Goal: Task Accomplishment & Management: Complete application form

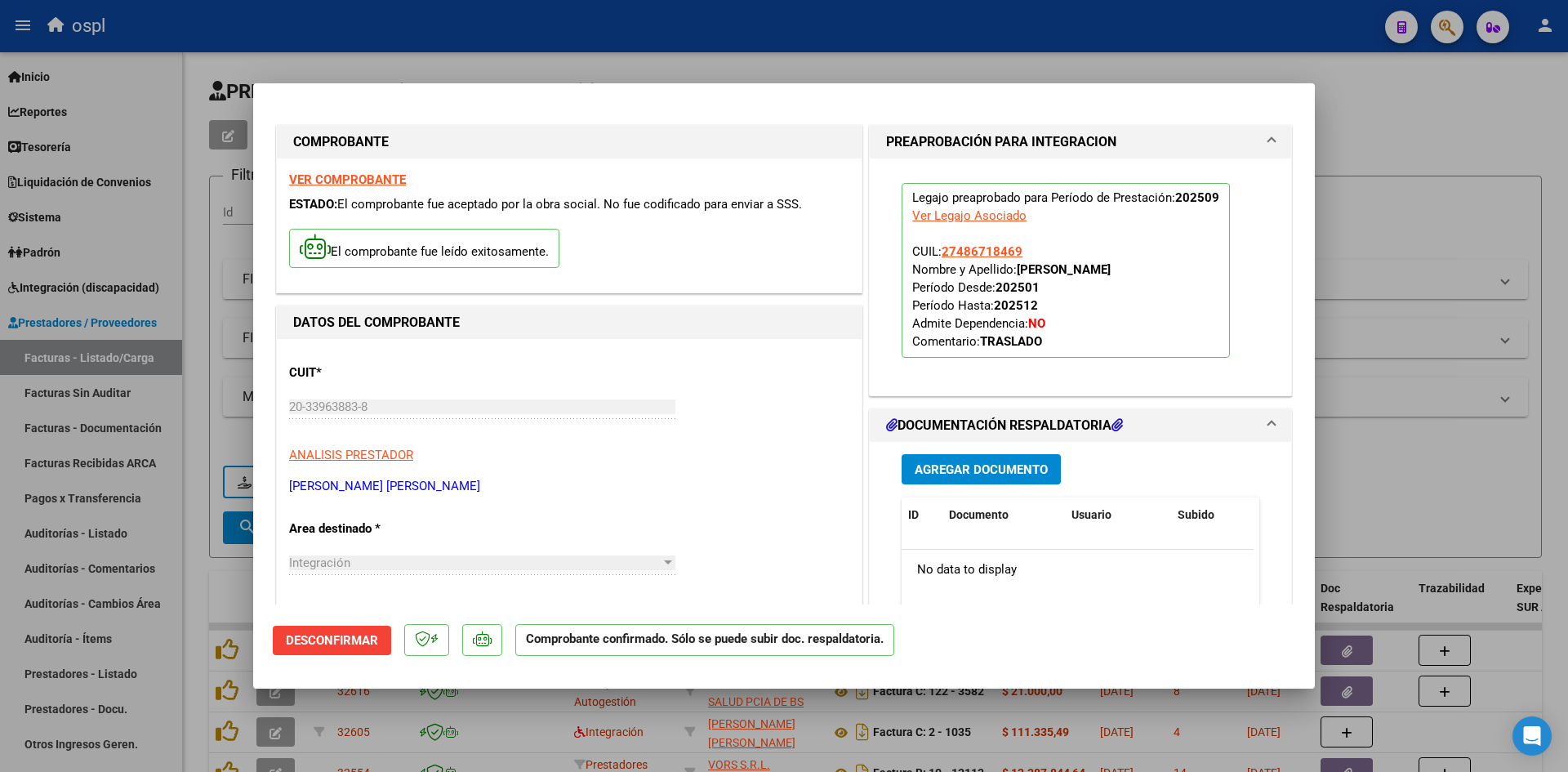
scroll to position [82, 0]
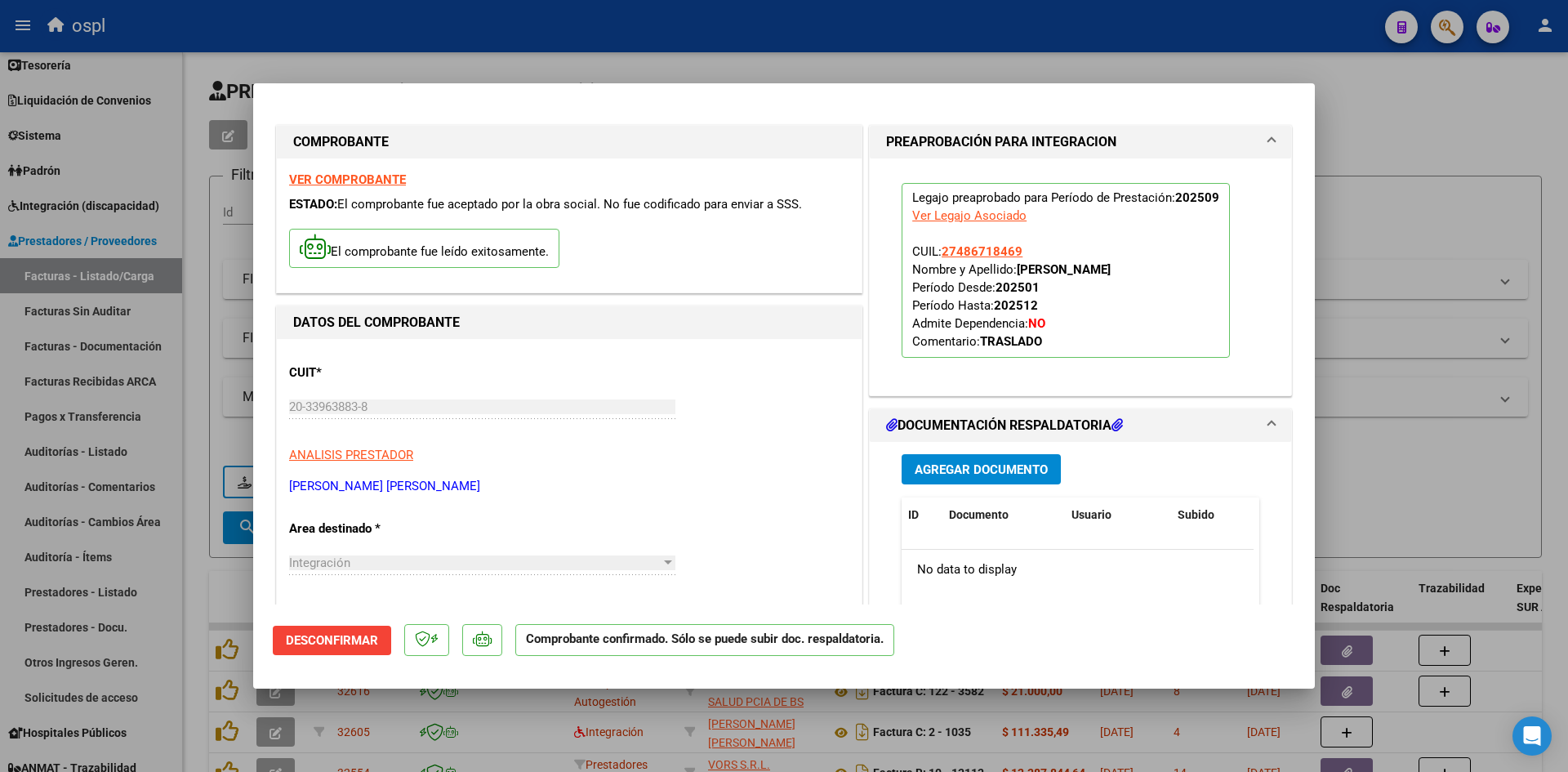
click at [1476, 168] on div at bounding box center [784, 386] width 1568 height 772
type input "$ 0,00"
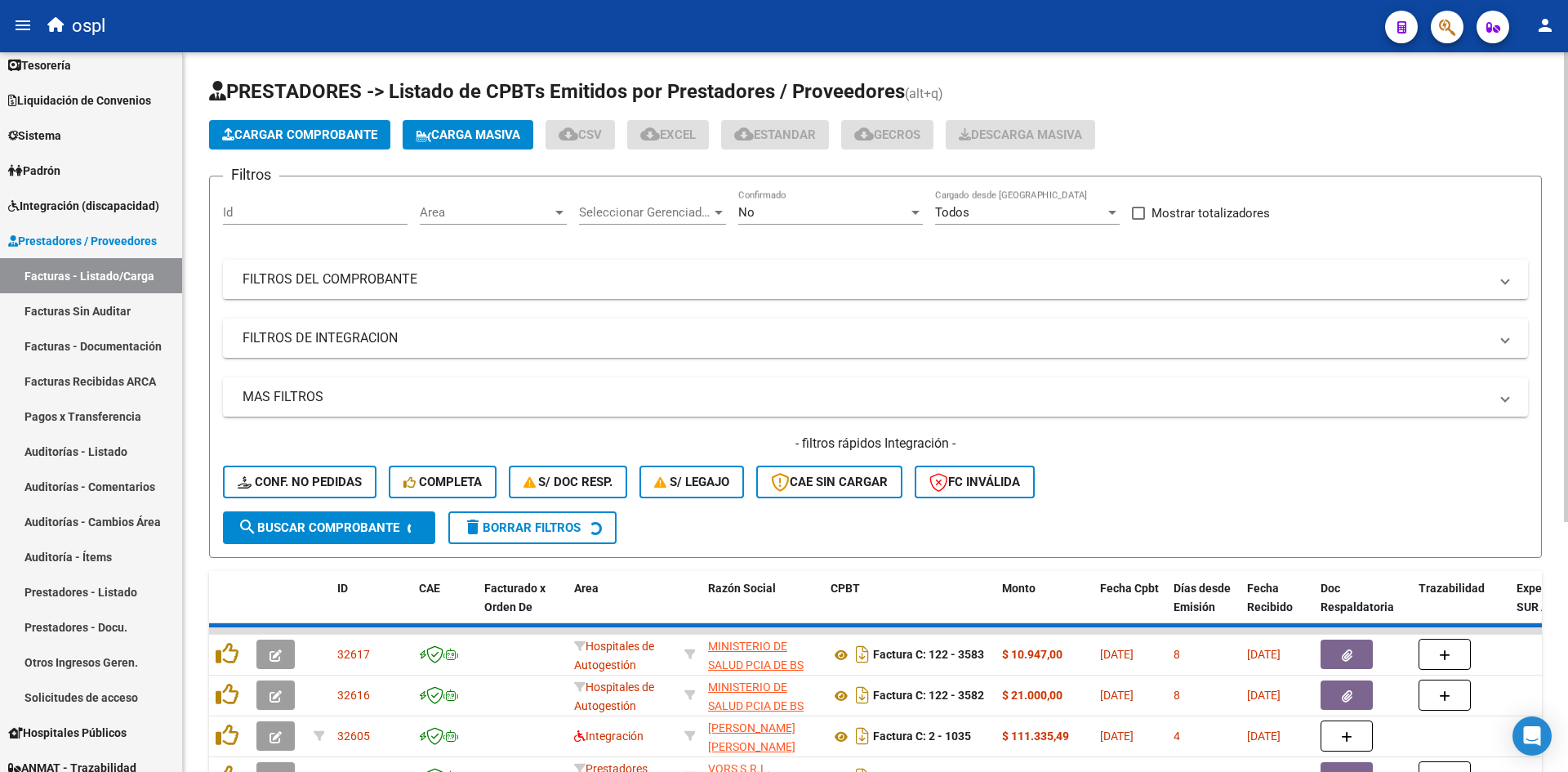
click at [303, 138] on span "Cargar Comprobante" at bounding box center [299, 134] width 155 height 14
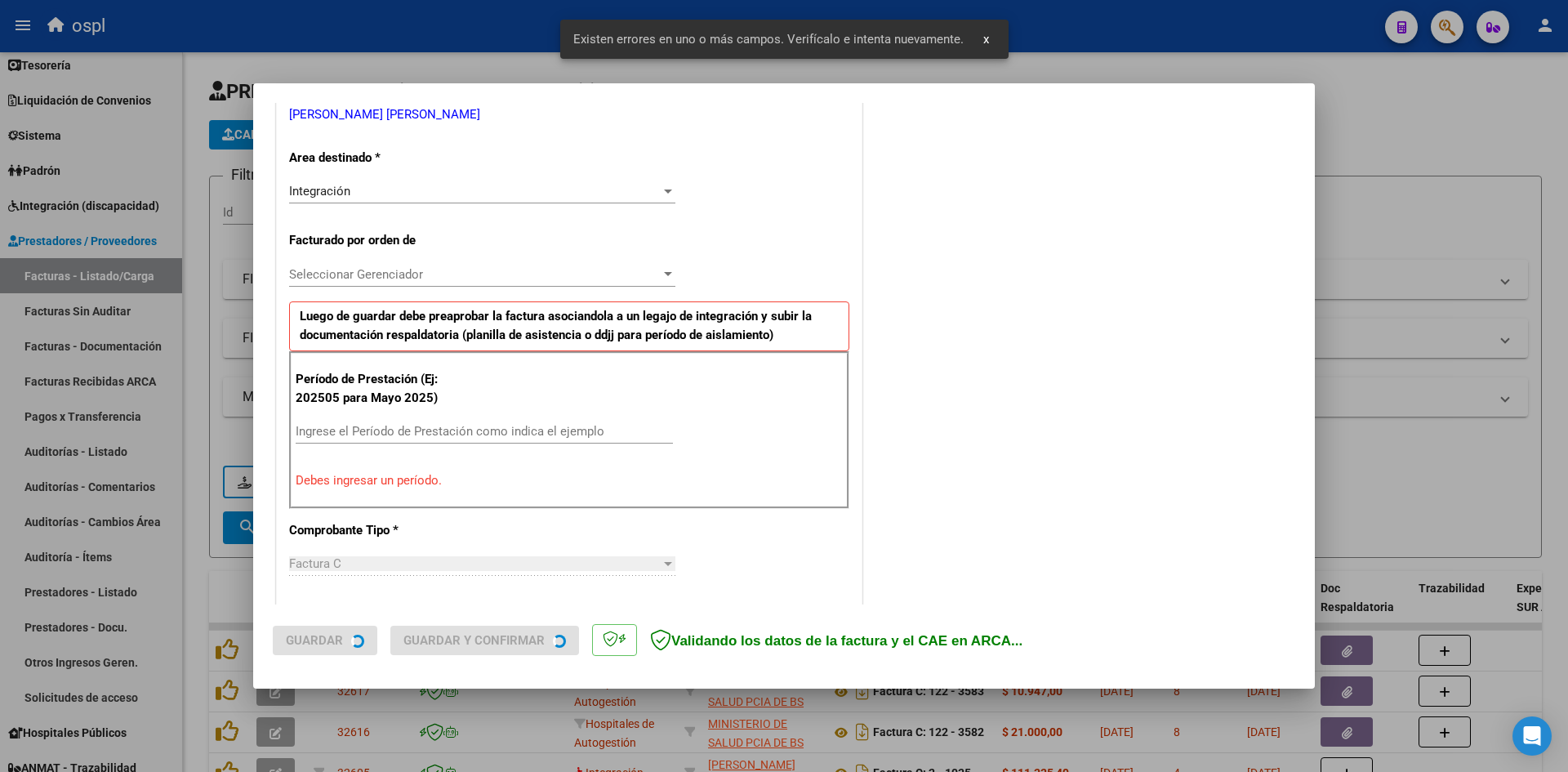
scroll to position [370, 0]
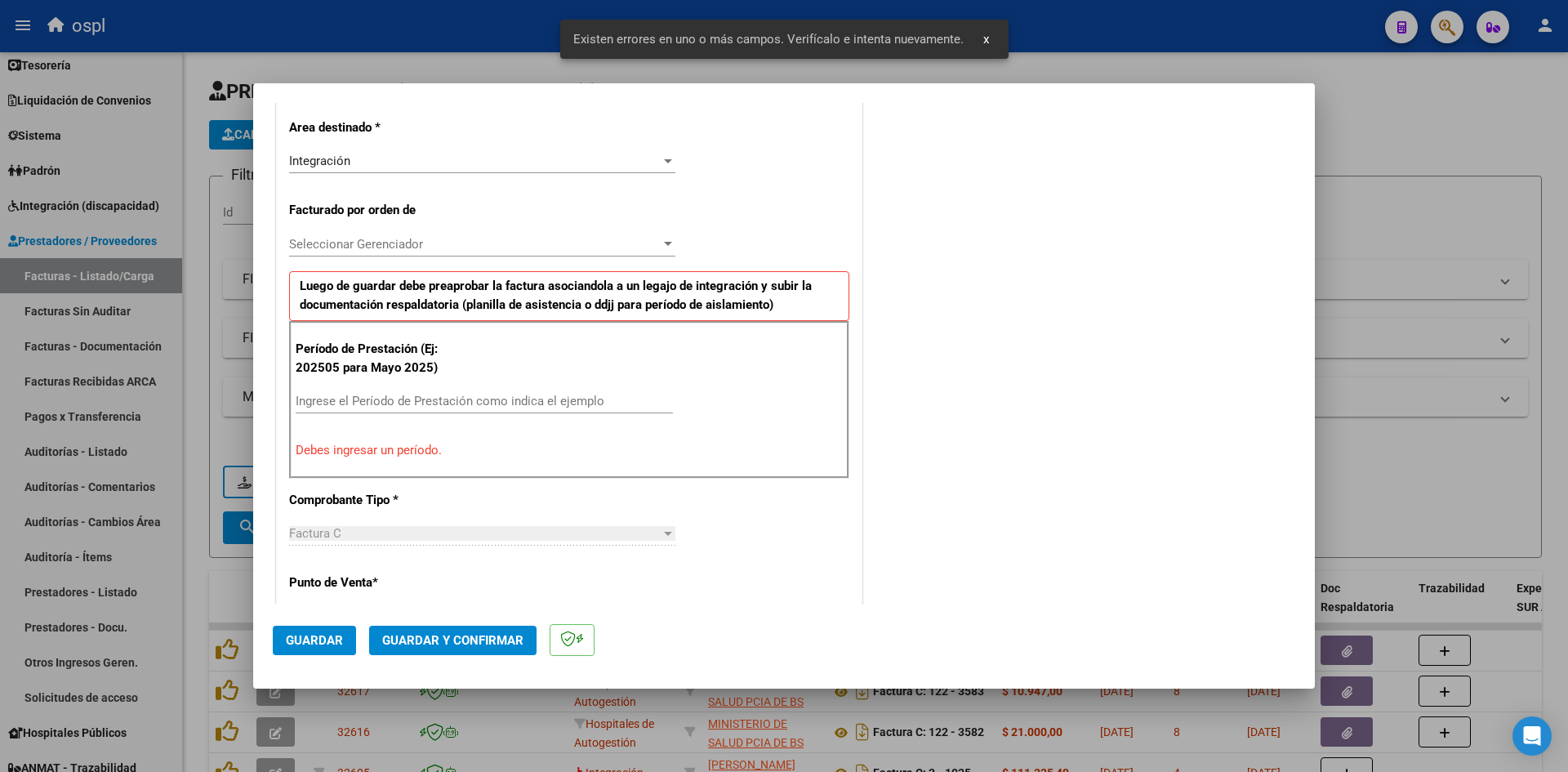
click at [414, 389] on div "Ingrese el Período de Prestación como indica el ejemplo" at bounding box center [483, 402] width 377 height 25
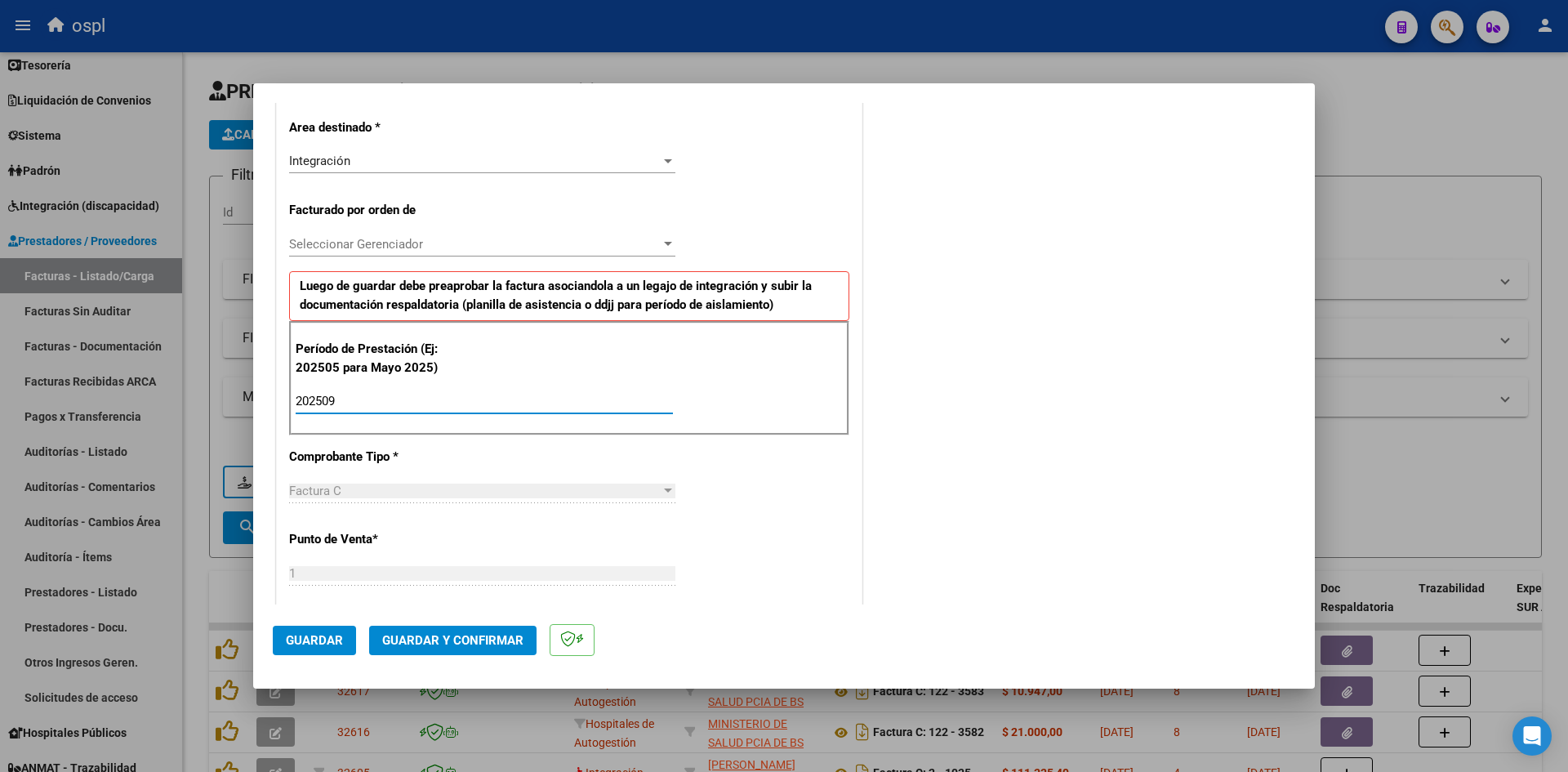
type input "202509"
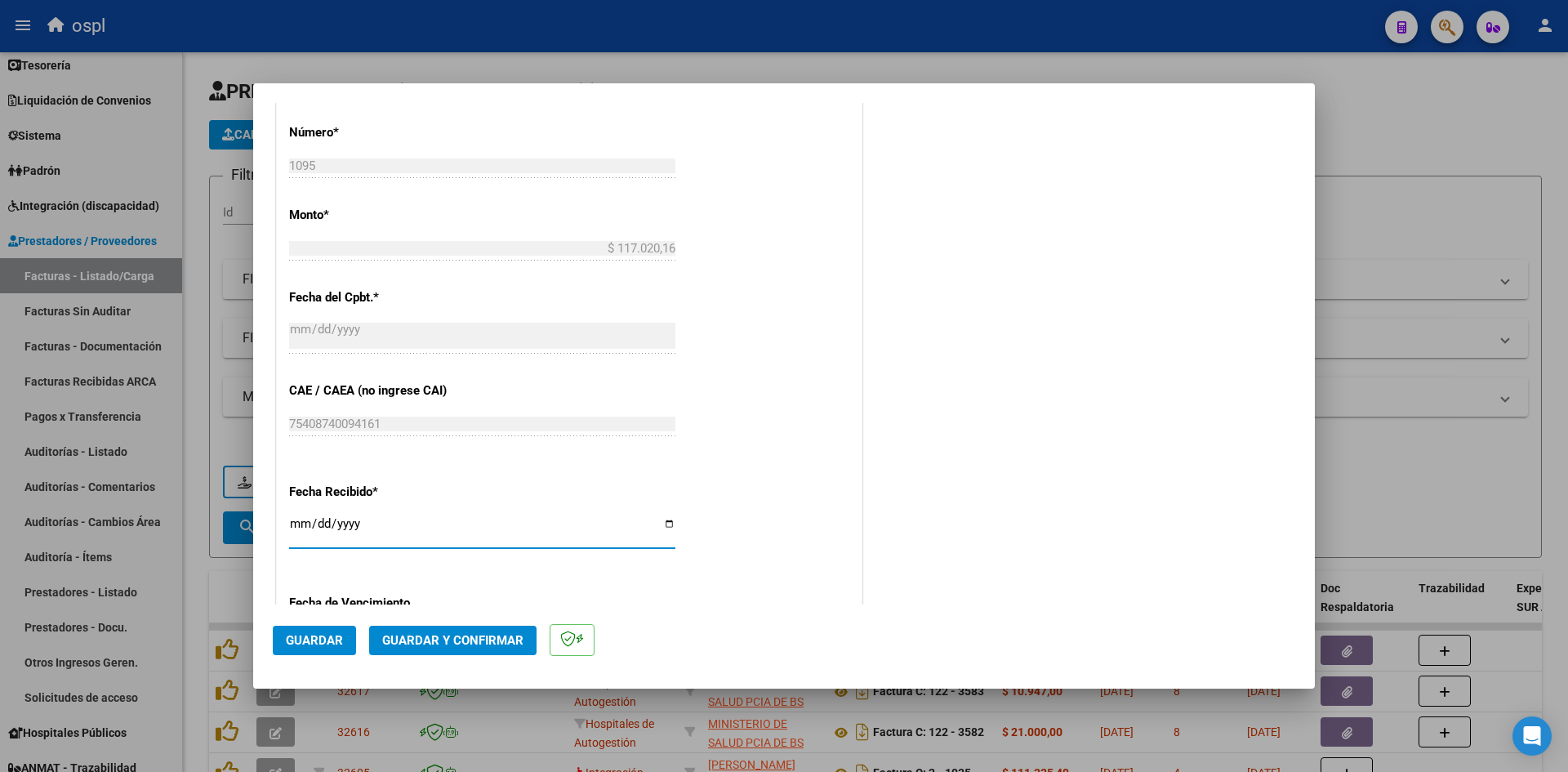
click at [304, 529] on input "[DATE]" at bounding box center [482, 531] width 386 height 27
type input "[DATE]"
click at [326, 628] on button "Guardar" at bounding box center [314, 640] width 84 height 29
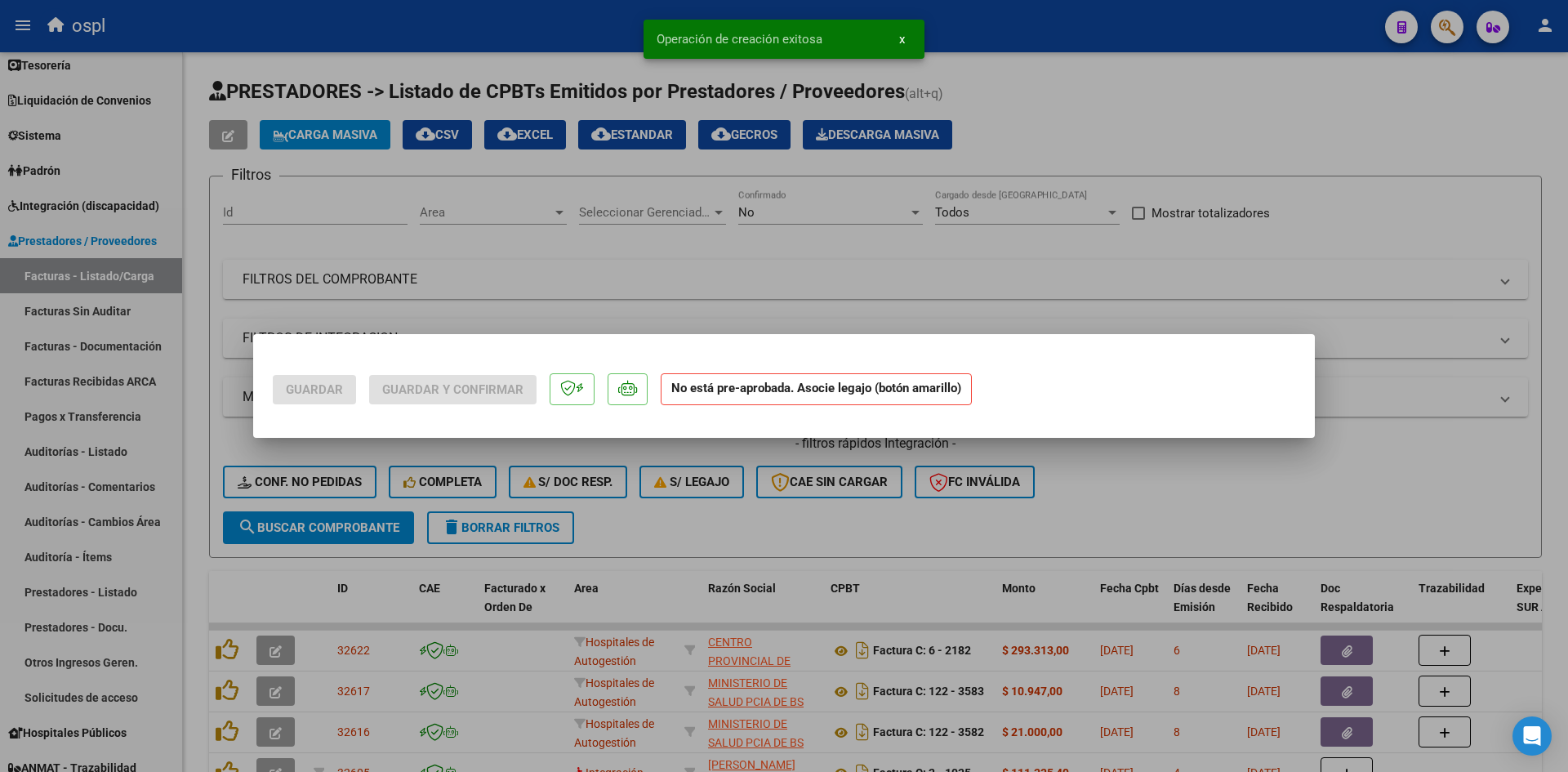
scroll to position [0, 0]
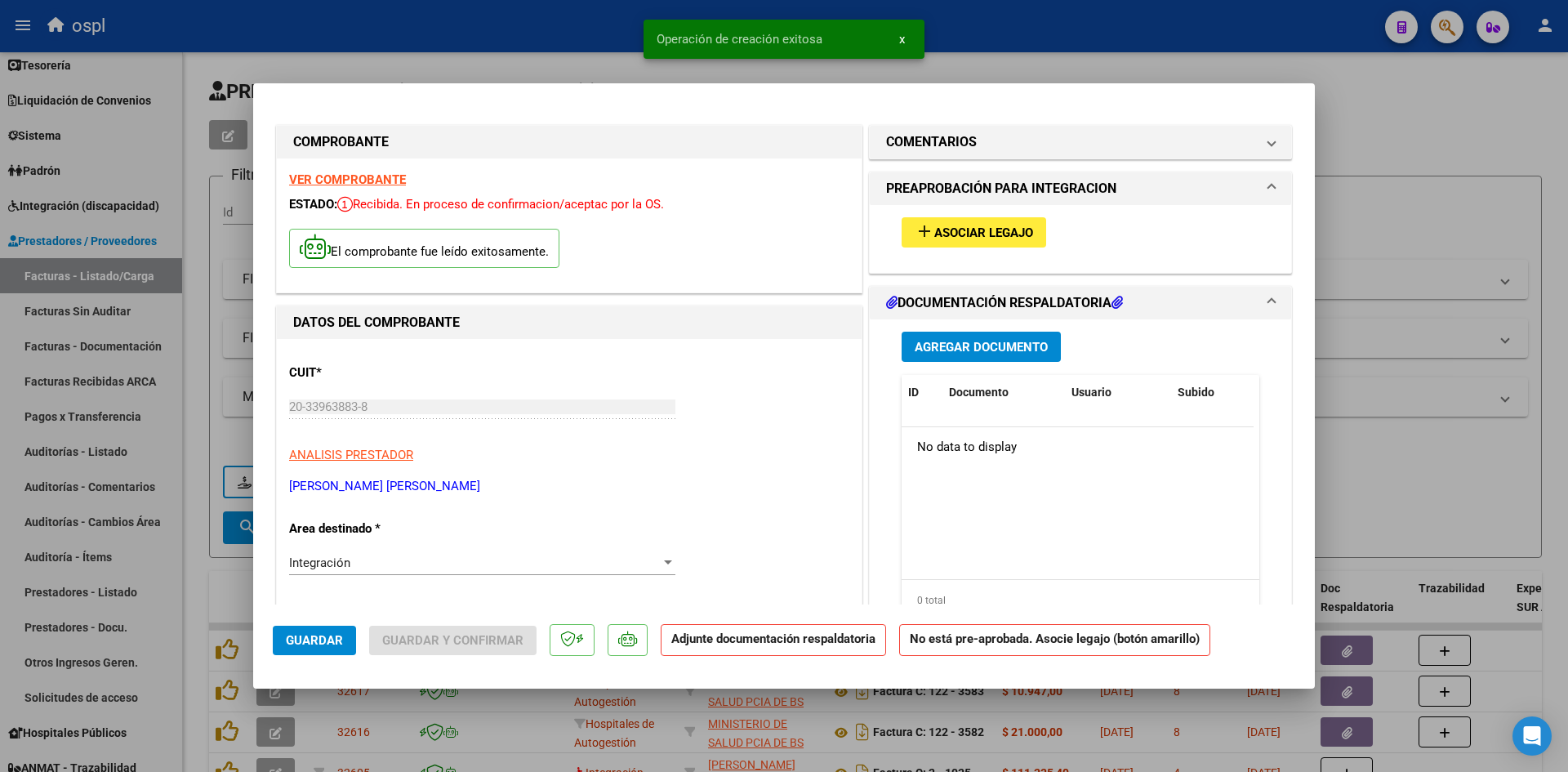
click at [958, 227] on span "Asociar Legajo" at bounding box center [983, 232] width 99 height 14
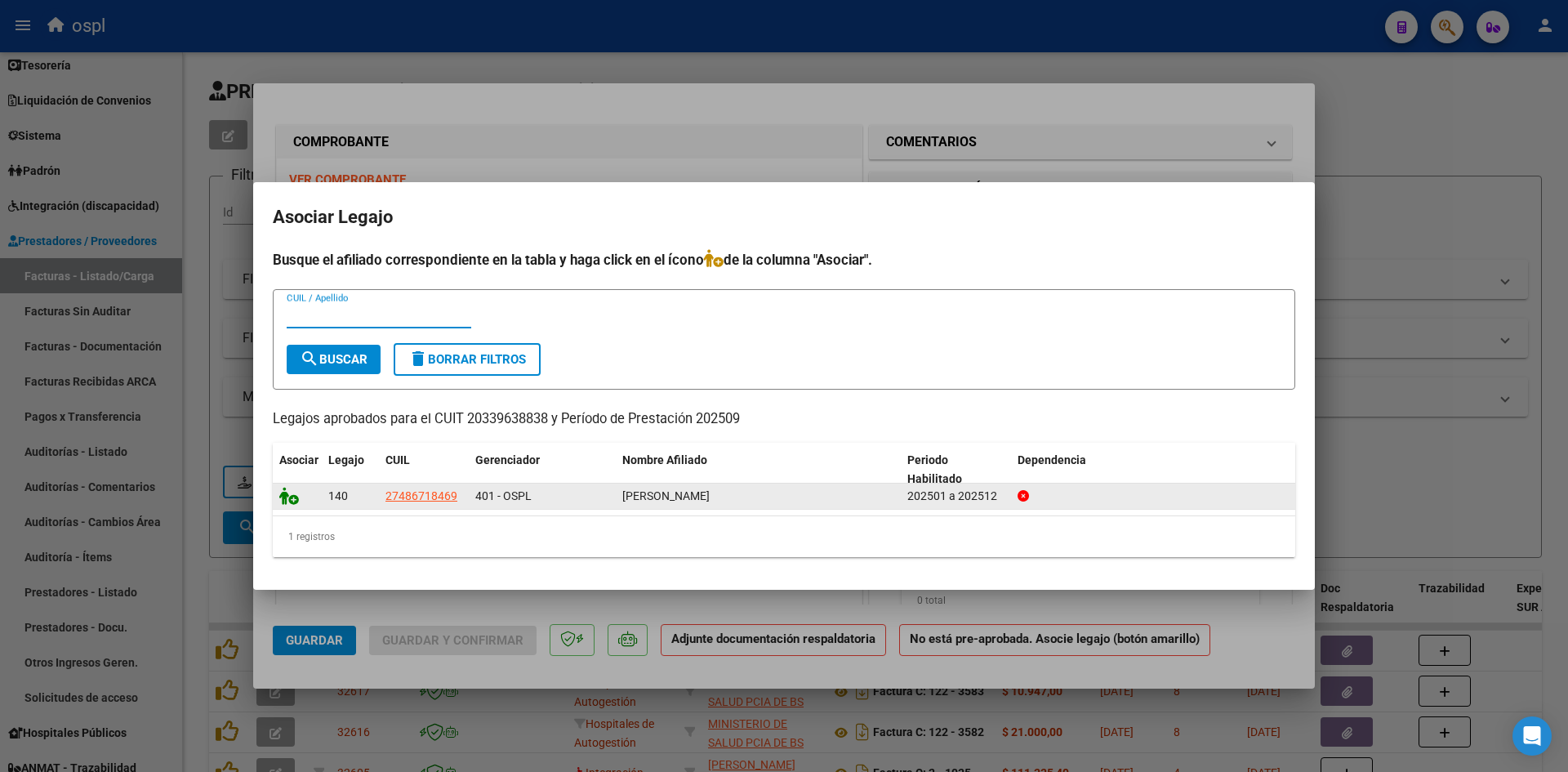
click at [292, 503] on icon at bounding box center [289, 496] width 20 height 18
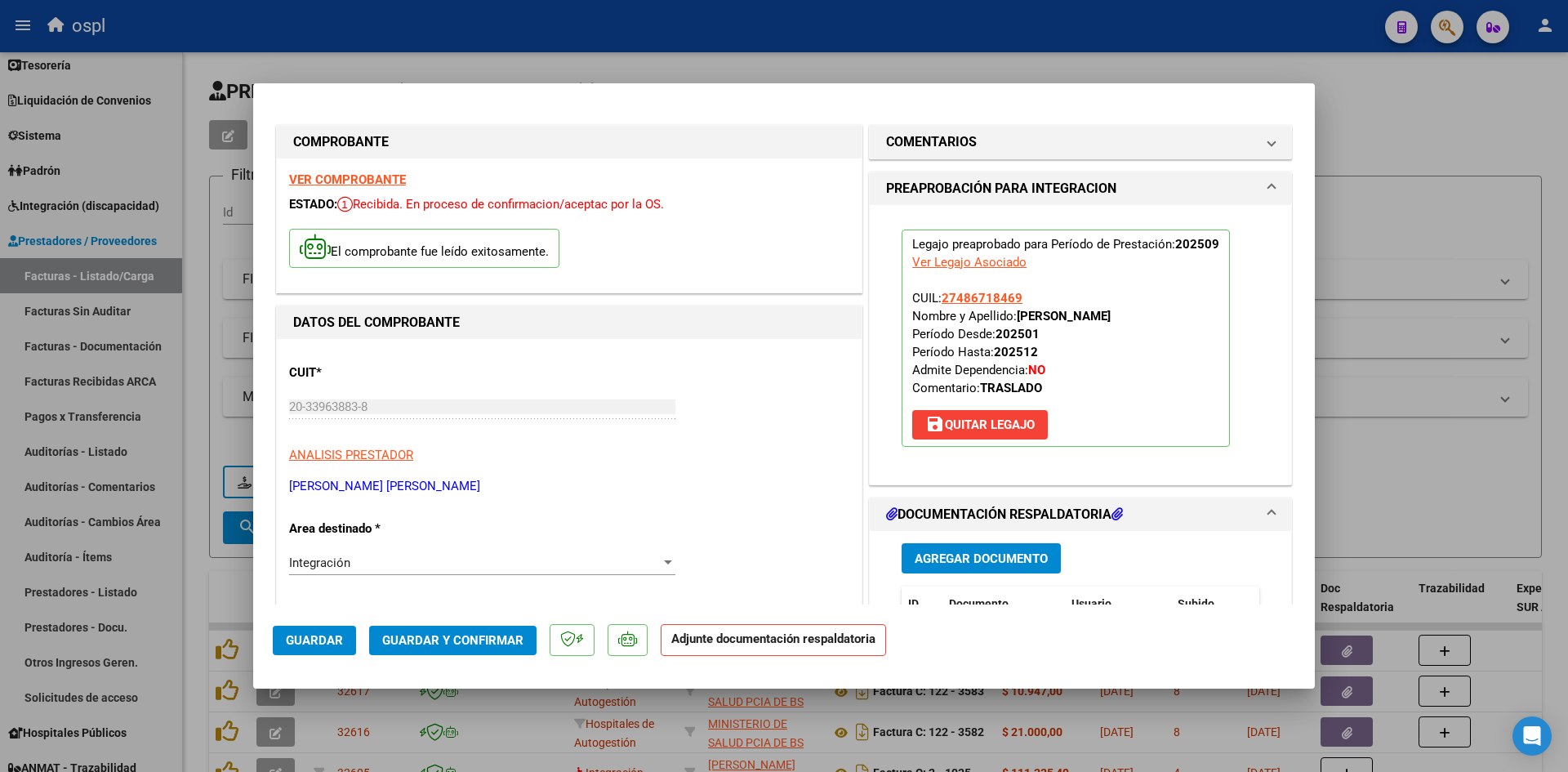
drag, startPoint x: 447, startPoint y: 656, endPoint x: 453, endPoint y: 647, distance: 10.8
click at [447, 656] on mat-dialog-actions "Guardar Guardar y Confirmar Adjunte documentación respaldatoria" at bounding box center [783, 637] width 1022 height 65
click at [454, 647] on span "Guardar y Confirmar" at bounding box center [453, 640] width 141 height 14
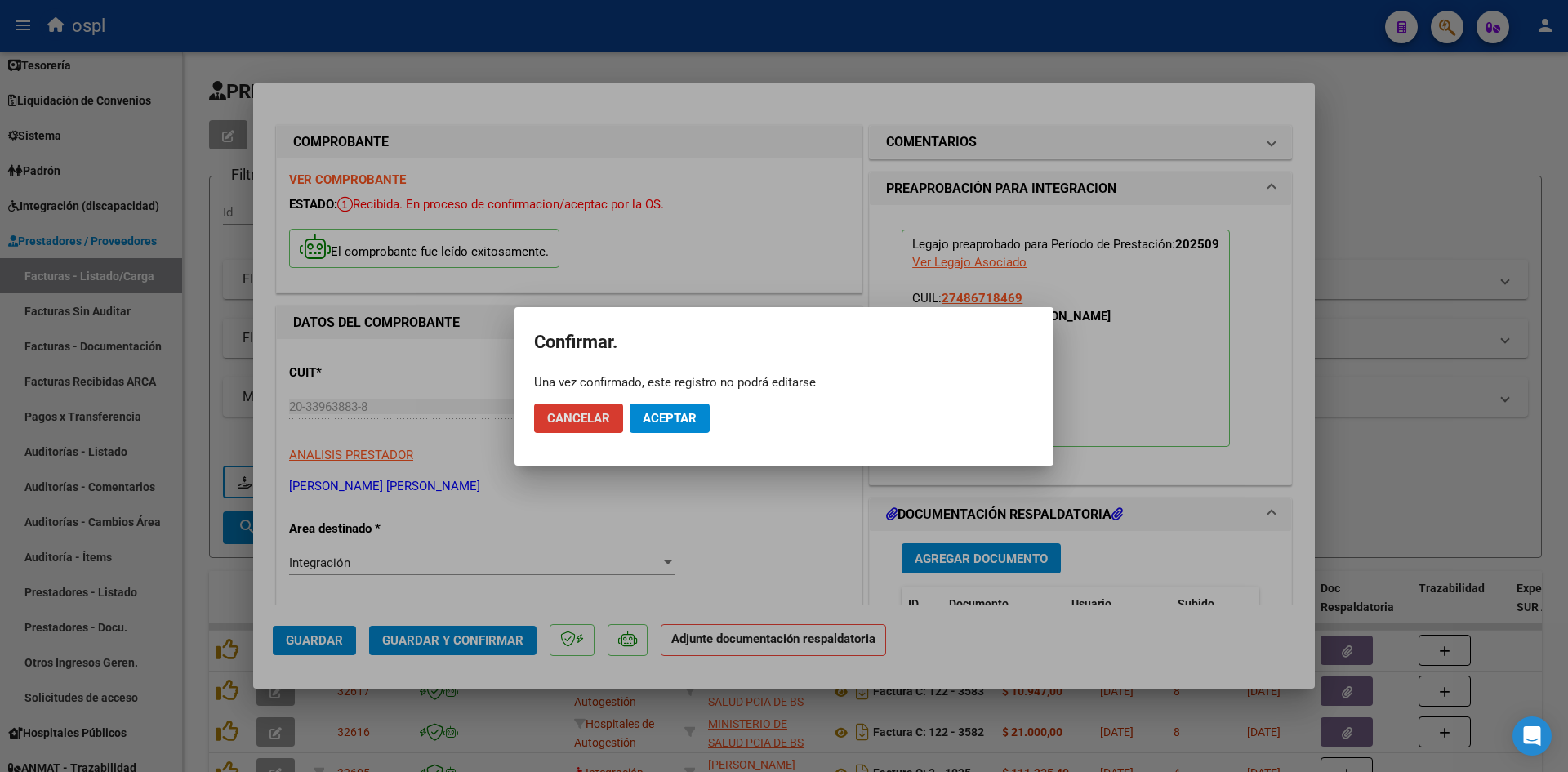
click at [659, 414] on span "Aceptar" at bounding box center [669, 418] width 54 height 14
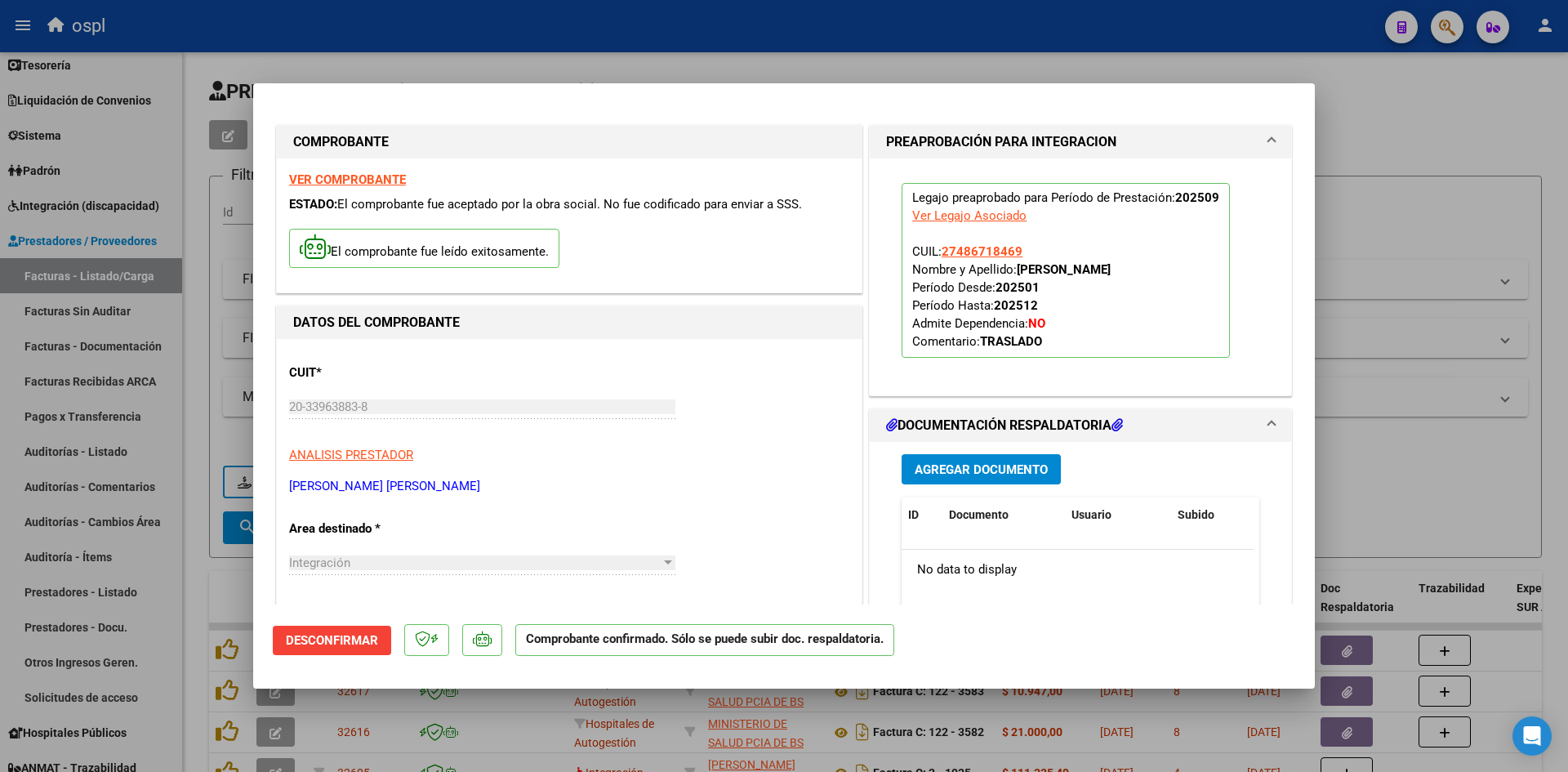
drag, startPoint x: 1424, startPoint y: 235, endPoint x: 474, endPoint y: 235, distance: 950.0
click at [1422, 235] on div at bounding box center [784, 386] width 1568 height 772
type input "$ 0,00"
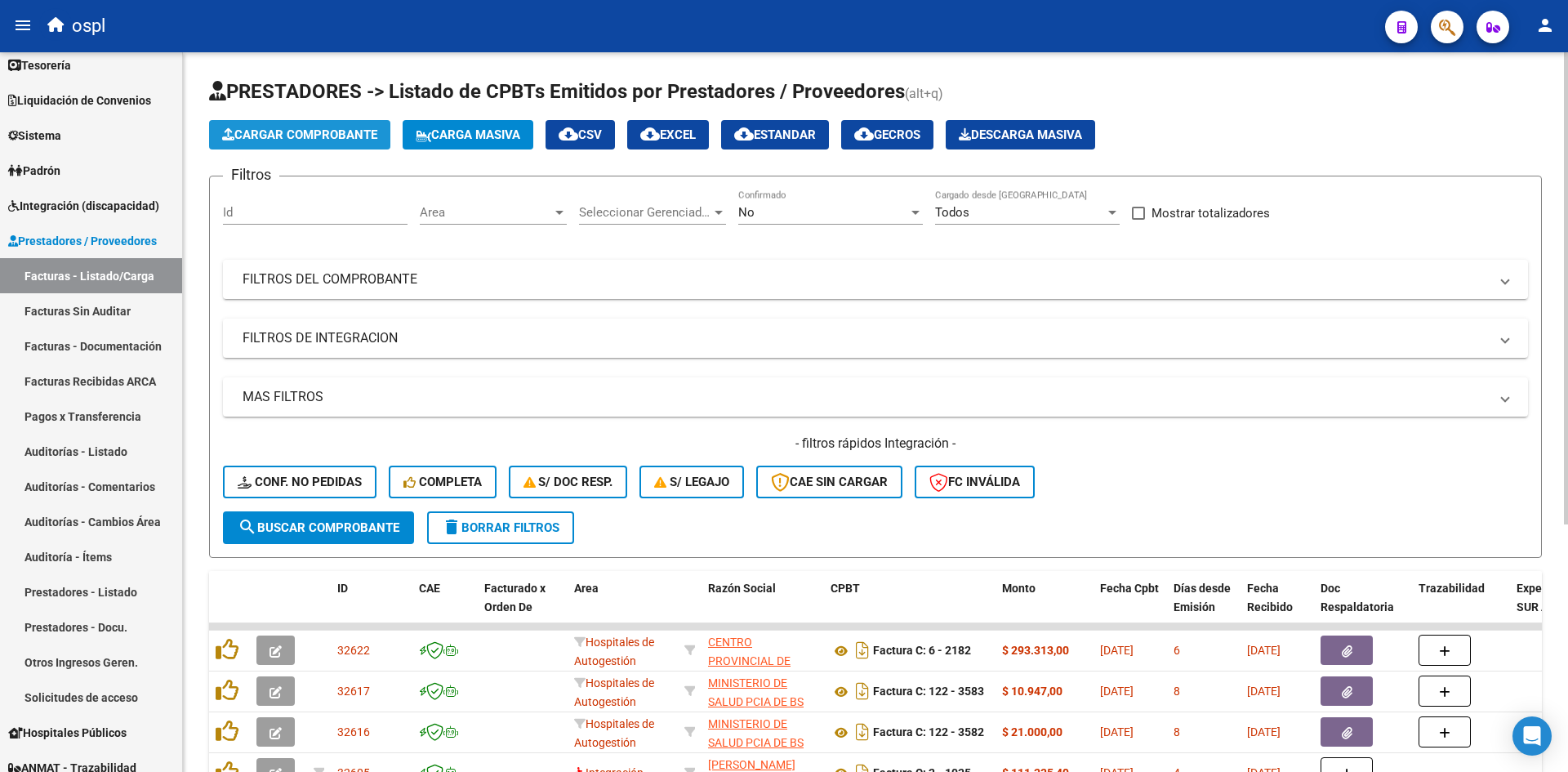
click at [341, 138] on span "Cargar Comprobante" at bounding box center [299, 134] width 155 height 14
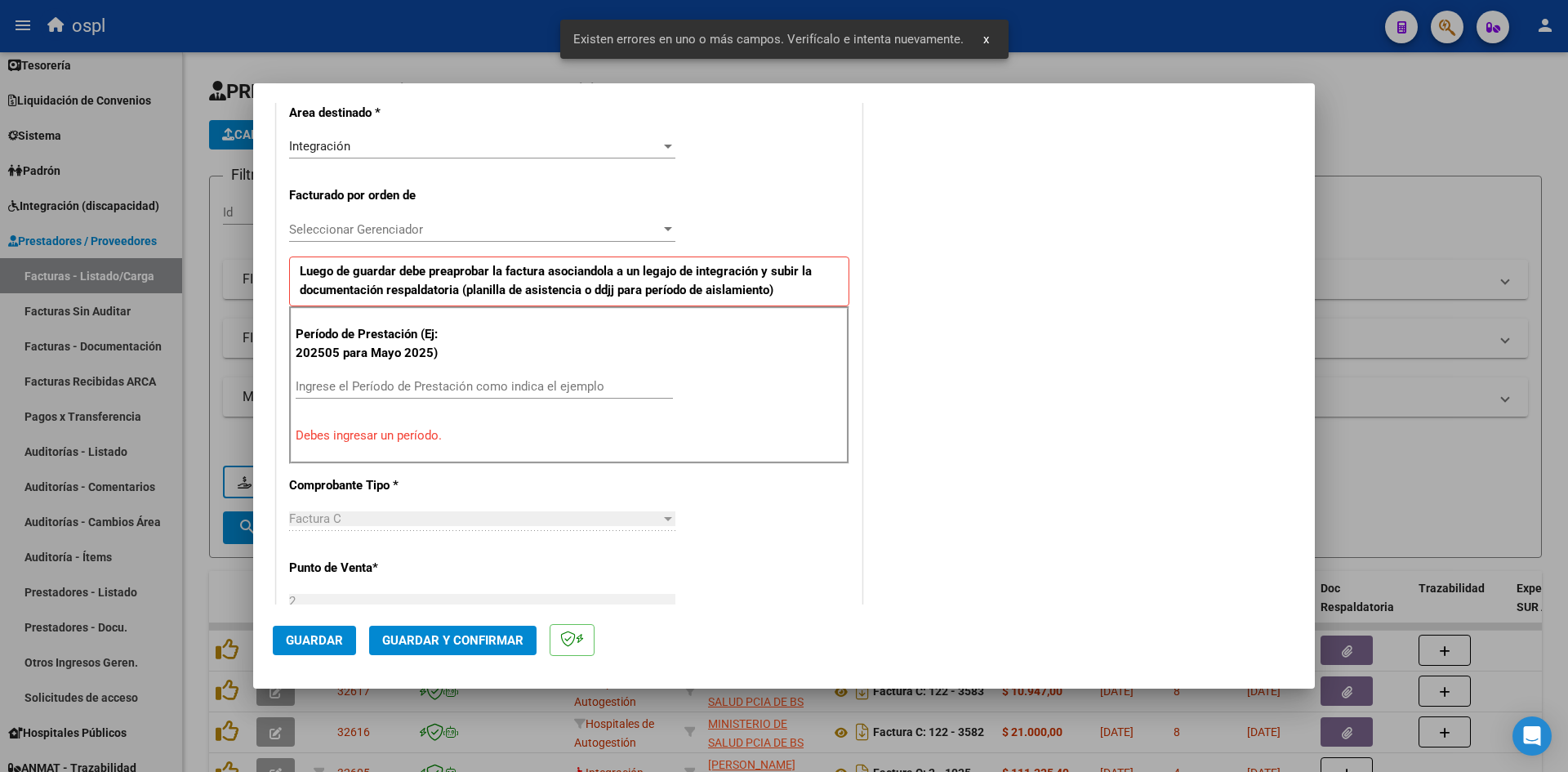
scroll to position [401, 0]
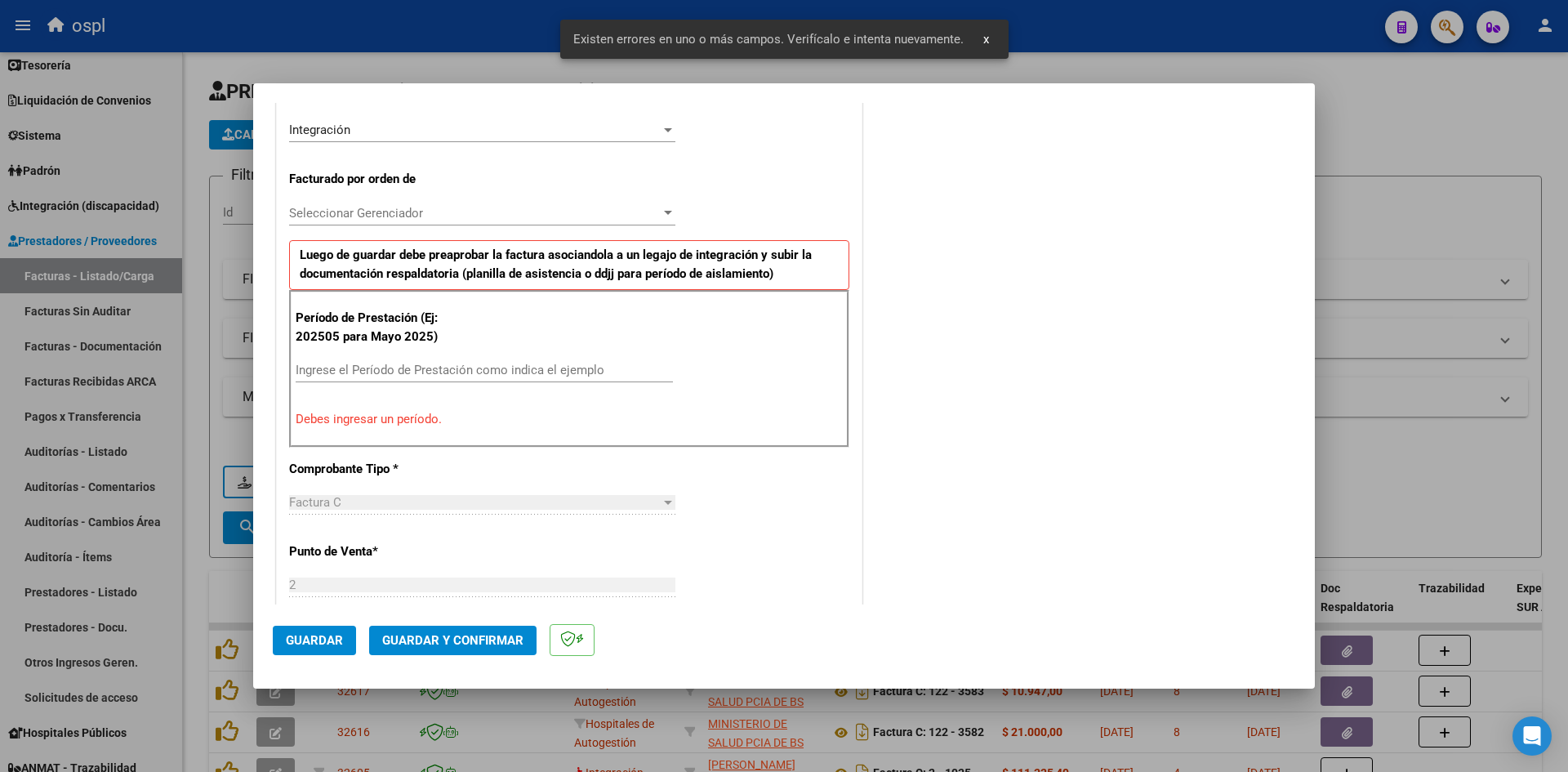
drag, startPoint x: 459, startPoint y: 366, endPoint x: 462, endPoint y: 354, distance: 12.4
click at [466, 364] on input "Ingrese el Período de Prestación como indica el ejemplo" at bounding box center [483, 369] width 377 height 14
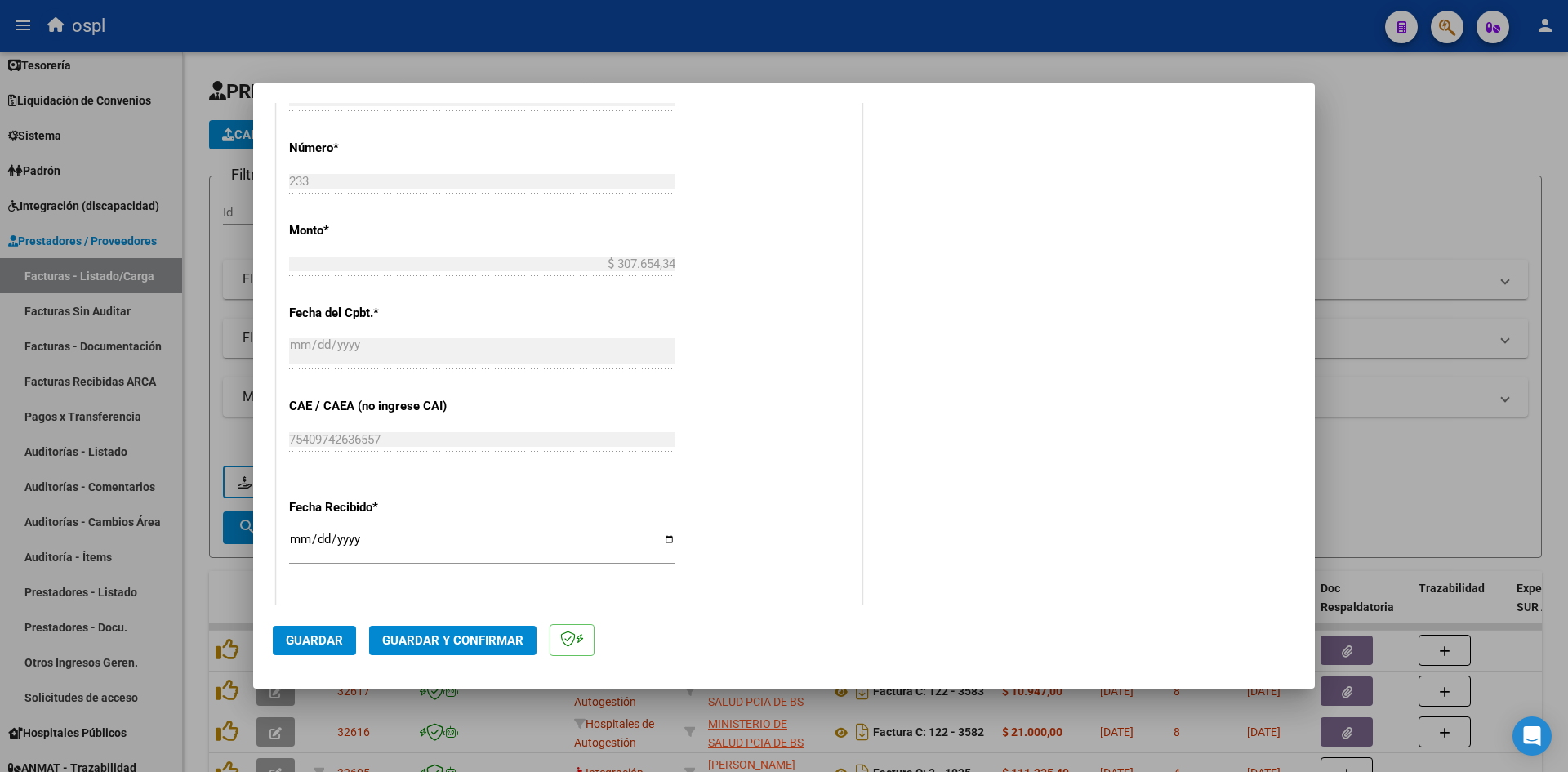
scroll to position [973, 0]
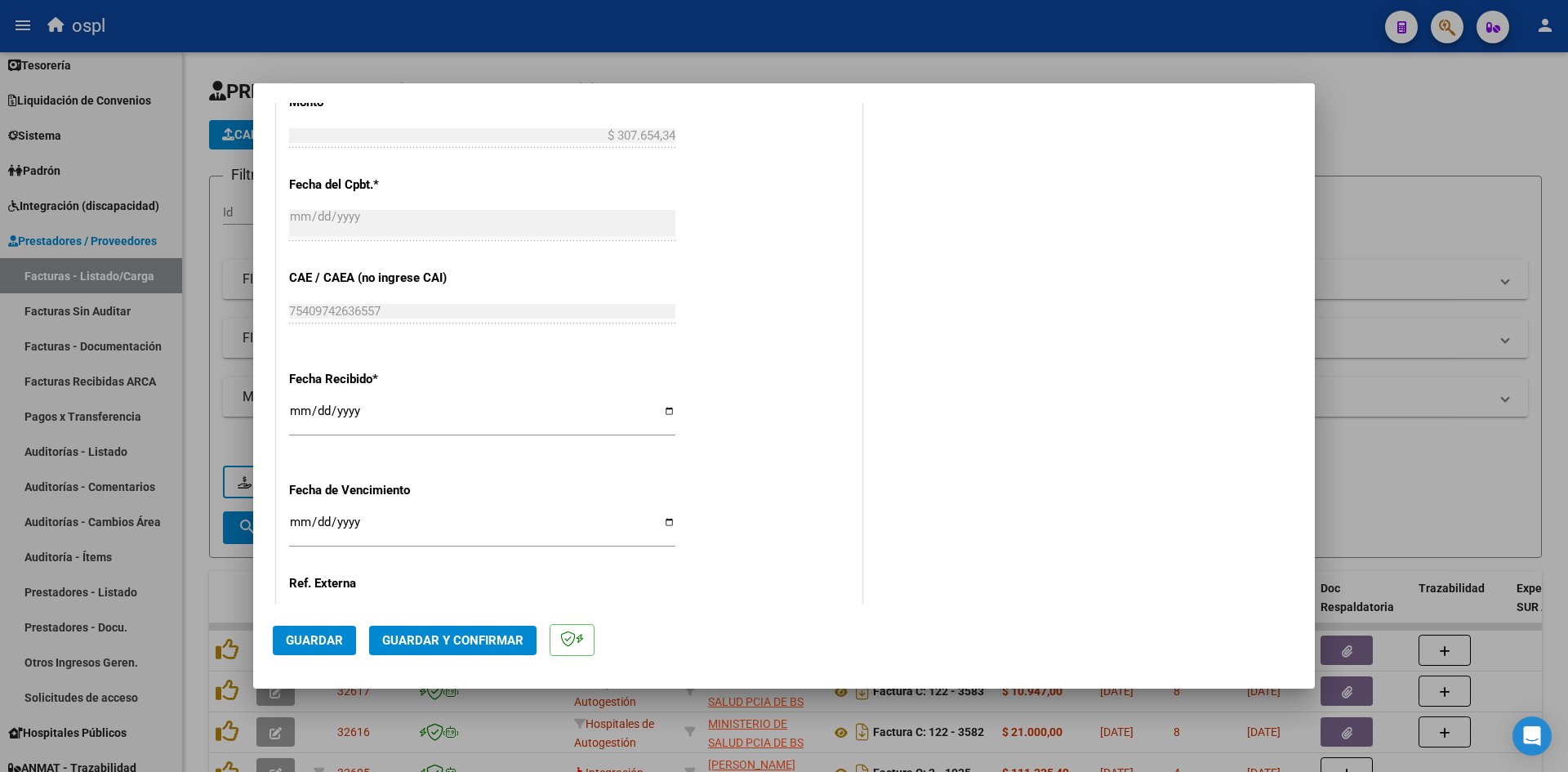
type input "202509"
click at [291, 405] on input "[DATE]" at bounding box center [482, 418] width 386 height 27
type input "[DATE]"
click at [305, 641] on span "Guardar" at bounding box center [314, 640] width 57 height 14
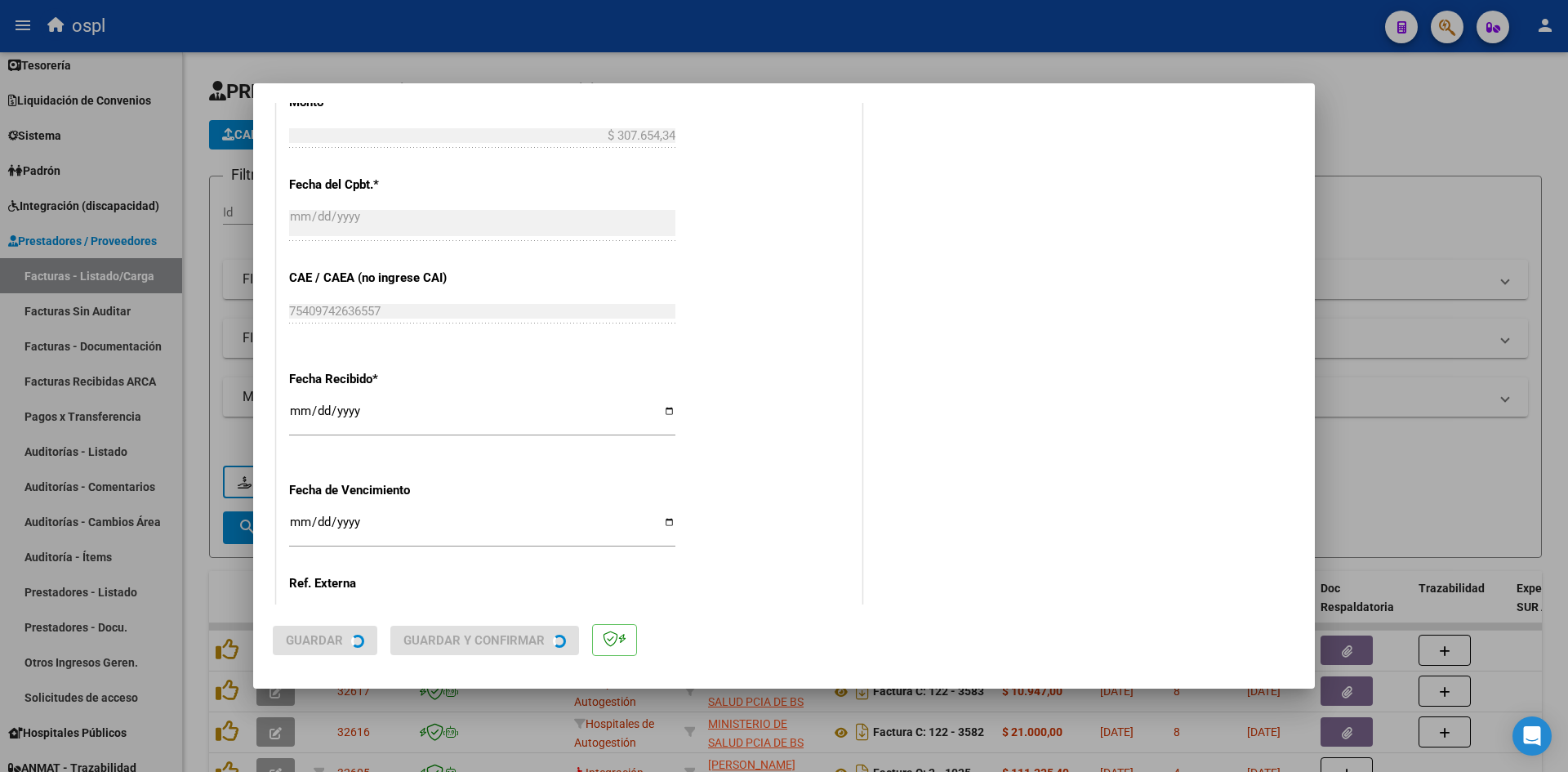
scroll to position [0, 0]
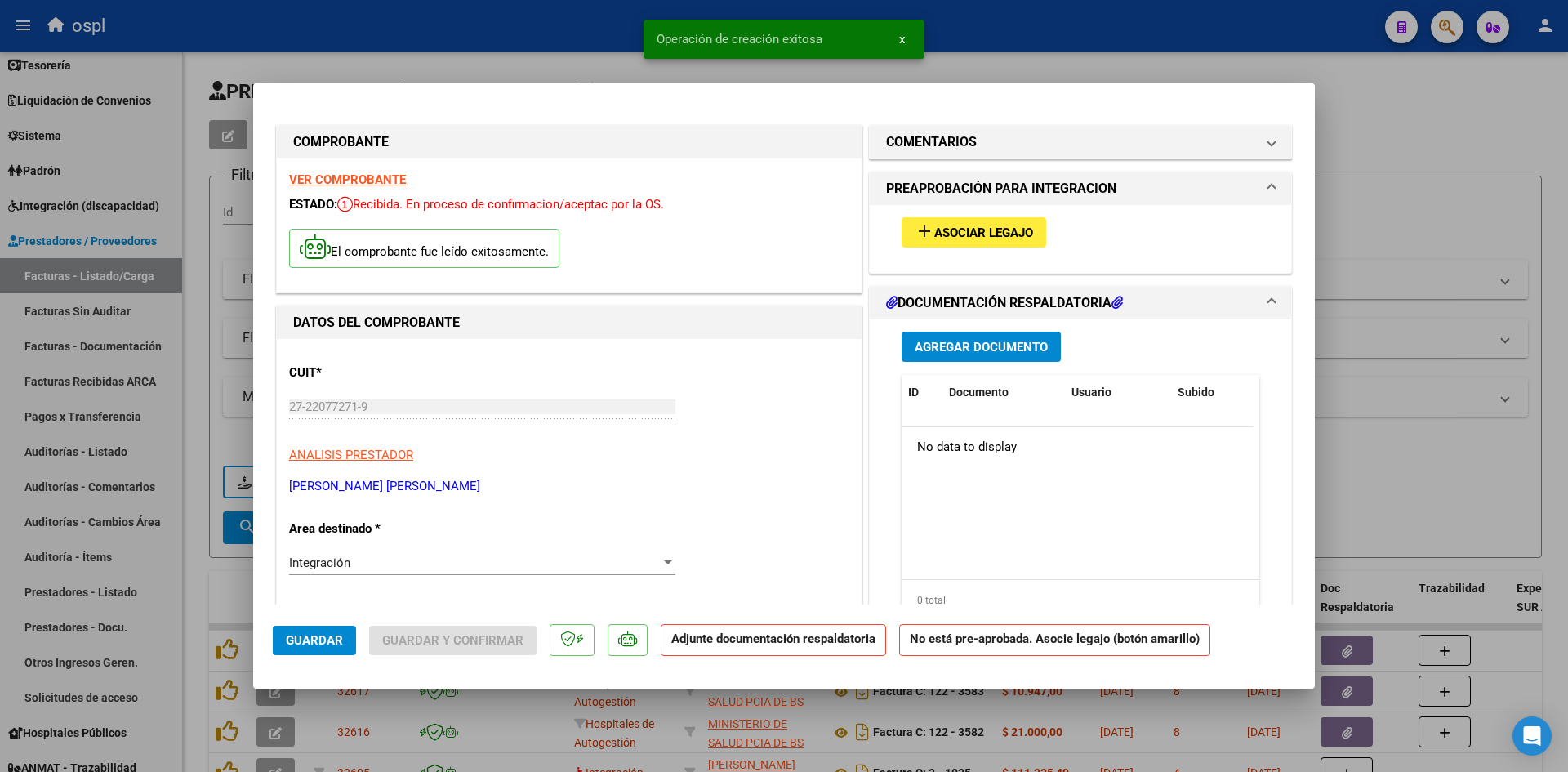
click at [989, 208] on div "add Asociar Legajo" at bounding box center [1080, 233] width 383 height 55
click at [982, 225] on span "add Asociar Legajo" at bounding box center [974, 232] width 119 height 14
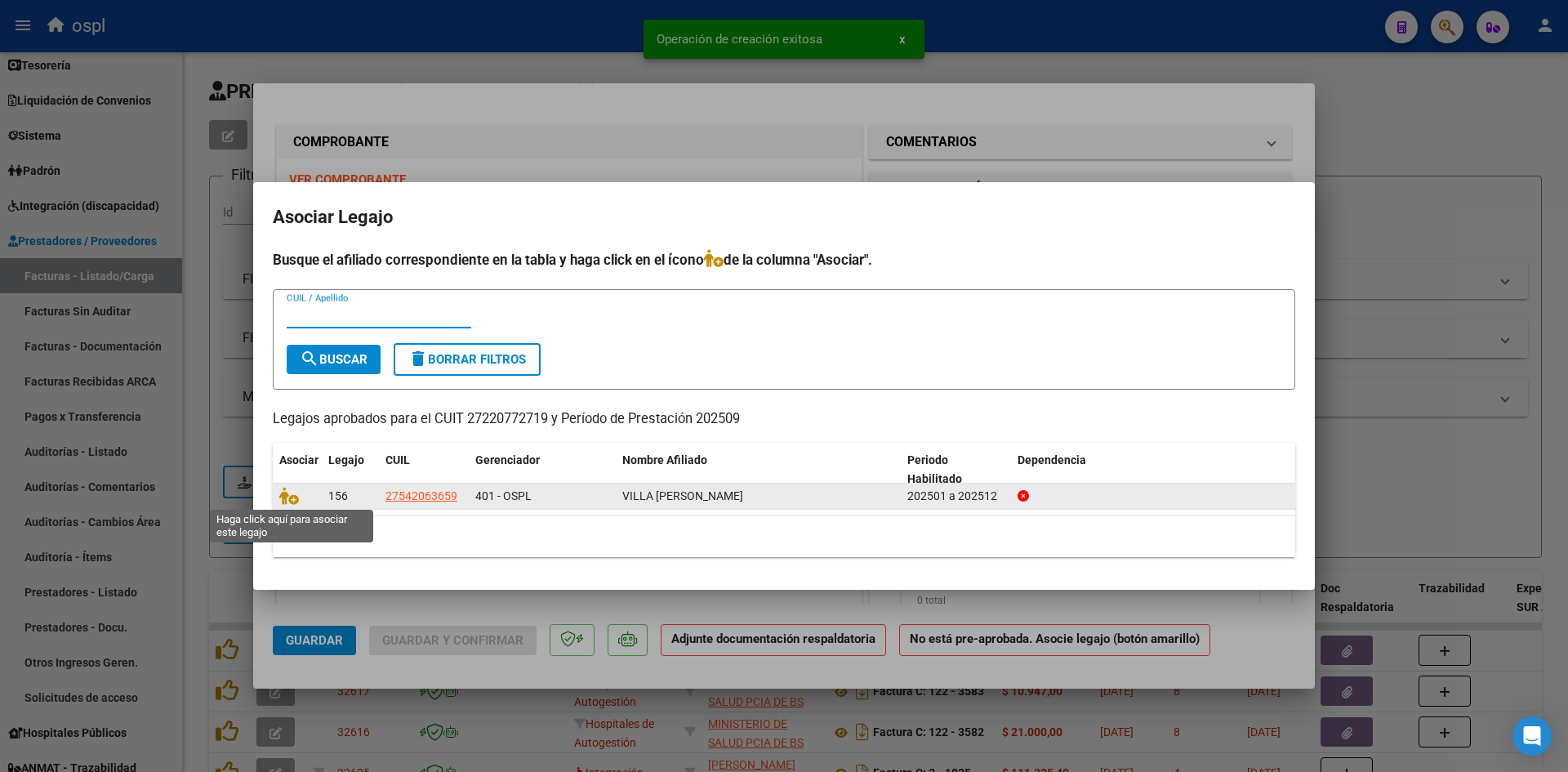
click at [299, 502] on span at bounding box center [291, 497] width 25 height 13
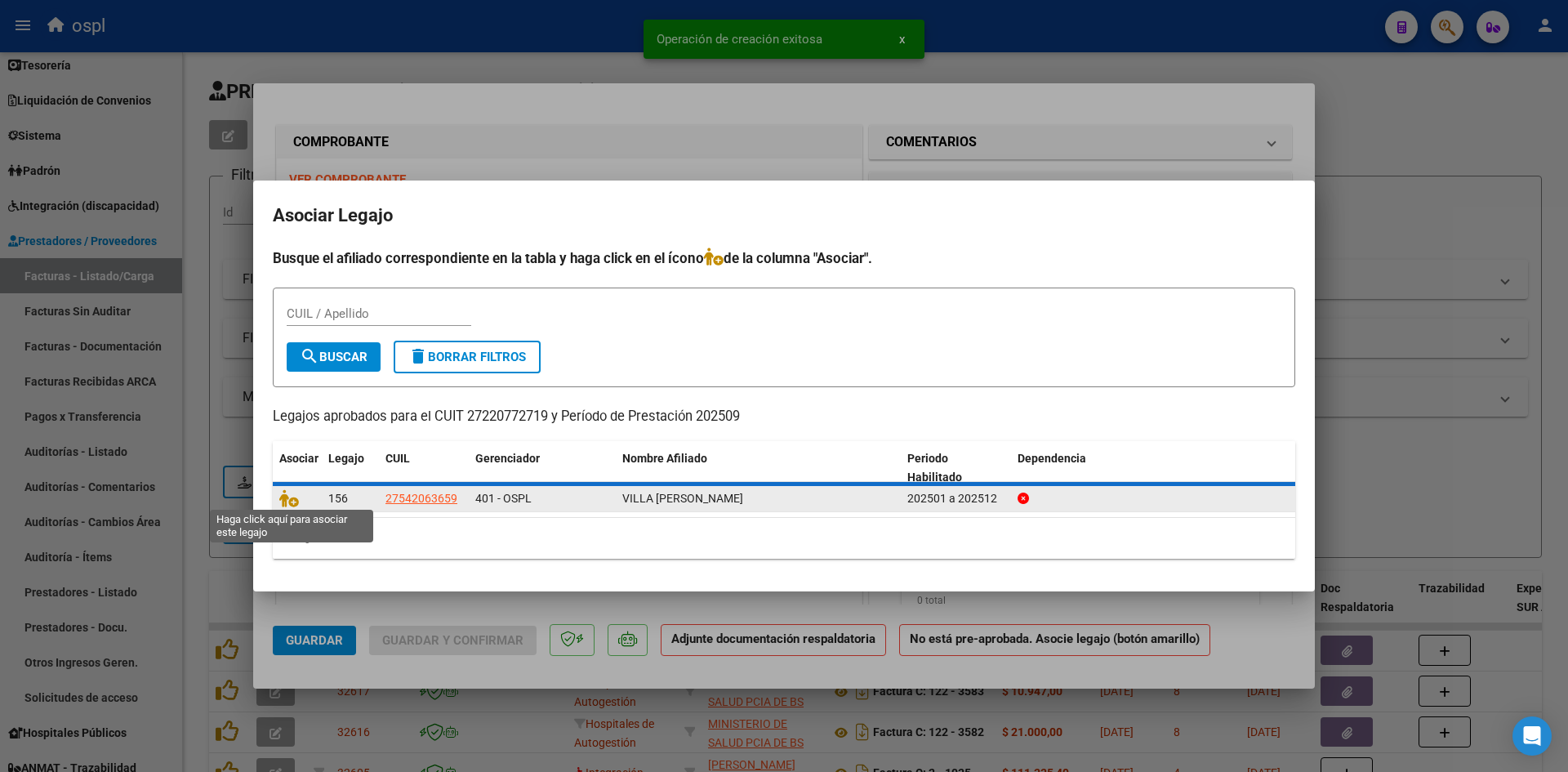
click at [273, 499] on datatable-body-cell at bounding box center [297, 499] width 49 height 26
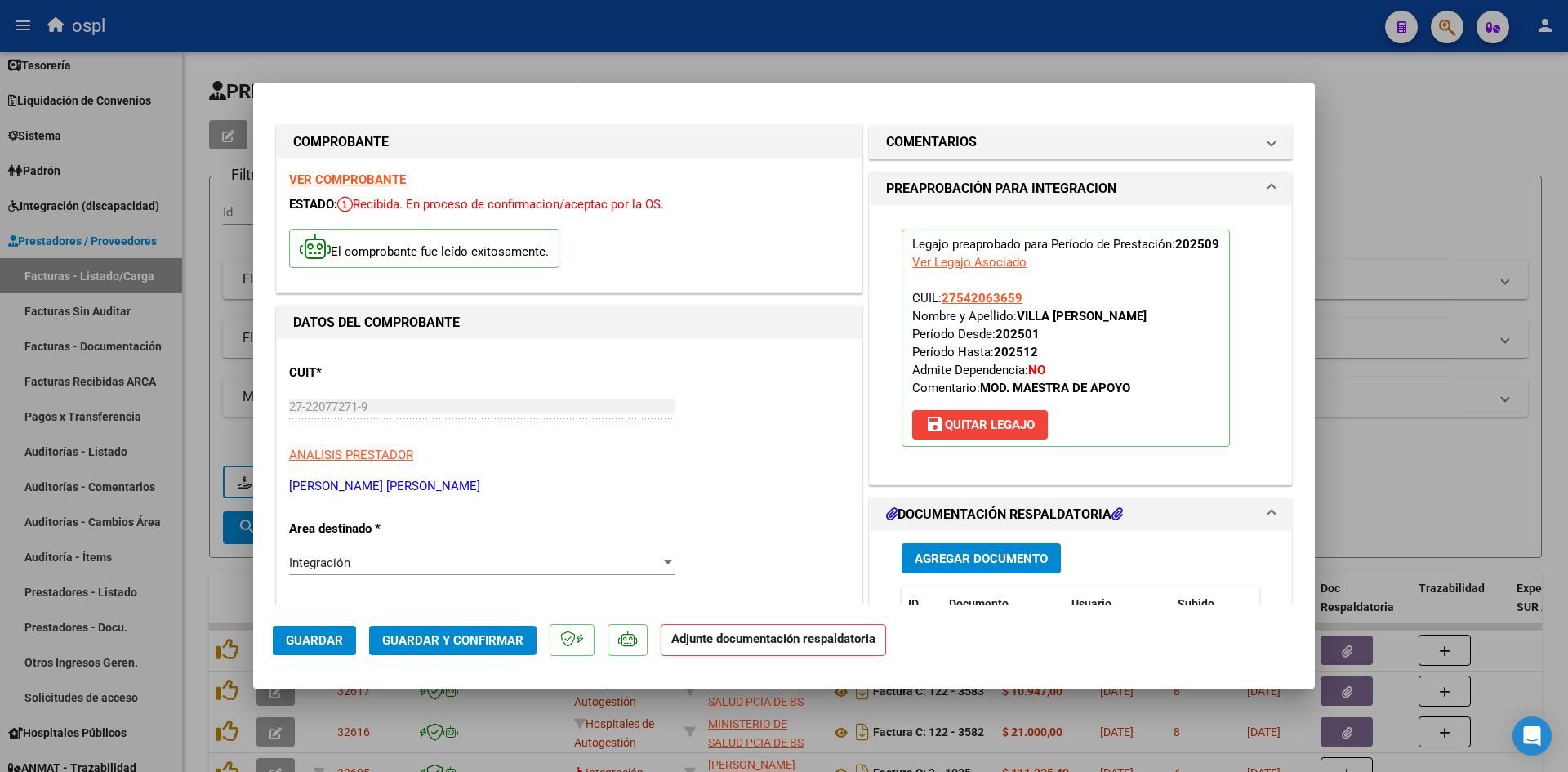
click at [456, 637] on span "Guardar y Confirmar" at bounding box center [453, 640] width 141 height 14
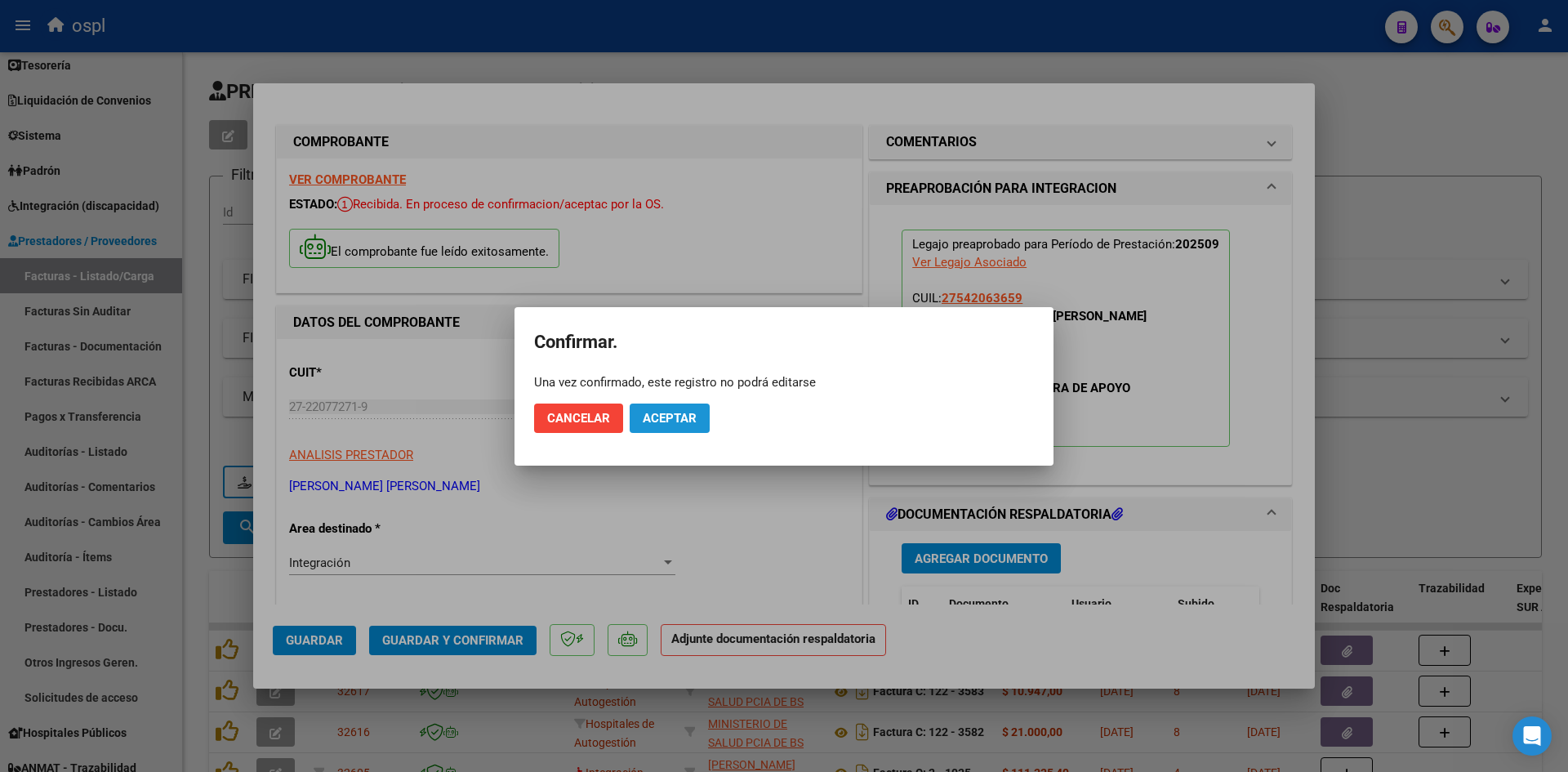
click at [686, 418] on span "Aceptar" at bounding box center [669, 418] width 54 height 14
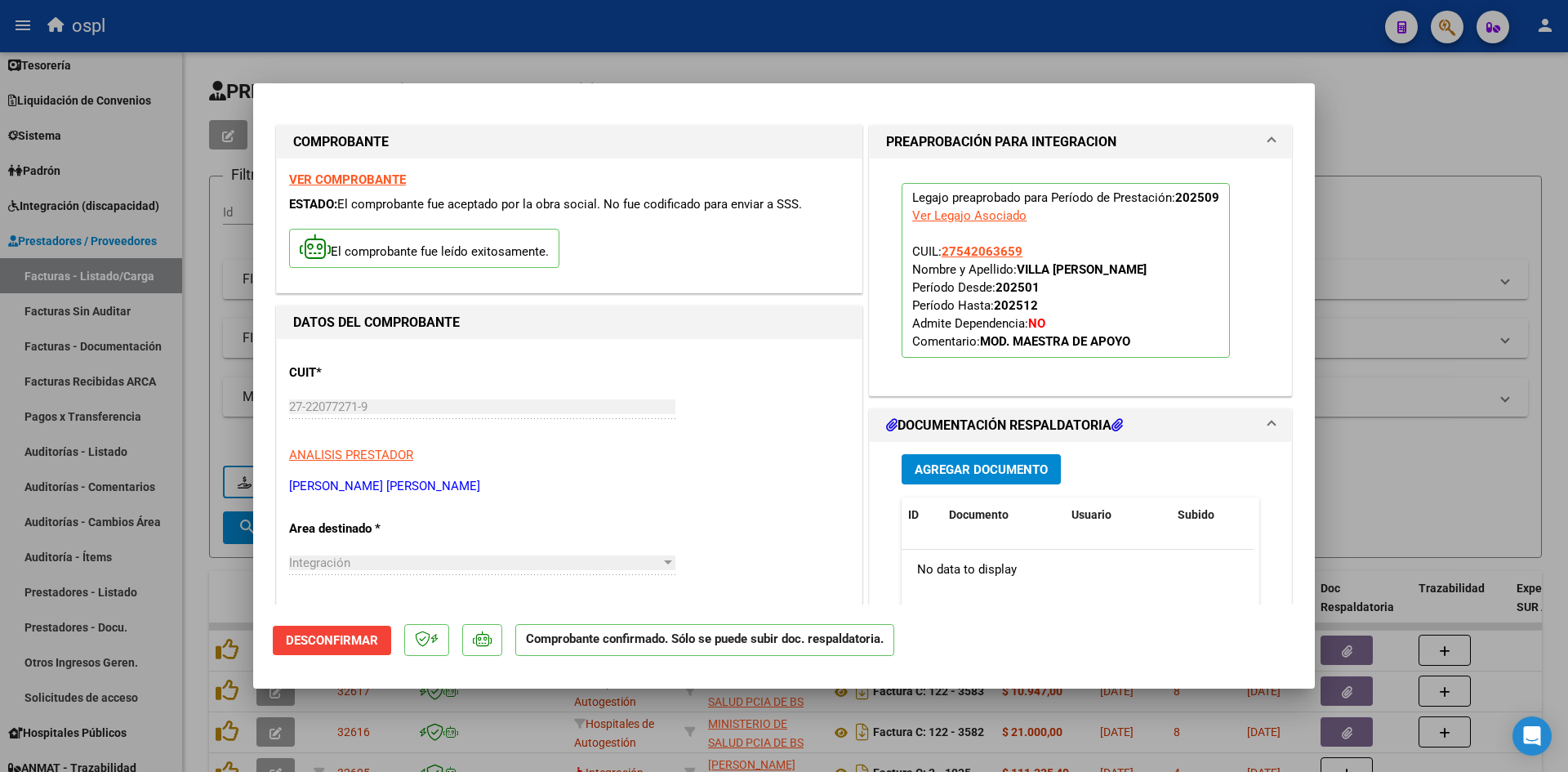
click at [1403, 188] on div at bounding box center [784, 386] width 1568 height 772
type input "$ 0,00"
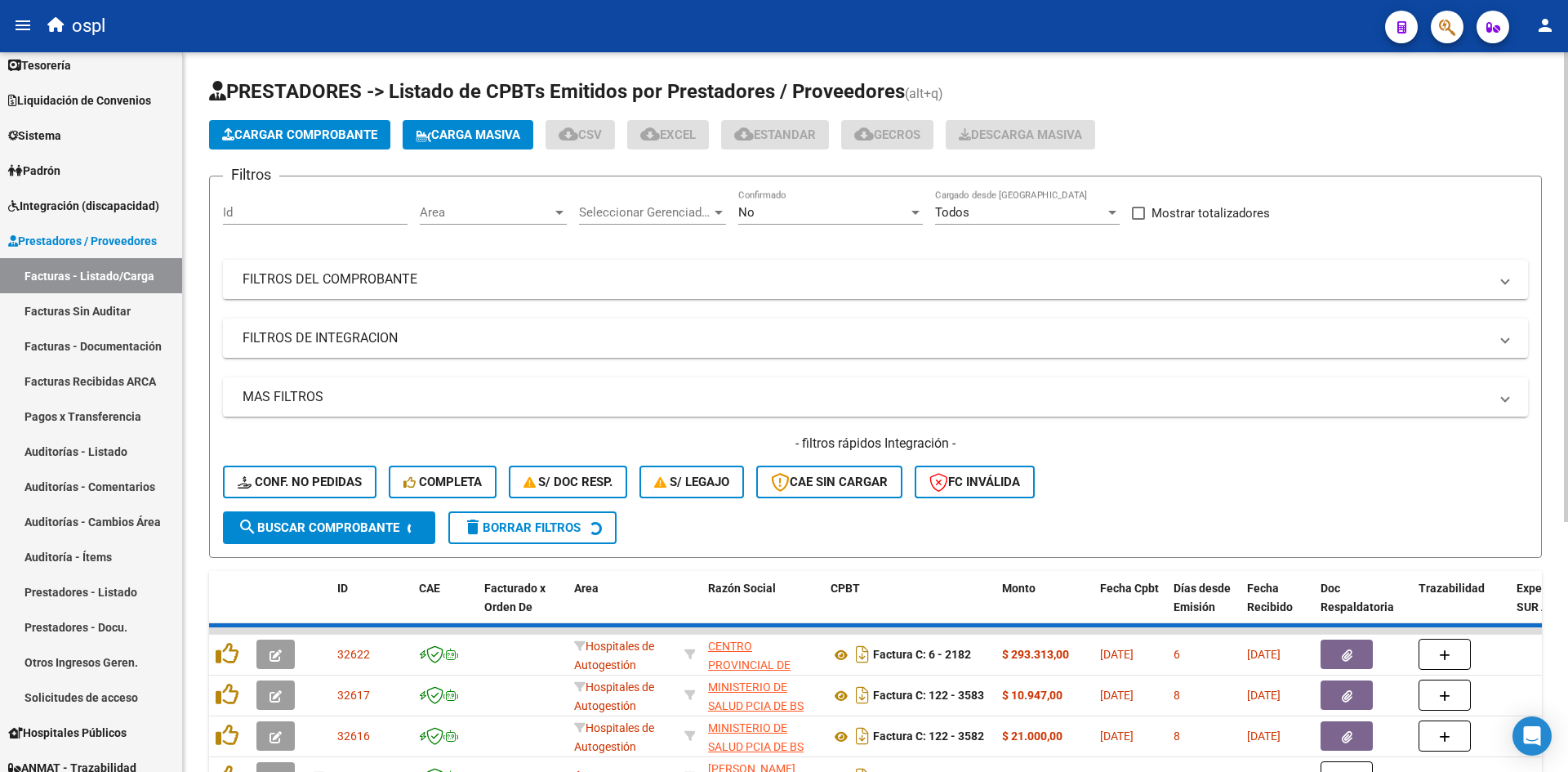
click at [298, 139] on span "Cargar Comprobante" at bounding box center [299, 134] width 155 height 14
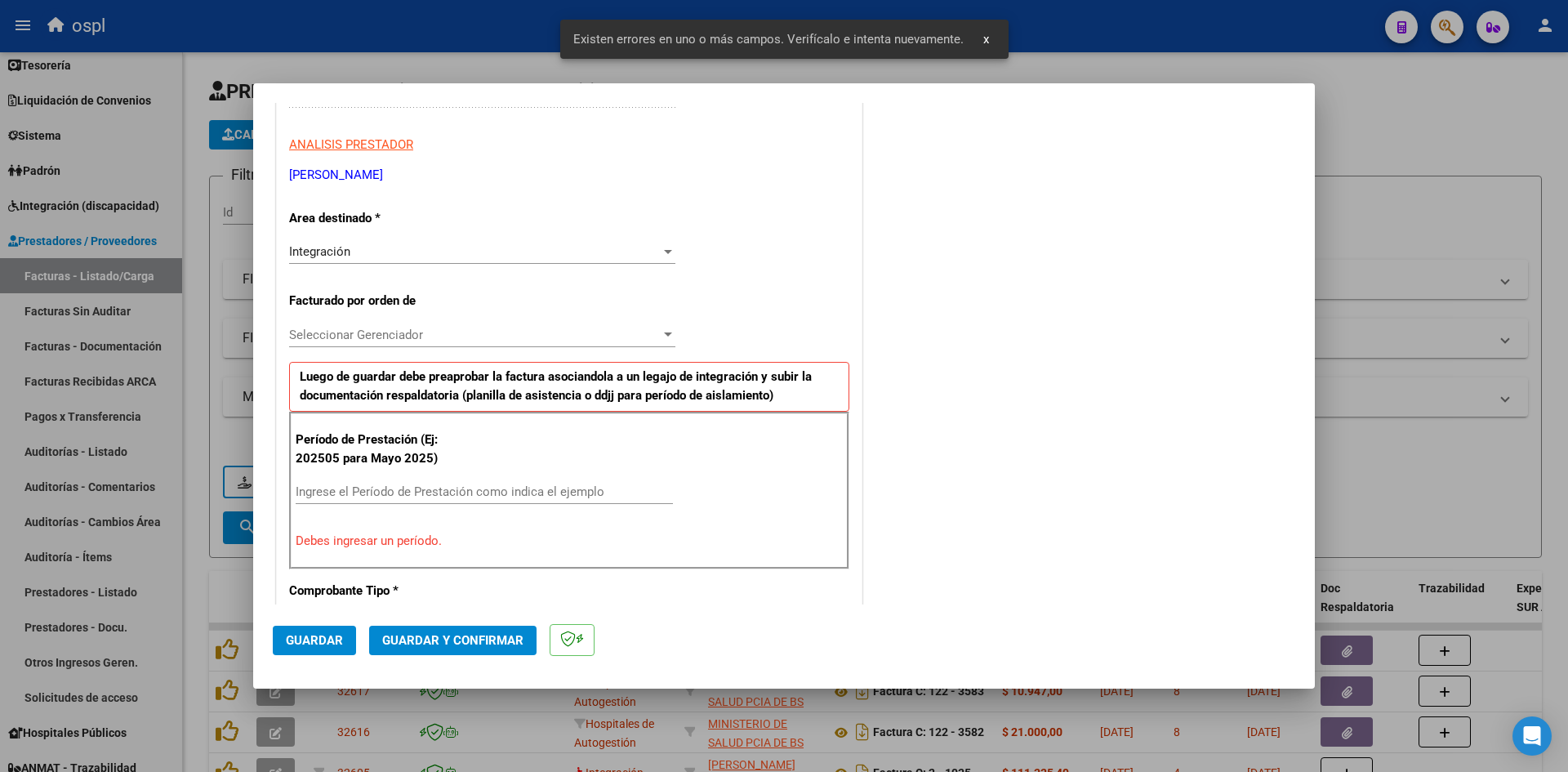
scroll to position [370, 0]
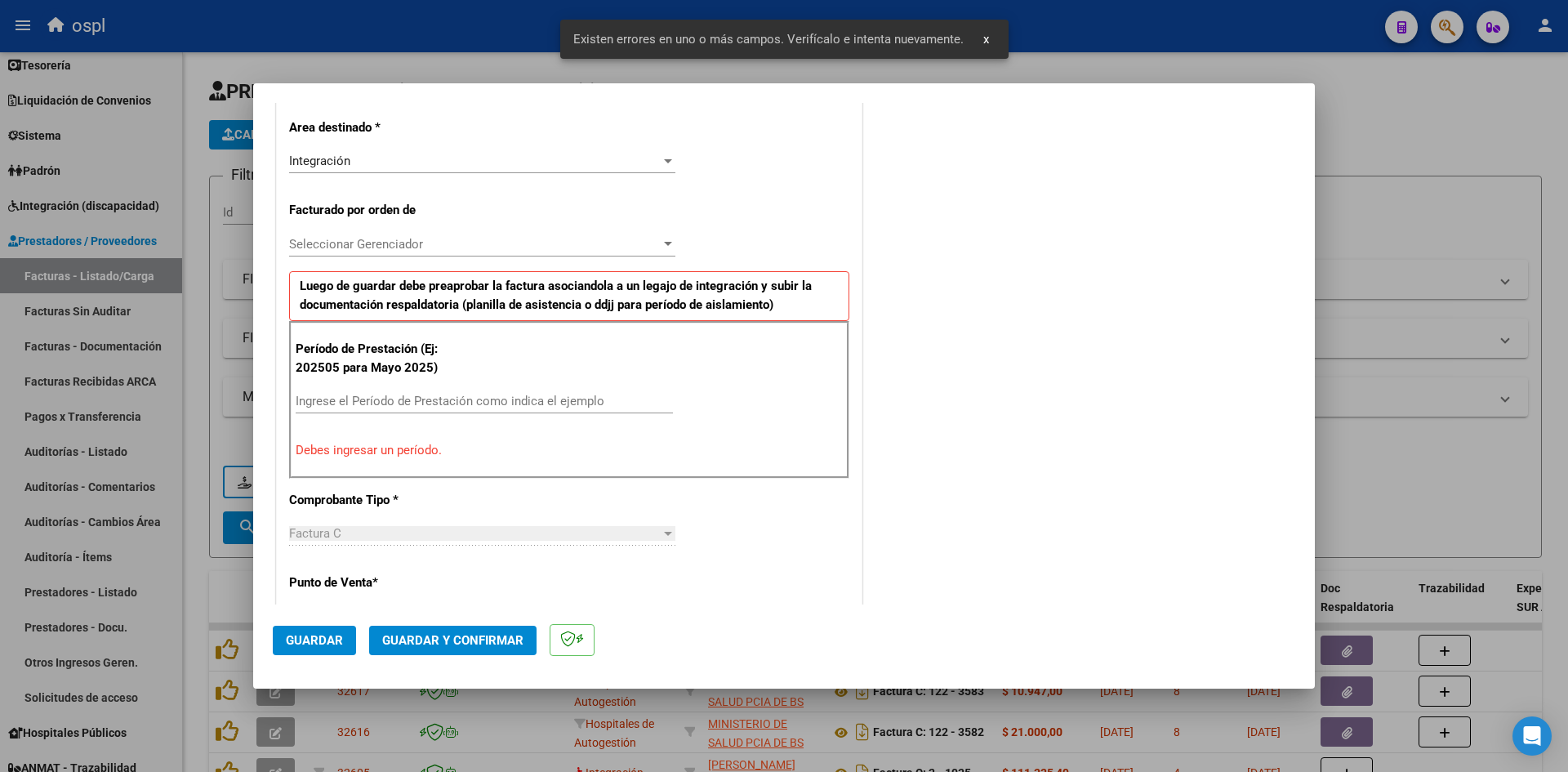
click at [412, 397] on input "Ingrese el Período de Prestación como indica el ejemplo" at bounding box center [483, 401] width 377 height 14
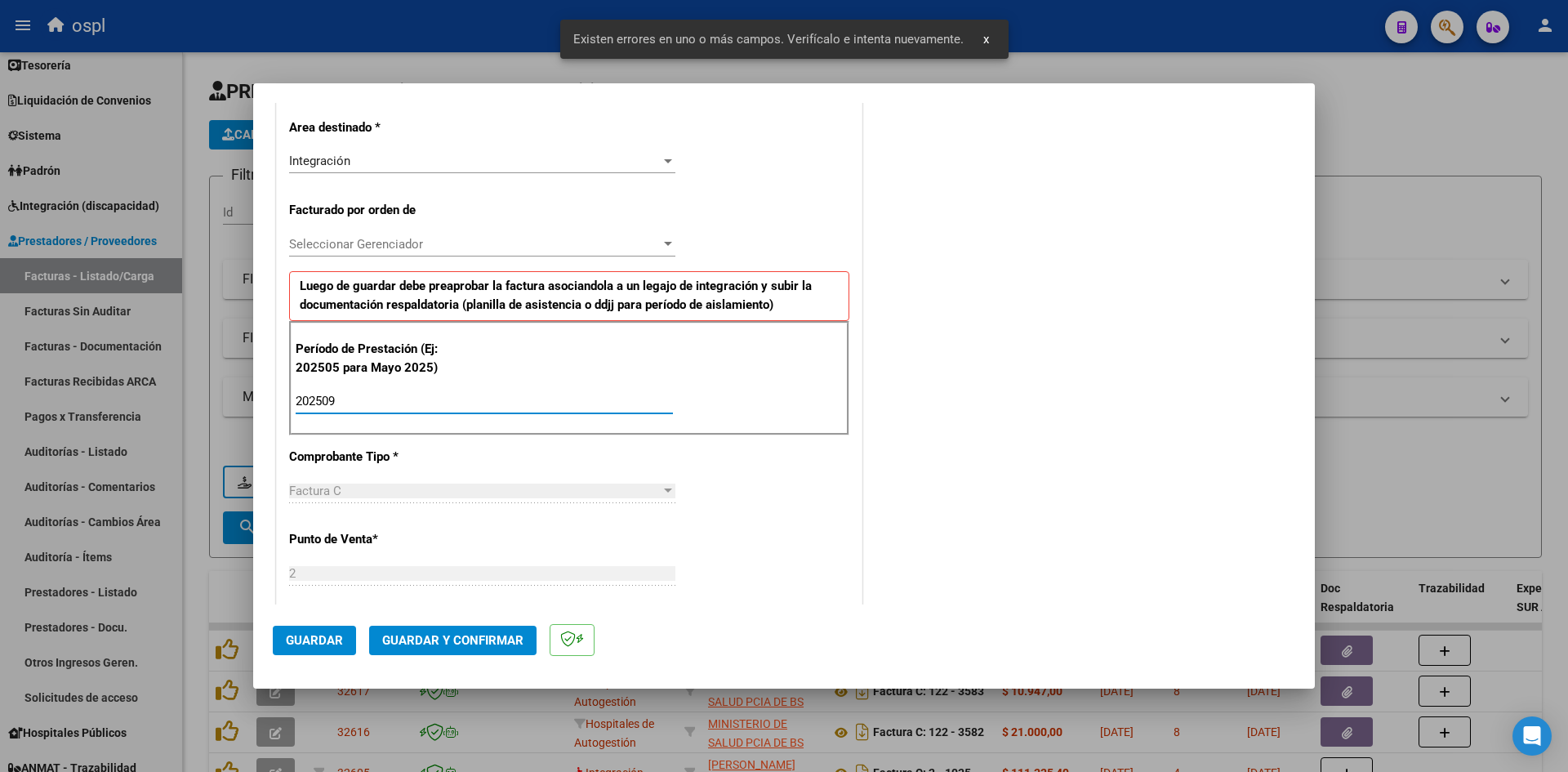
type input "202509"
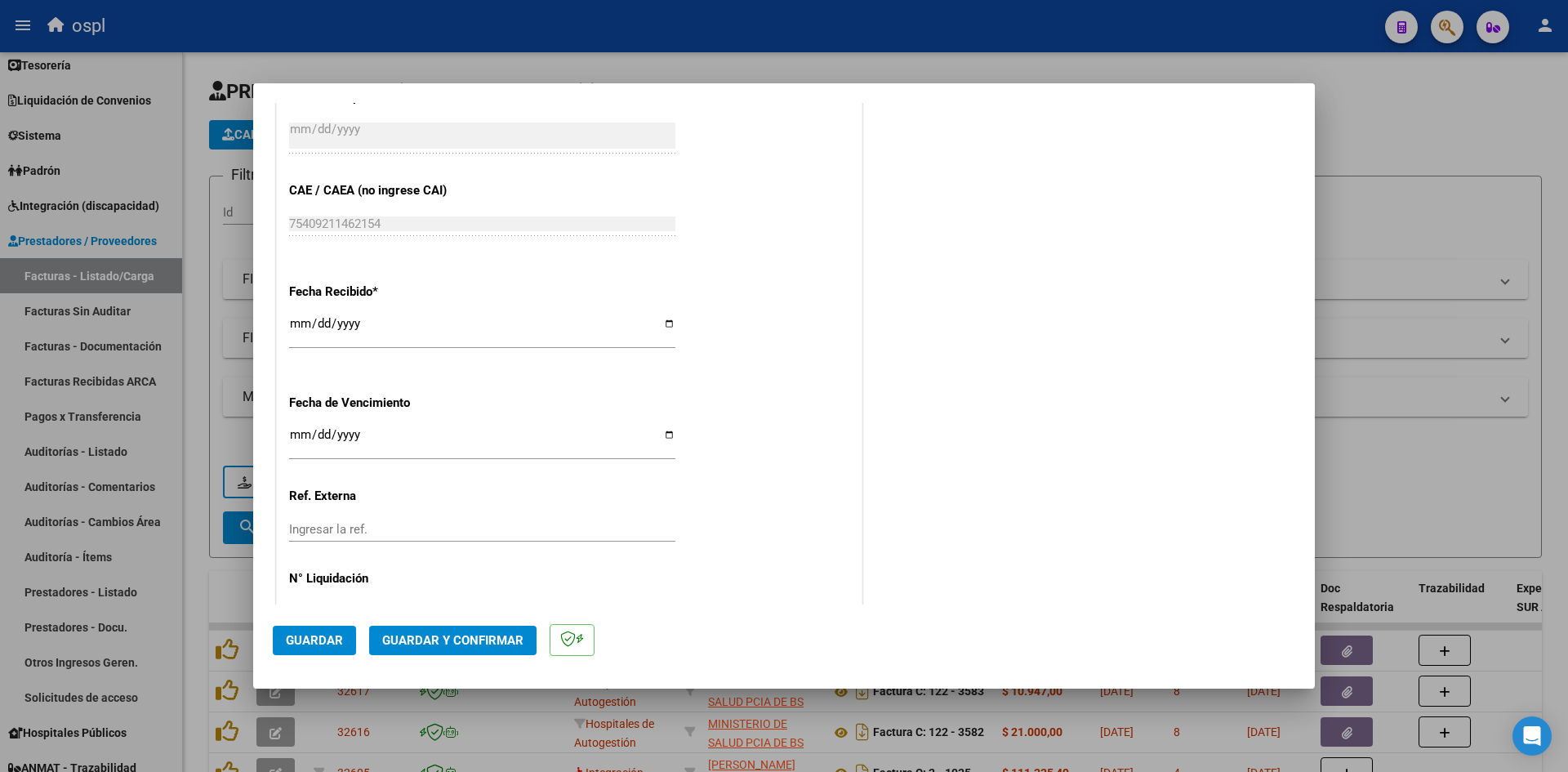
scroll to position [1105, 0]
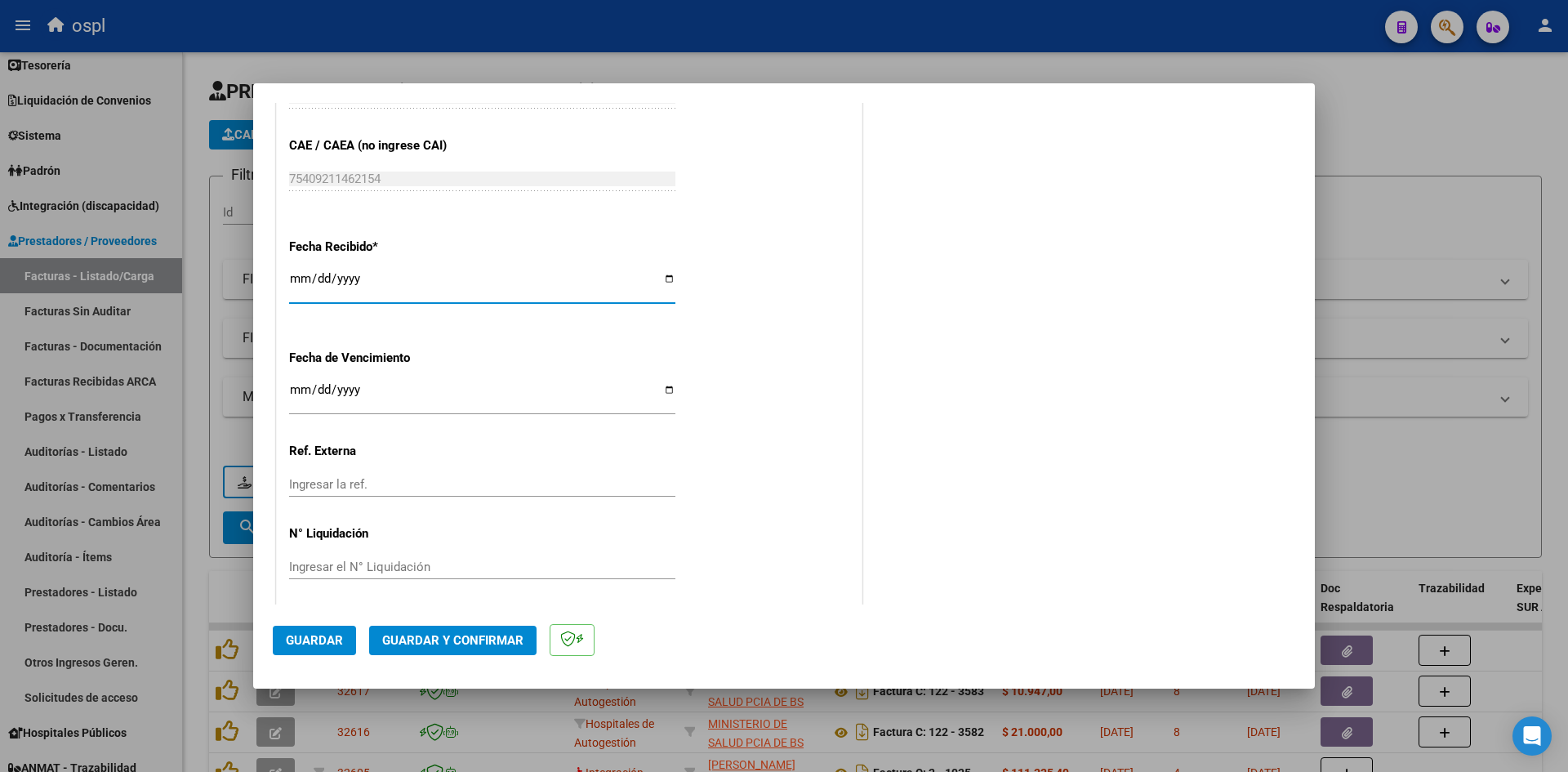
click at [297, 274] on input "[DATE]" at bounding box center [482, 285] width 386 height 27
type input "[DATE]"
click at [304, 634] on span "Guardar" at bounding box center [314, 640] width 57 height 14
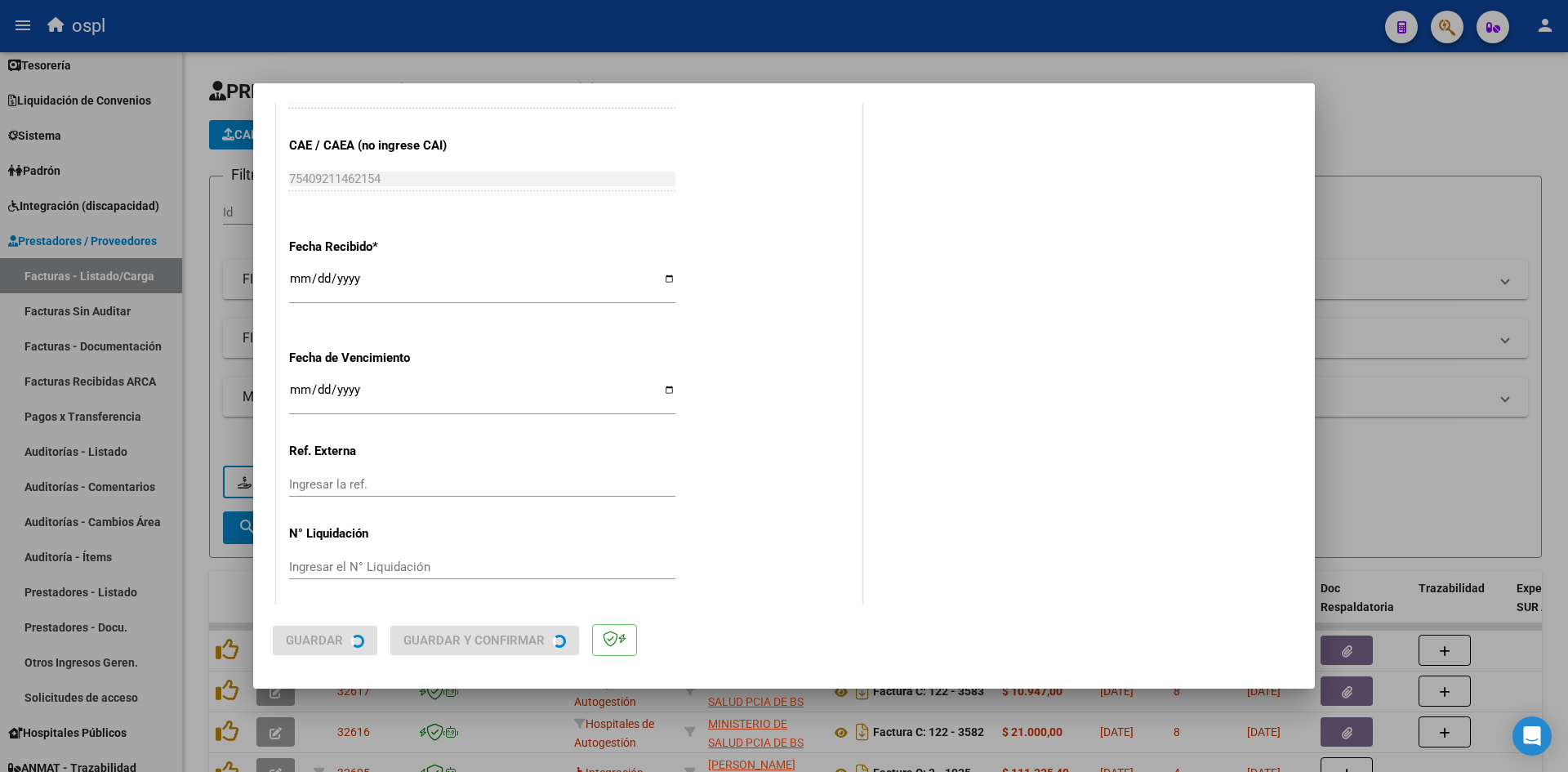
scroll to position [0, 0]
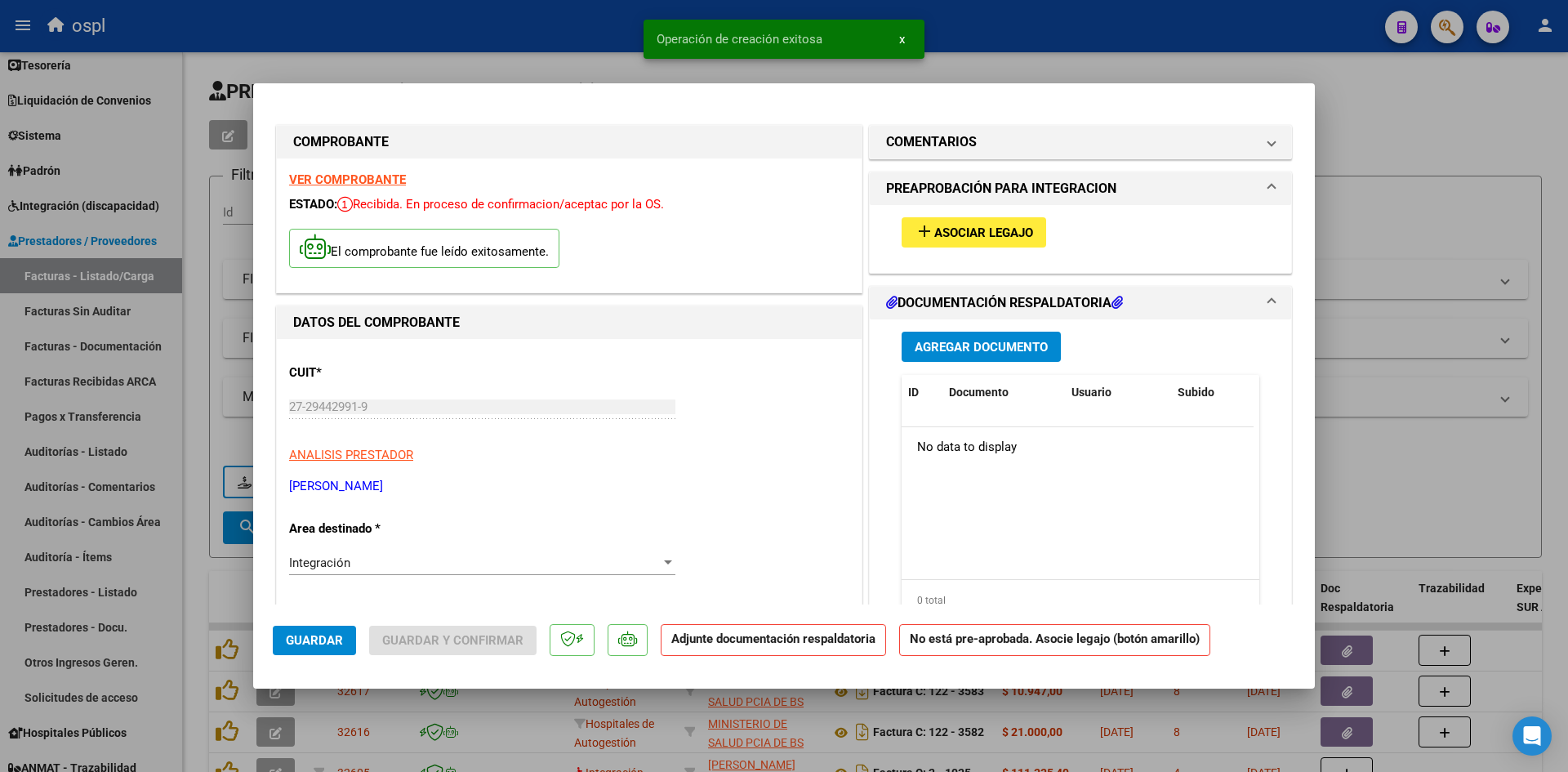
click at [978, 225] on span "Asociar Legajo" at bounding box center [983, 232] width 99 height 14
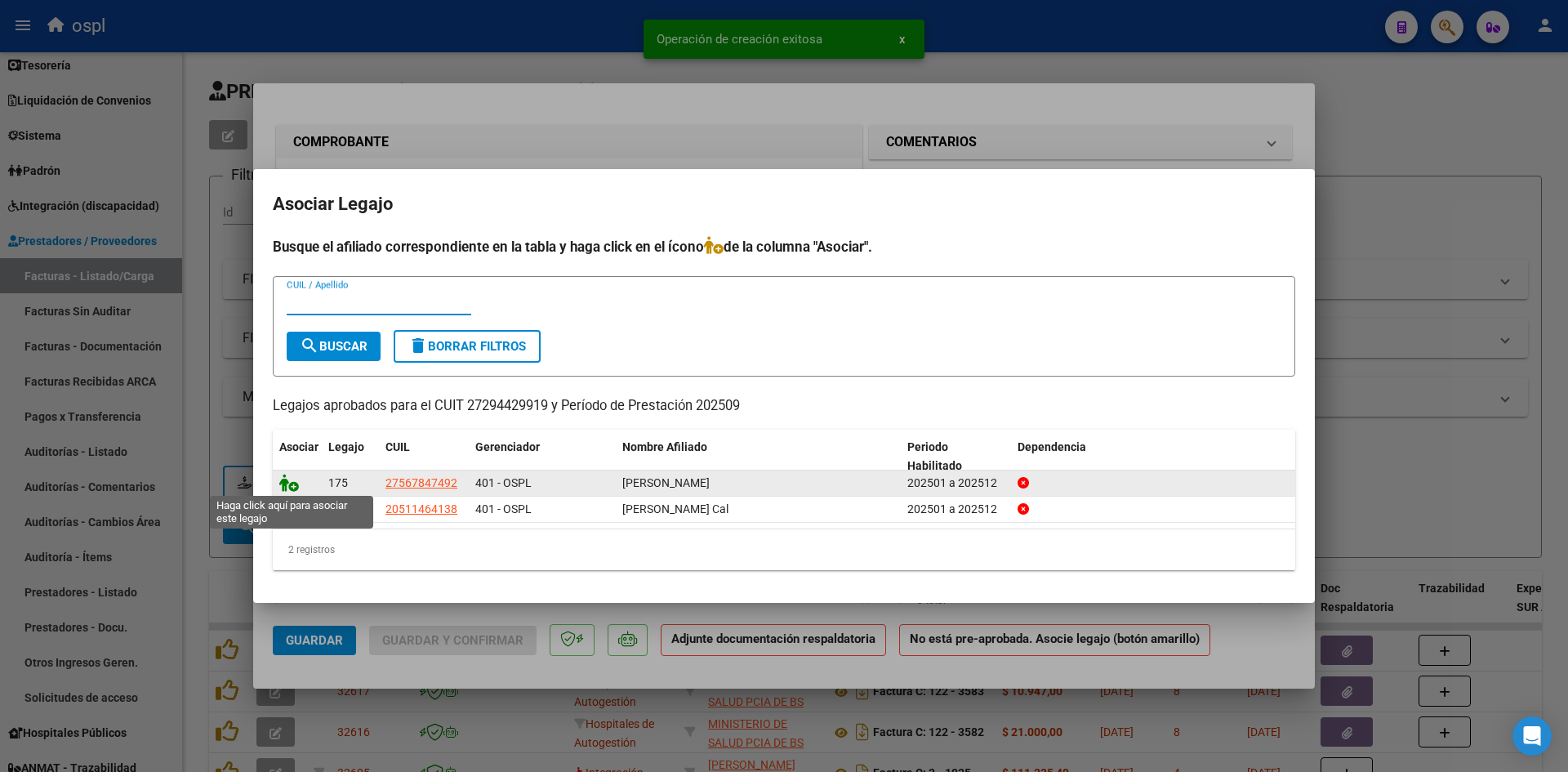
click at [294, 482] on icon at bounding box center [289, 482] width 20 height 18
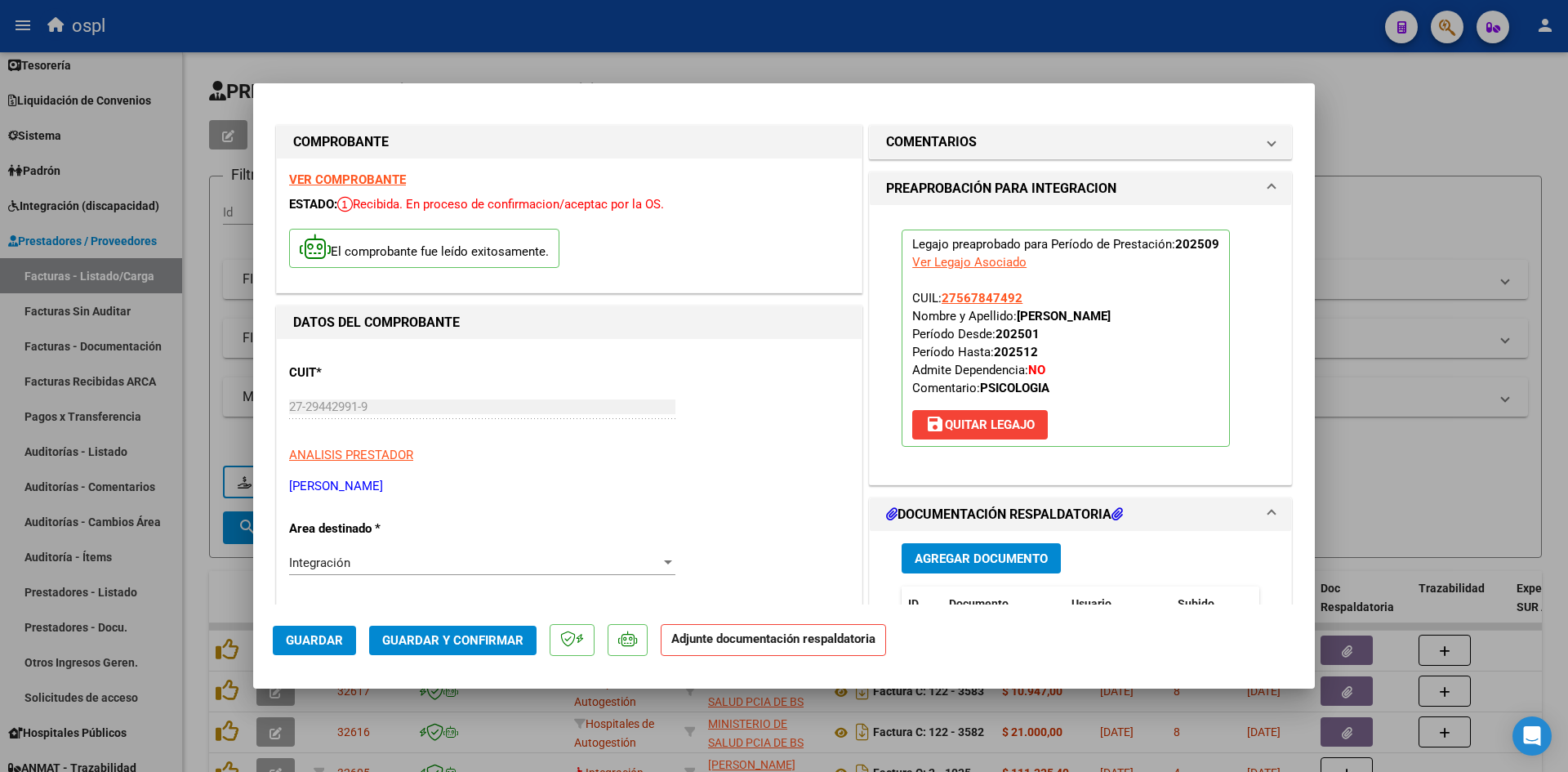
click at [484, 642] on span "Guardar y Confirmar" at bounding box center [453, 640] width 141 height 14
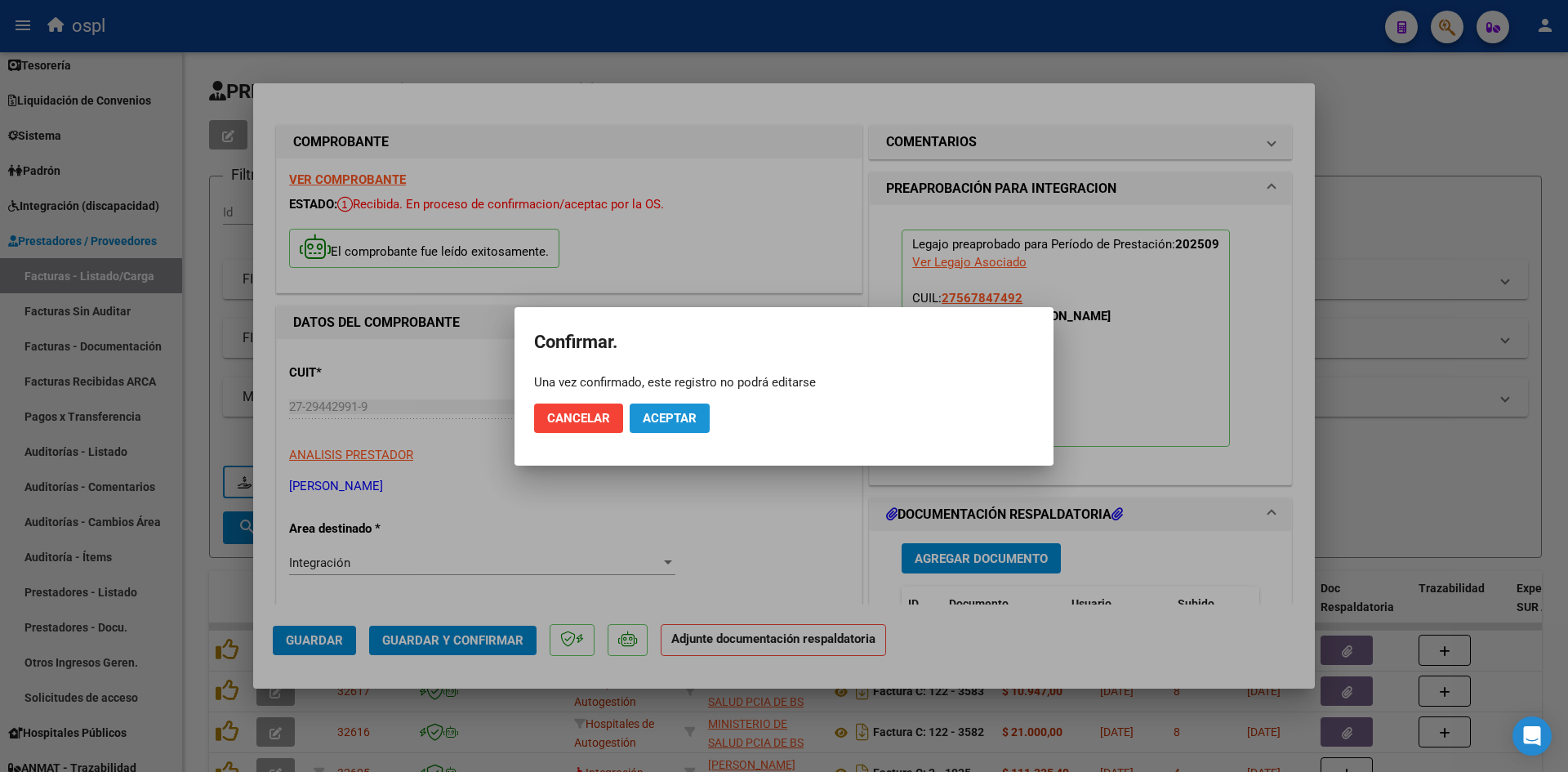
click at [664, 419] on span "Aceptar" at bounding box center [669, 418] width 54 height 14
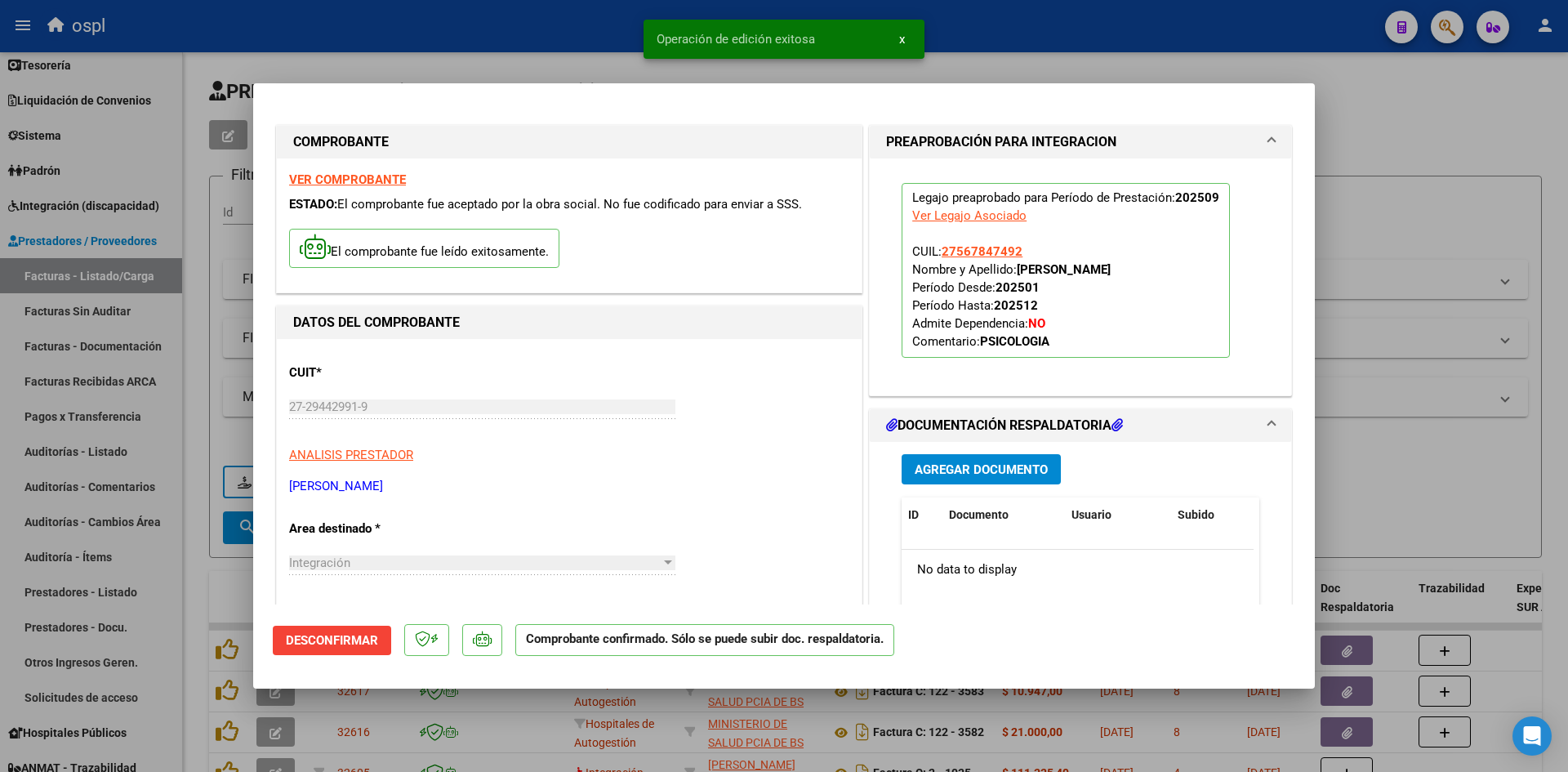
drag, startPoint x: 1409, startPoint y: 229, endPoint x: 506, endPoint y: 195, distance: 903.6
click at [1409, 228] on div at bounding box center [784, 386] width 1568 height 772
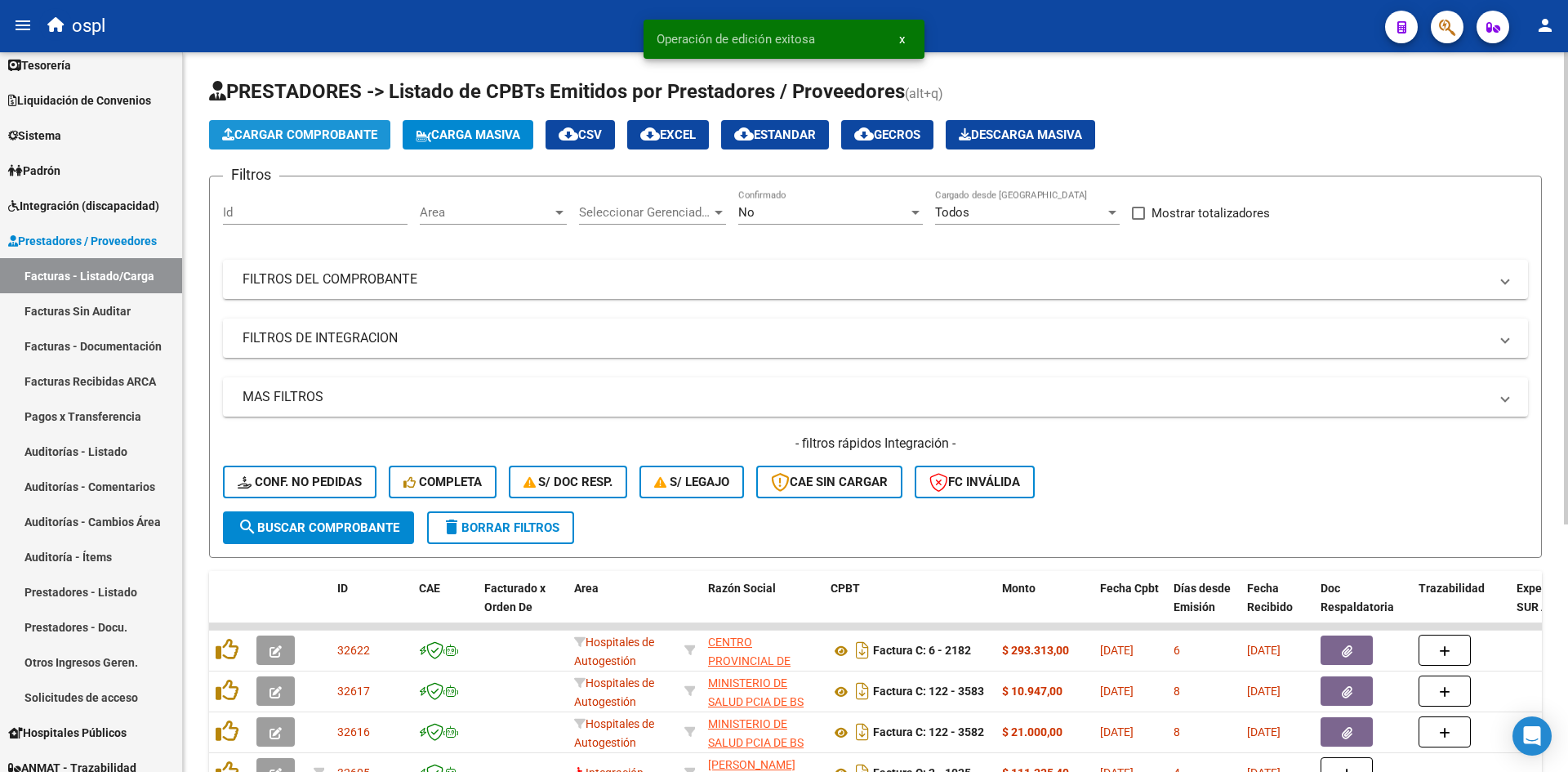
click at [347, 135] on span "Cargar Comprobante" at bounding box center [299, 134] width 155 height 14
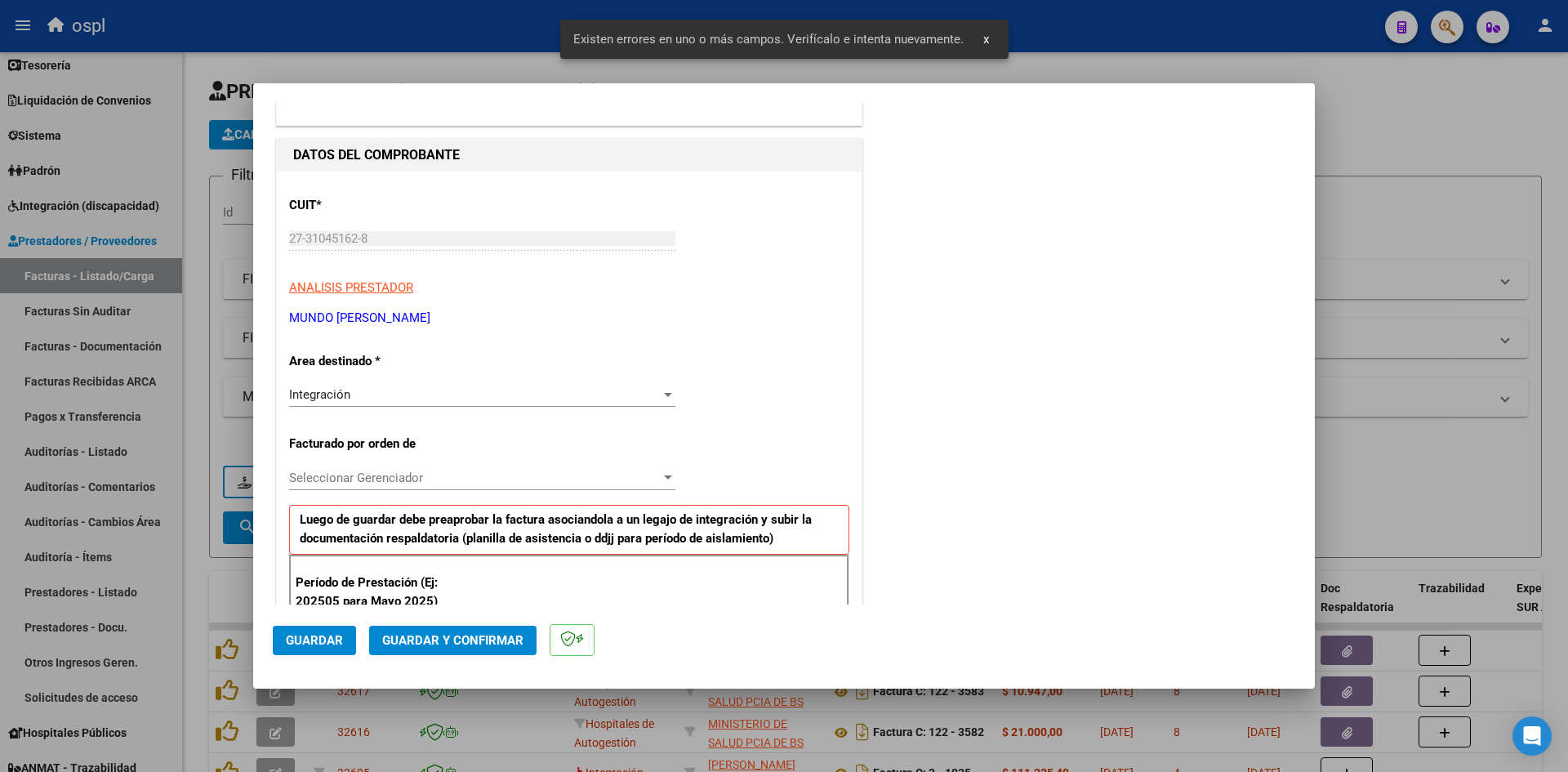
scroll to position [370, 0]
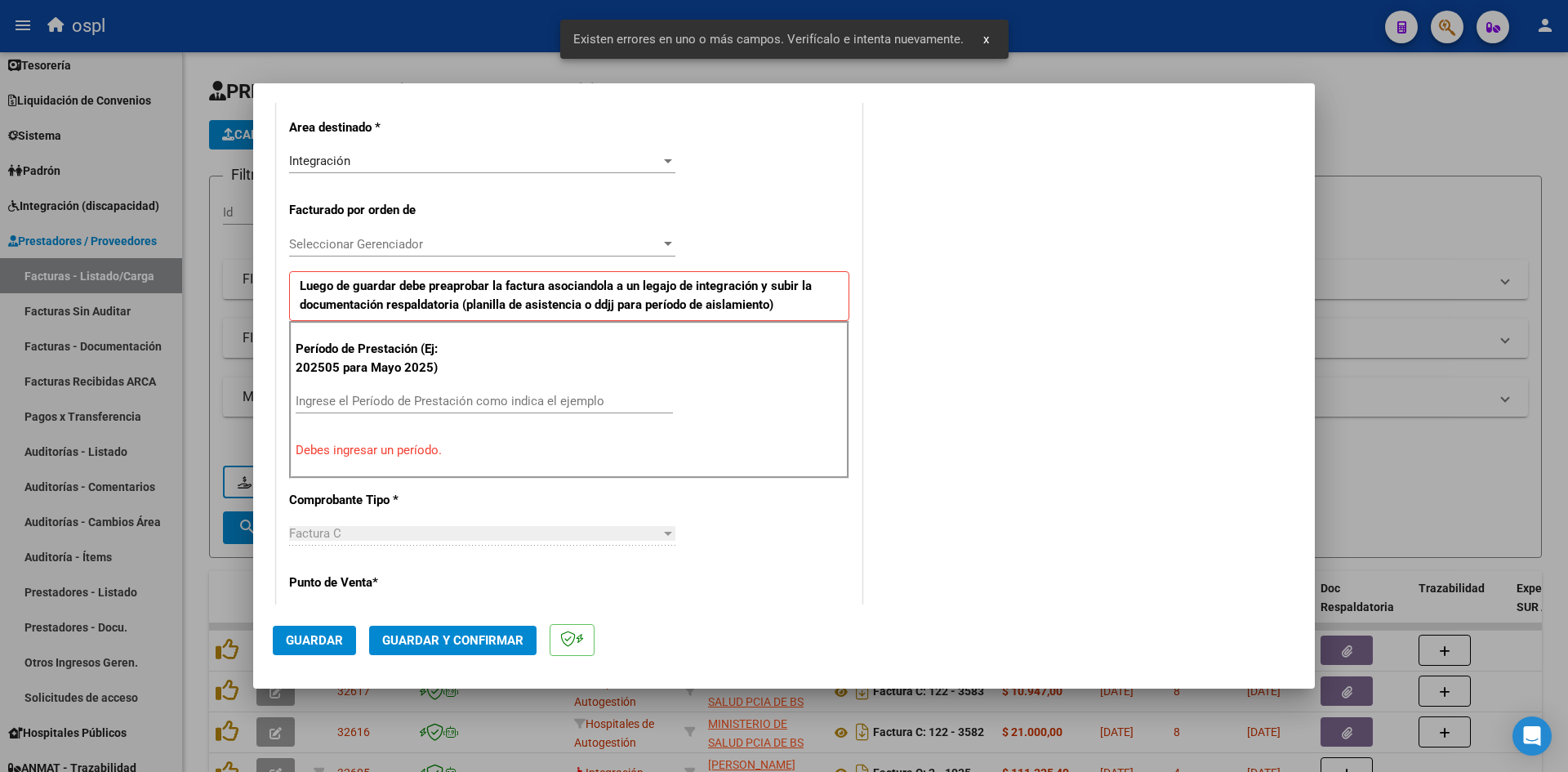
click at [361, 397] on input "Ingrese el Período de Prestación como indica el ejemplo" at bounding box center [483, 401] width 377 height 14
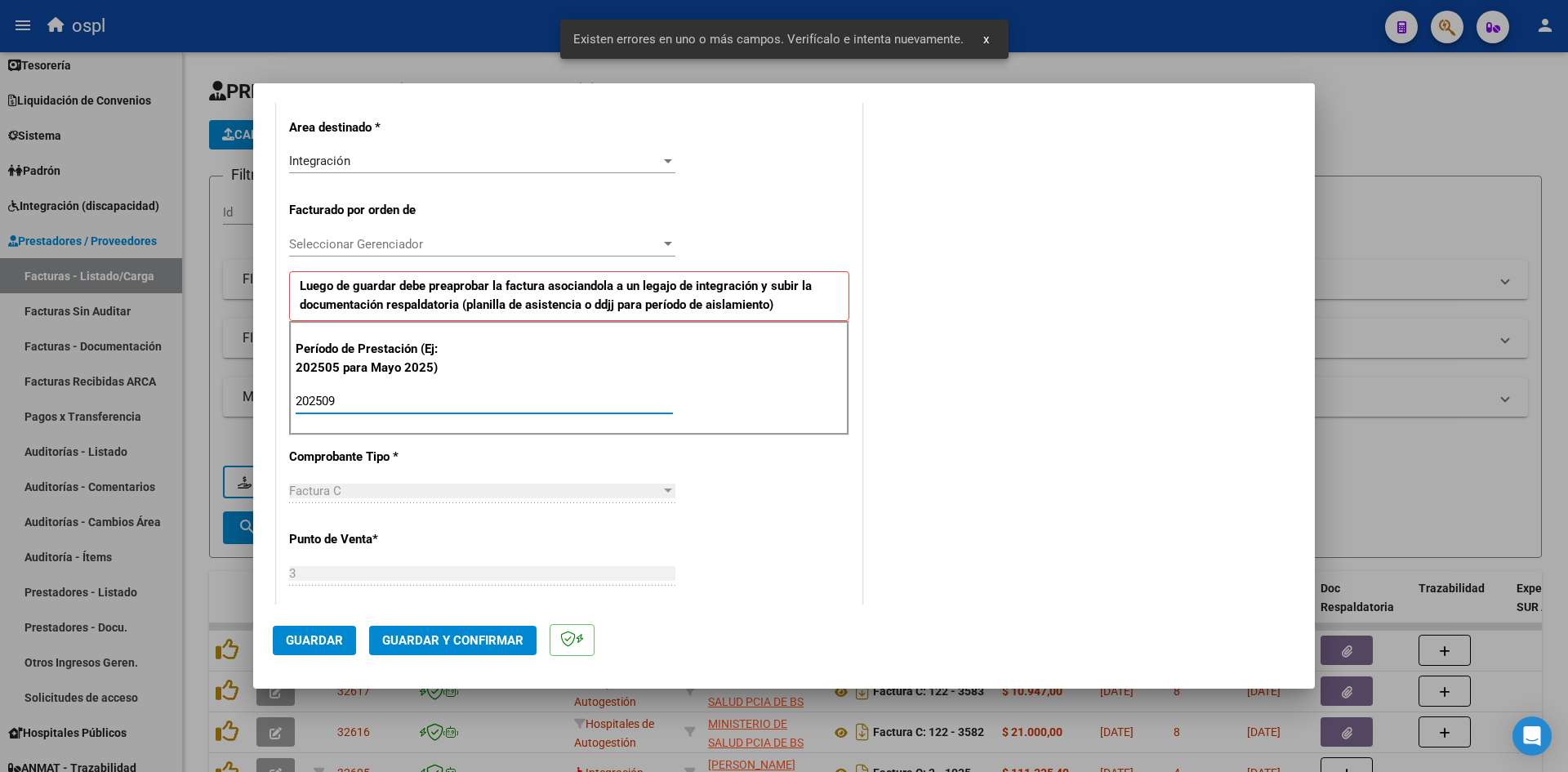
type input "202509"
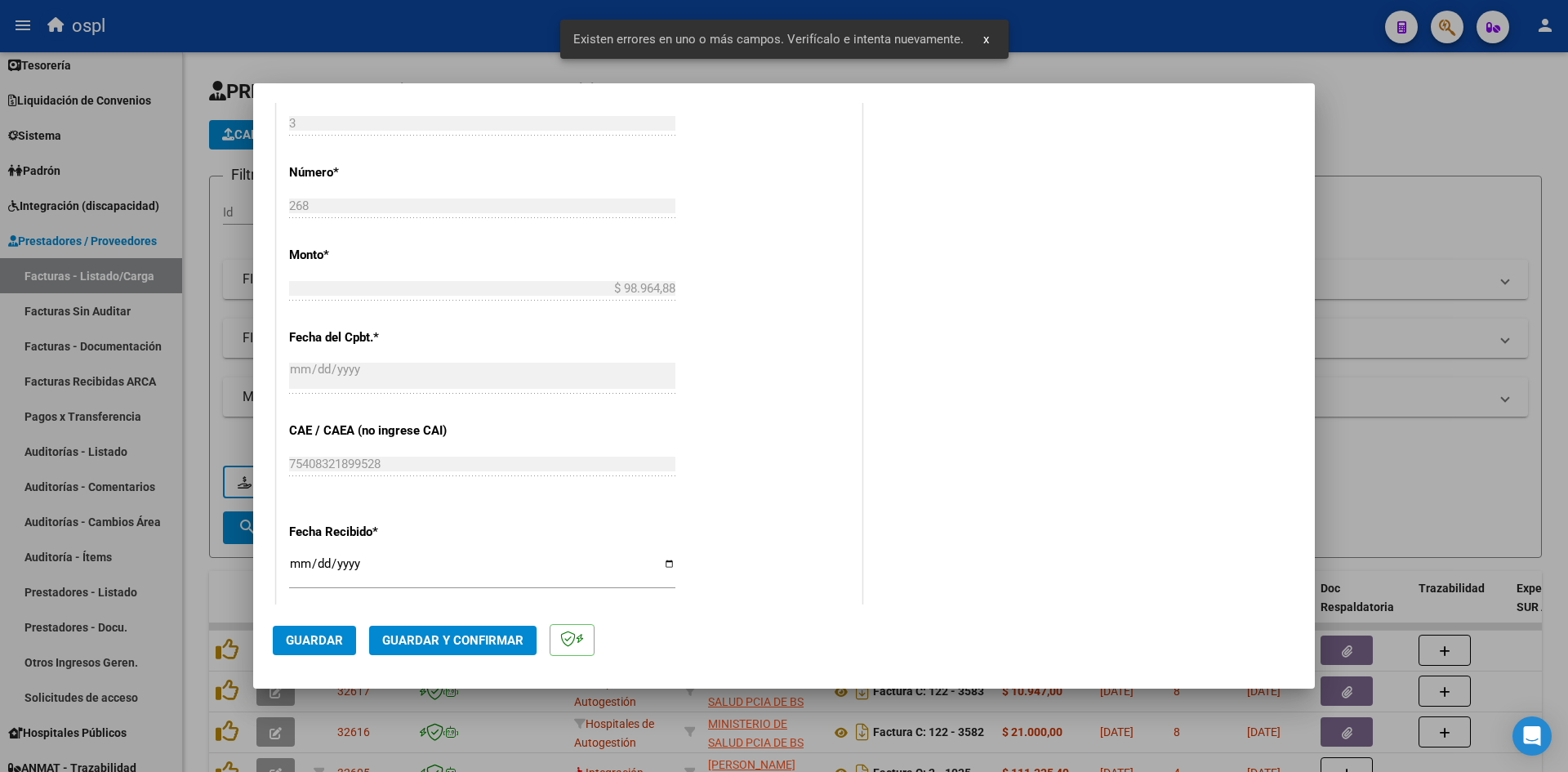
scroll to position [942, 0]
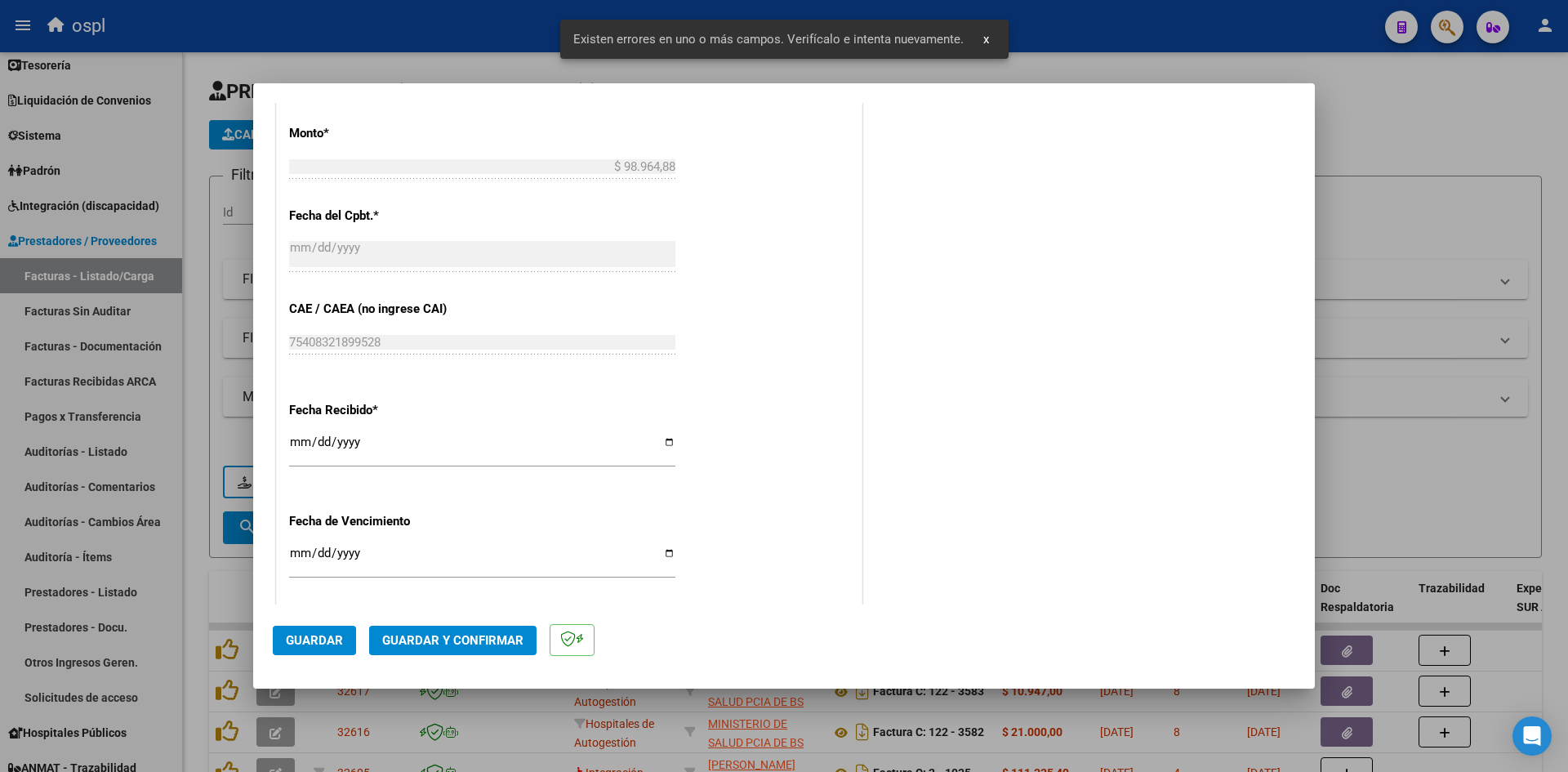
click at [301, 447] on input "[DATE]" at bounding box center [482, 449] width 386 height 27
type input "[DATE]"
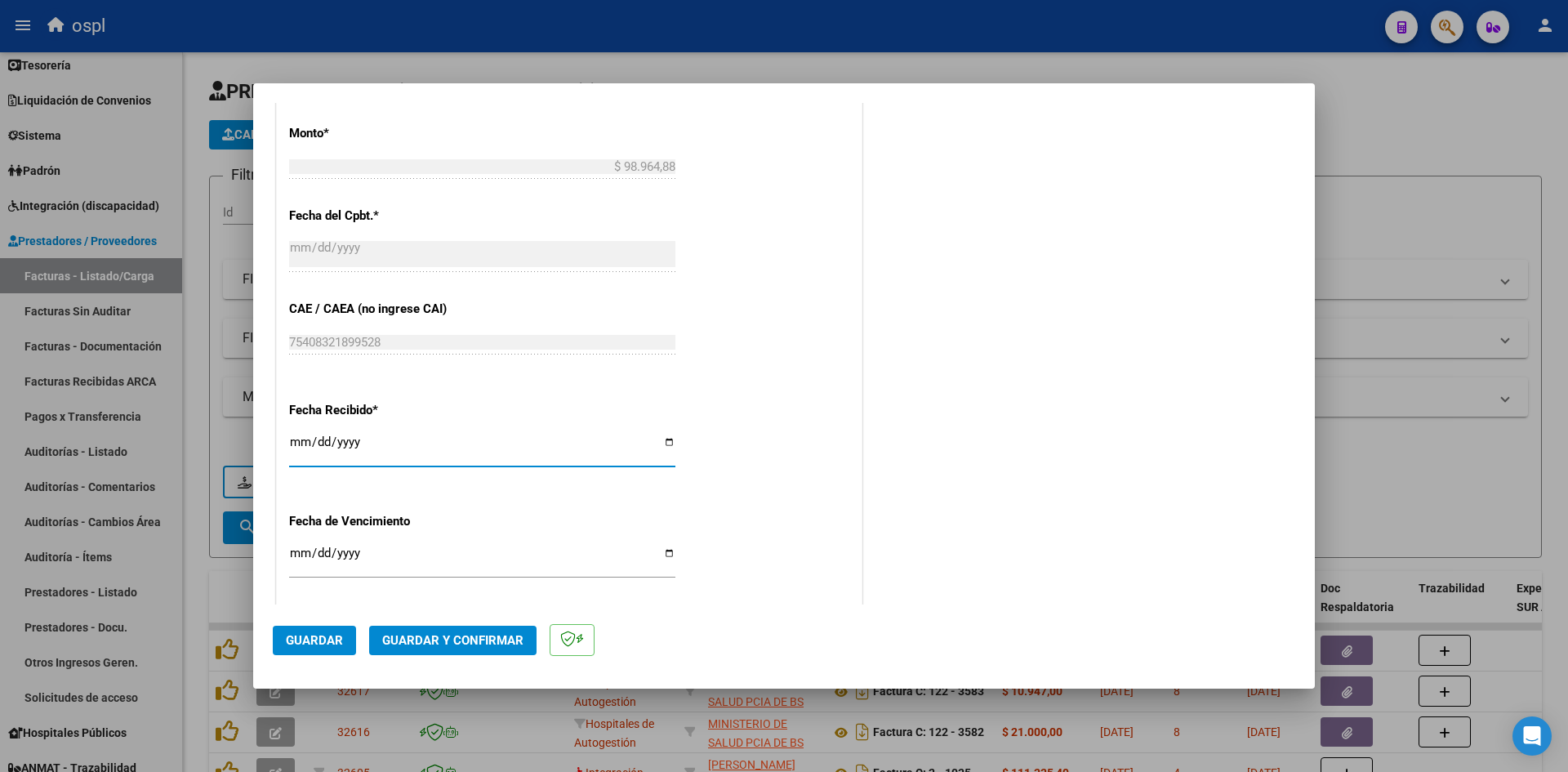
click at [308, 634] on span "Guardar" at bounding box center [314, 640] width 57 height 14
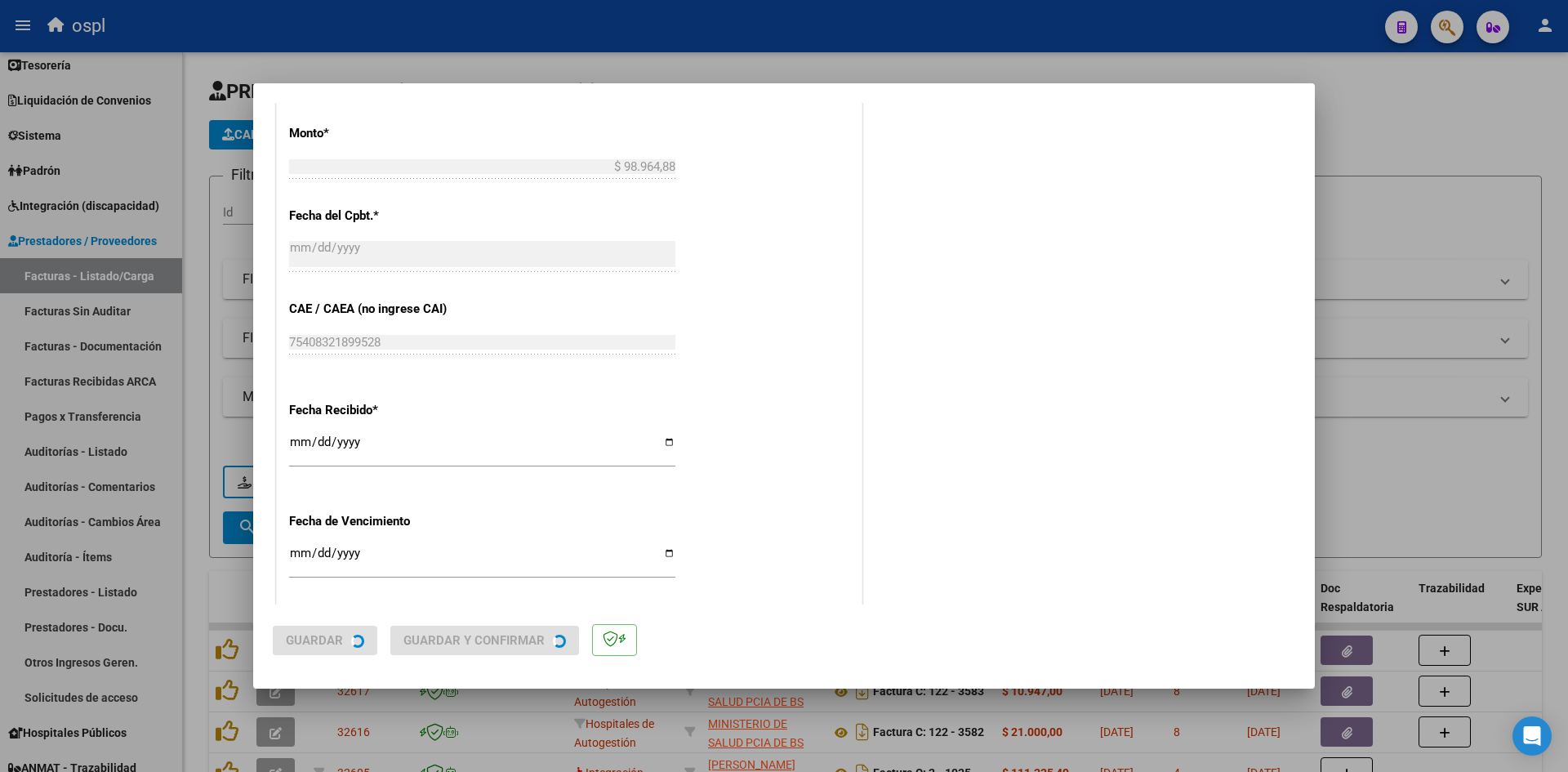
scroll to position [0, 0]
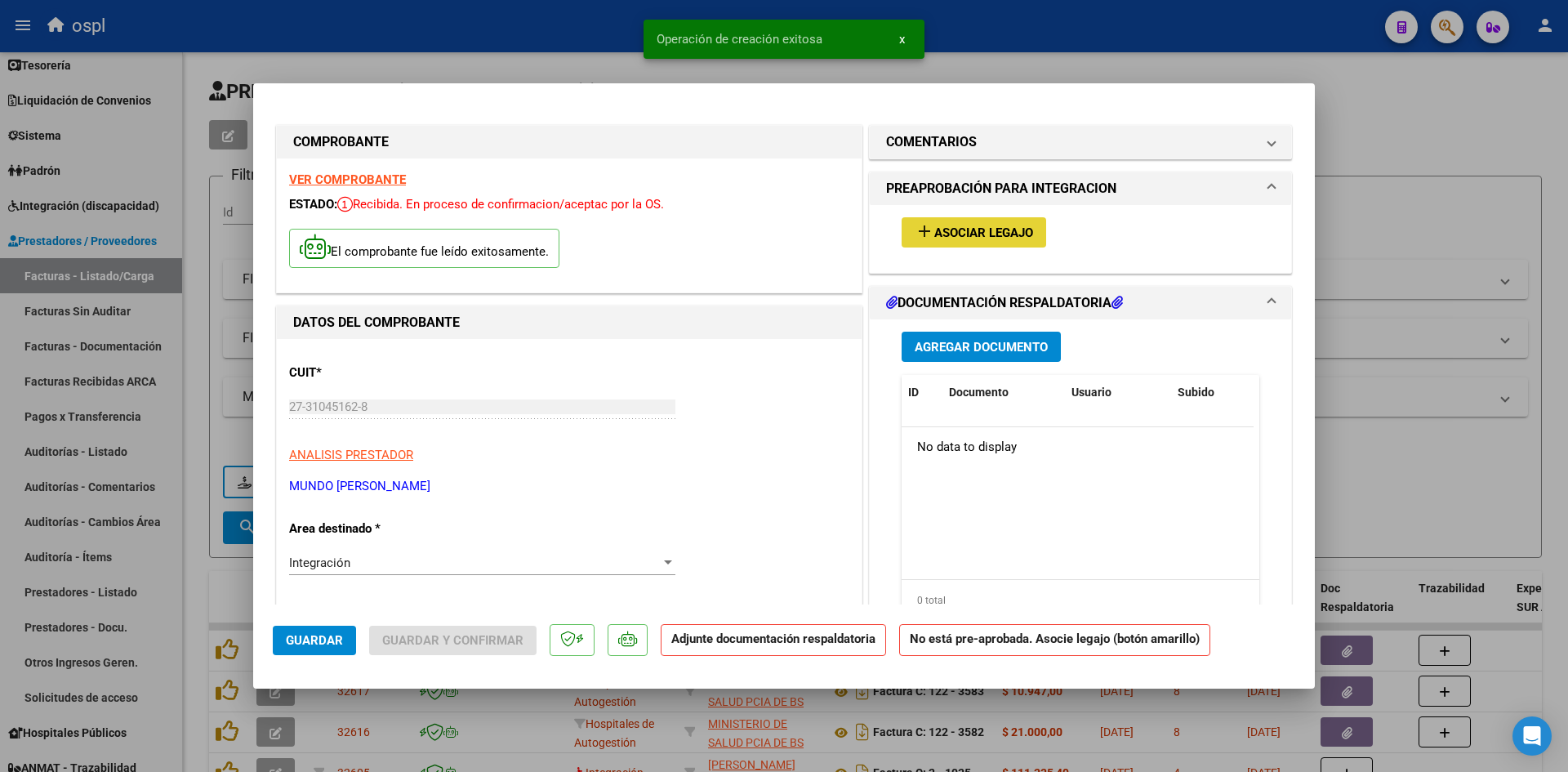
click at [1016, 234] on span "Asociar Legajo" at bounding box center [983, 232] width 99 height 14
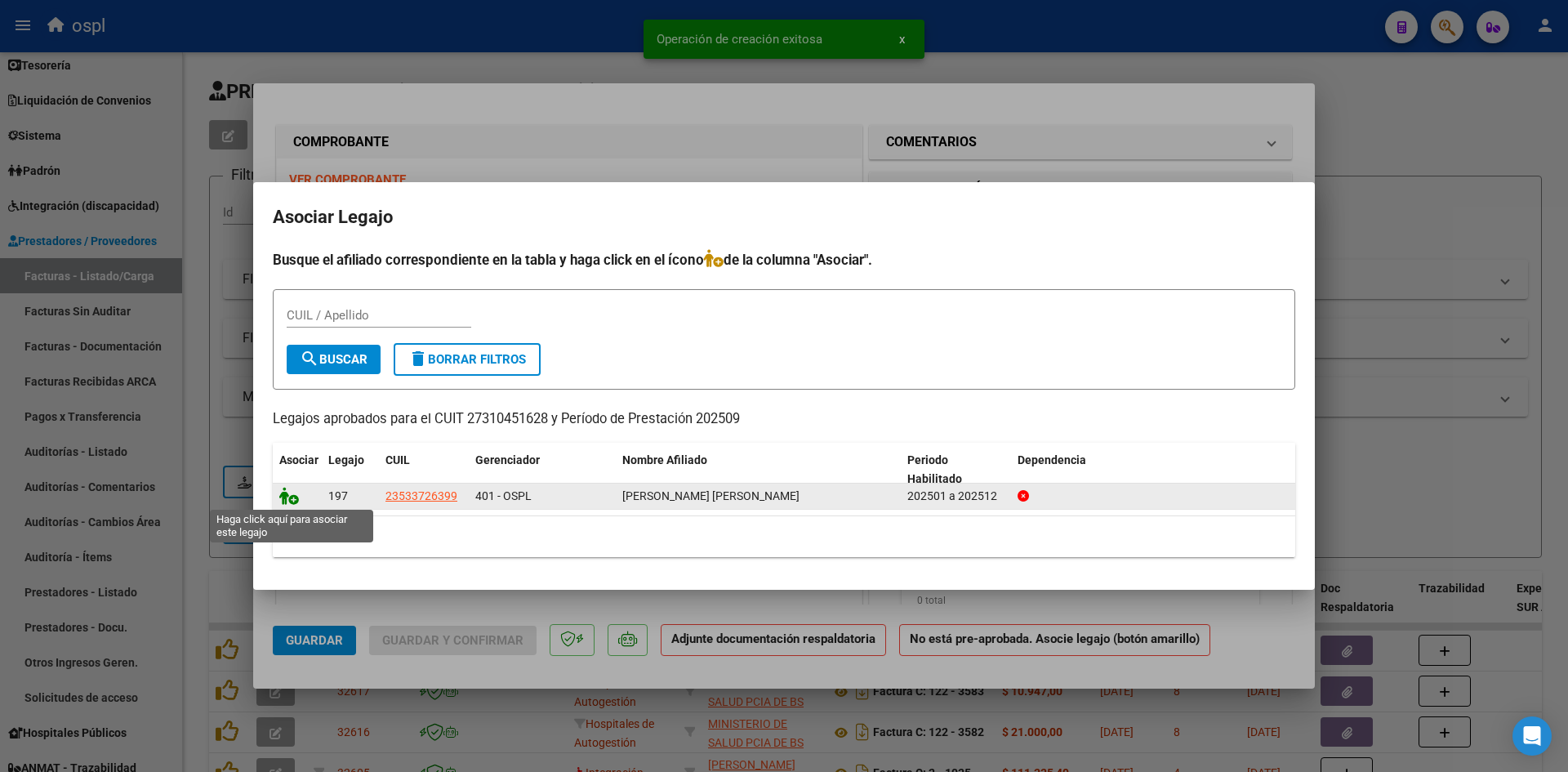
click at [284, 498] on icon at bounding box center [289, 496] width 20 height 18
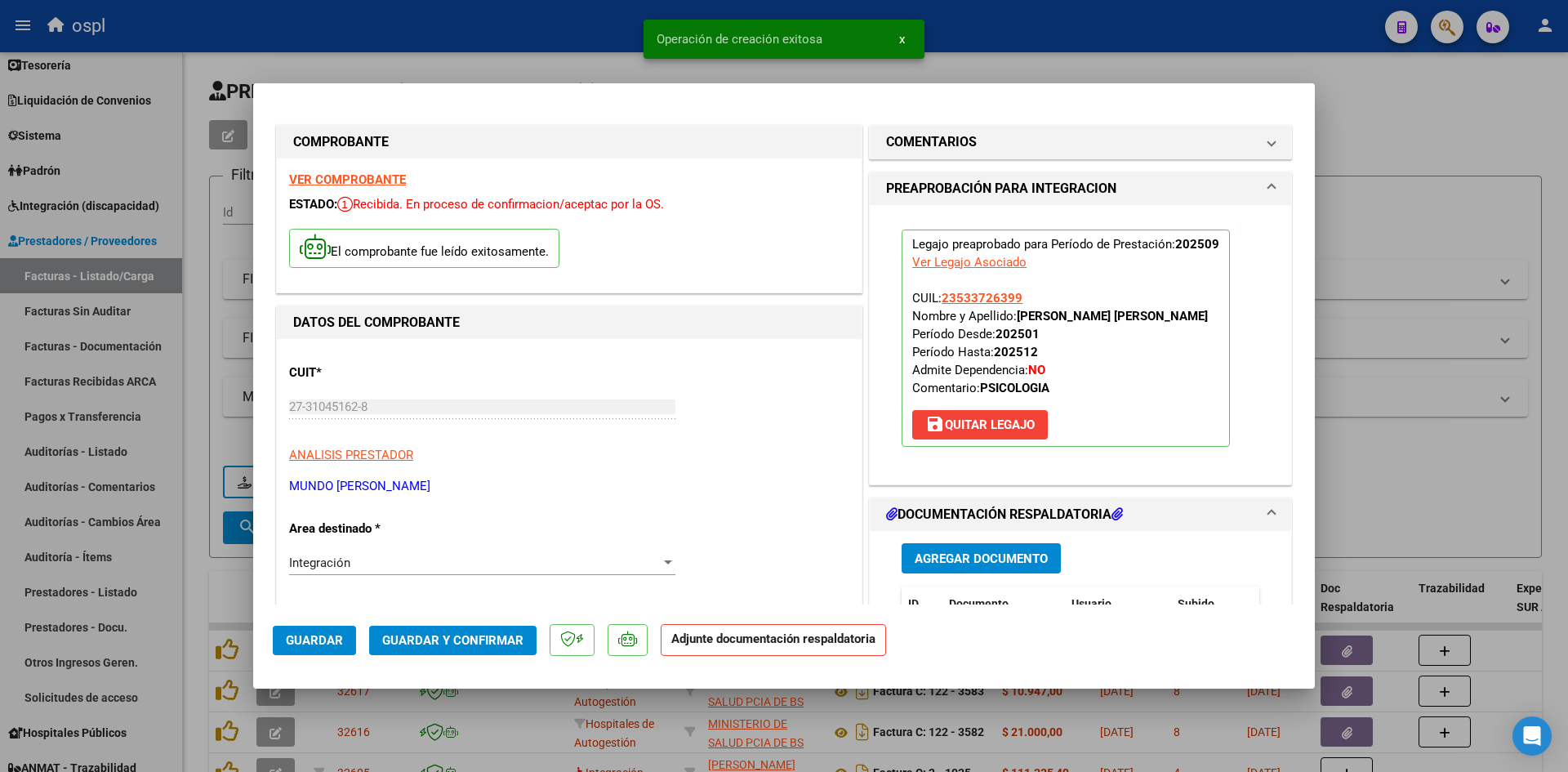
click at [471, 641] on span "Guardar y Confirmar" at bounding box center [453, 640] width 141 height 14
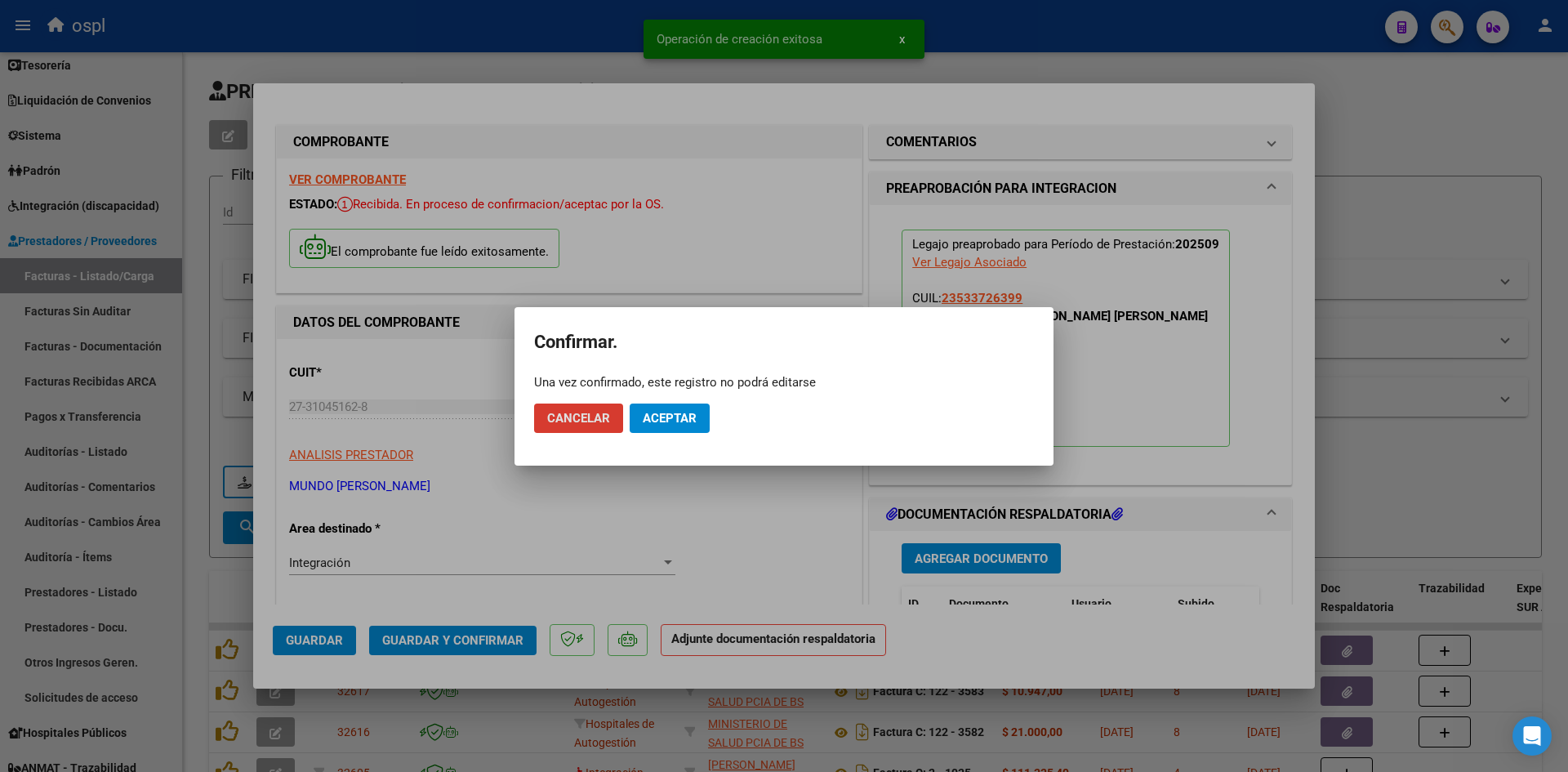
click at [672, 426] on button "Aceptar" at bounding box center [669, 418] width 80 height 29
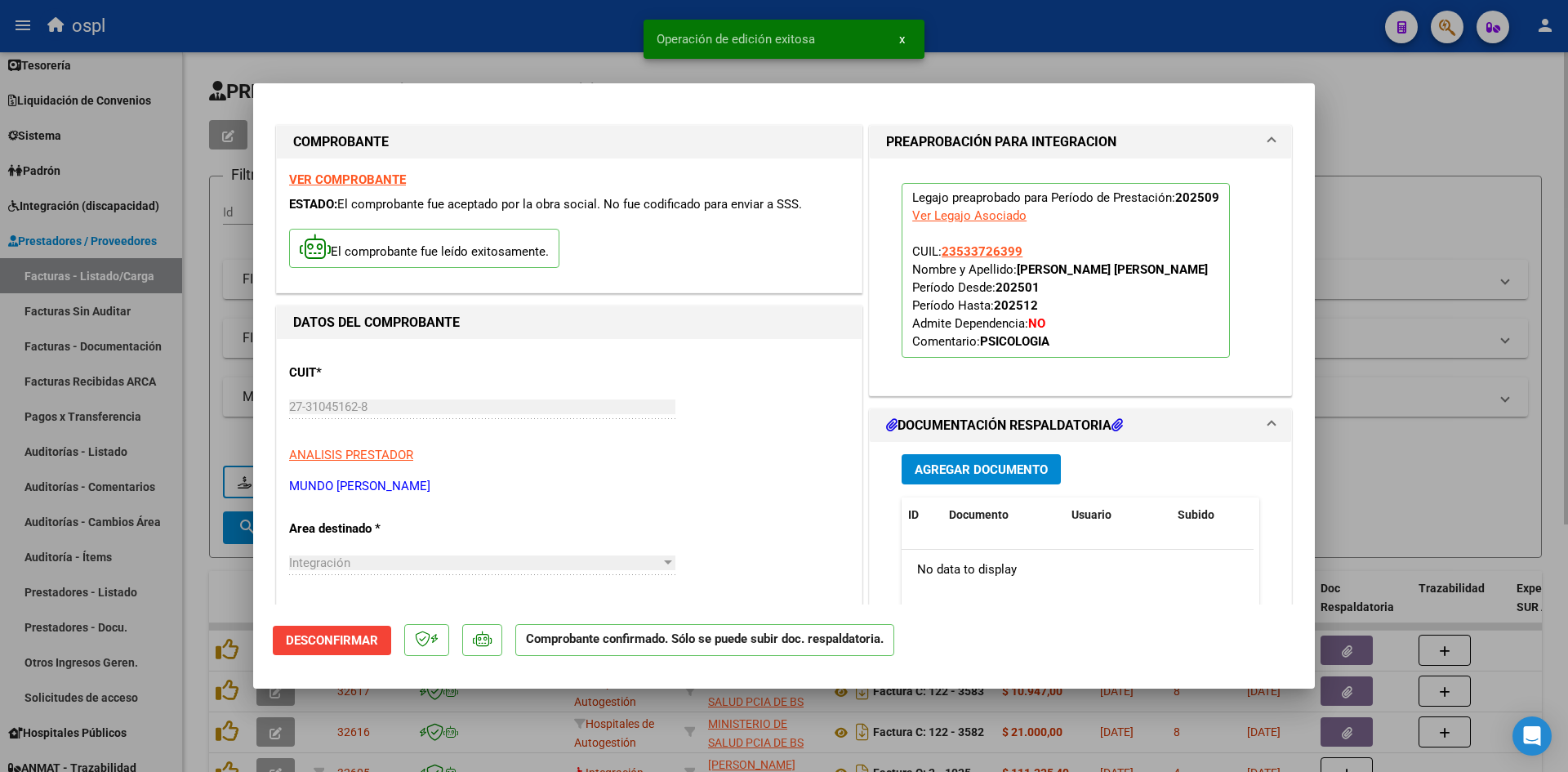
click at [1414, 165] on div at bounding box center [784, 386] width 1568 height 772
type input "$ 0,00"
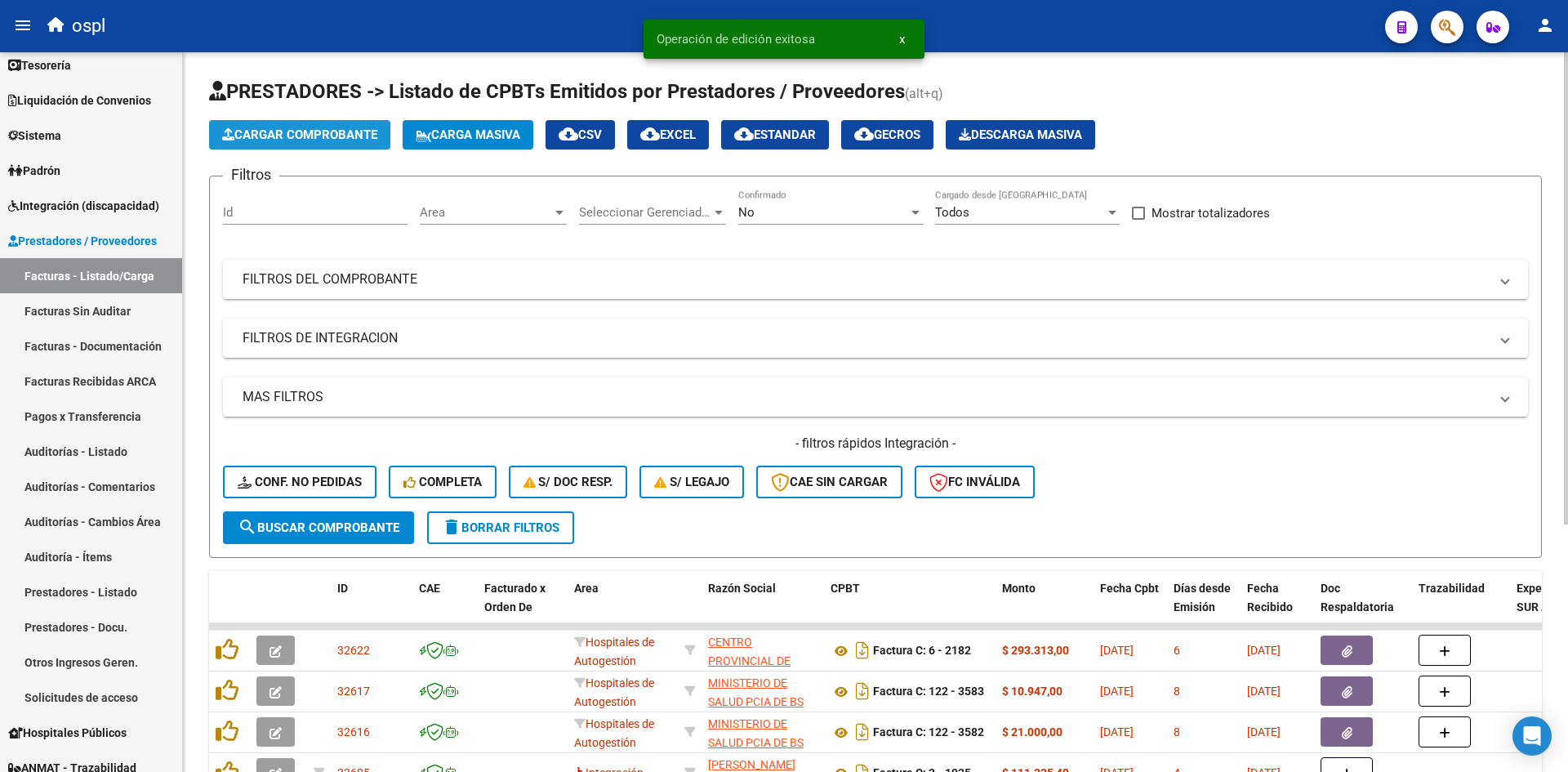
click at [330, 141] on span "Cargar Comprobante" at bounding box center [299, 134] width 155 height 14
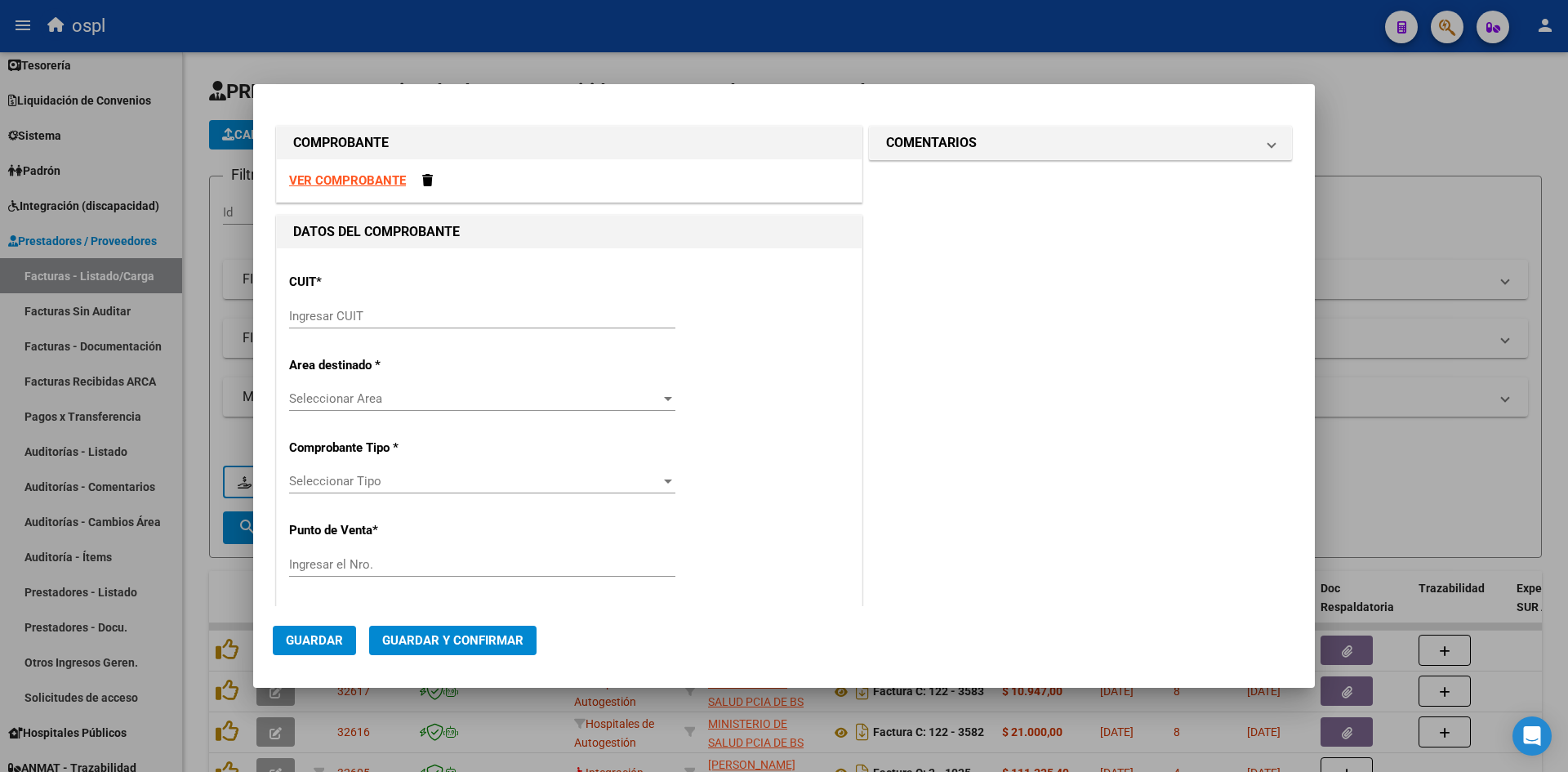
click at [1400, 104] on div at bounding box center [784, 386] width 1568 height 772
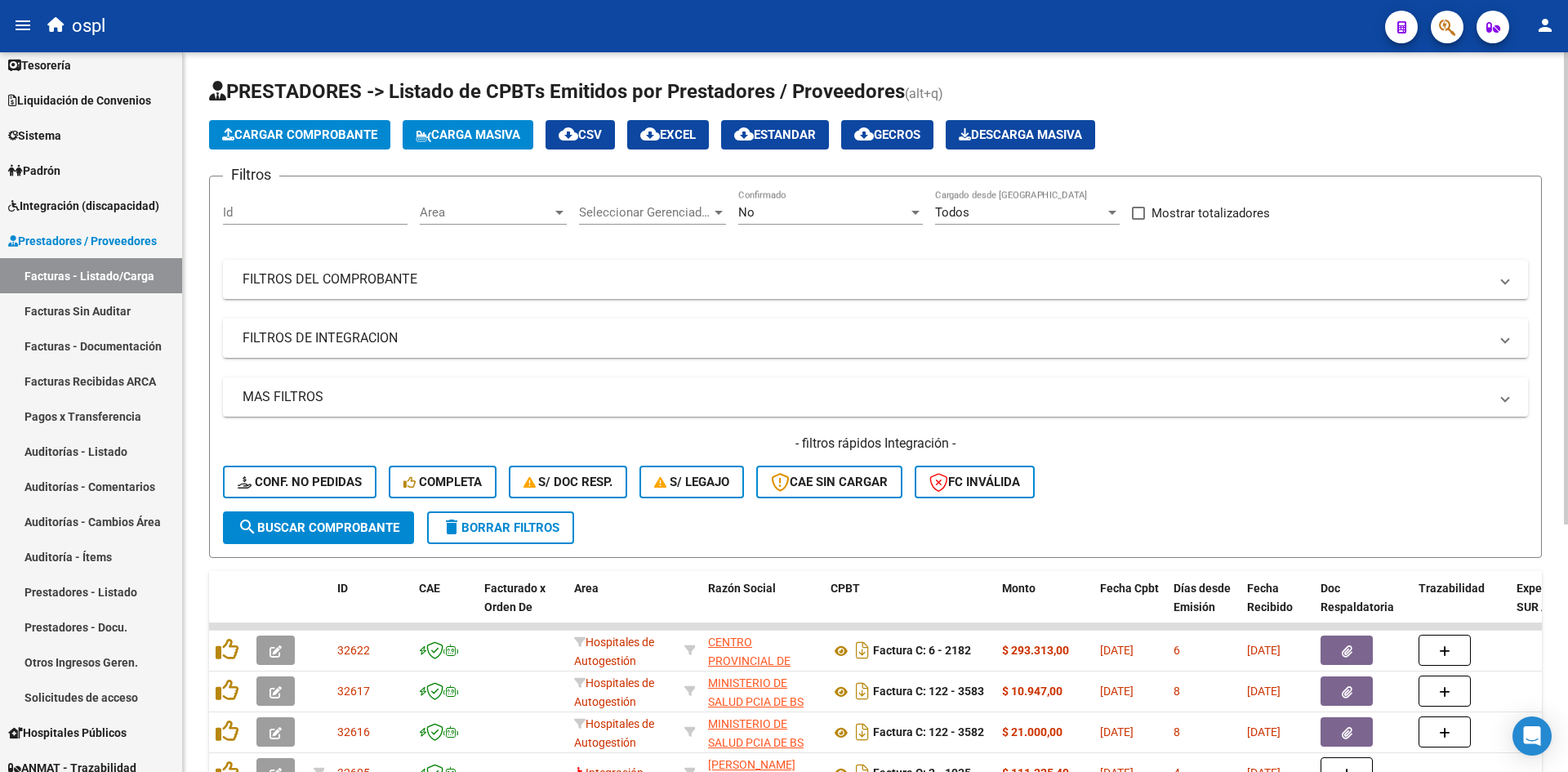
click at [310, 141] on span "Cargar Comprobante" at bounding box center [299, 134] width 155 height 14
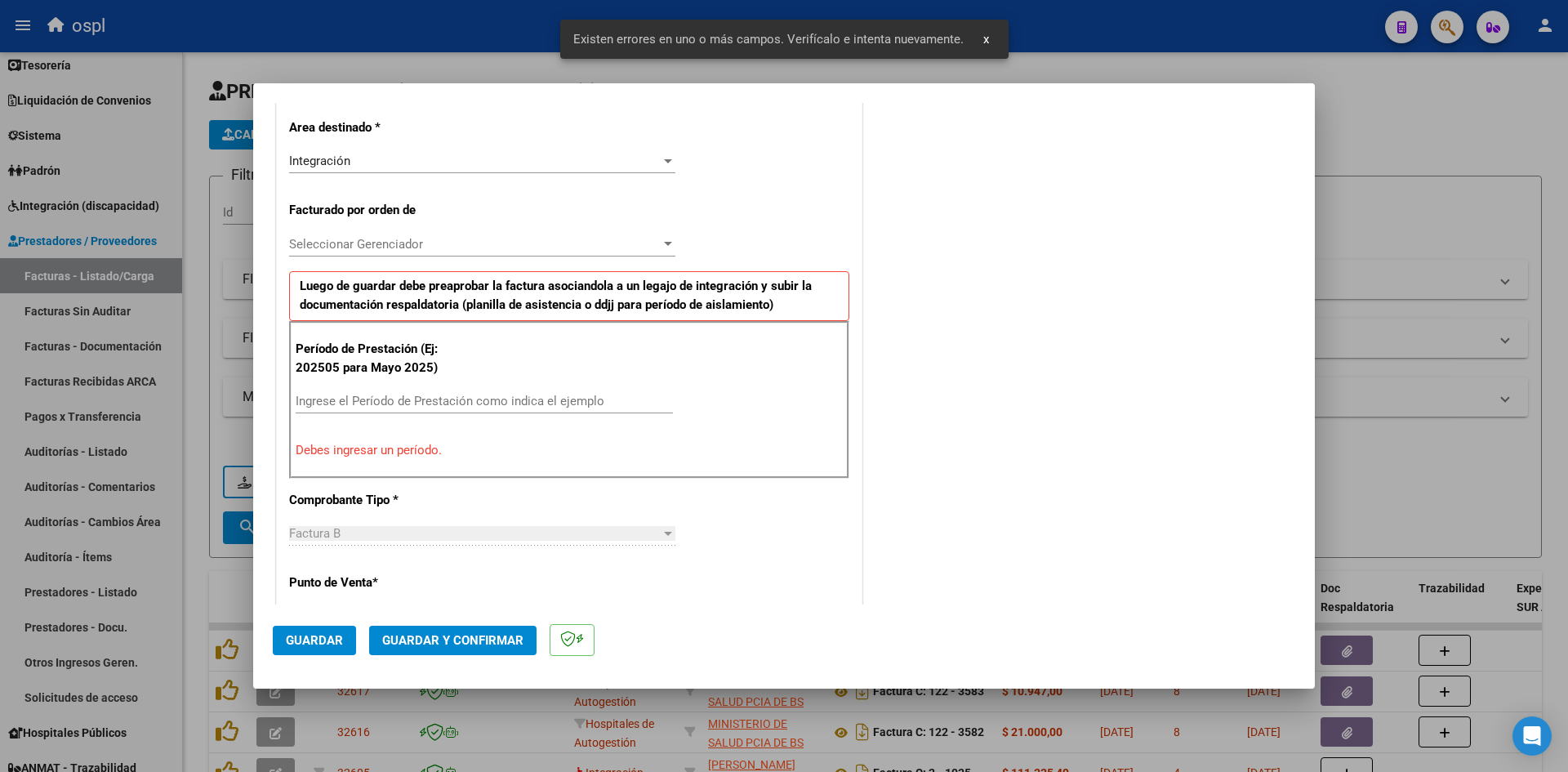
scroll to position [401, 0]
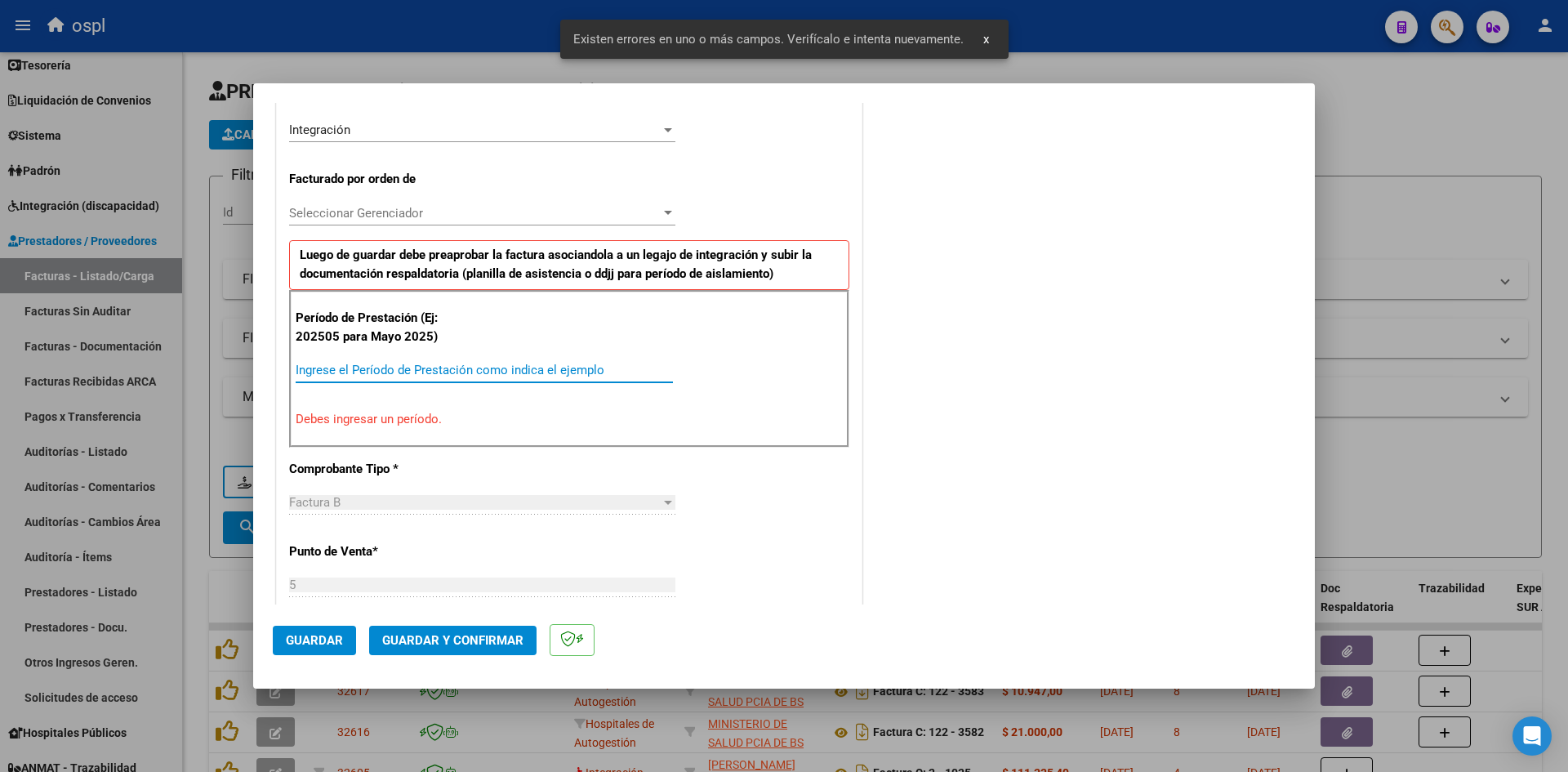
click at [459, 364] on input "Ingrese el Período de Prestación como indica el ejemplo" at bounding box center [483, 369] width 377 height 14
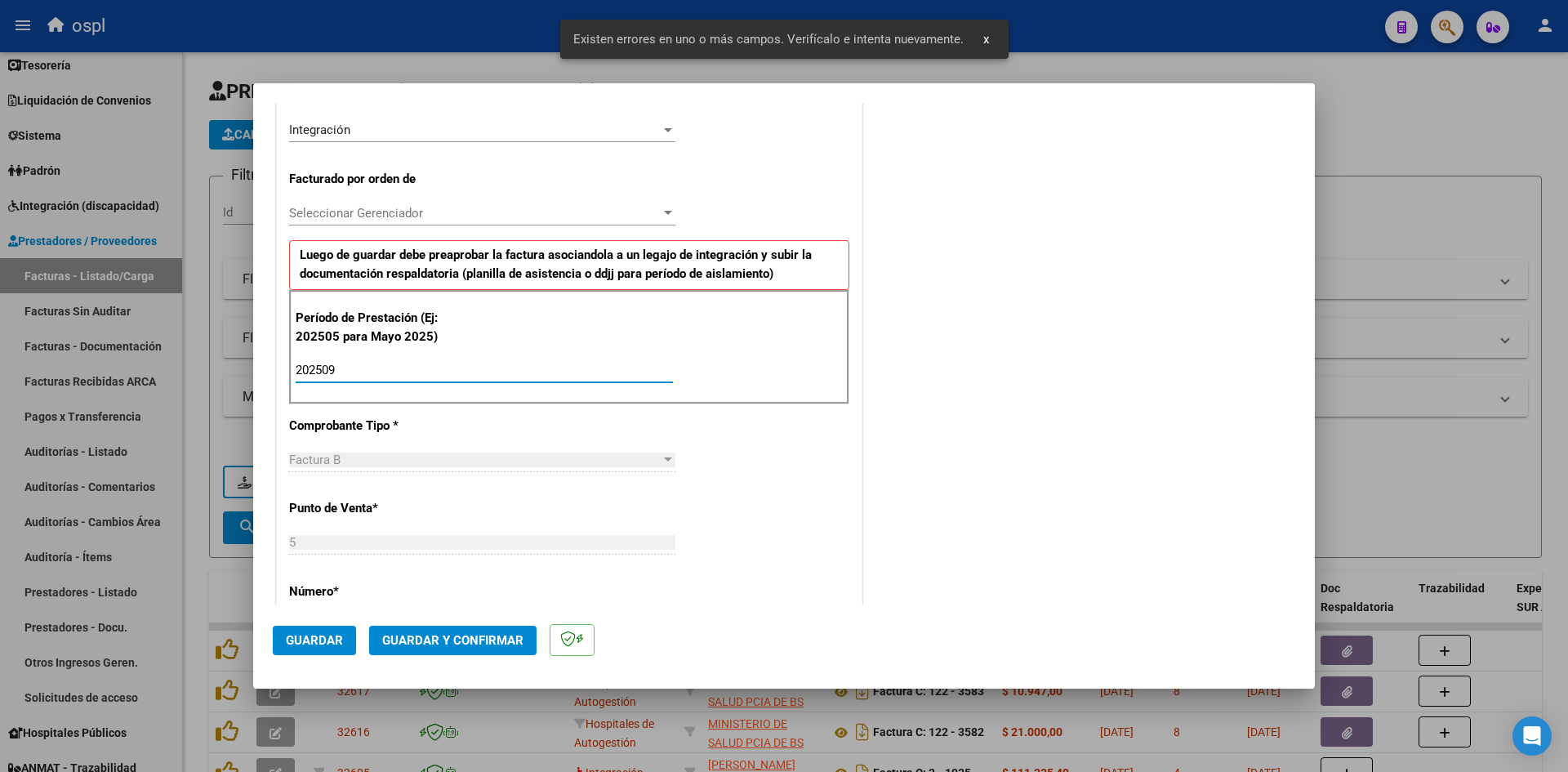
type input "202509"
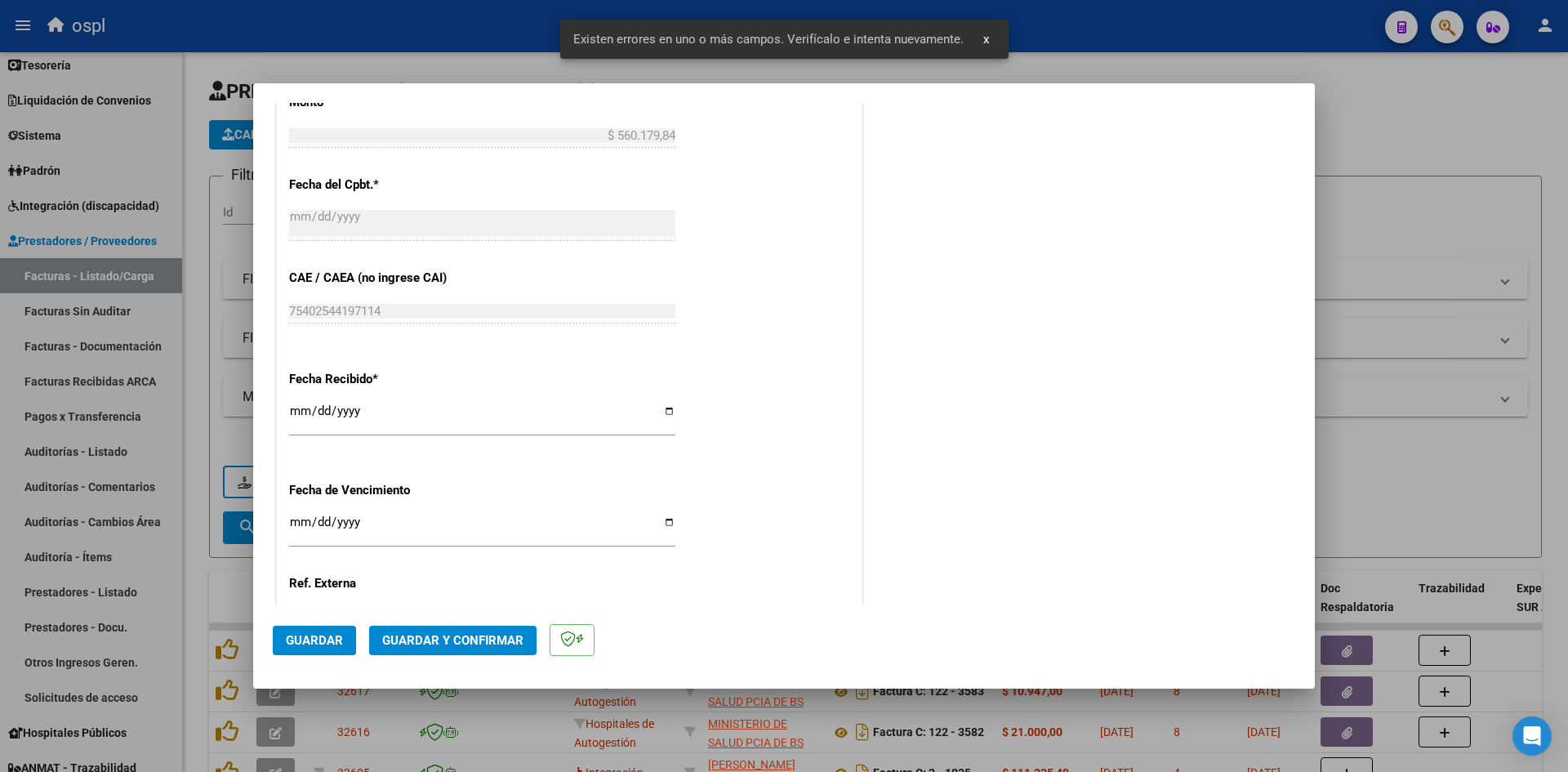
click at [302, 413] on input "[DATE]" at bounding box center [482, 418] width 386 height 27
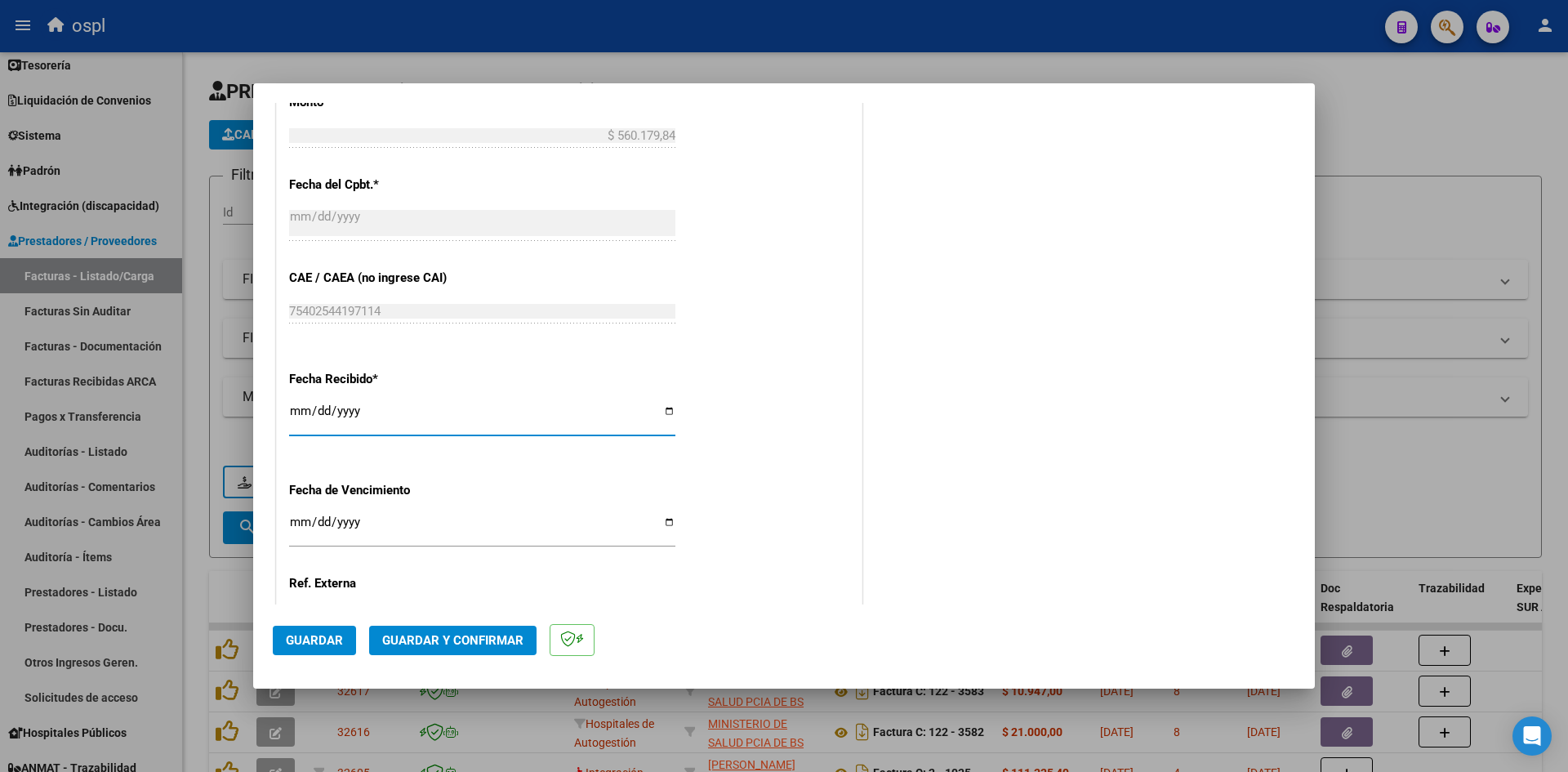
type input "[DATE]"
click at [325, 644] on span "Guardar" at bounding box center [314, 640] width 57 height 14
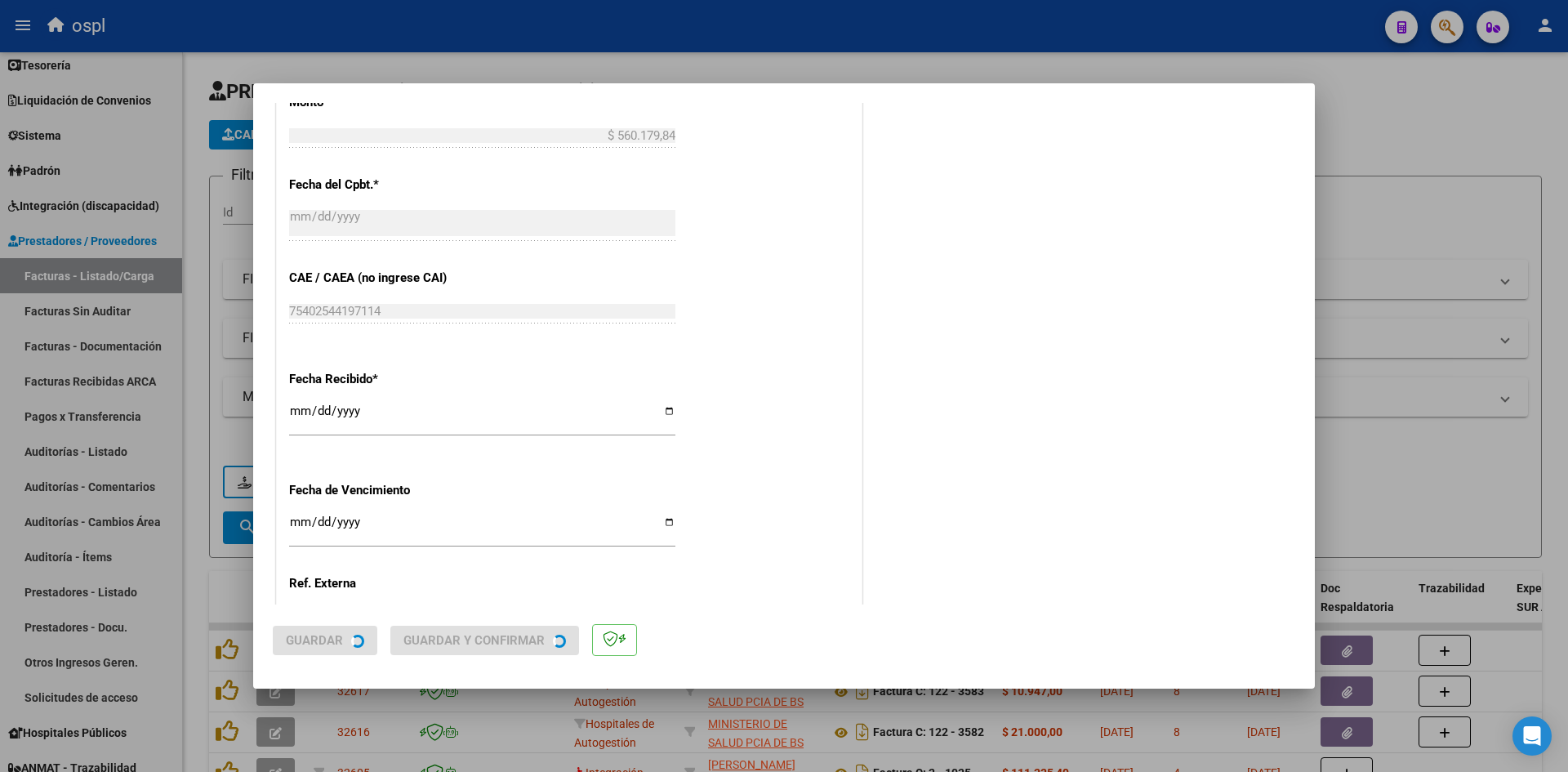
scroll to position [0, 0]
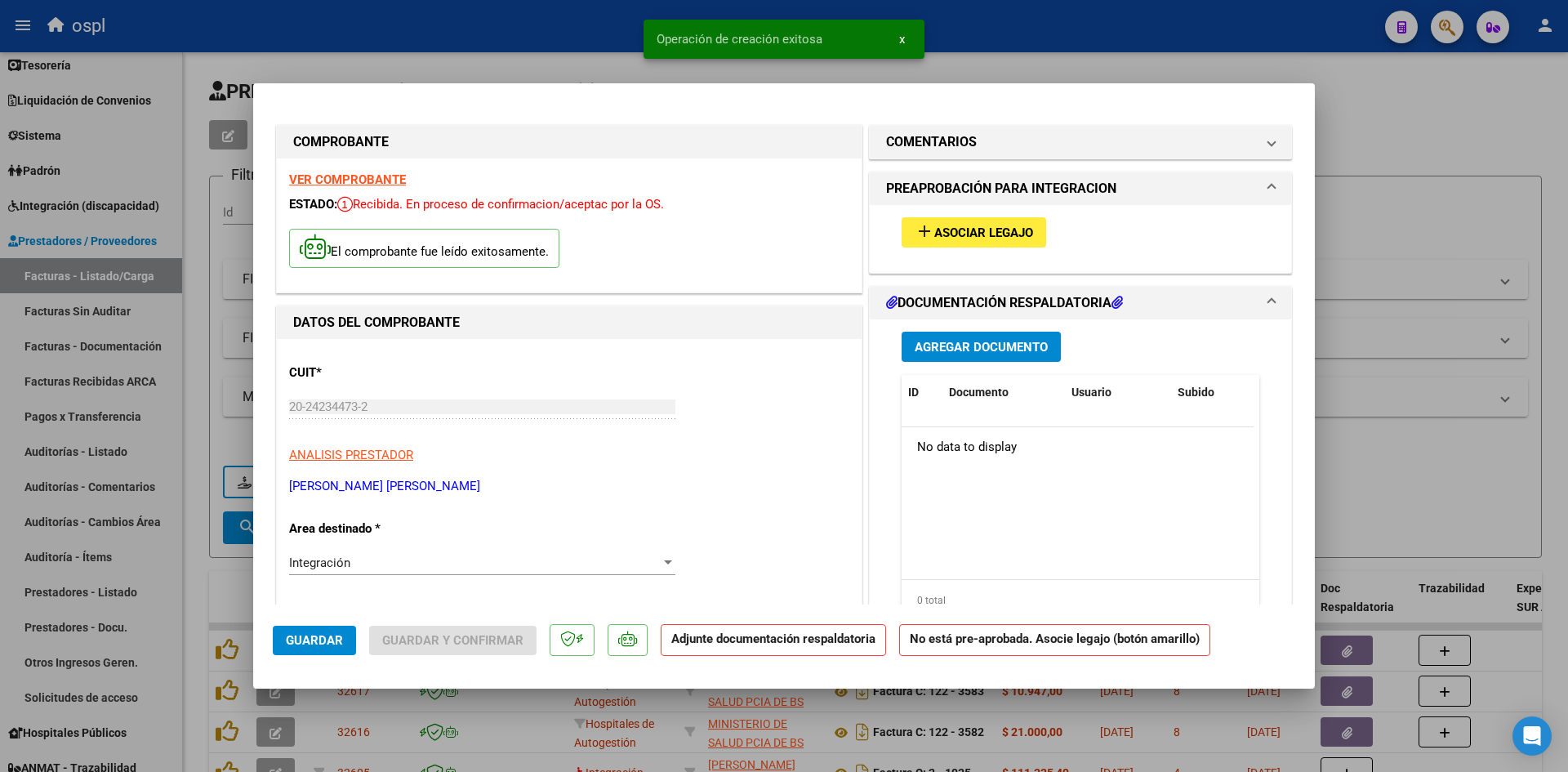
click at [1022, 247] on button "add Asociar Legajo" at bounding box center [974, 233] width 144 height 30
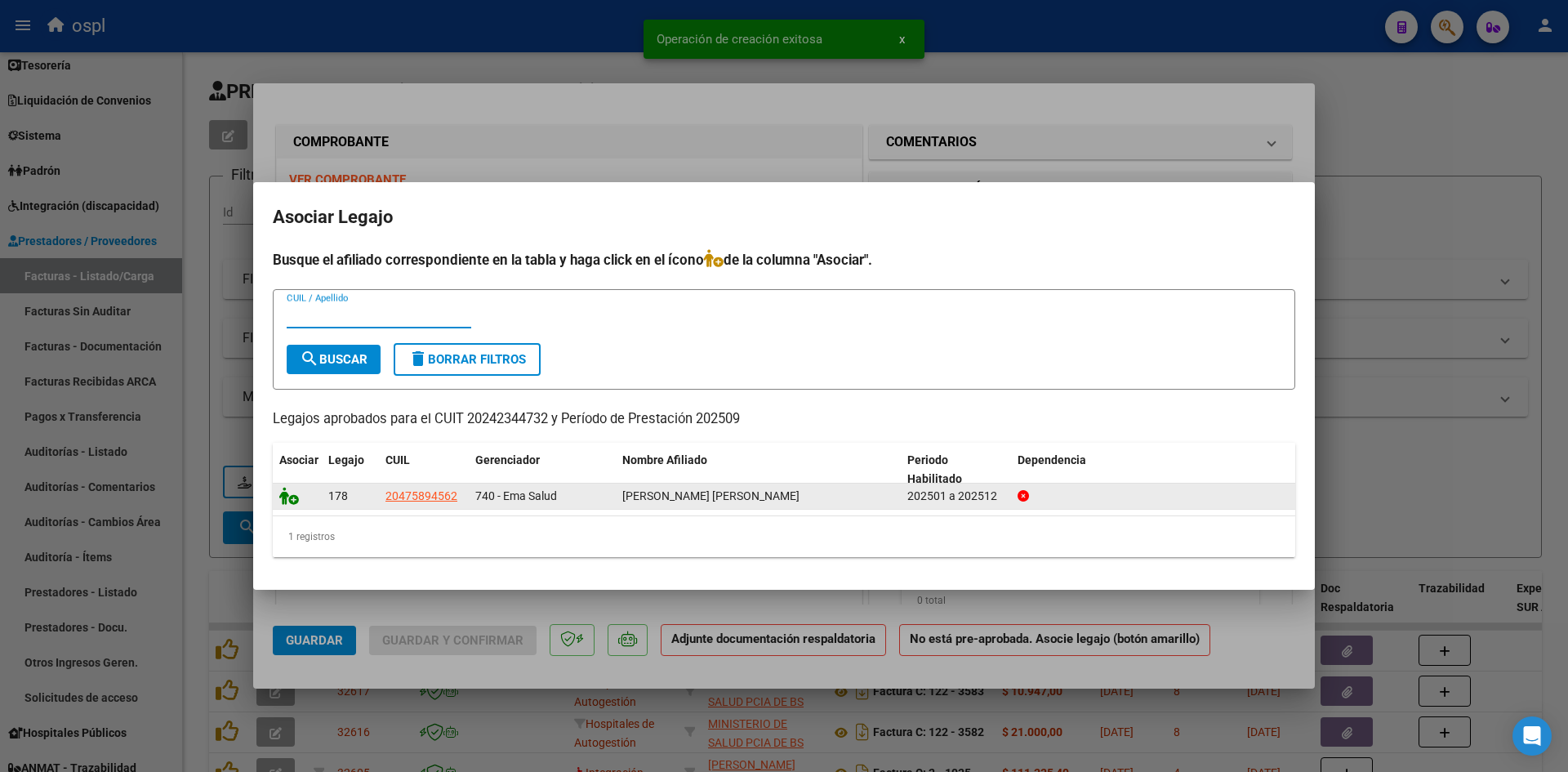
click at [289, 494] on icon at bounding box center [289, 496] width 20 height 18
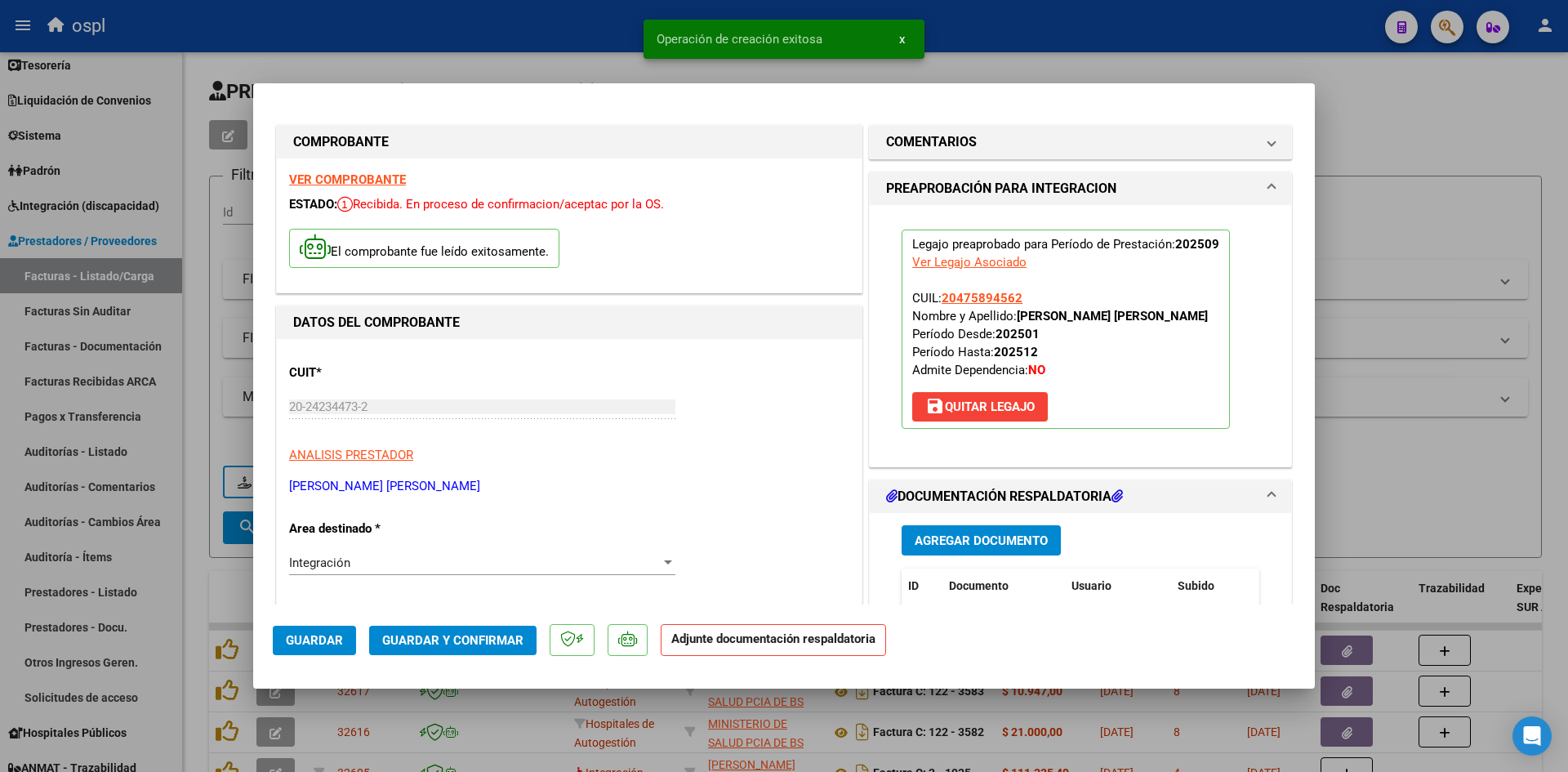
click at [473, 641] on span "Guardar y Confirmar" at bounding box center [453, 640] width 141 height 14
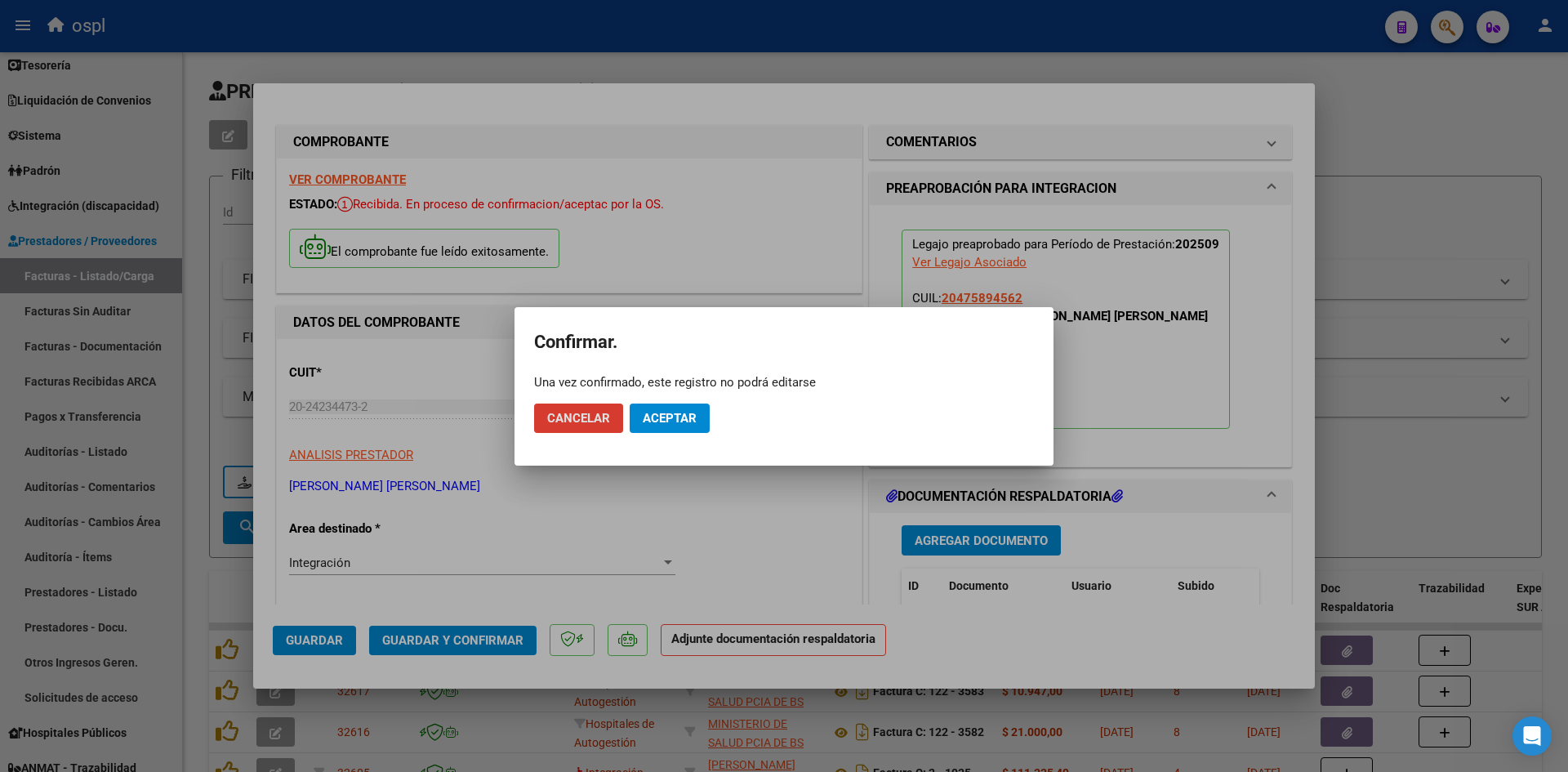
click at [685, 424] on span "Aceptar" at bounding box center [669, 418] width 54 height 14
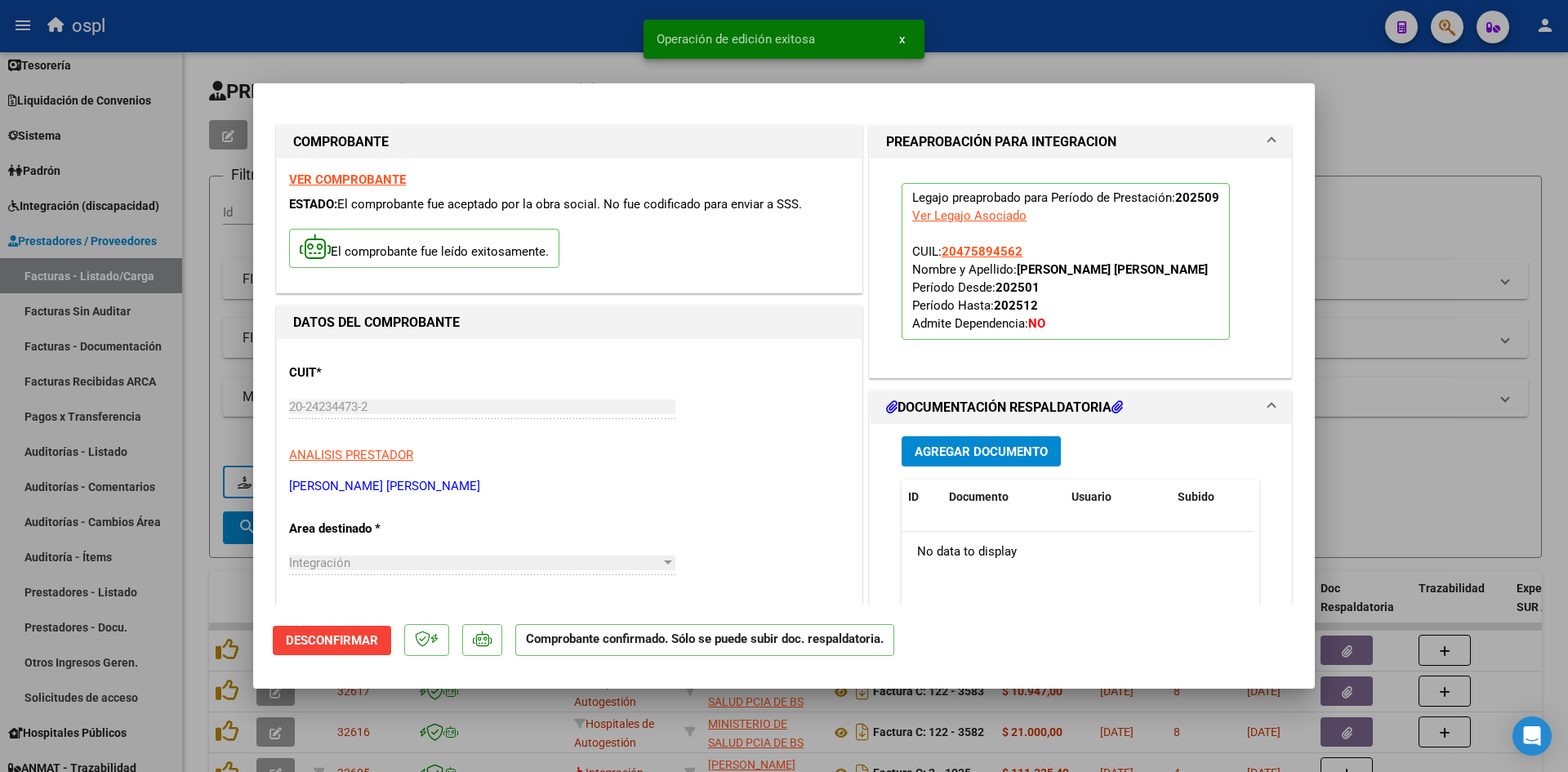
click at [1500, 159] on div at bounding box center [784, 386] width 1568 height 772
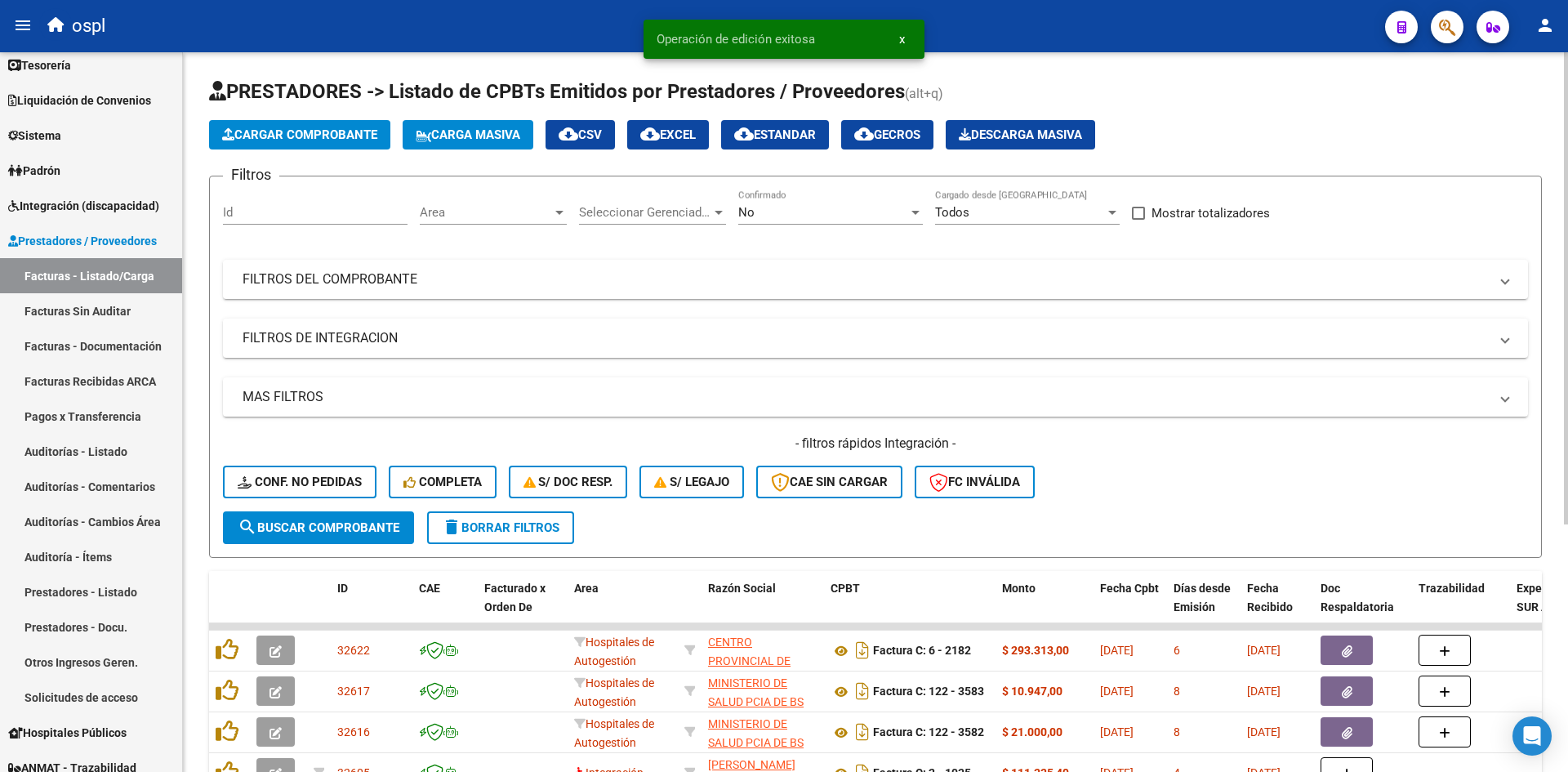
click at [271, 132] on span "Cargar Comprobante" at bounding box center [299, 134] width 155 height 14
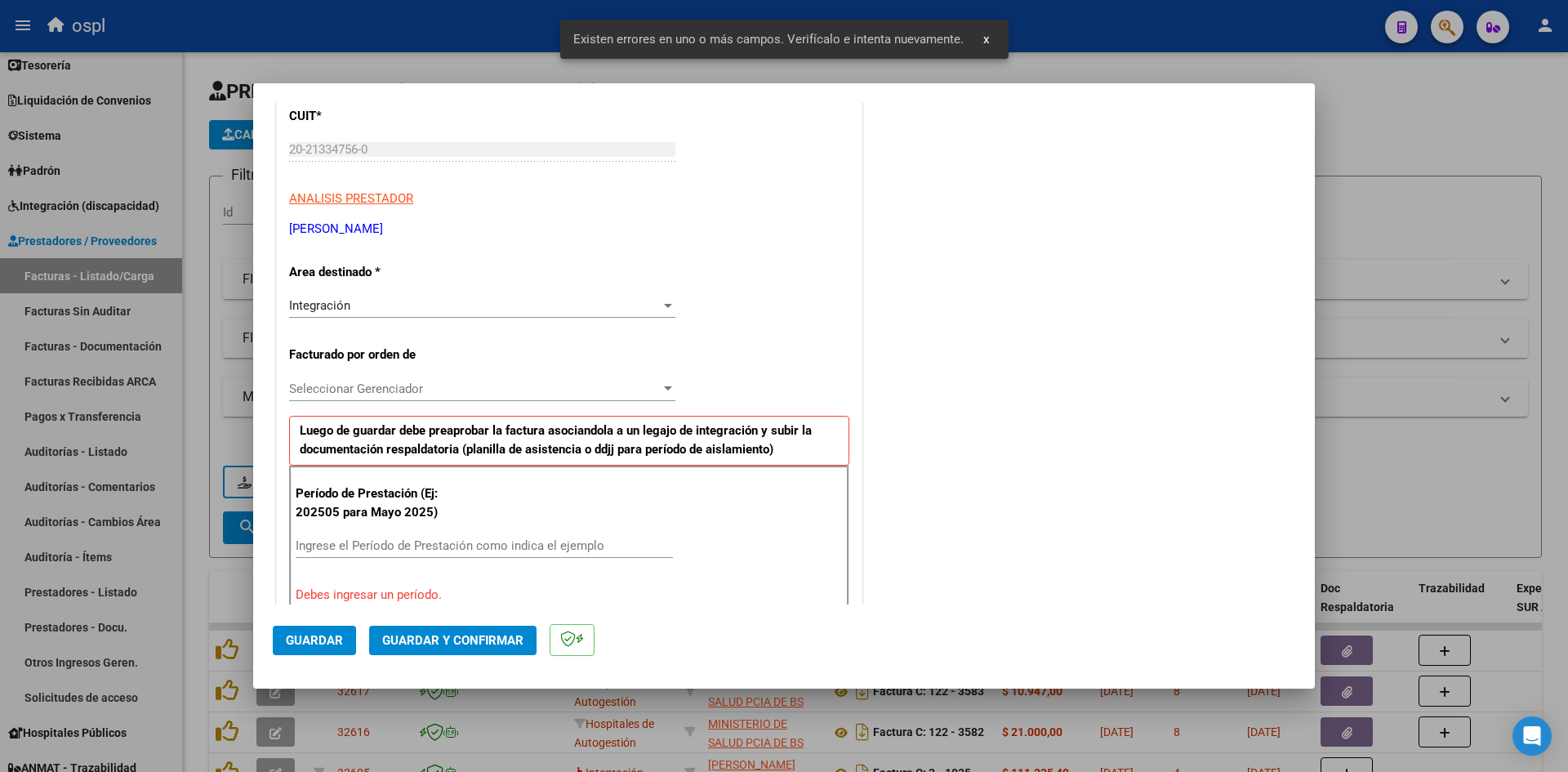
scroll to position [370, 0]
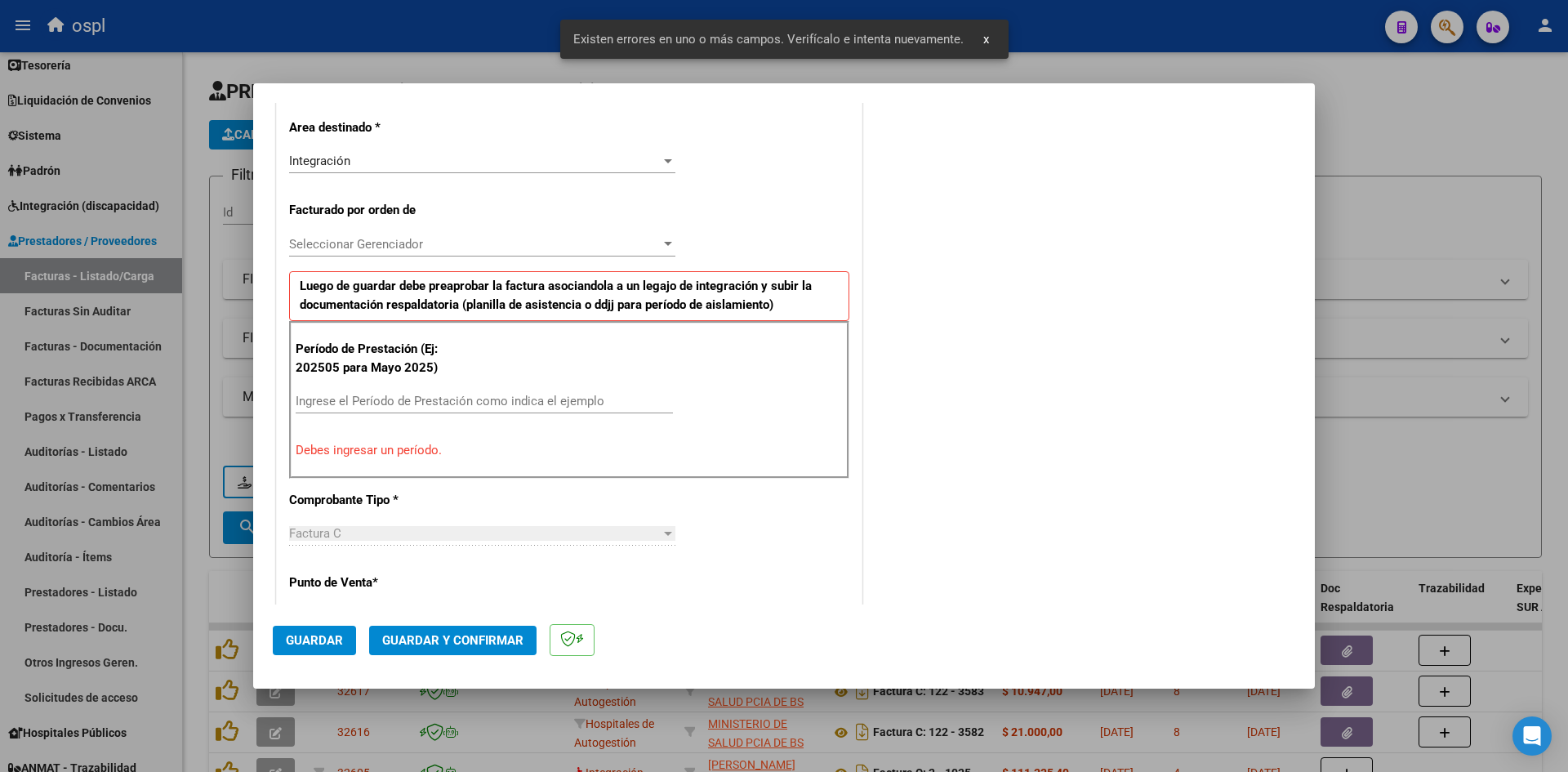
click at [378, 401] on input "Ingrese el Período de Prestación como indica el ejemplo" at bounding box center [483, 401] width 377 height 14
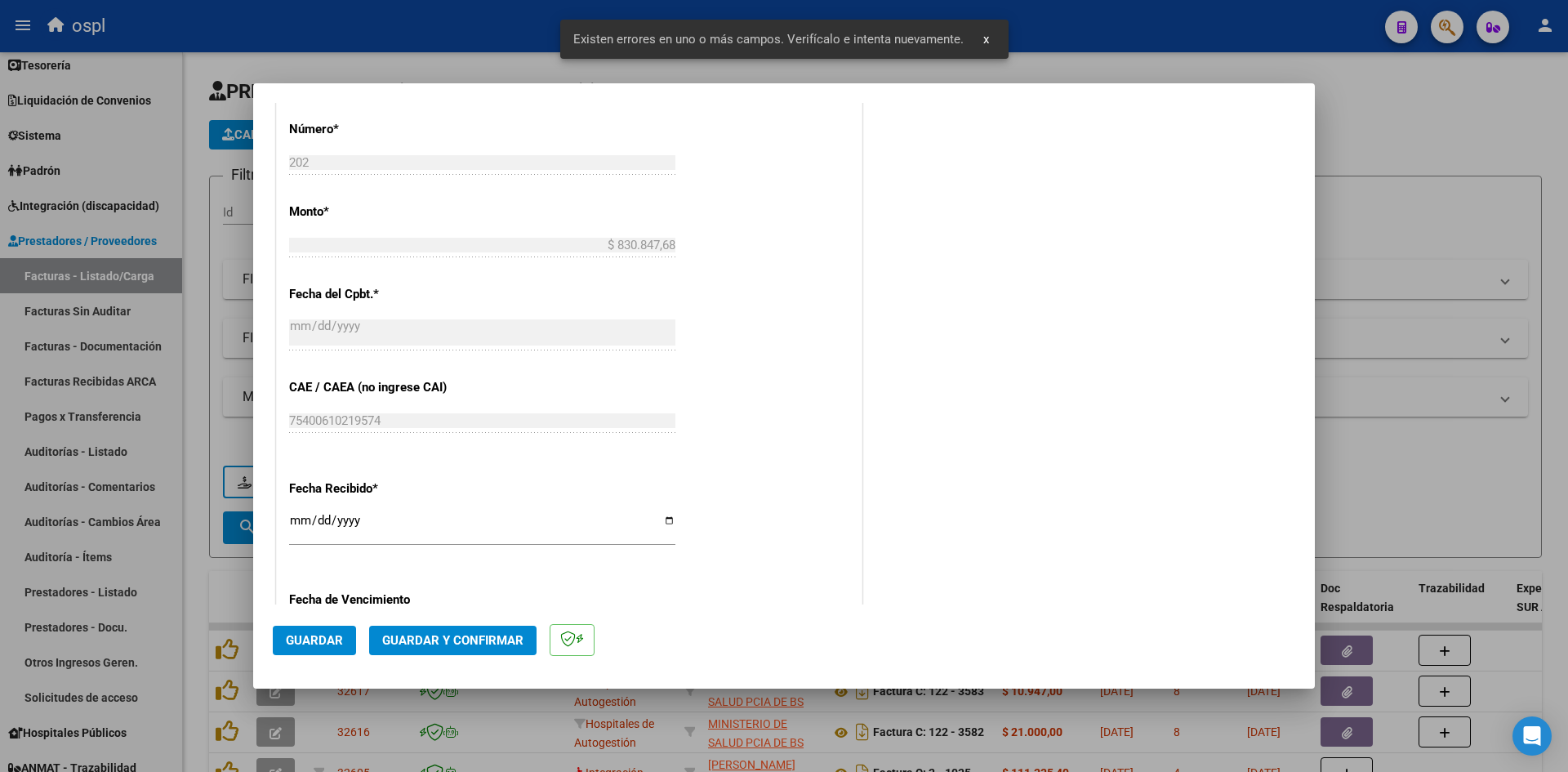
scroll to position [942, 0]
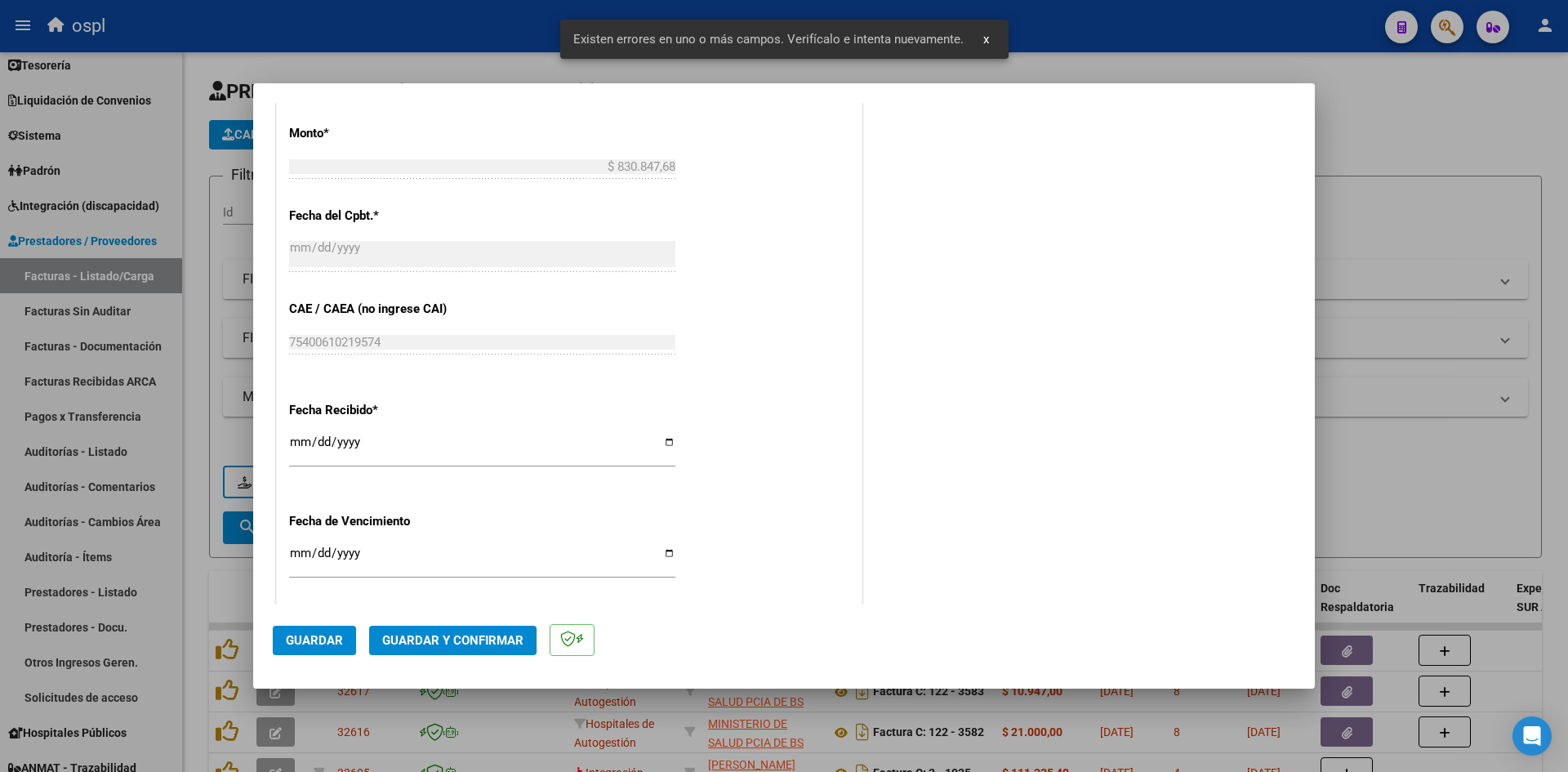
type input "202509"
click at [294, 449] on input "[DATE]" at bounding box center [482, 449] width 386 height 27
type input "[DATE]"
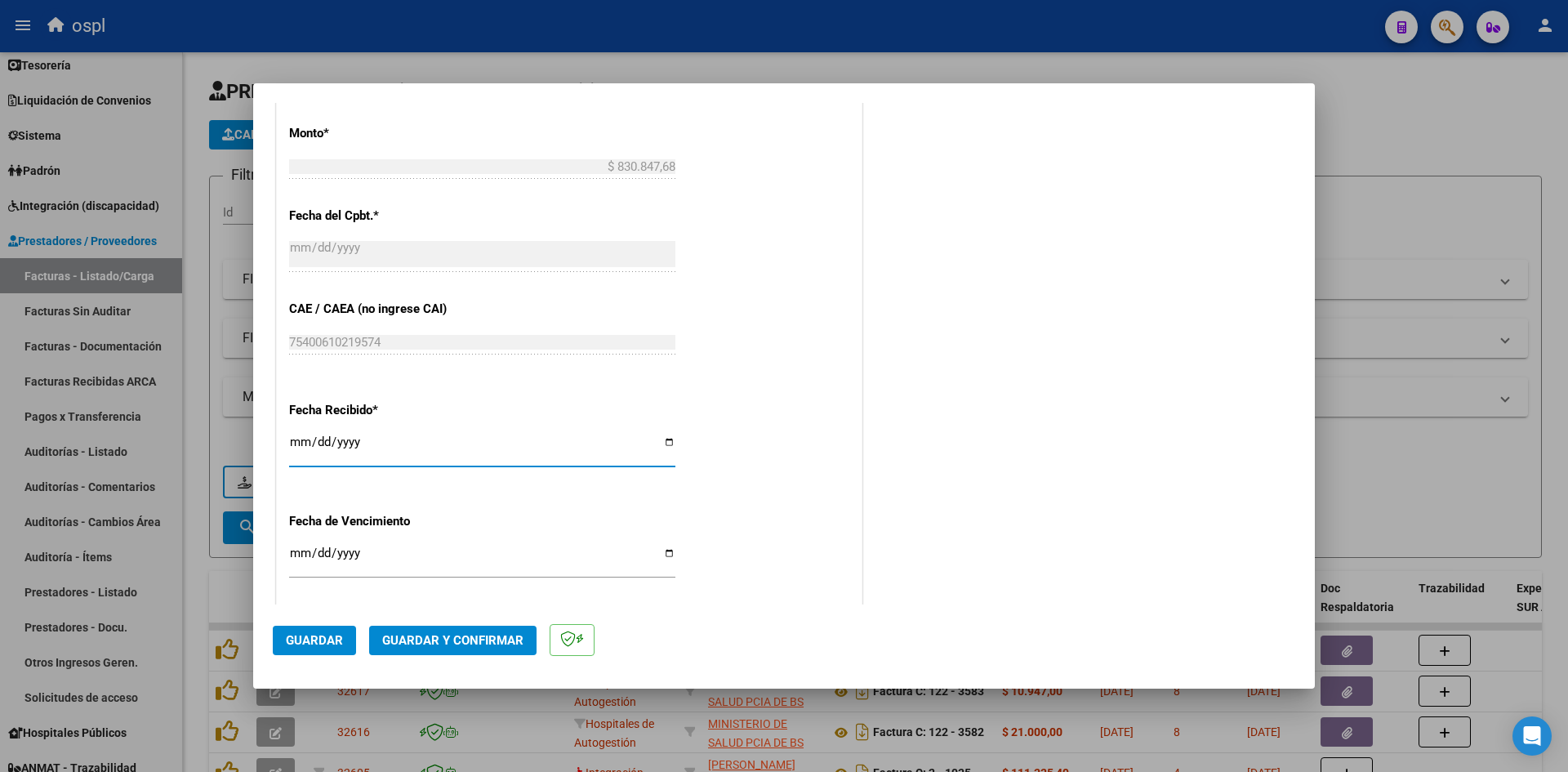
click at [313, 644] on span "Guardar" at bounding box center [314, 640] width 57 height 14
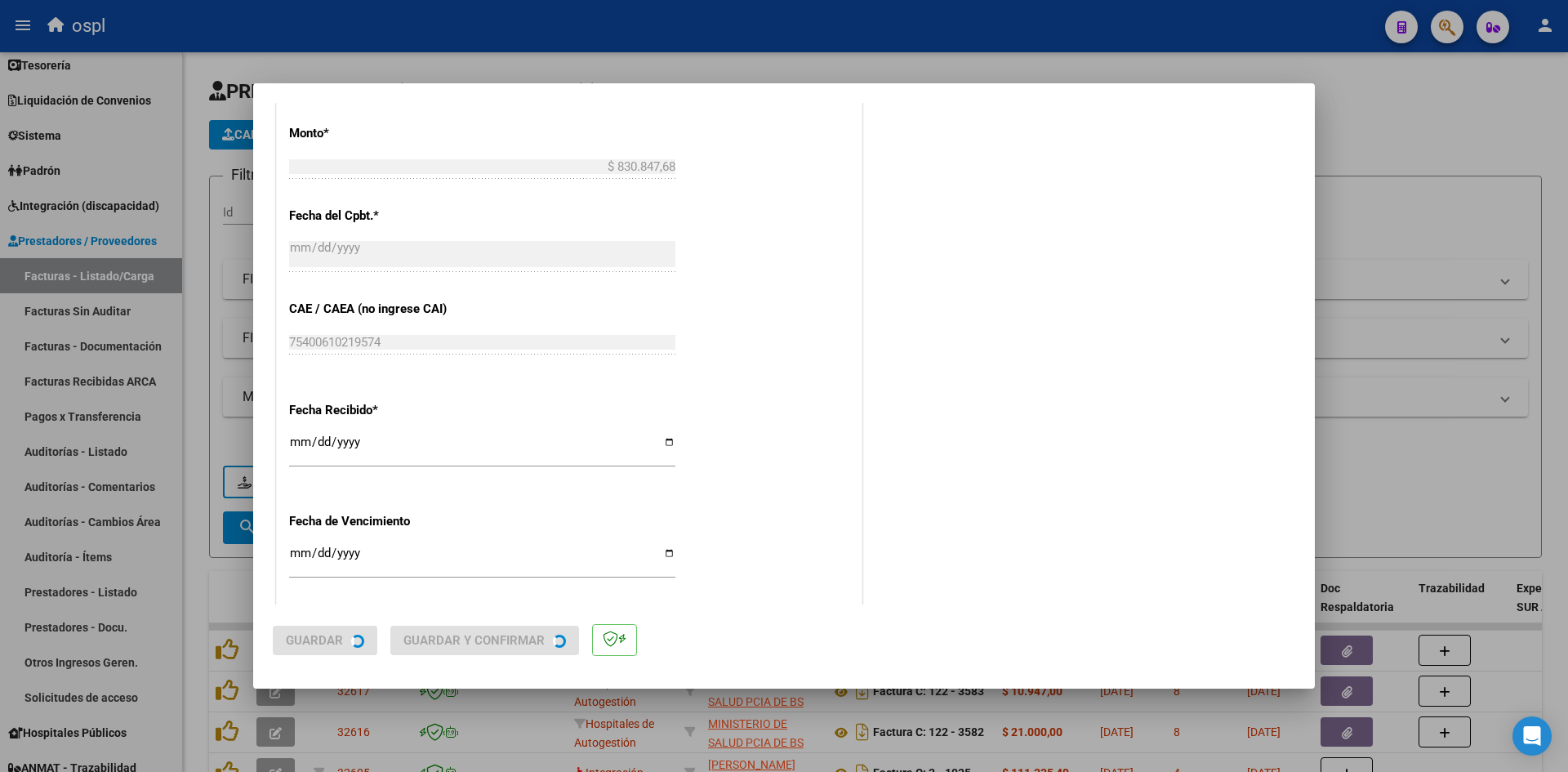
scroll to position [0, 0]
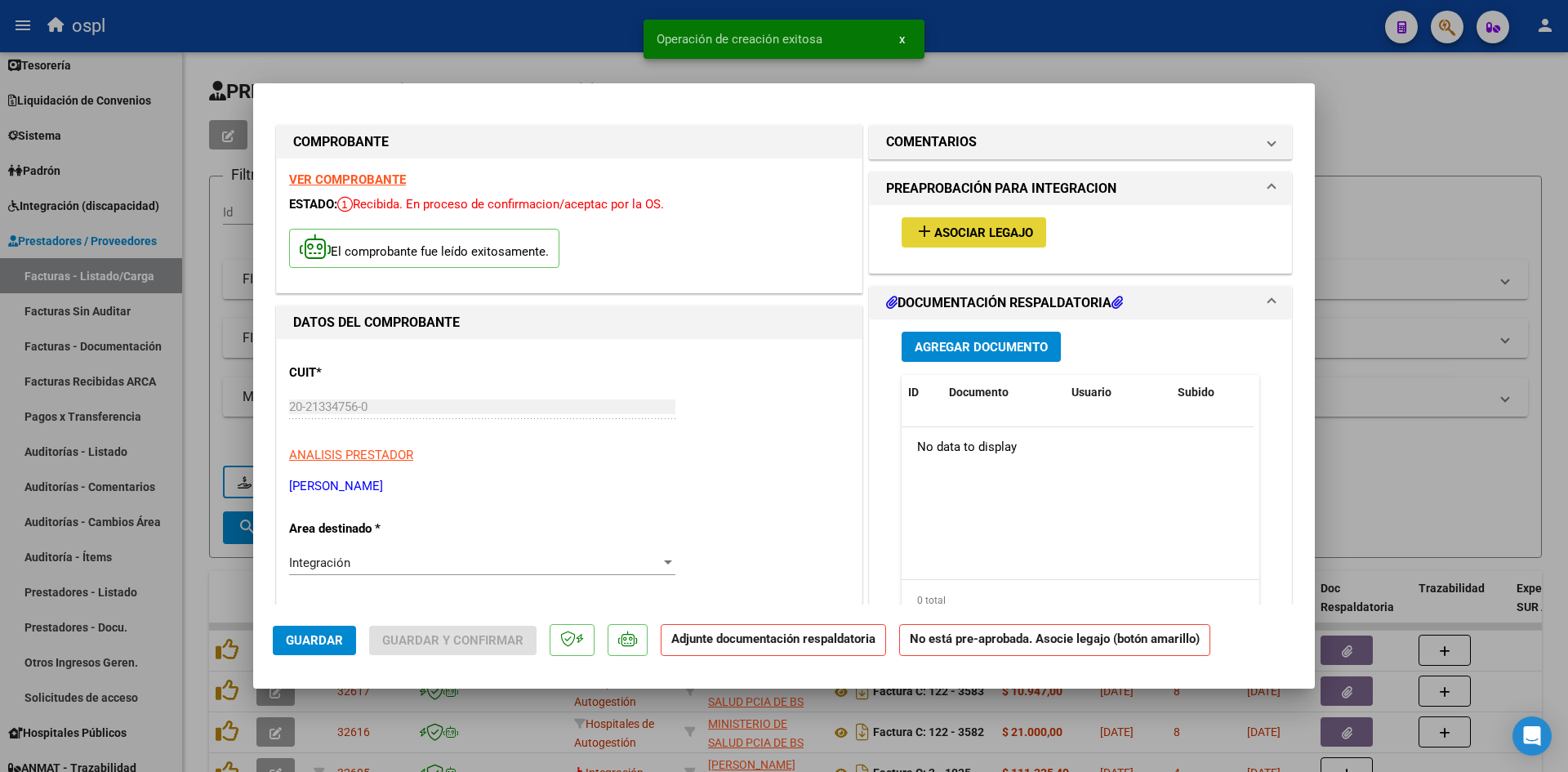
click at [990, 232] on span "Asociar Legajo" at bounding box center [983, 232] width 99 height 14
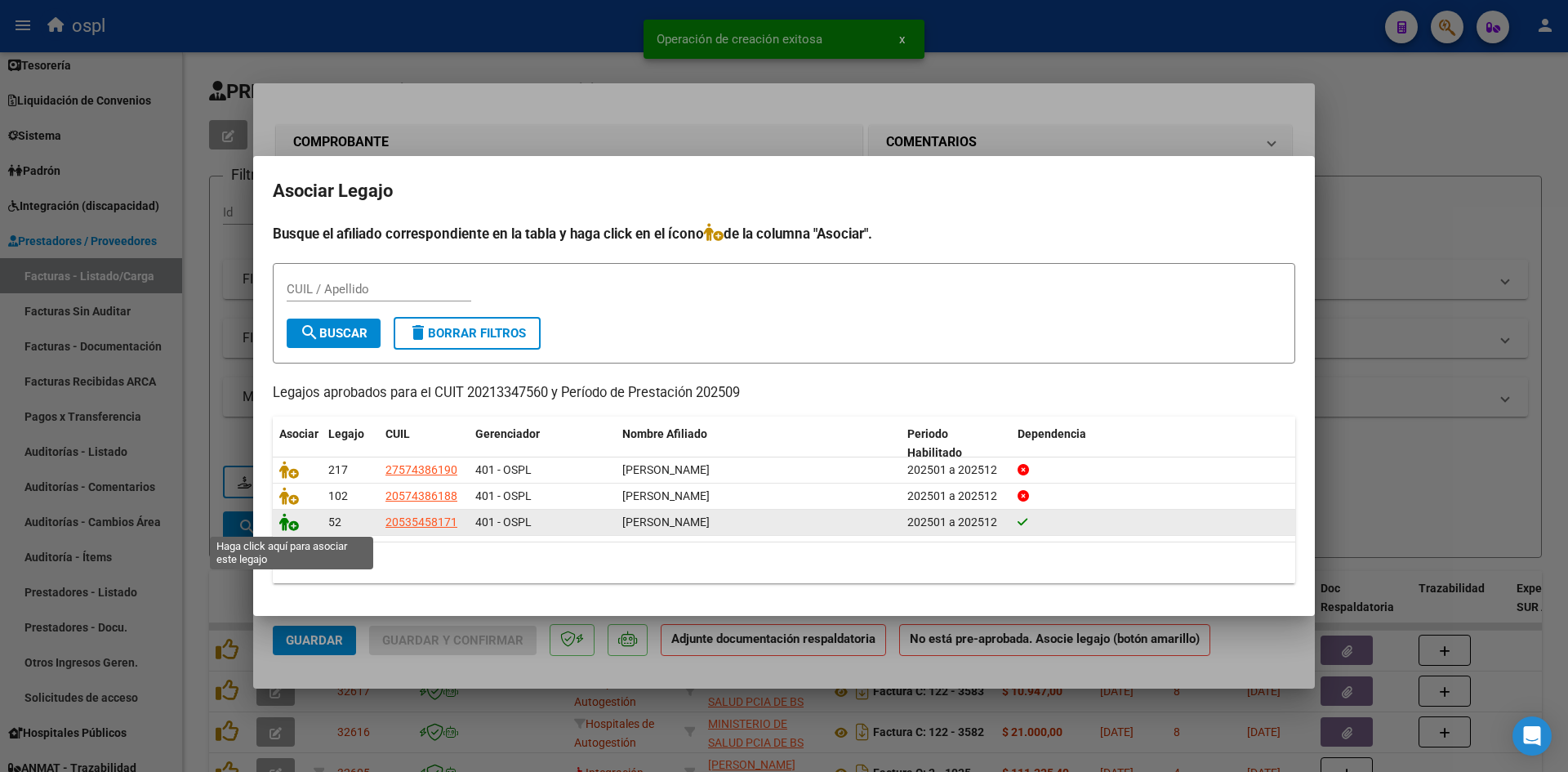
click at [287, 526] on icon at bounding box center [289, 521] width 20 height 18
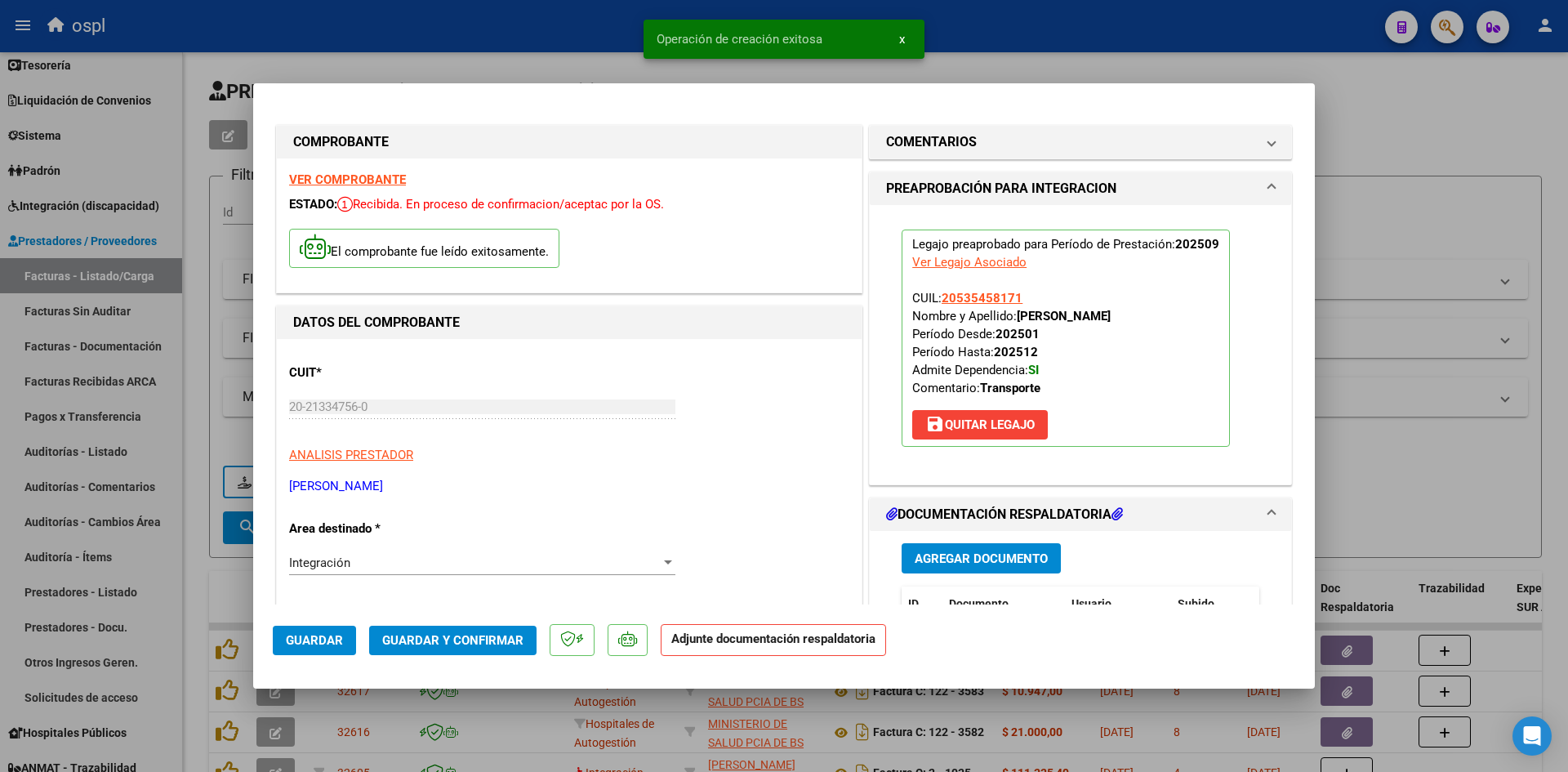
click at [475, 635] on span "Guardar y Confirmar" at bounding box center [453, 640] width 141 height 14
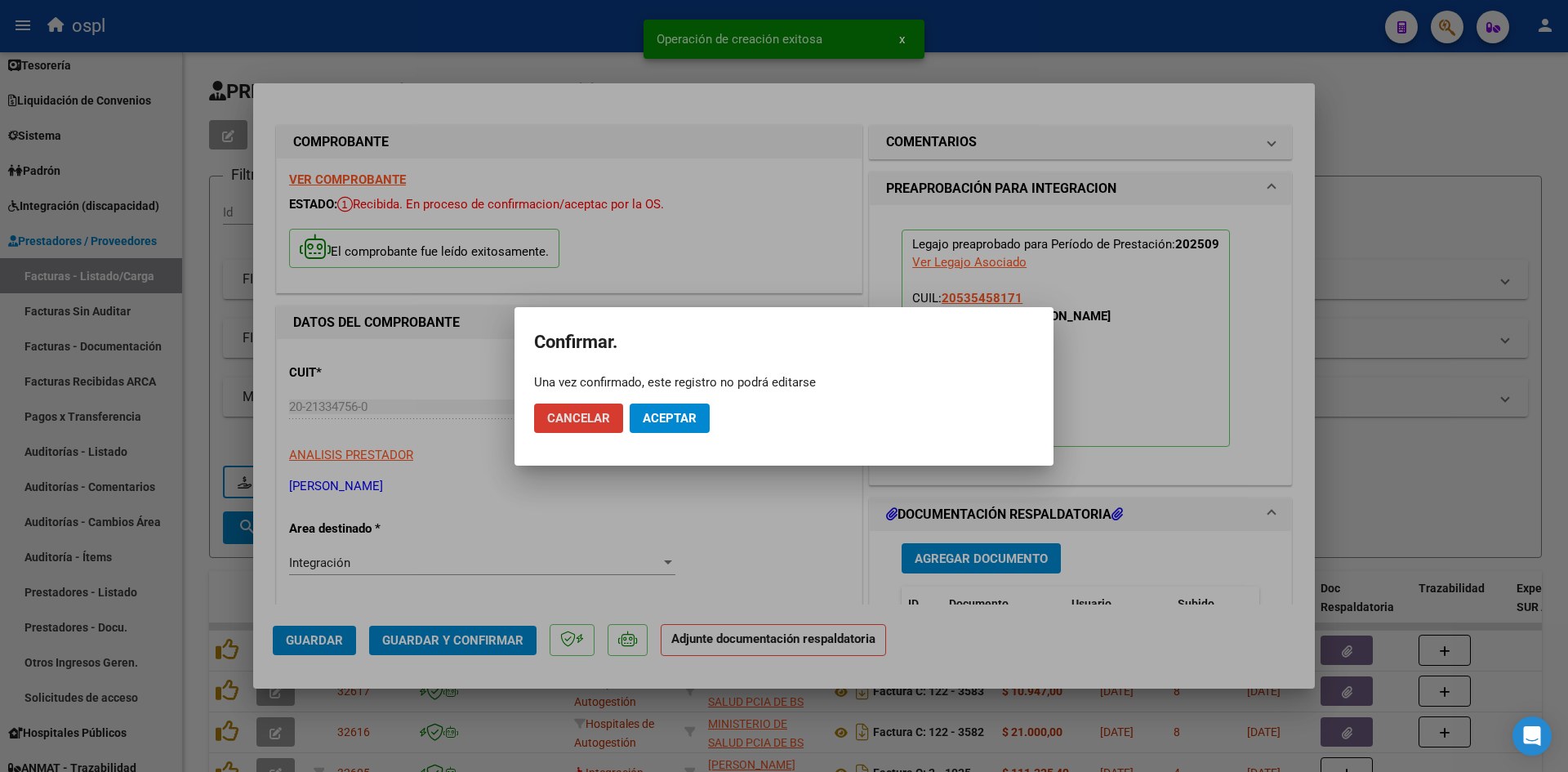
click at [669, 424] on span "Aceptar" at bounding box center [669, 418] width 54 height 14
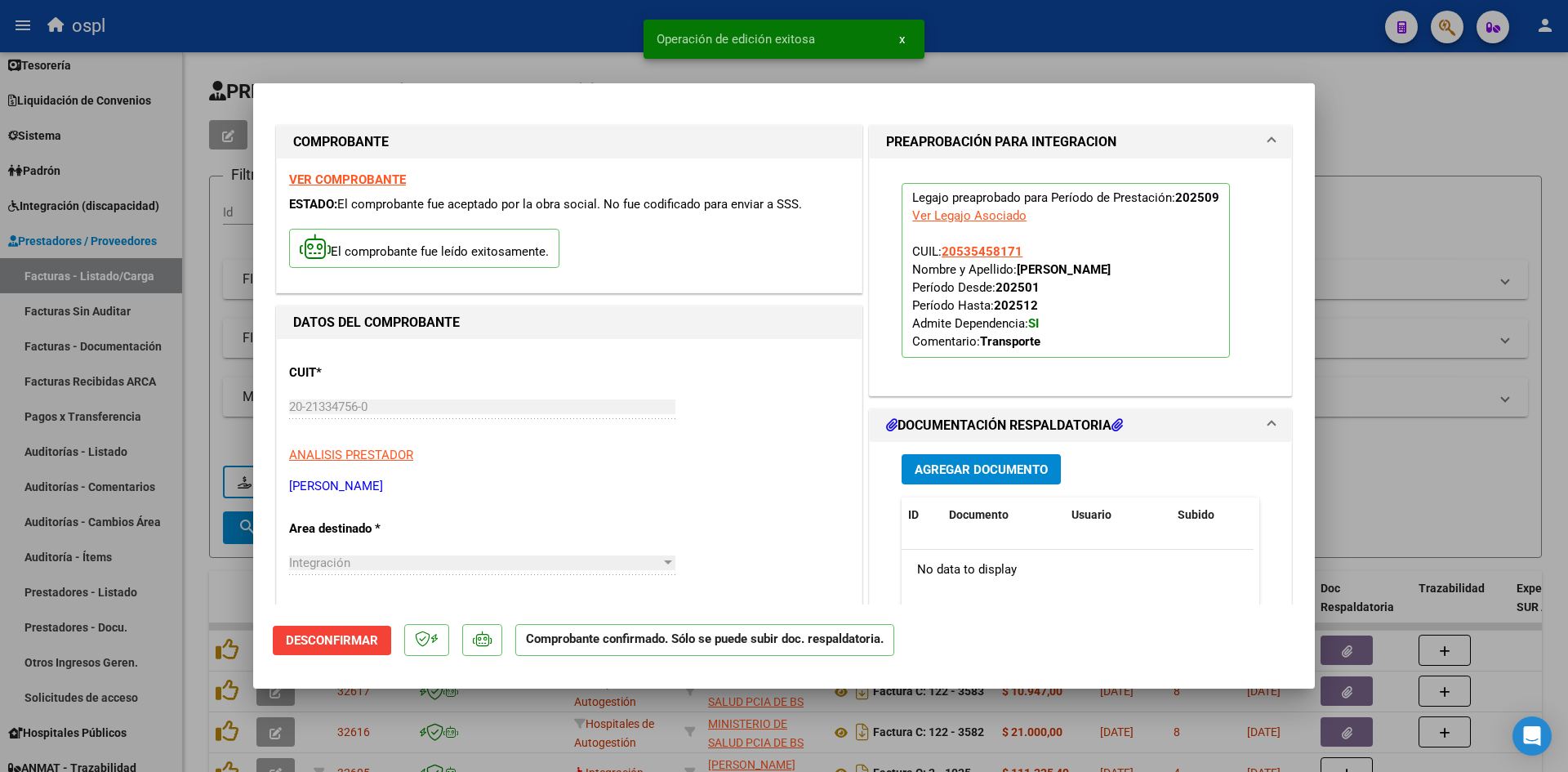
click at [1465, 154] on div at bounding box center [784, 386] width 1568 height 772
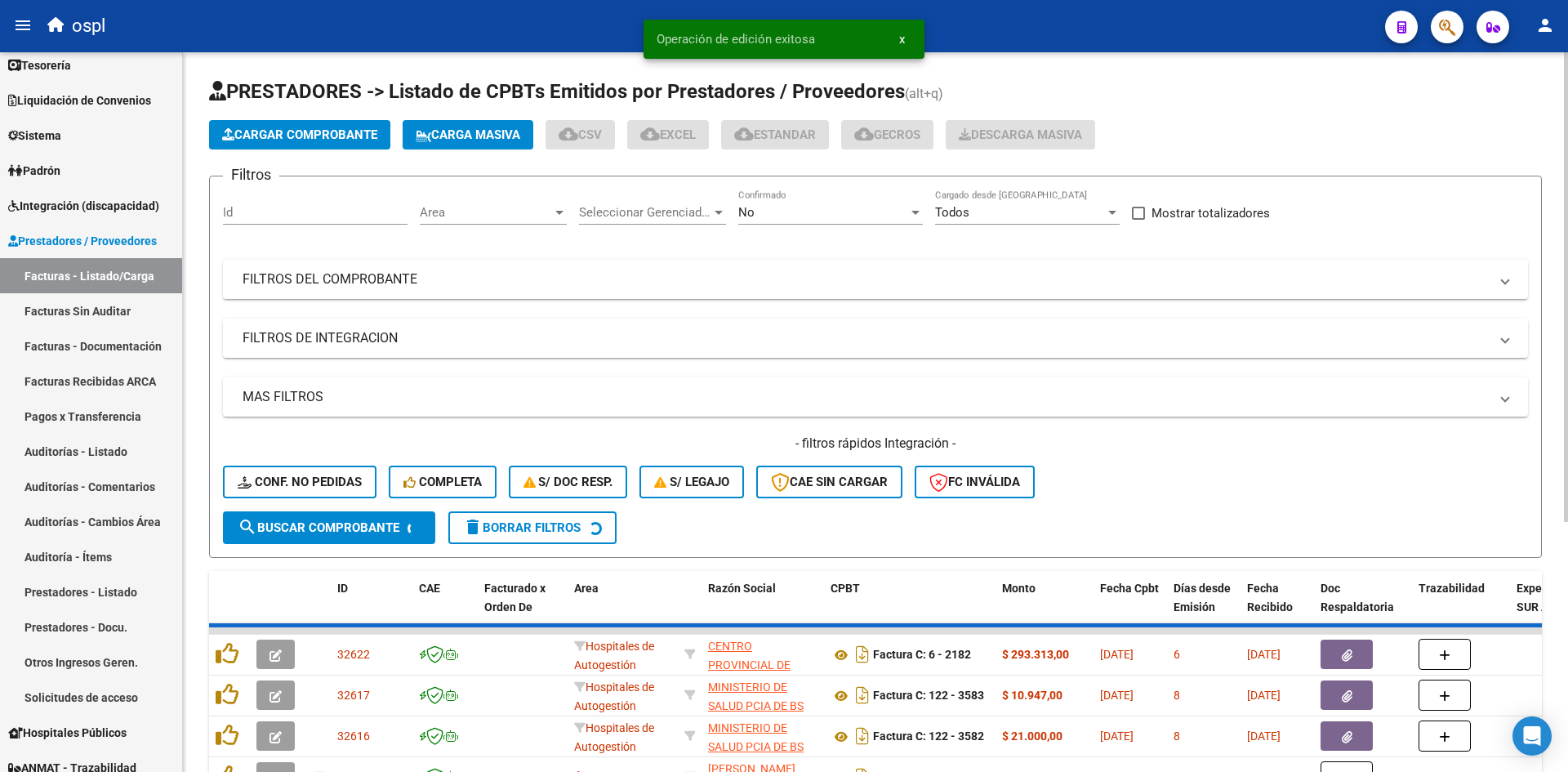
click at [325, 134] on span "Cargar Comprobante" at bounding box center [299, 134] width 155 height 14
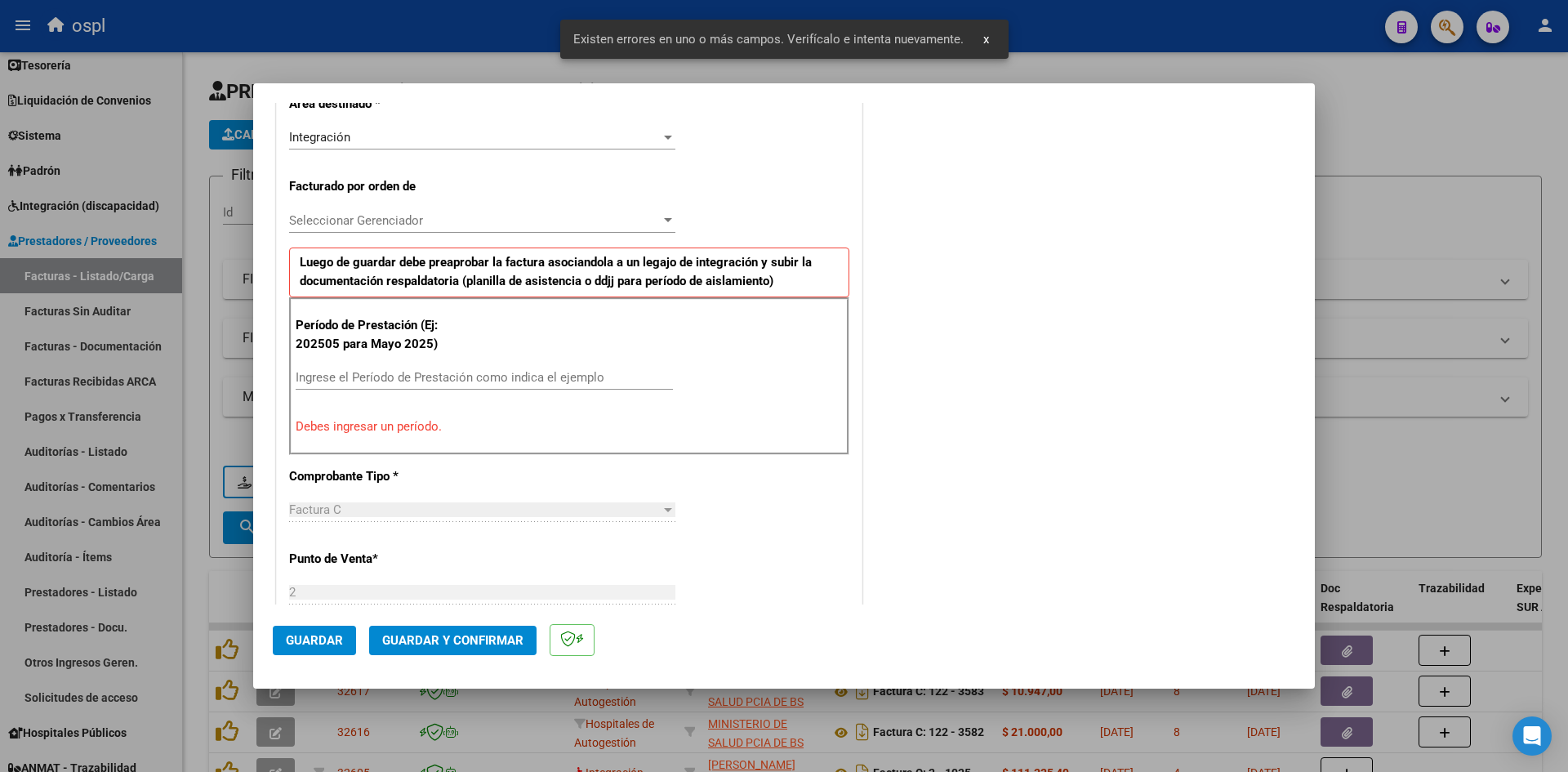
scroll to position [401, 0]
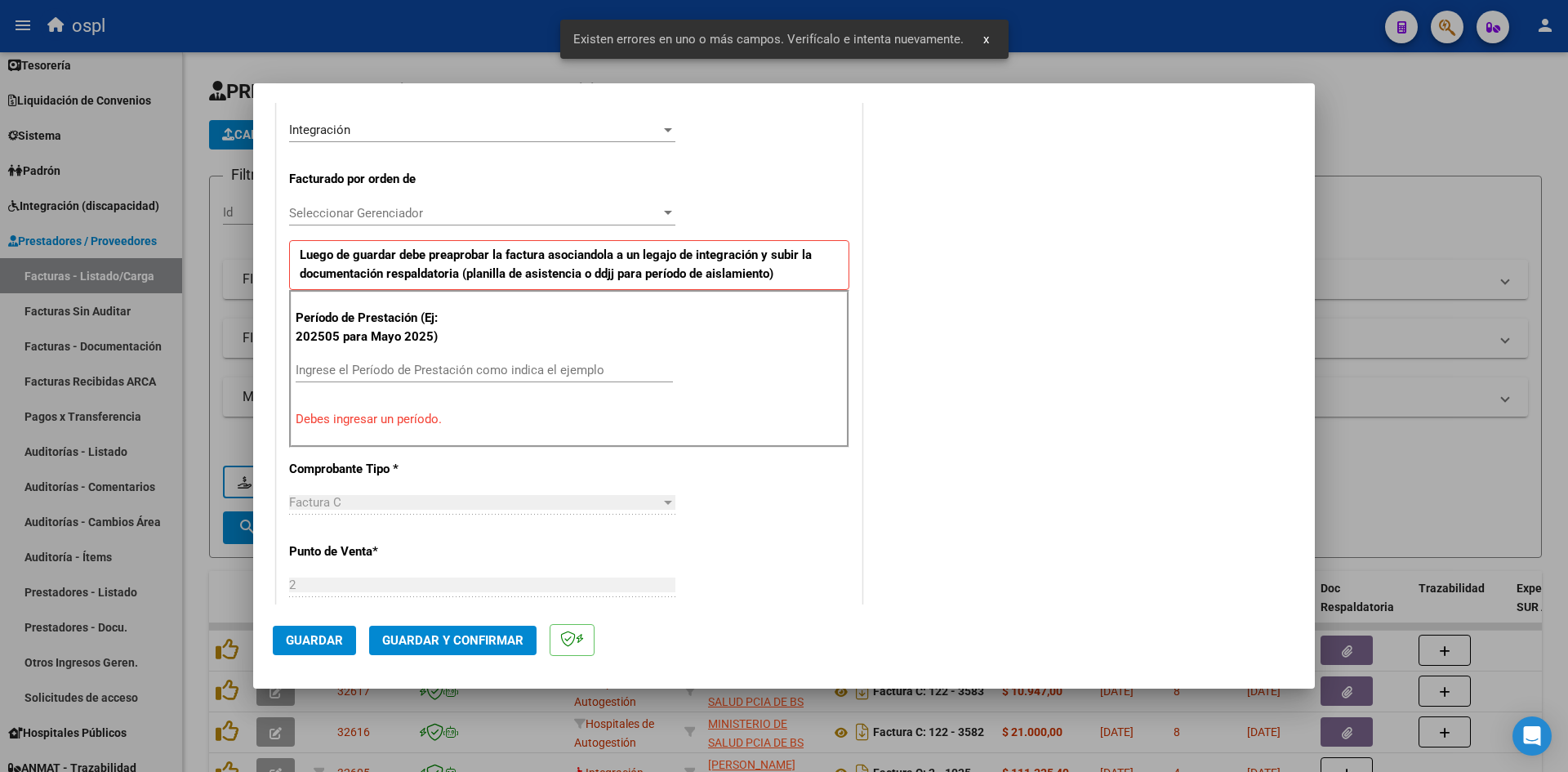
click at [395, 373] on input "Ingrese el Período de Prestación como indica el ejemplo" at bounding box center [483, 369] width 377 height 14
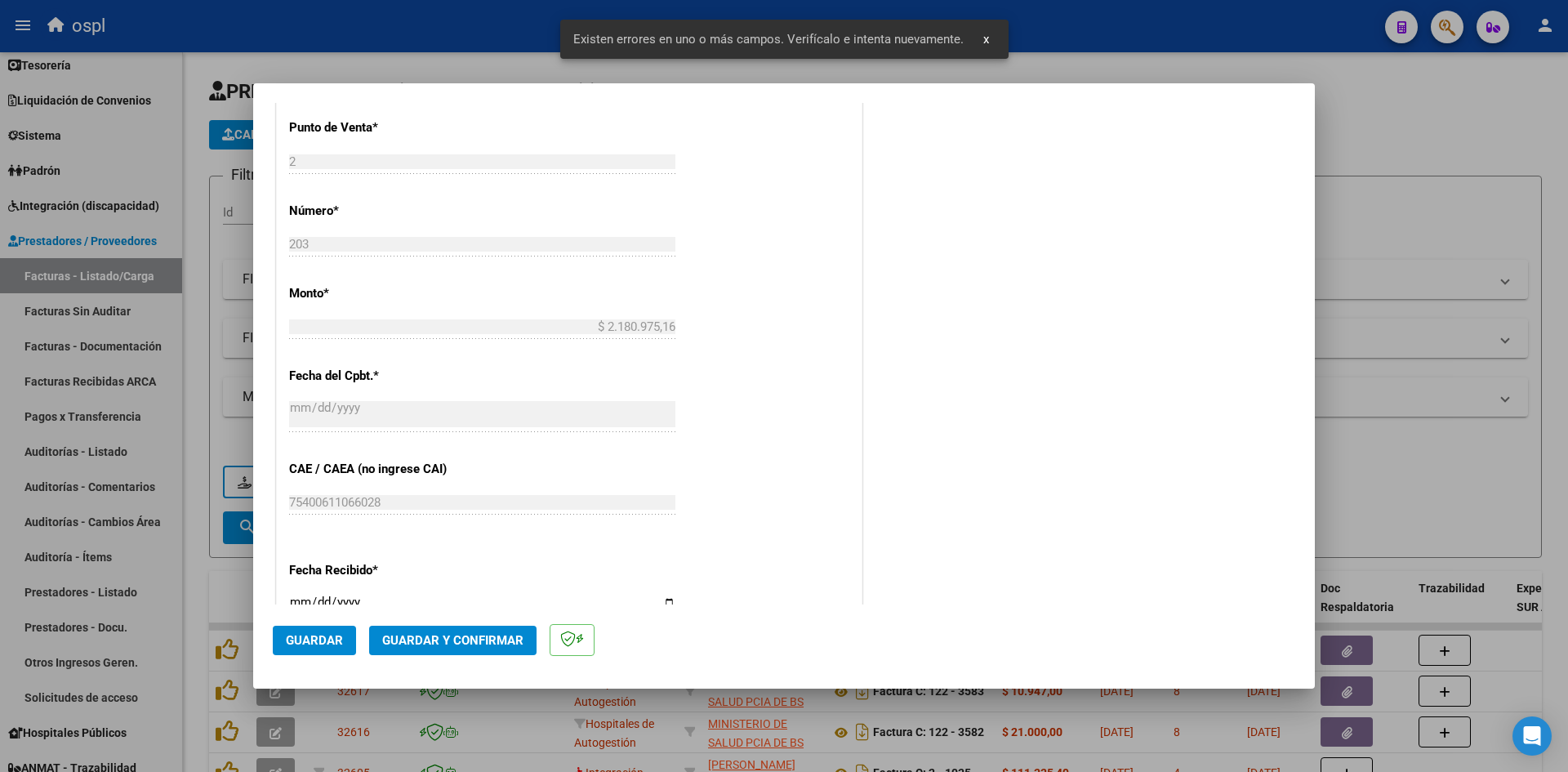
scroll to position [1055, 0]
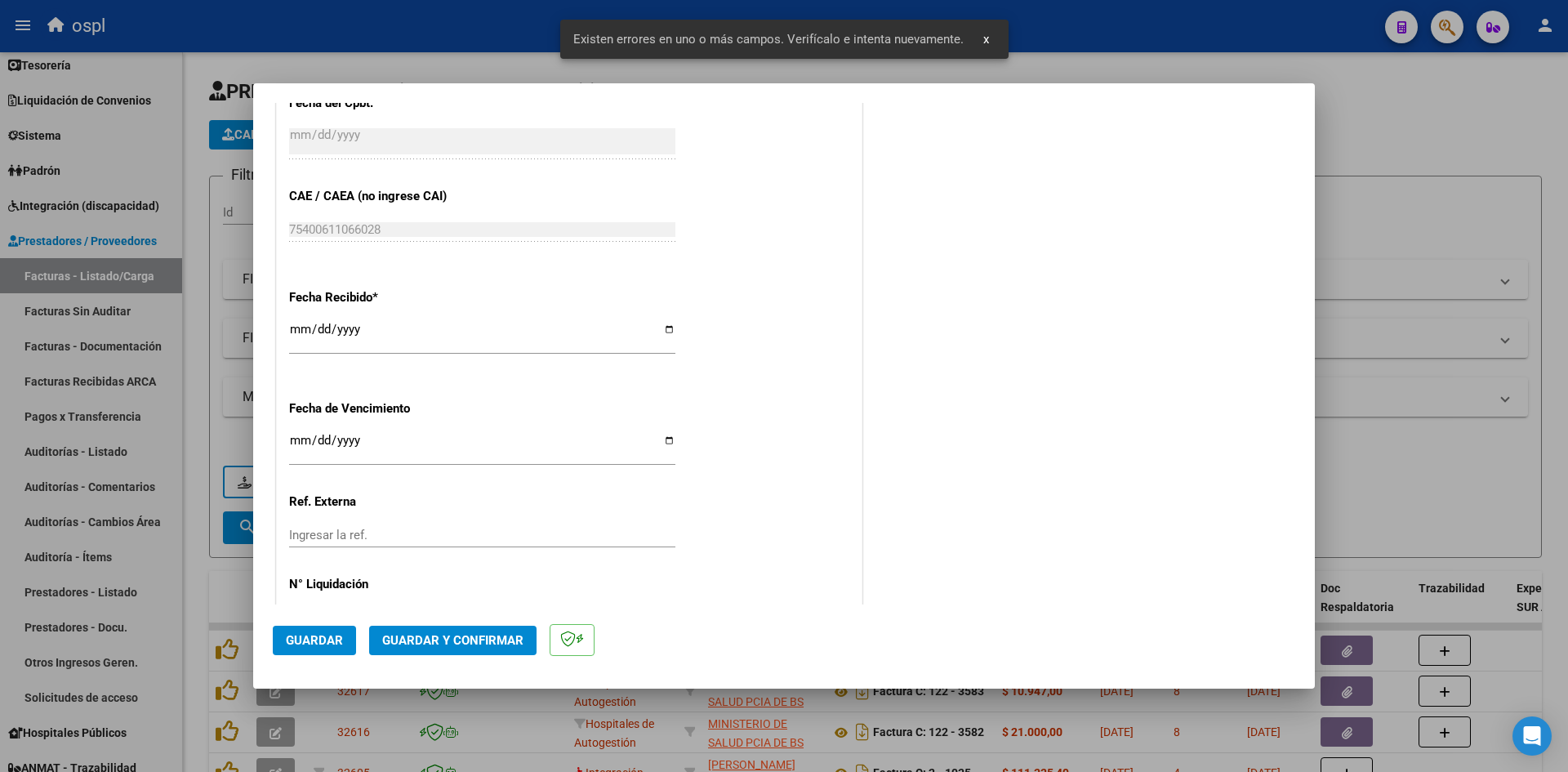
type input "202509"
click at [301, 319] on div "[DATE] Ingresar la fecha" at bounding box center [482, 336] width 386 height 35
click at [301, 321] on div "[DATE] Ingresar la fecha" at bounding box center [482, 336] width 386 height 35
type input "[DATE]"
click at [322, 631] on button "Guardar" at bounding box center [314, 640] width 84 height 29
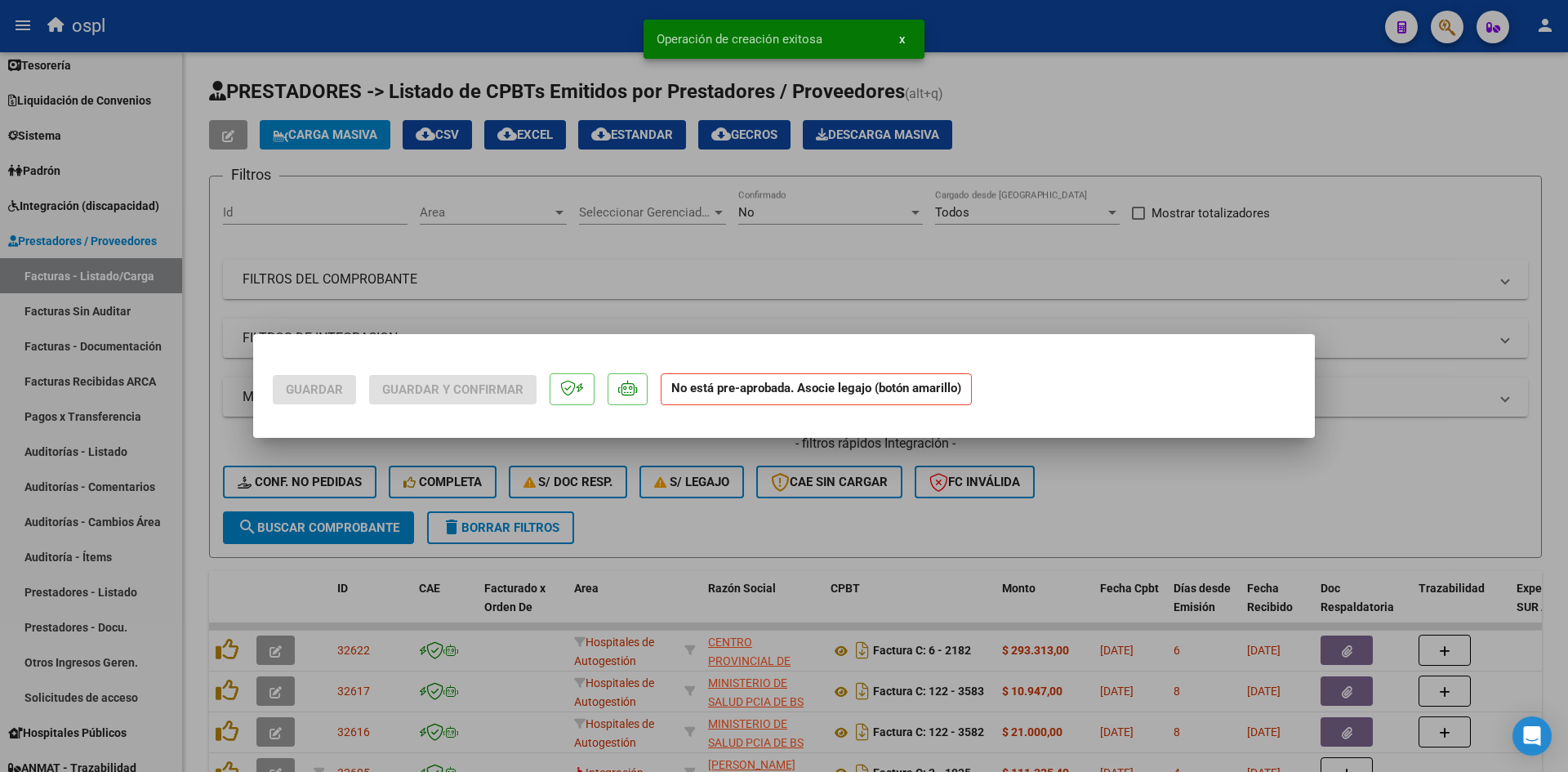
scroll to position [0, 0]
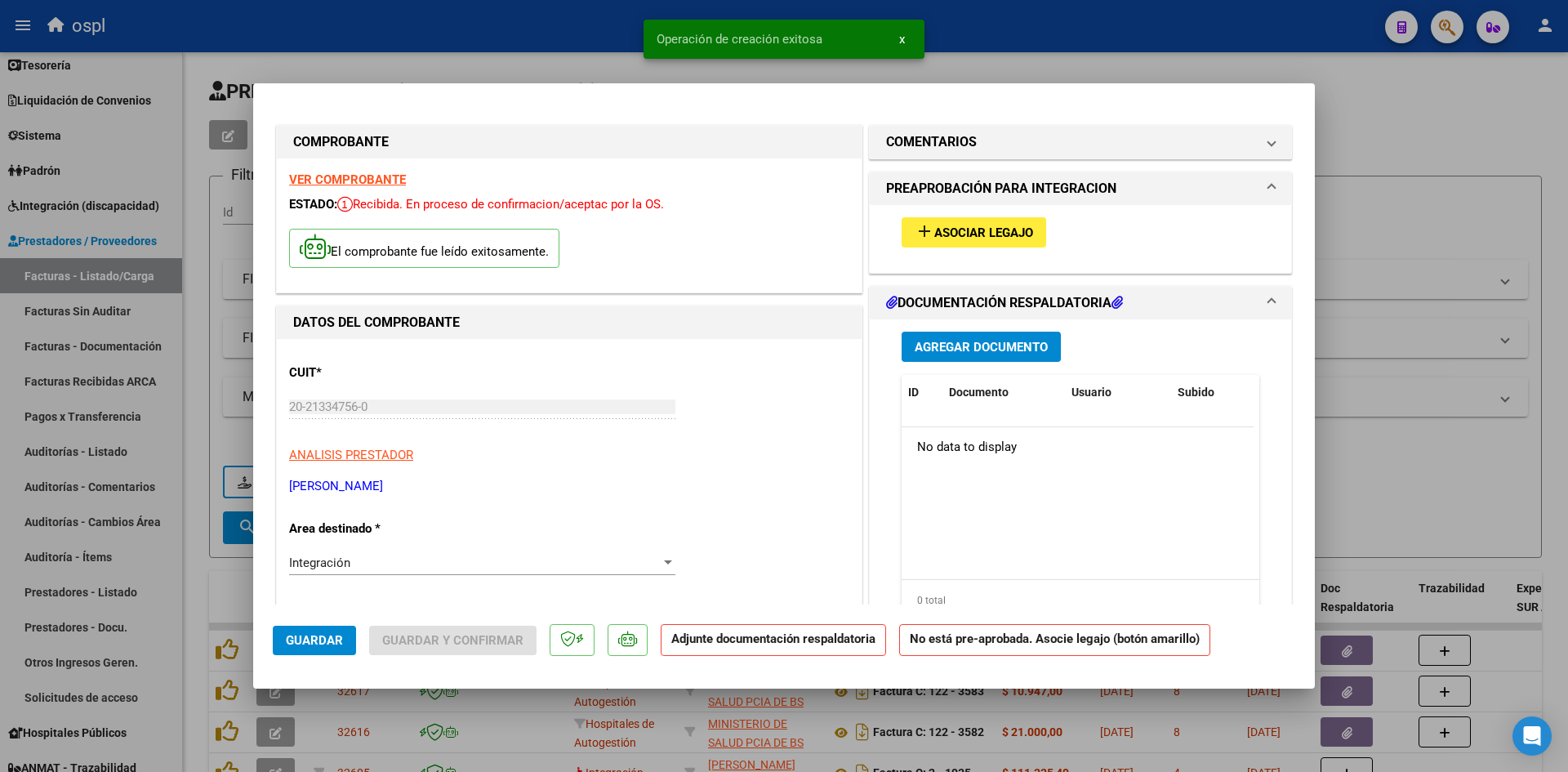
click at [993, 238] on span "Asociar Legajo" at bounding box center [983, 232] width 99 height 14
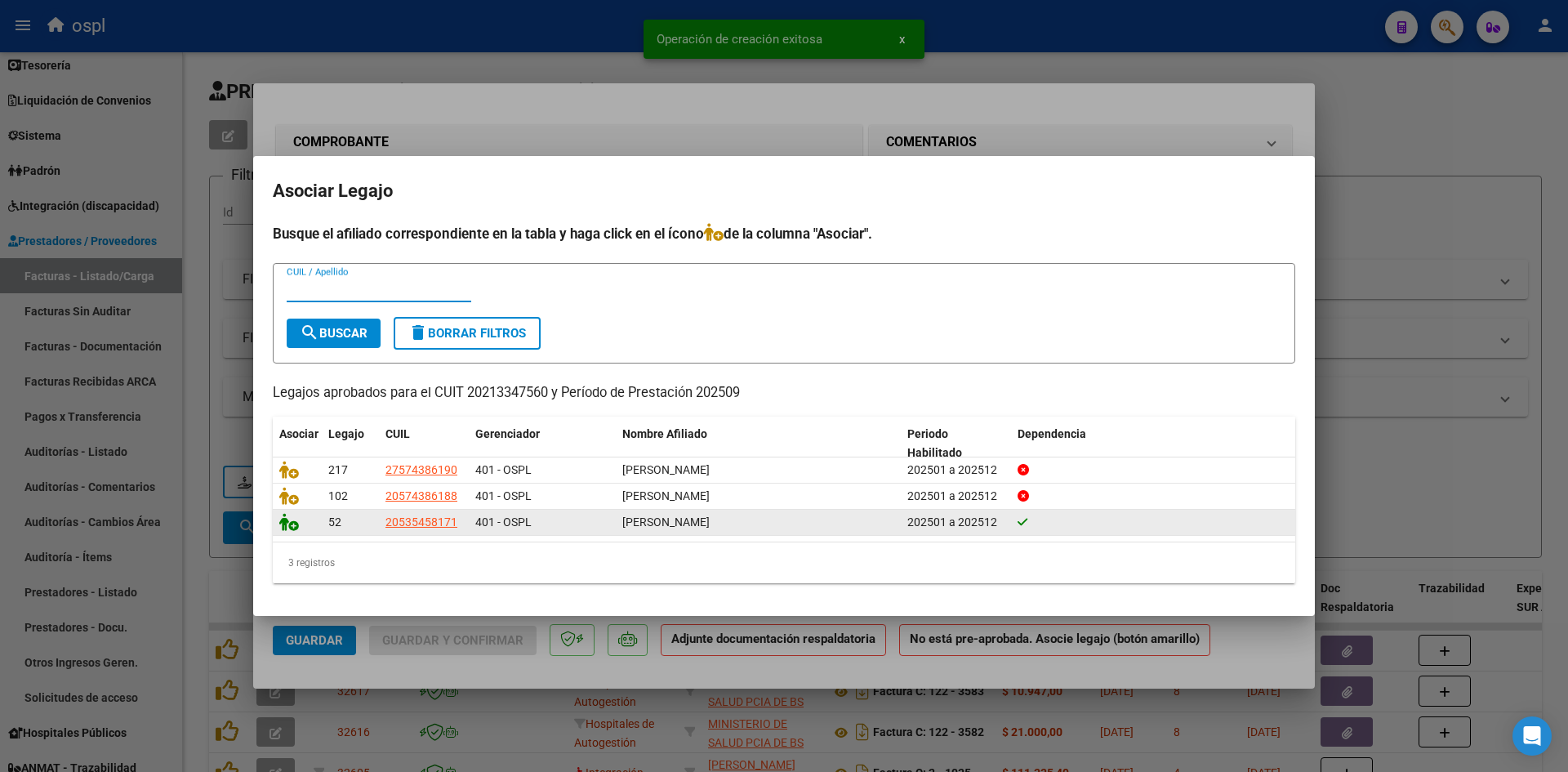
click at [291, 527] on icon at bounding box center [289, 521] width 20 height 18
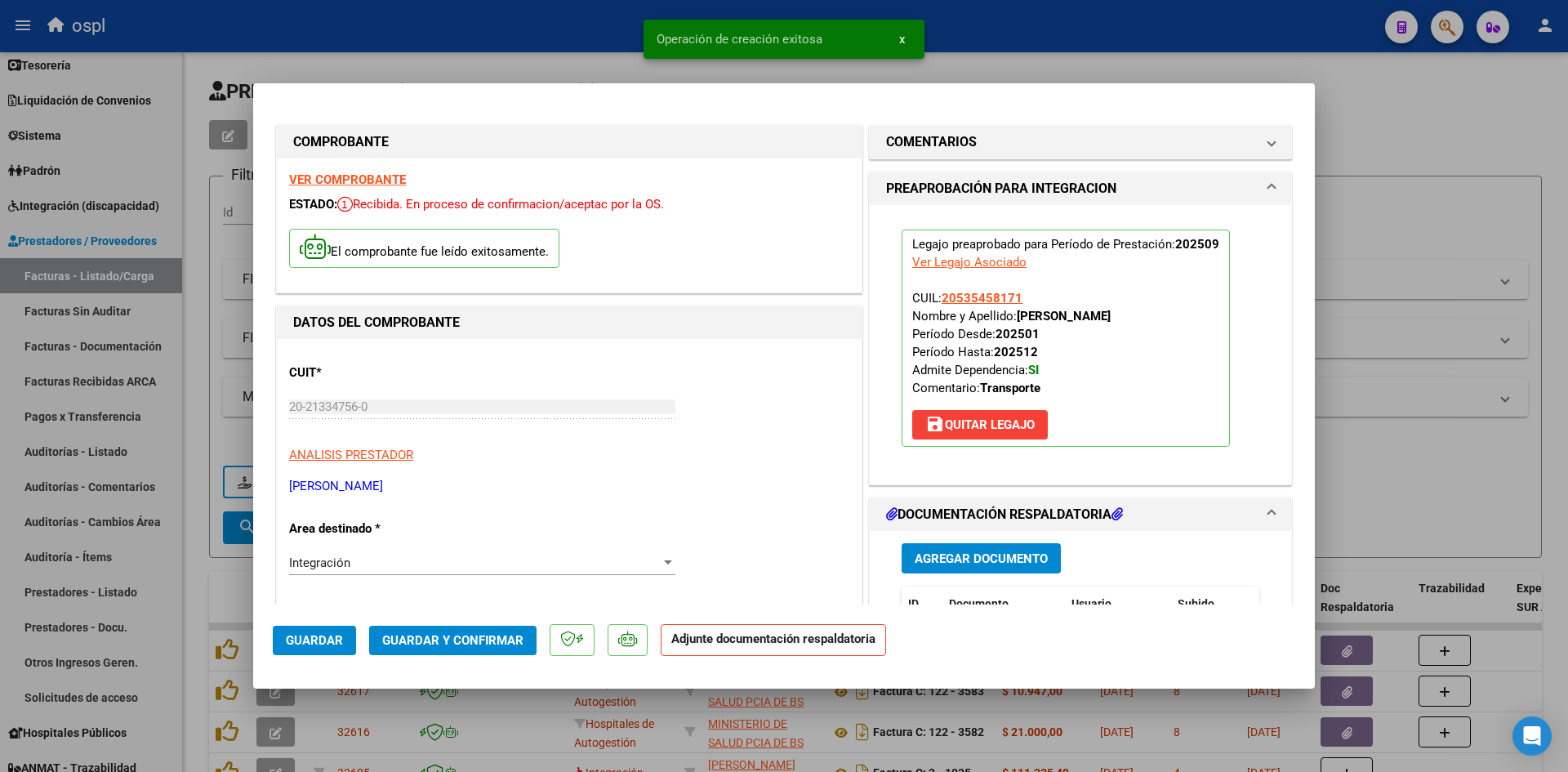
click at [447, 630] on button "Guardar y Confirmar" at bounding box center [453, 640] width 167 height 29
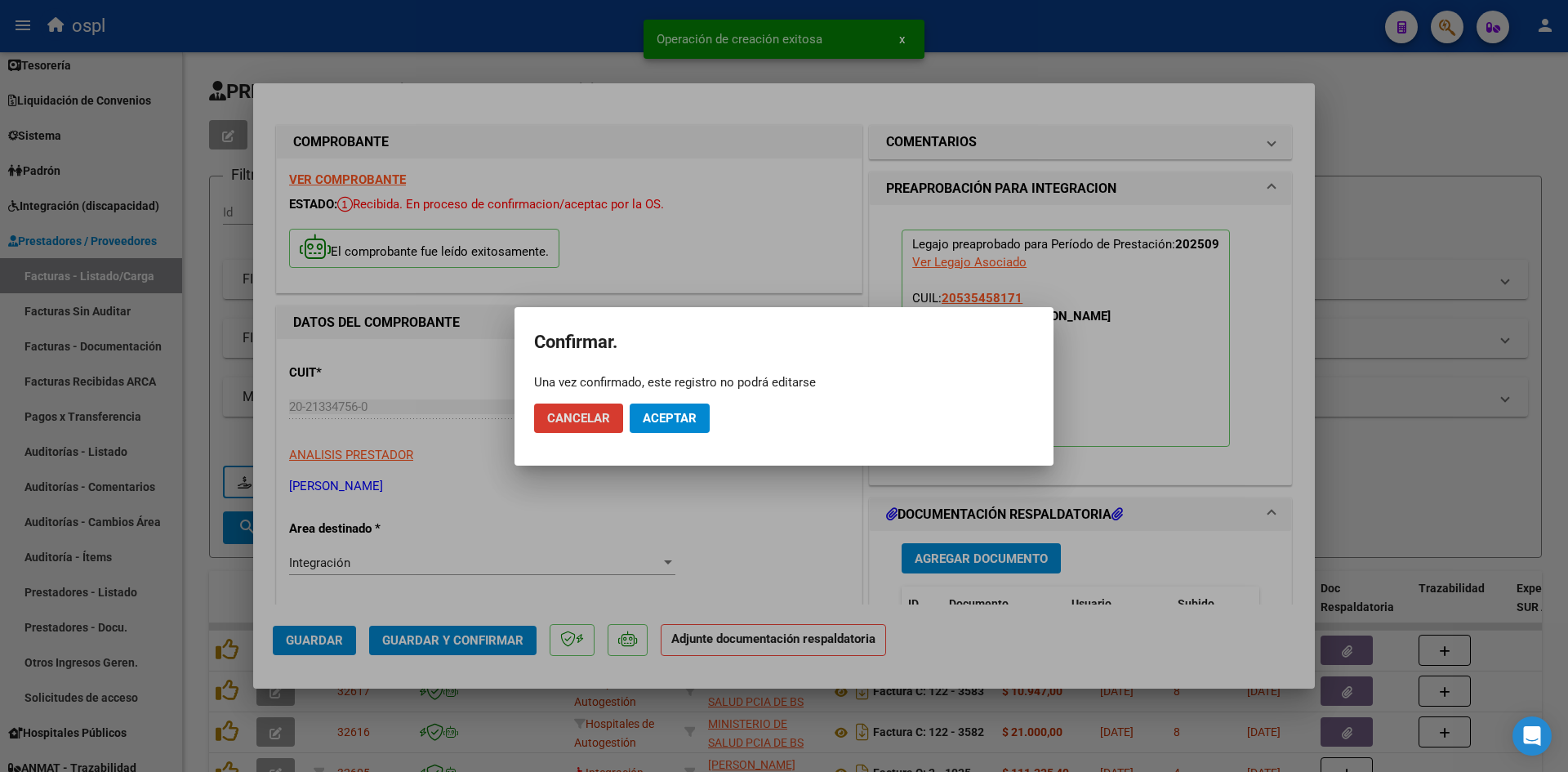
click at [681, 421] on span "Aceptar" at bounding box center [669, 418] width 54 height 14
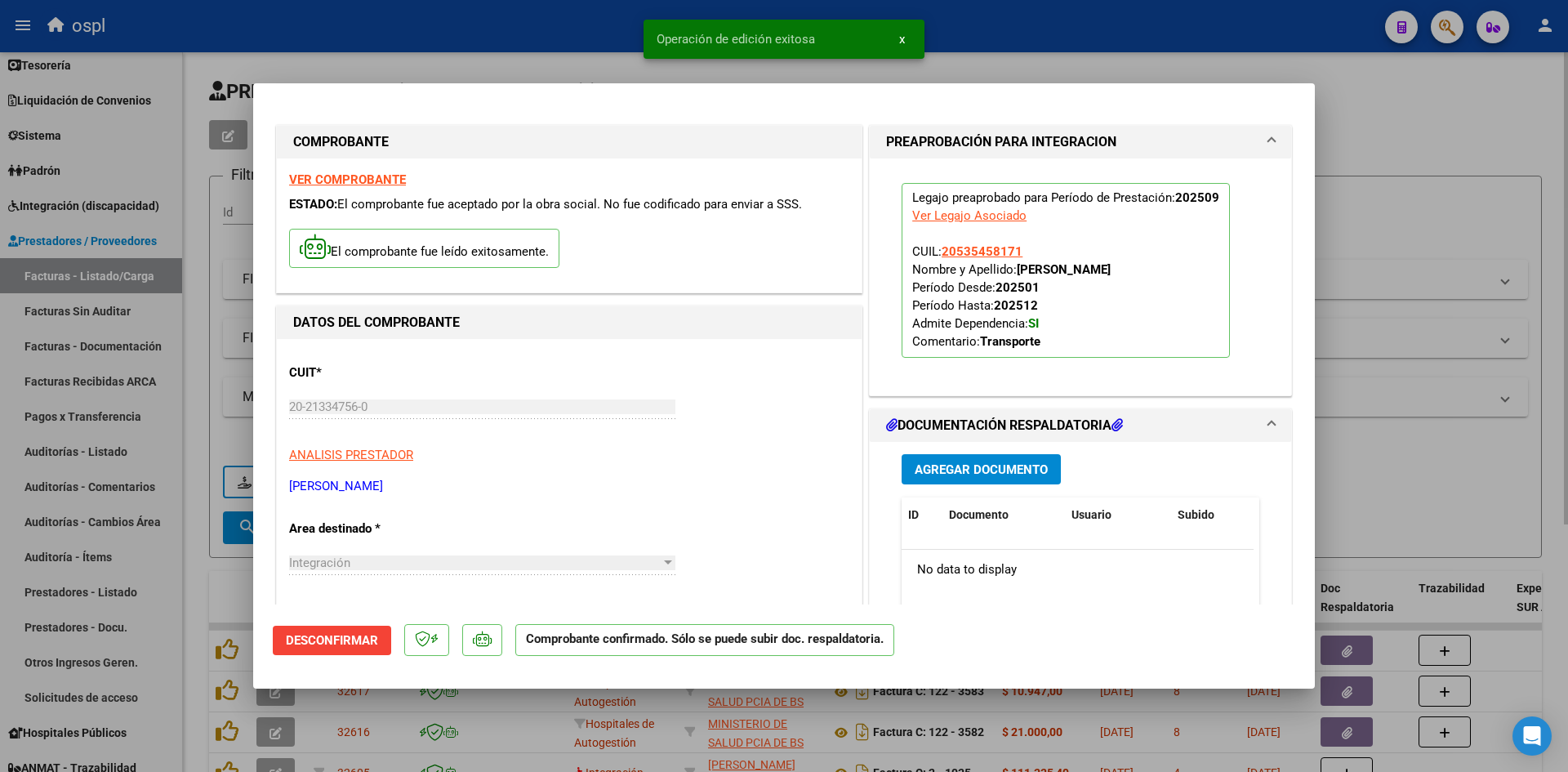
drag, startPoint x: 1408, startPoint y: 137, endPoint x: 517, endPoint y: 57, distance: 894.6
click at [1408, 137] on div at bounding box center [784, 386] width 1568 height 772
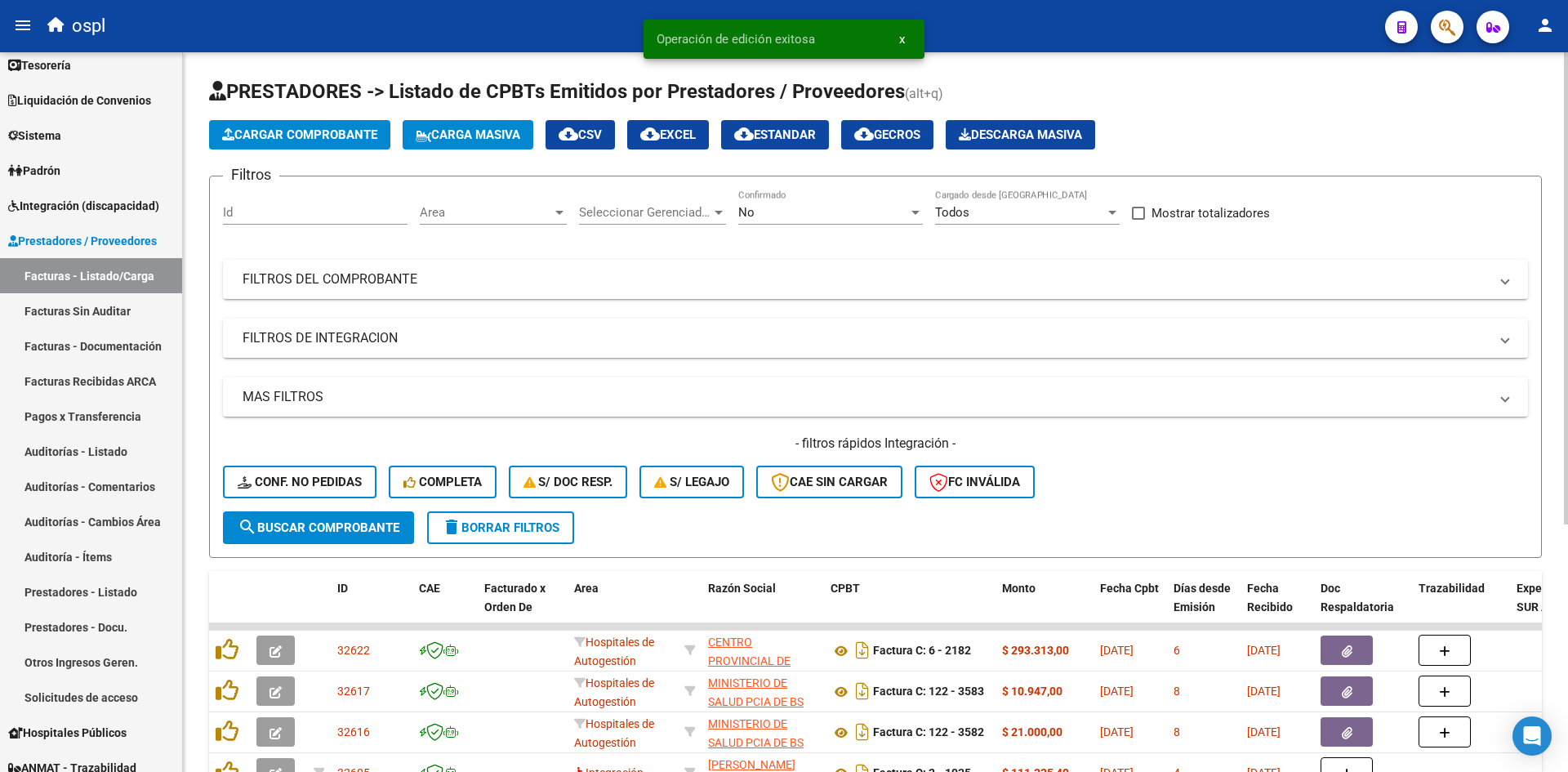
click at [318, 125] on button "Cargar Comprobante" at bounding box center [299, 134] width 181 height 29
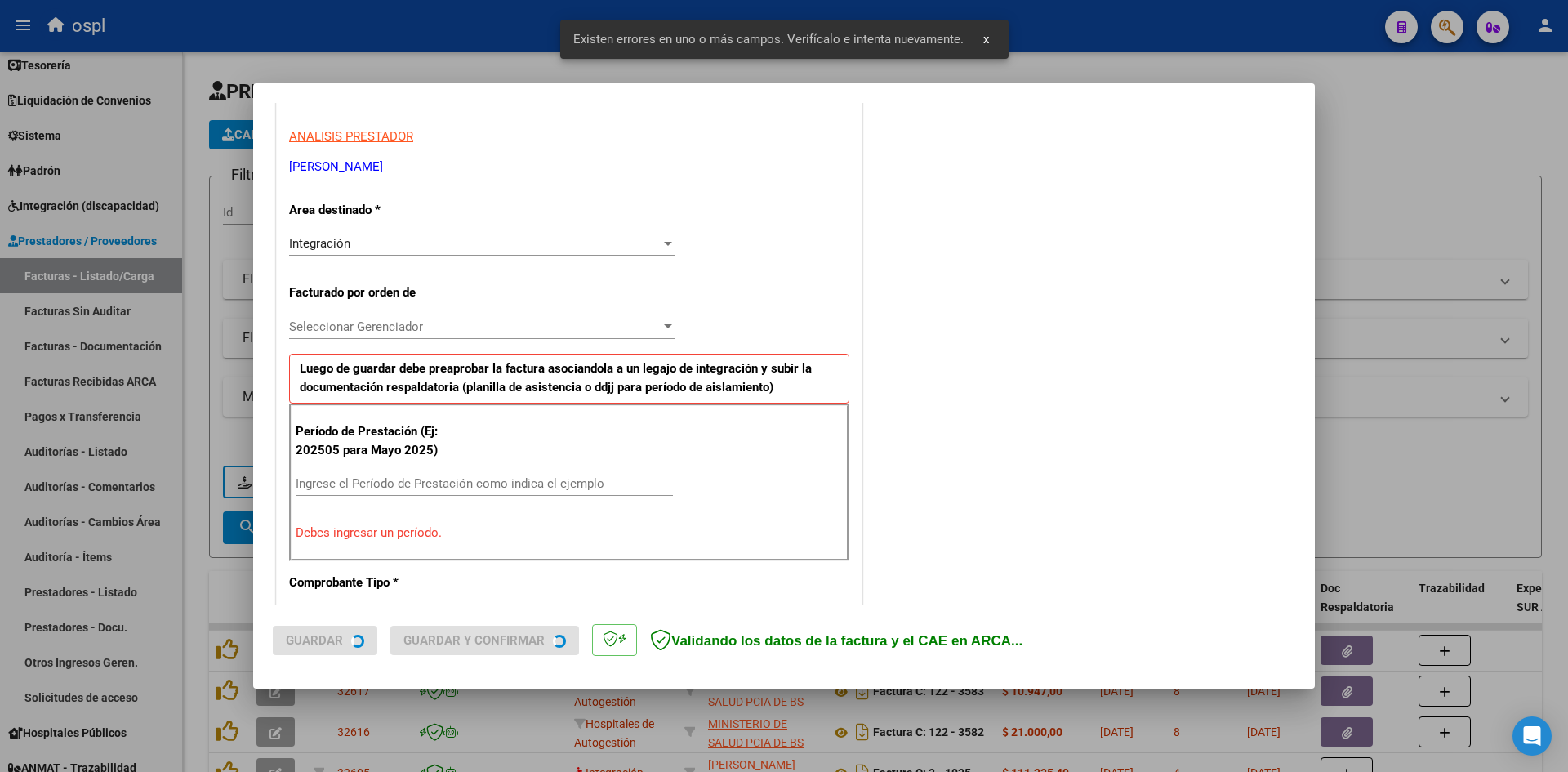
scroll to position [401, 0]
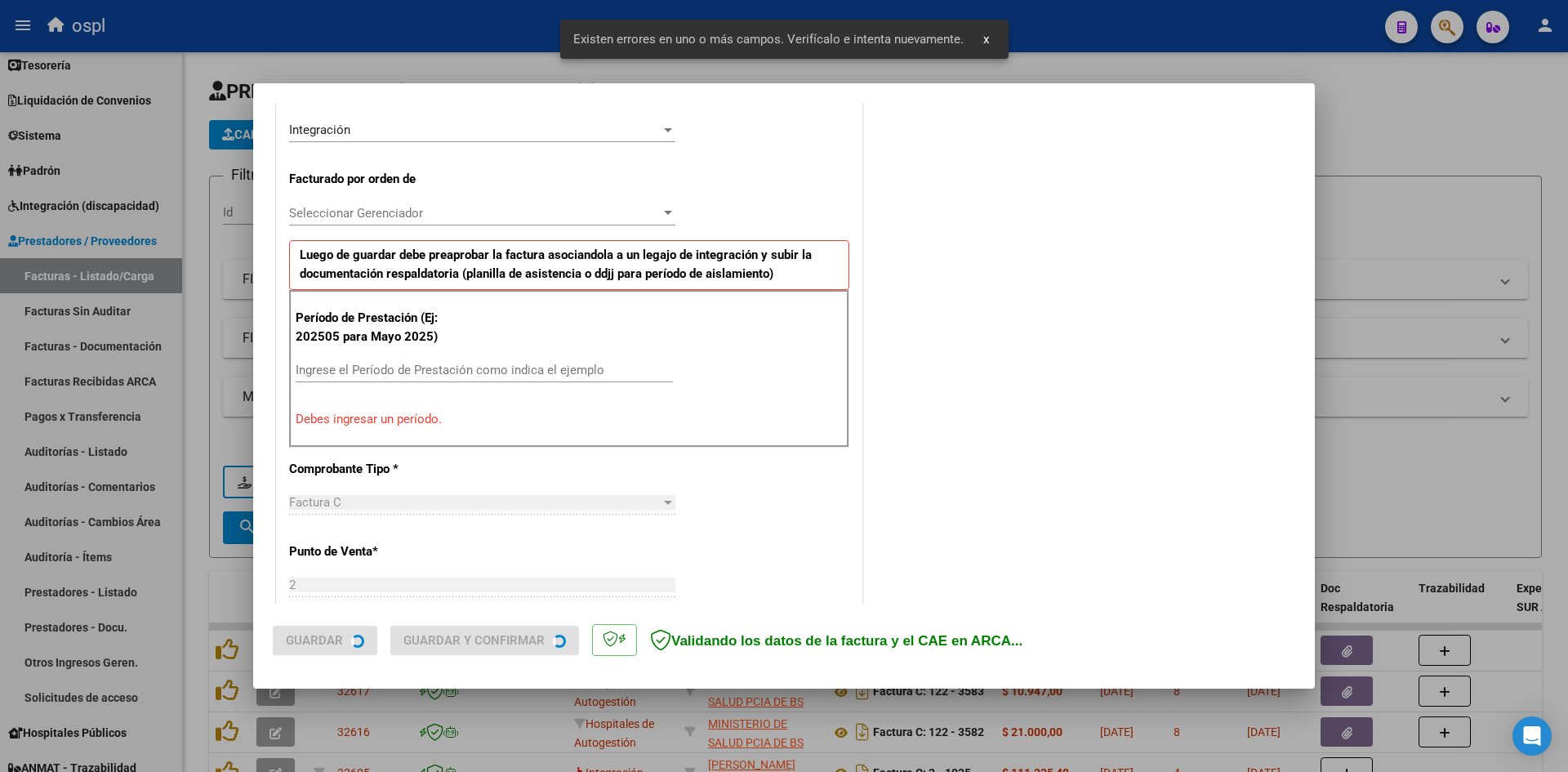
click at [357, 377] on input "Ingrese el Período de Prestación como indica el ejemplo" at bounding box center [483, 369] width 377 height 14
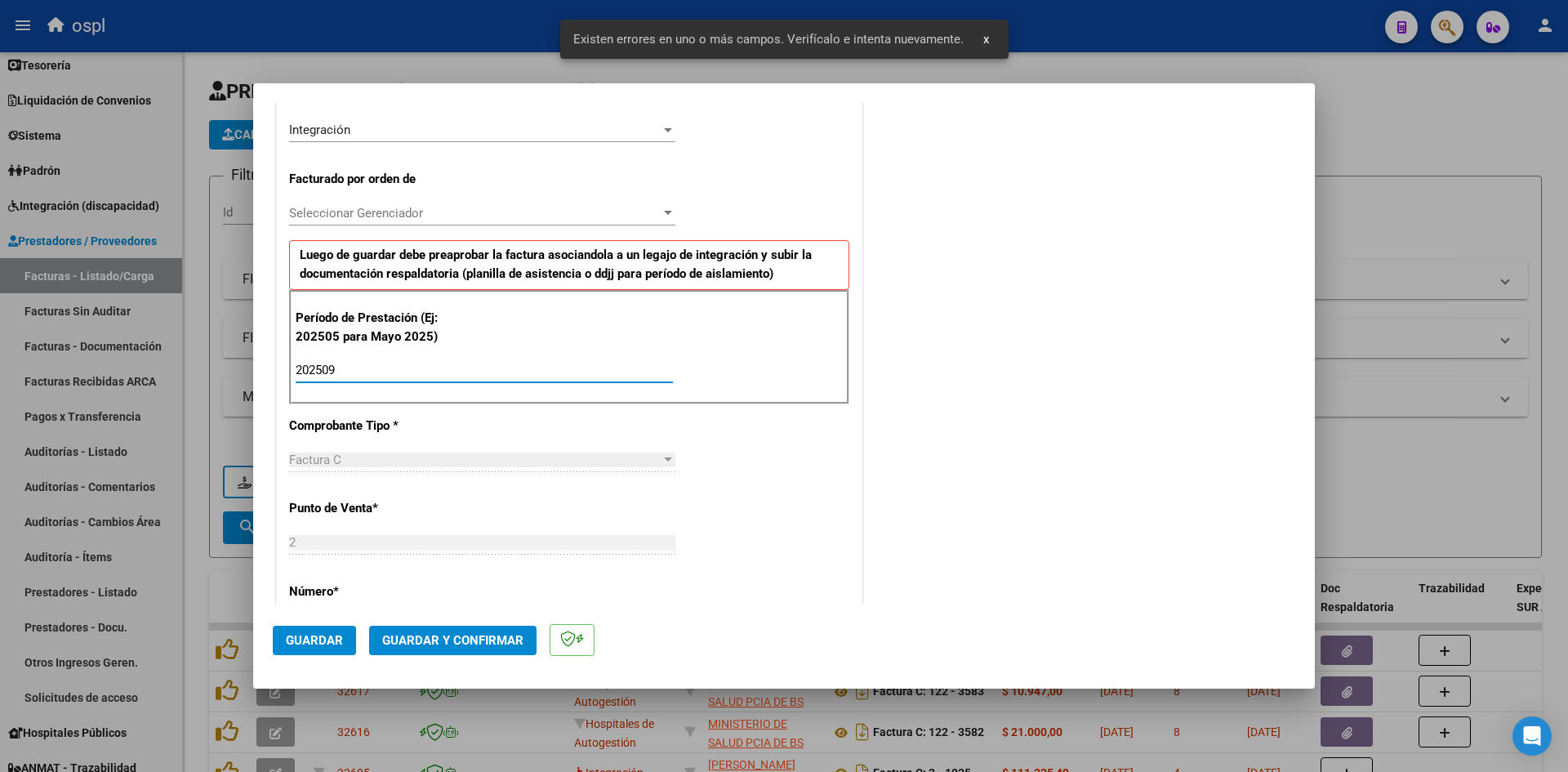
type input "202509"
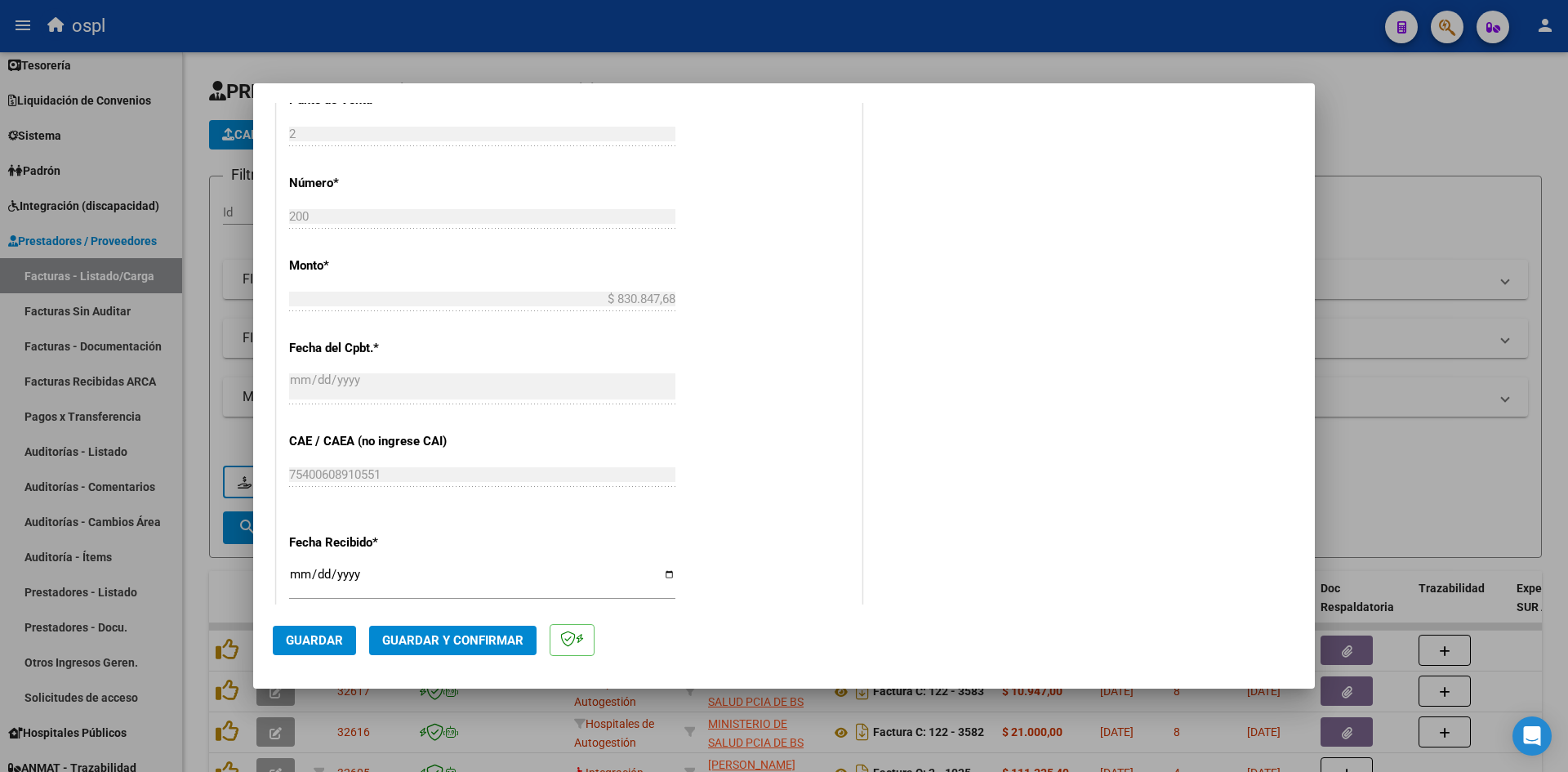
scroll to position [892, 0]
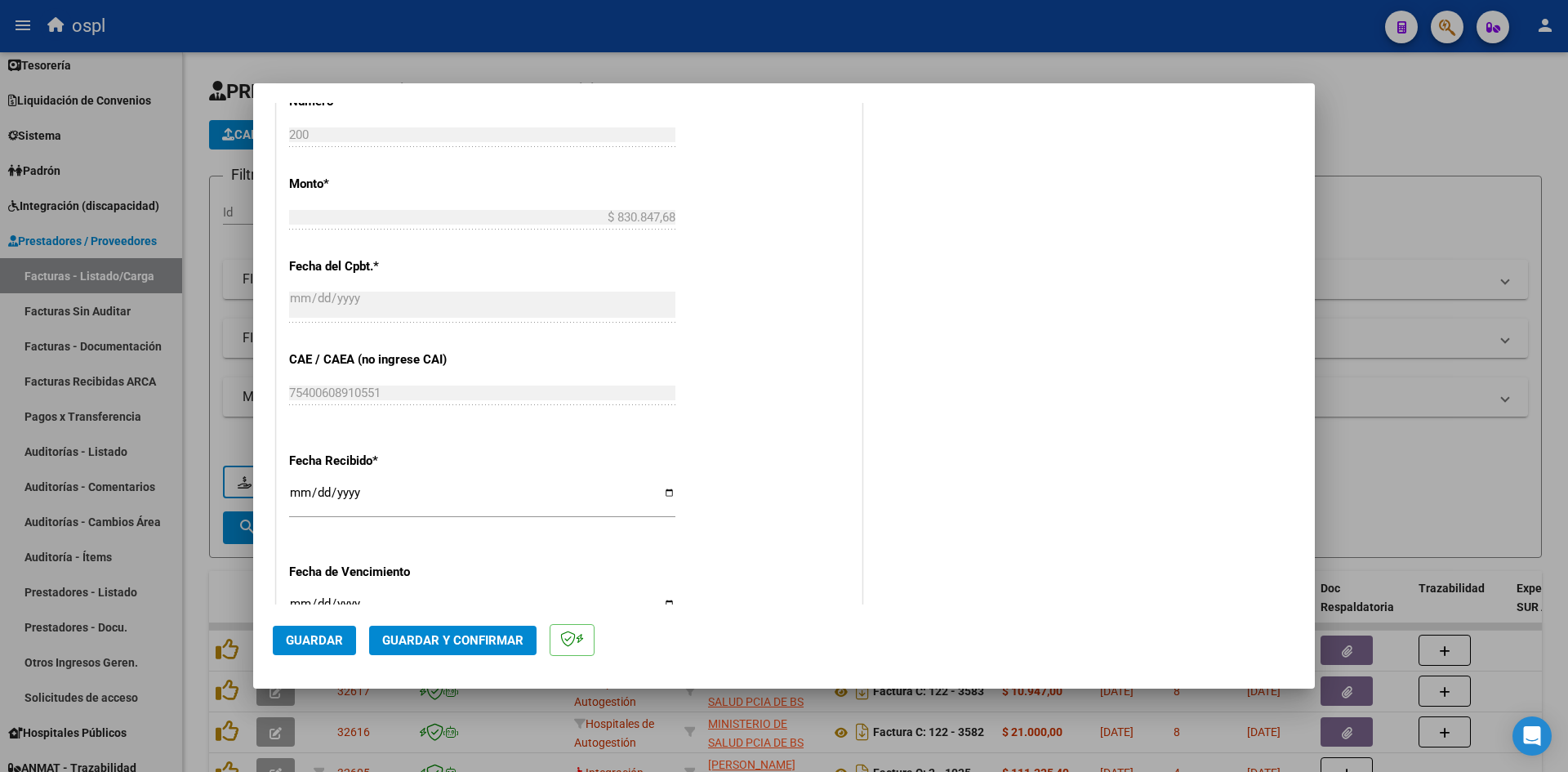
click at [297, 485] on div "[DATE] Ingresar la fecha" at bounding box center [482, 499] width 386 height 35
type input "[DATE]"
click at [302, 627] on button "Guardar" at bounding box center [314, 640] width 84 height 29
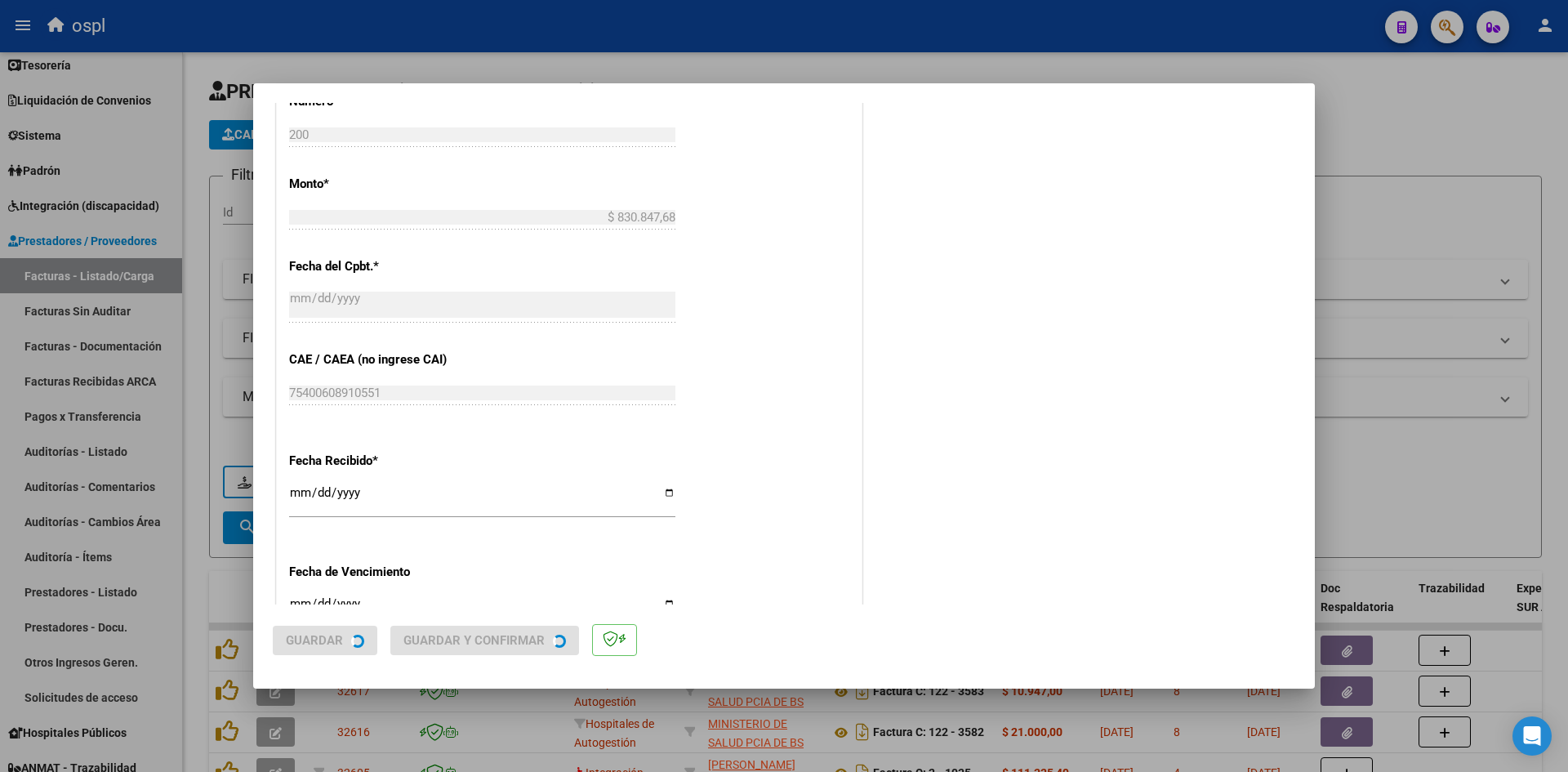
scroll to position [0, 0]
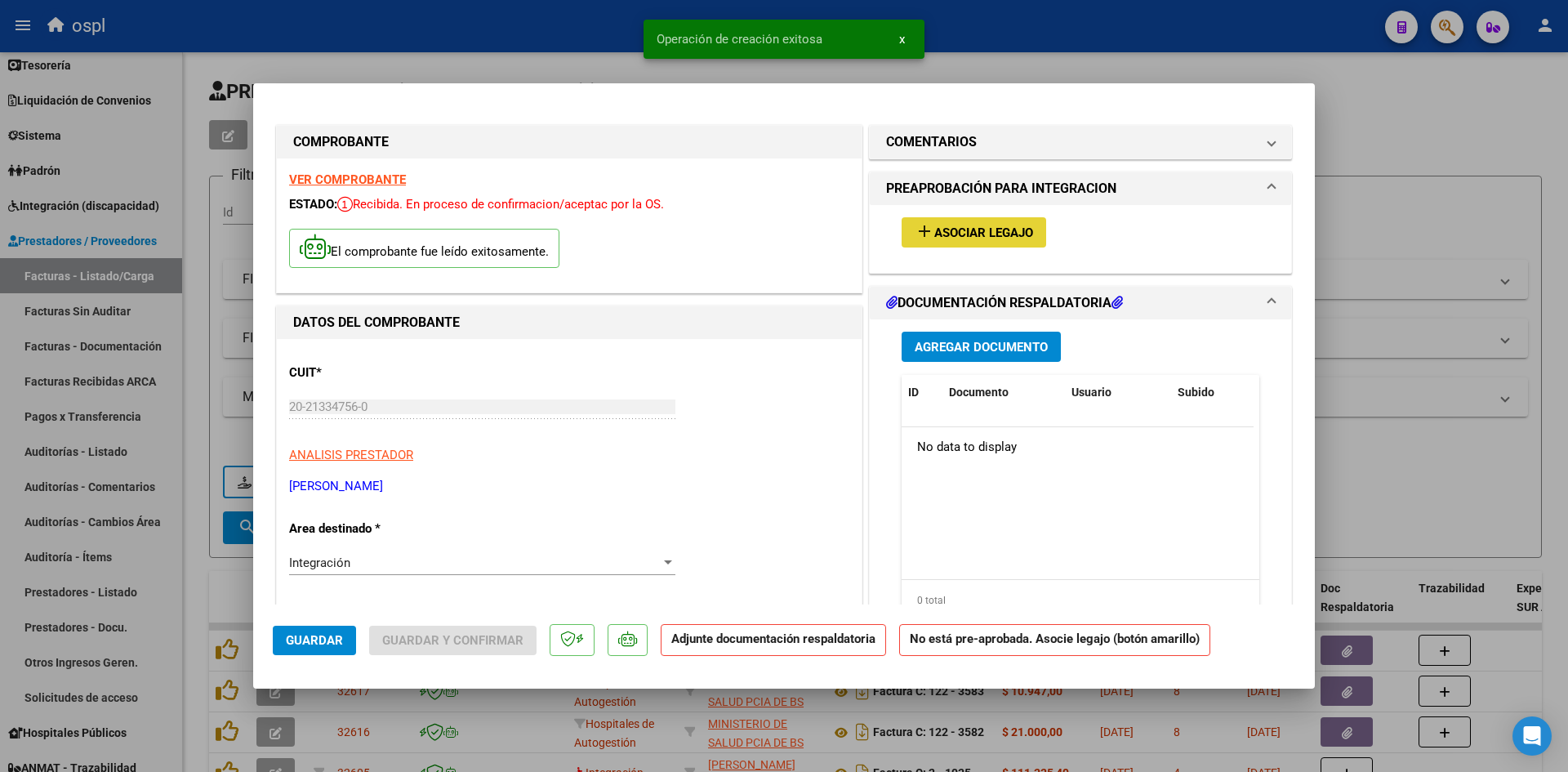
click at [1007, 227] on span "Asociar Legajo" at bounding box center [983, 232] width 99 height 14
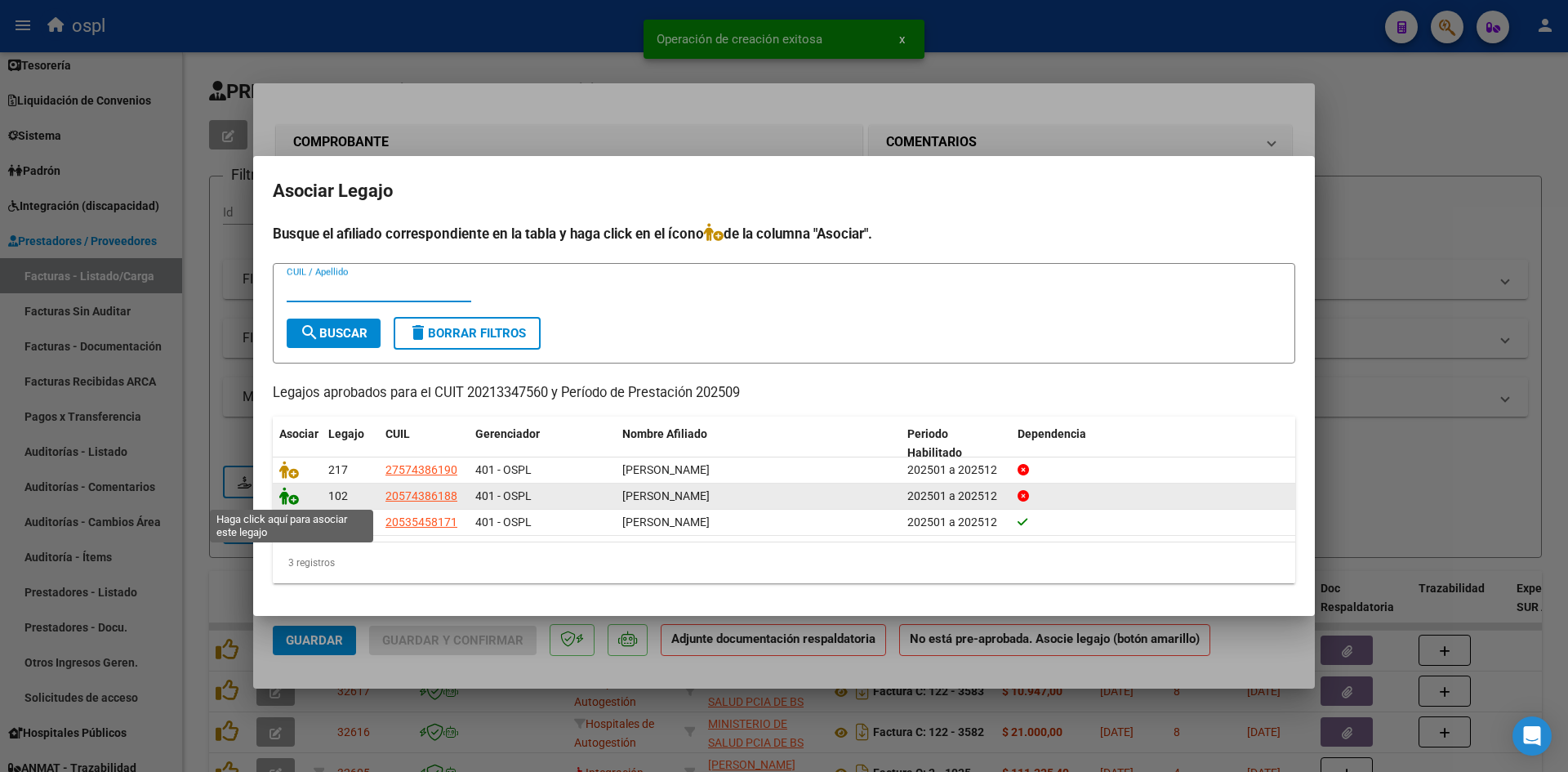
click at [283, 494] on icon at bounding box center [289, 496] width 20 height 18
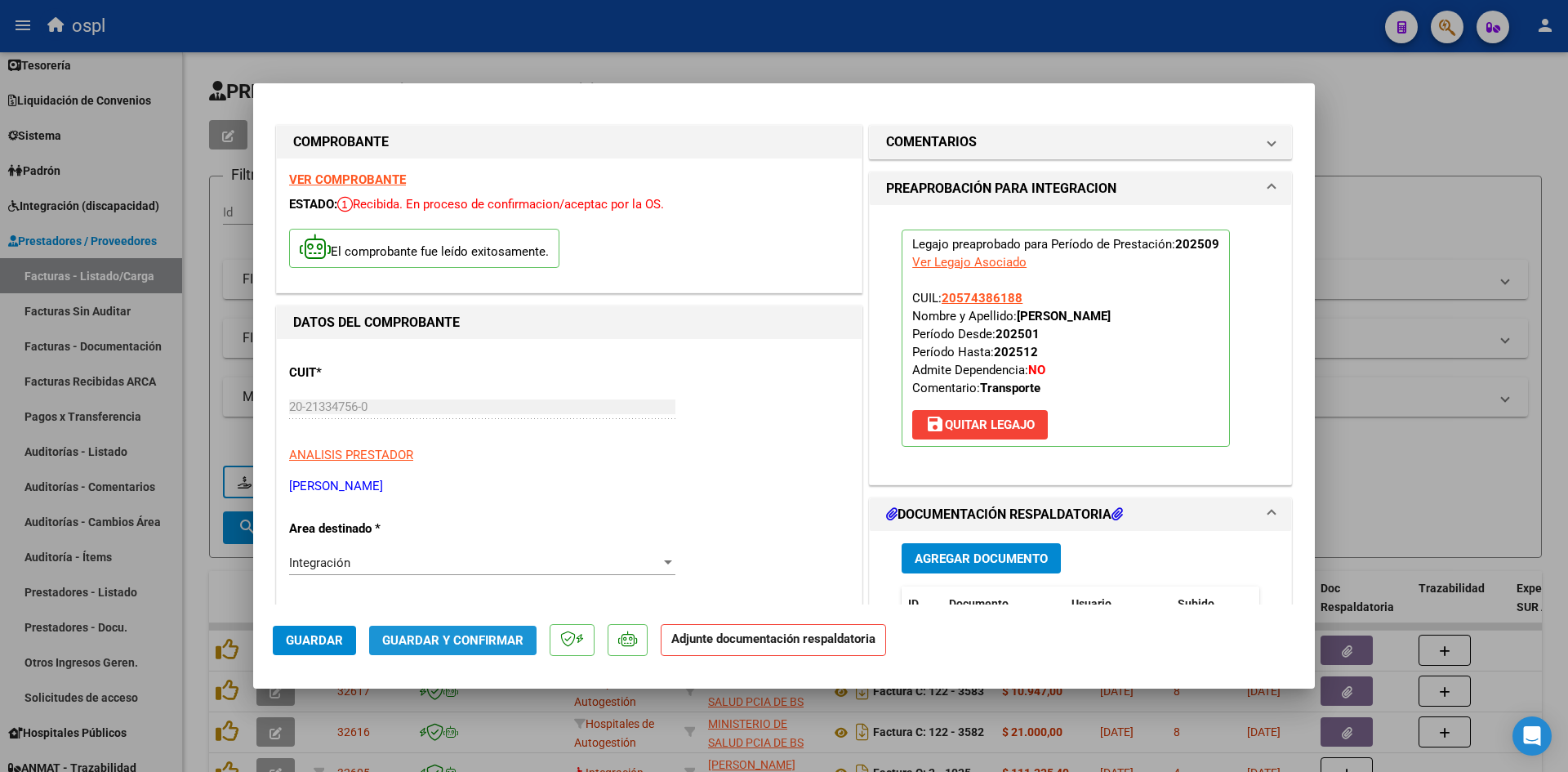
click at [450, 638] on span "Guardar y Confirmar" at bounding box center [453, 640] width 141 height 14
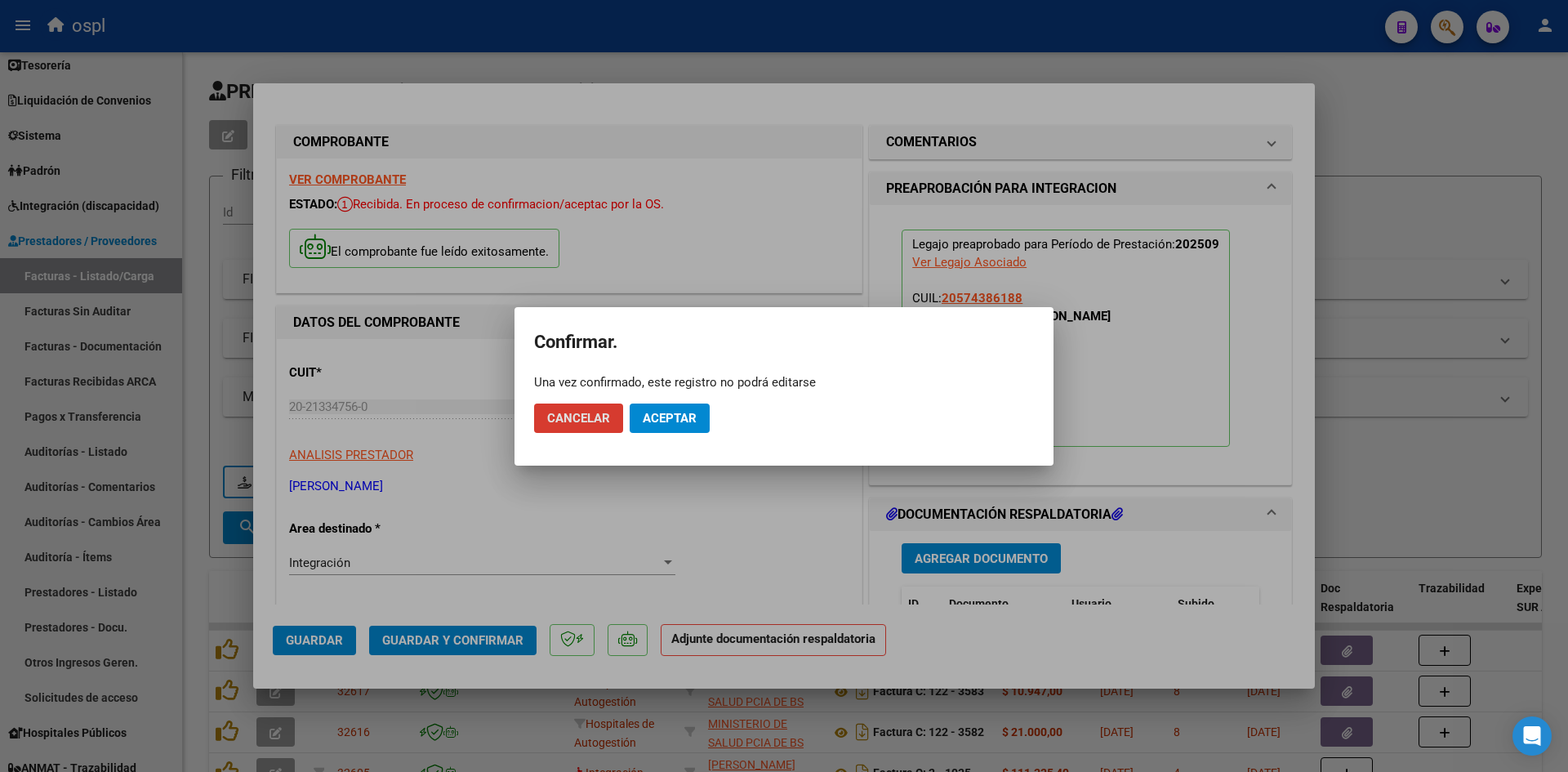
click at [673, 415] on span "Aceptar" at bounding box center [669, 418] width 54 height 14
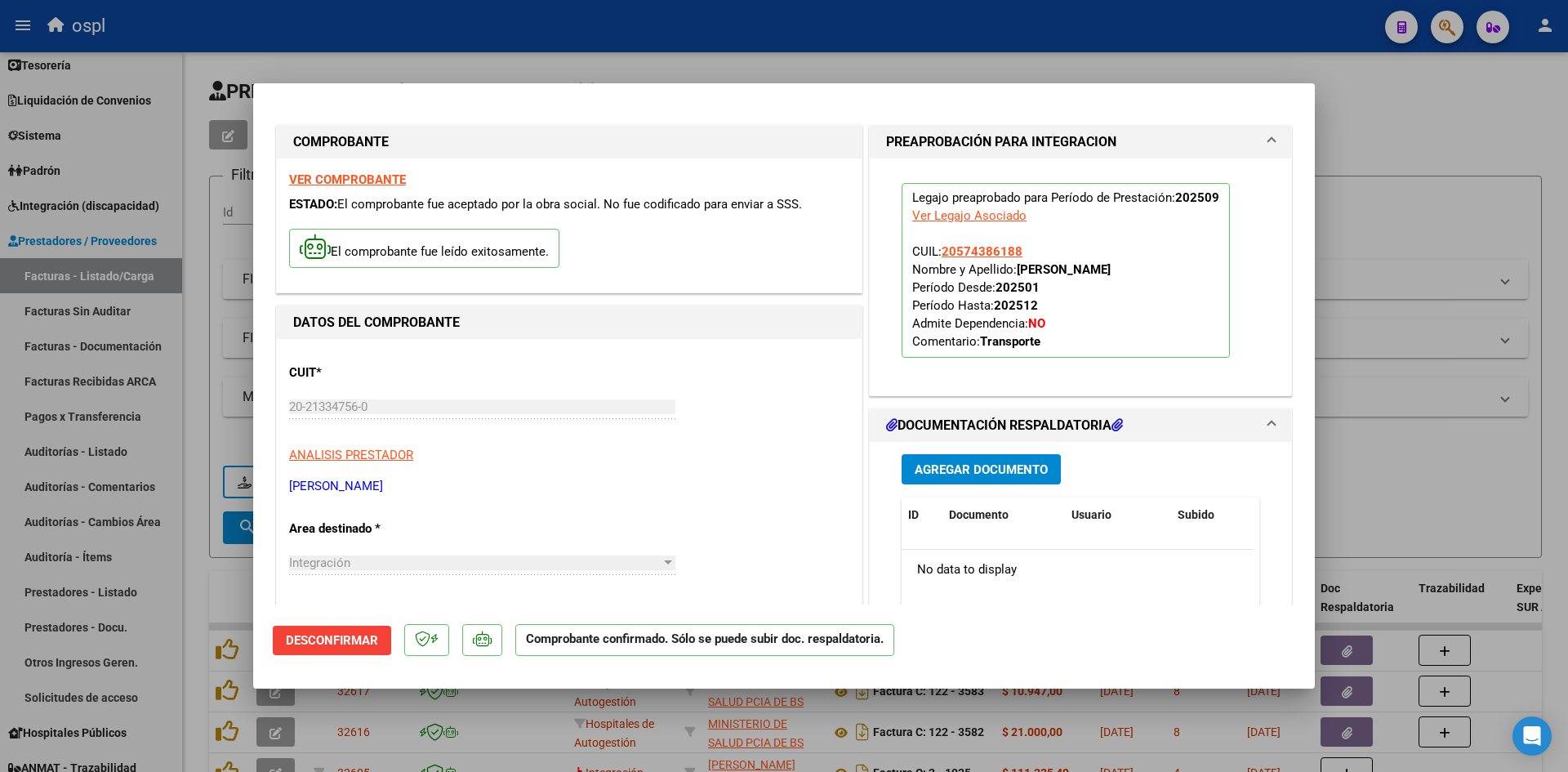
drag, startPoint x: 1493, startPoint y: 199, endPoint x: 676, endPoint y: 86, distance: 824.8
click at [1493, 199] on div at bounding box center [784, 386] width 1568 height 772
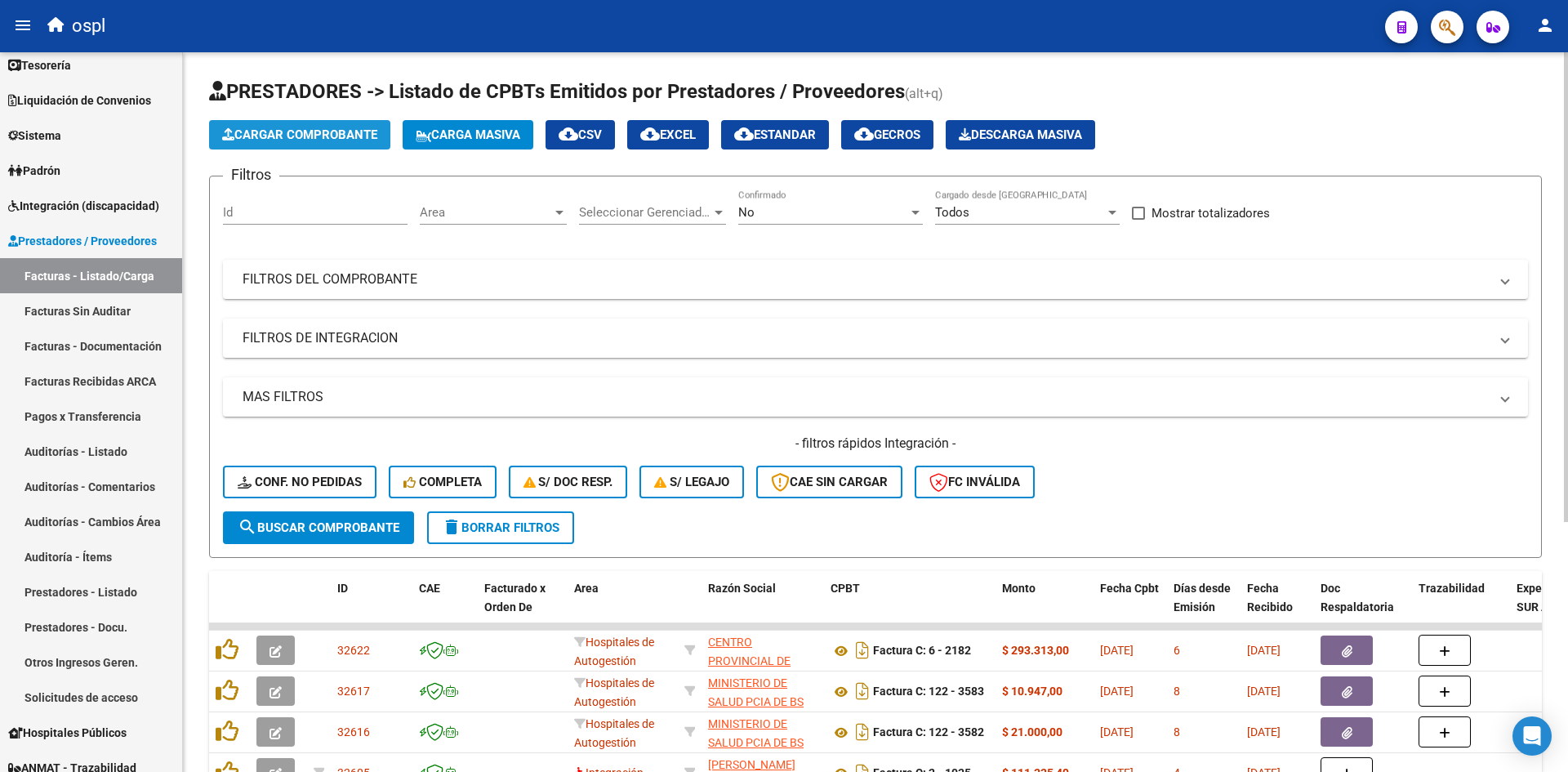
click at [281, 139] on span "Cargar Comprobante" at bounding box center [299, 134] width 155 height 14
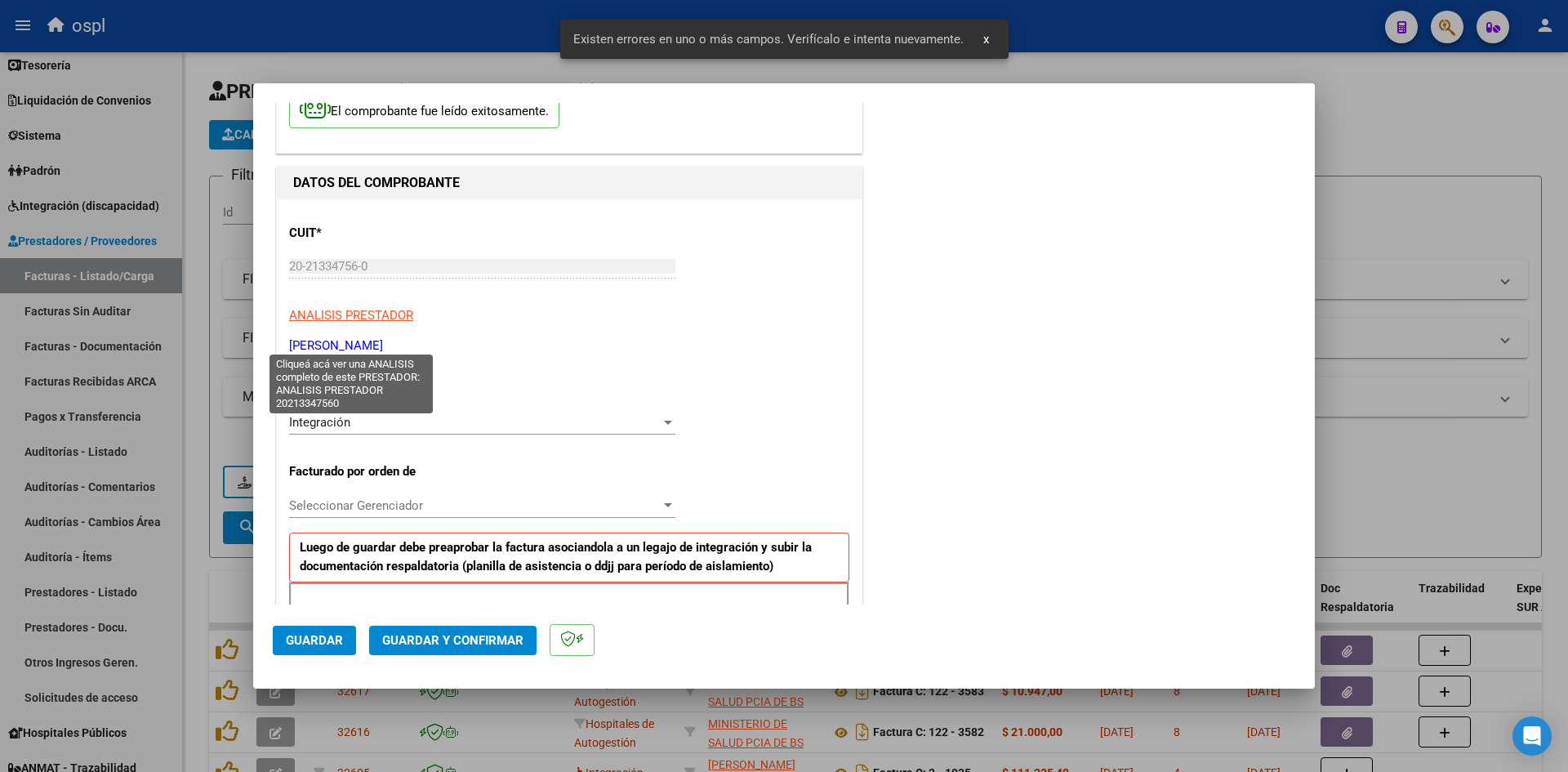
scroll to position [370, 0]
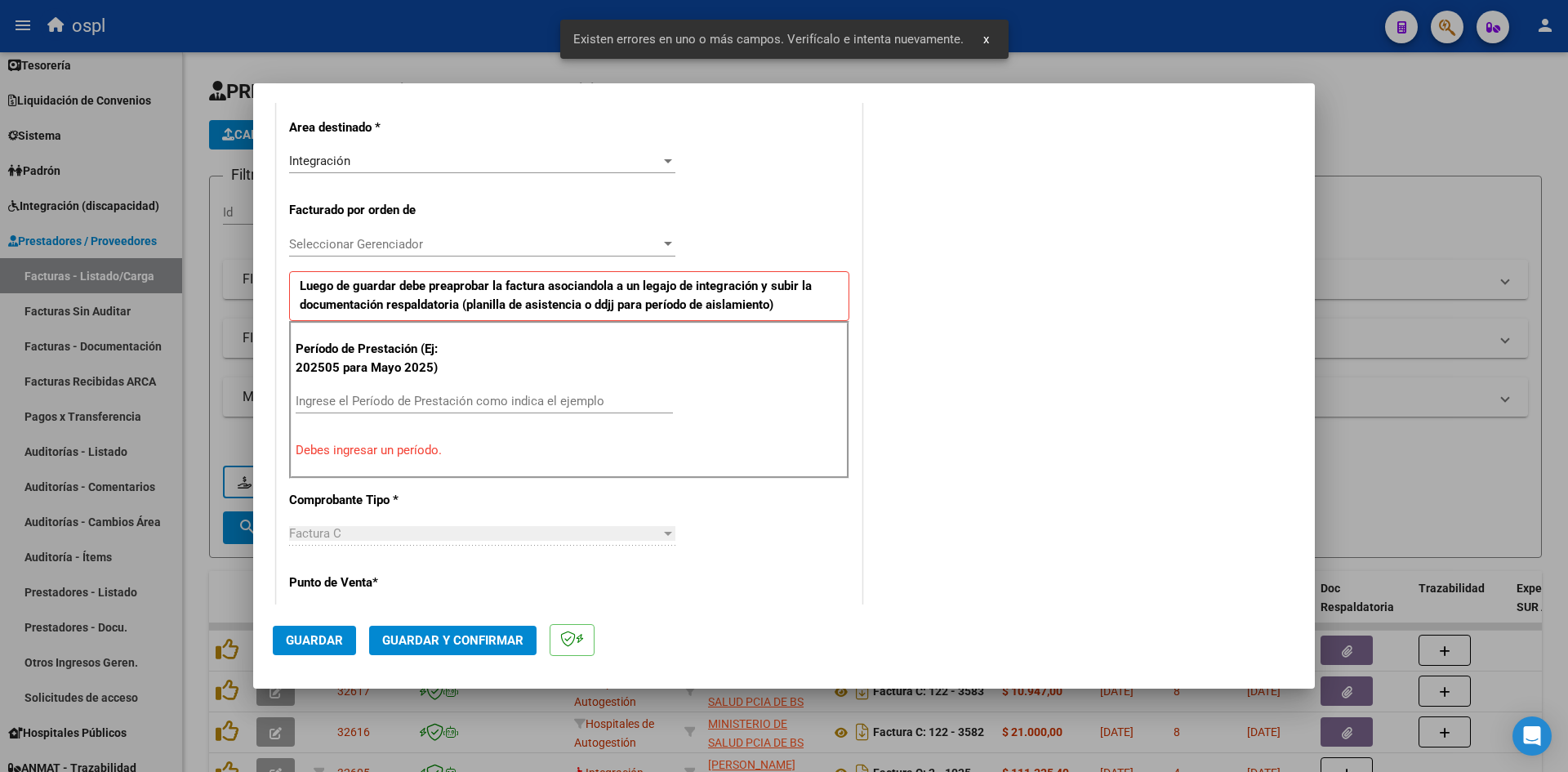
click at [393, 396] on input "Ingrese el Período de Prestación como indica el ejemplo" at bounding box center [483, 401] width 377 height 14
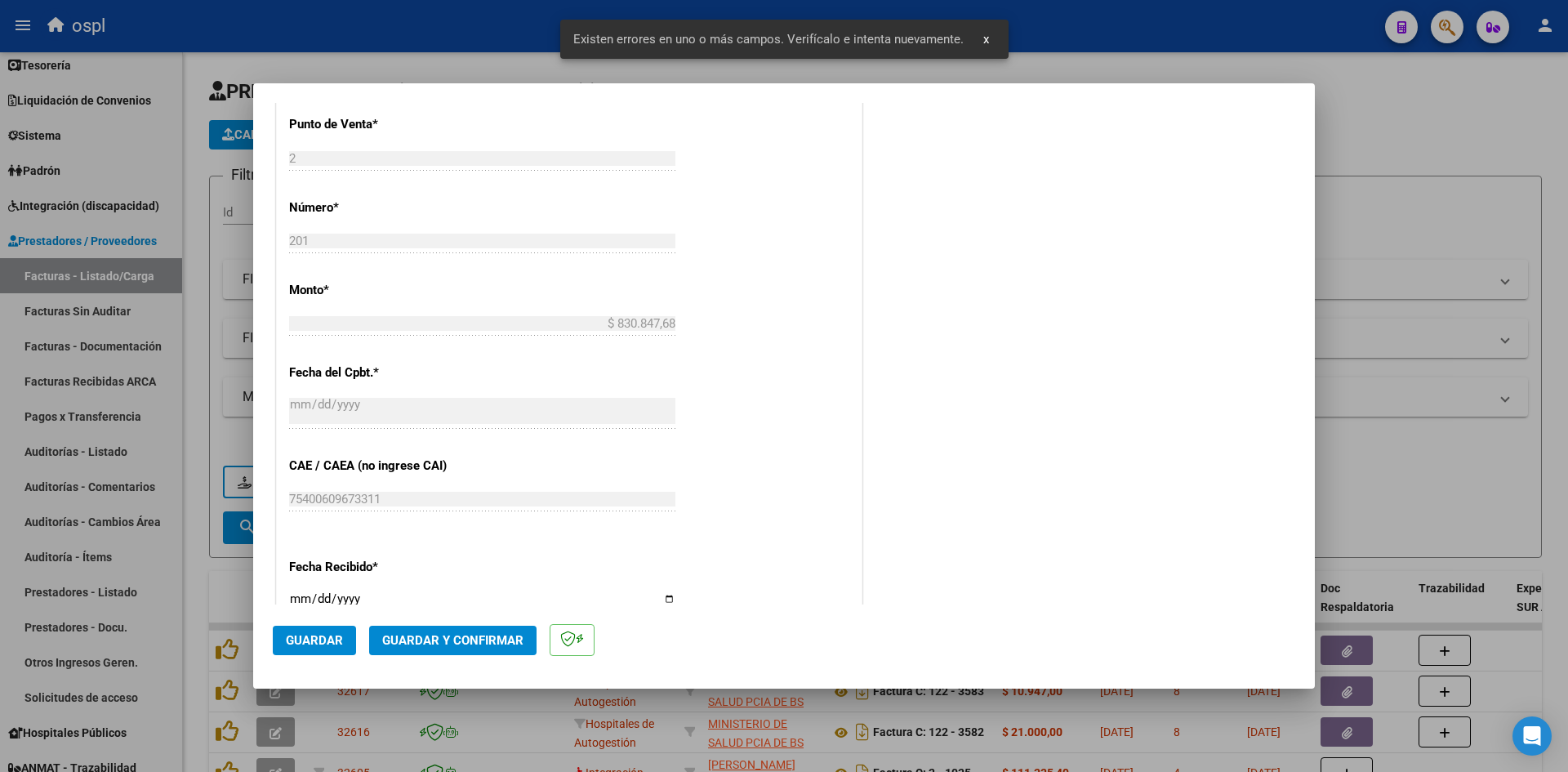
scroll to position [942, 0]
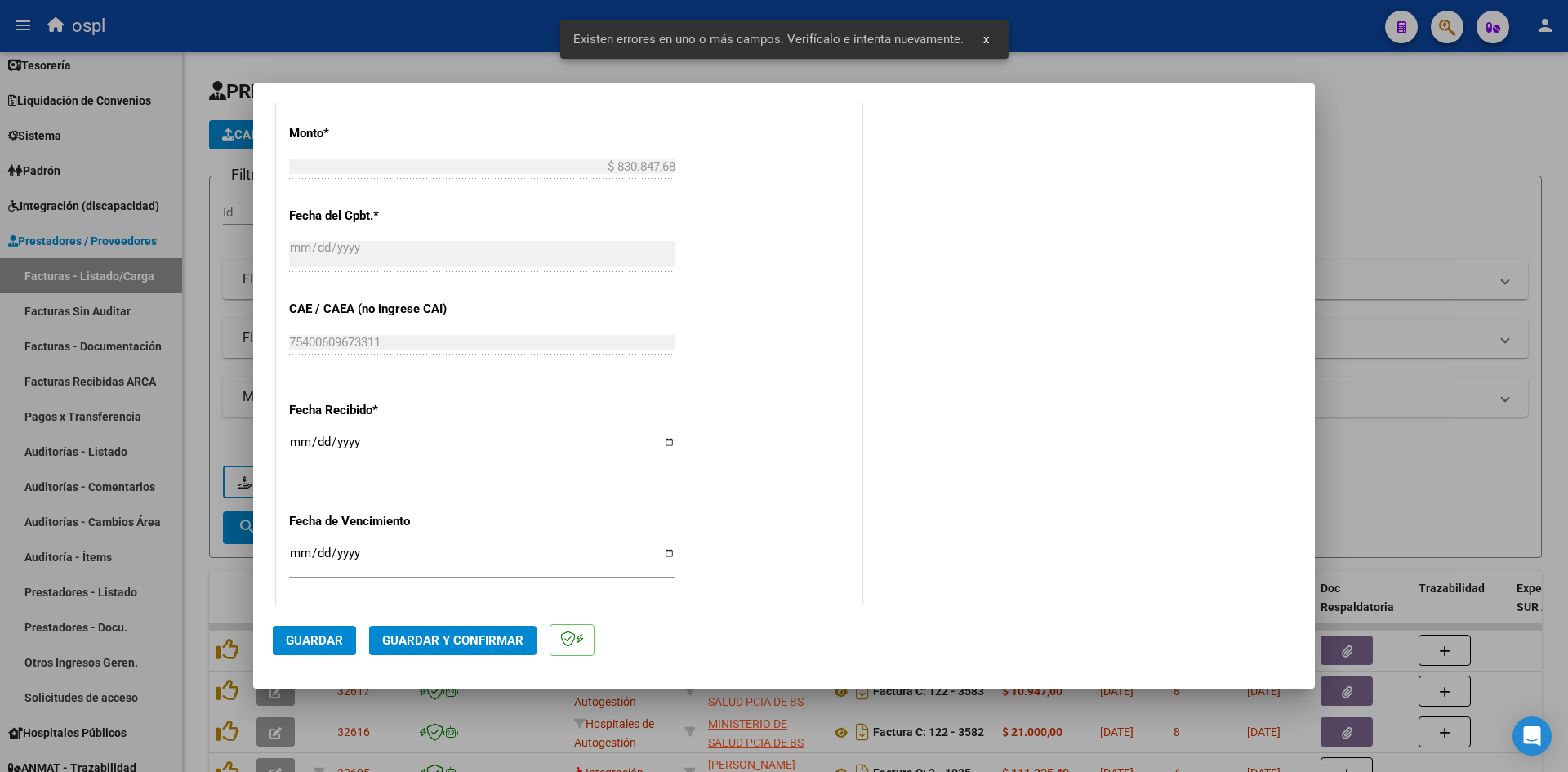
type input "202509"
click at [299, 445] on input "[DATE]" at bounding box center [482, 449] width 386 height 27
type input "[DATE]"
click at [339, 641] on span "Guardar" at bounding box center [314, 640] width 57 height 14
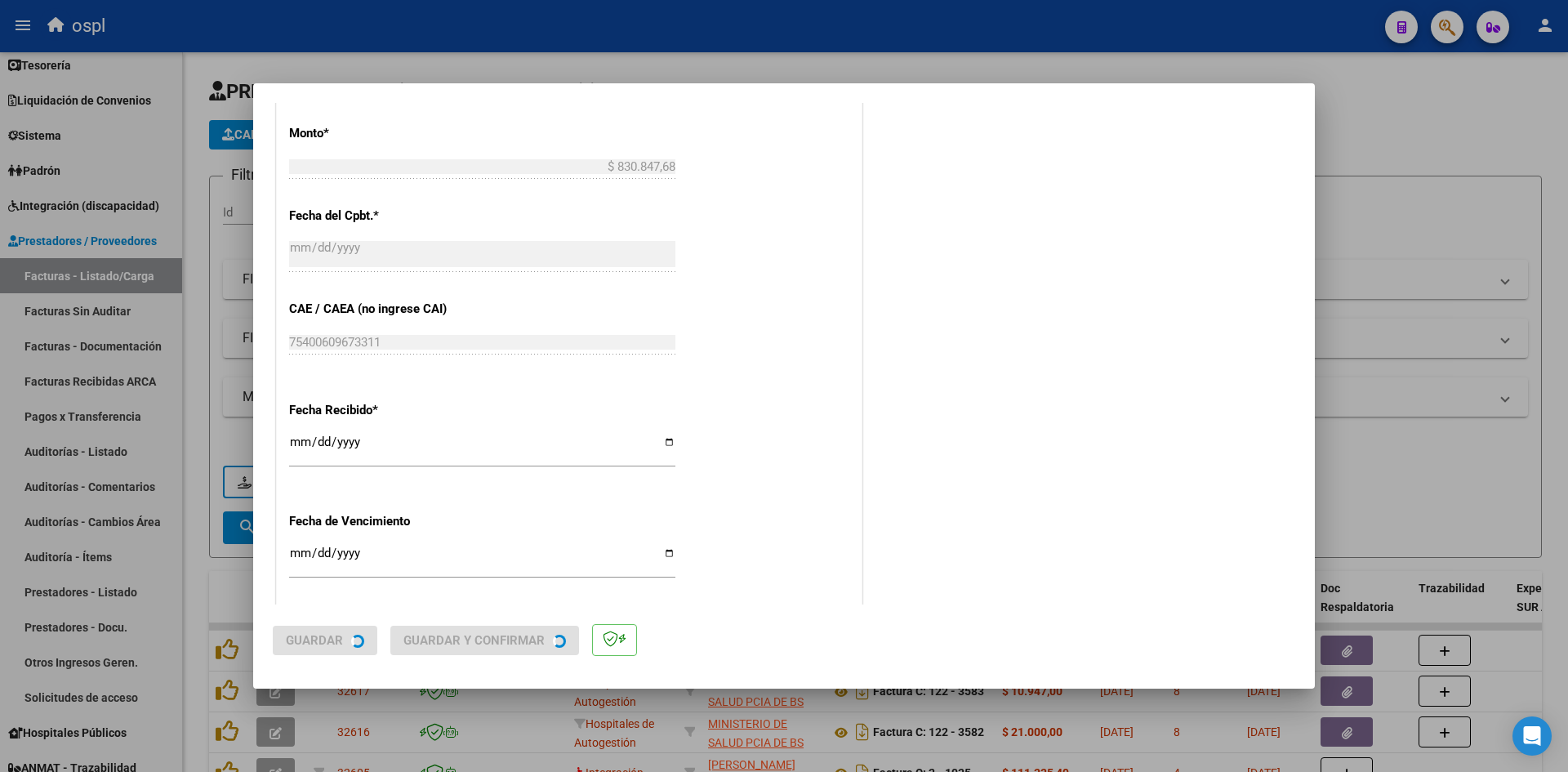
scroll to position [0, 0]
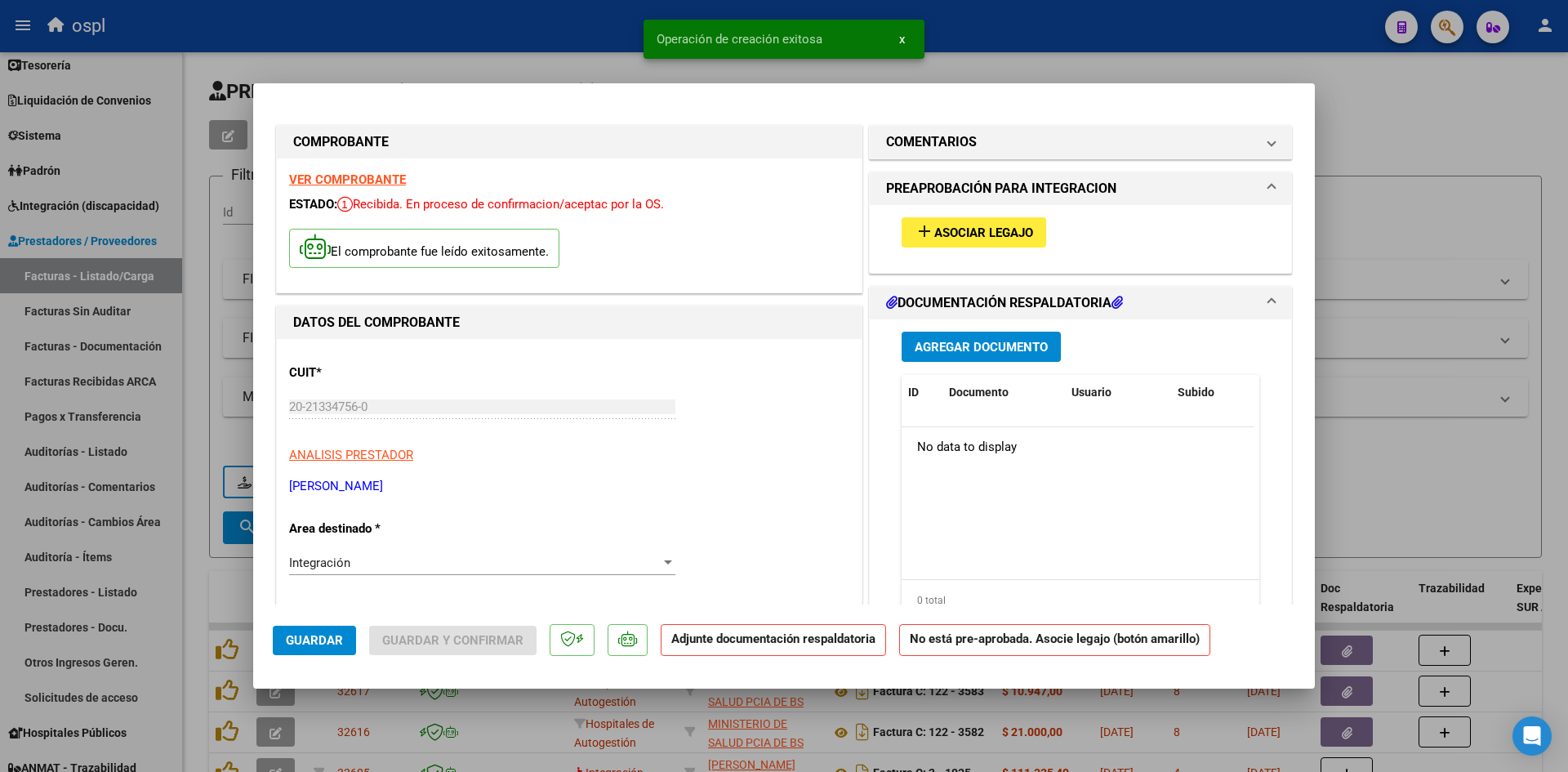
click at [985, 254] on div "add Asociar Legajo" at bounding box center [1080, 233] width 383 height 55
click at [1001, 228] on span "Asociar Legajo" at bounding box center [983, 232] width 99 height 14
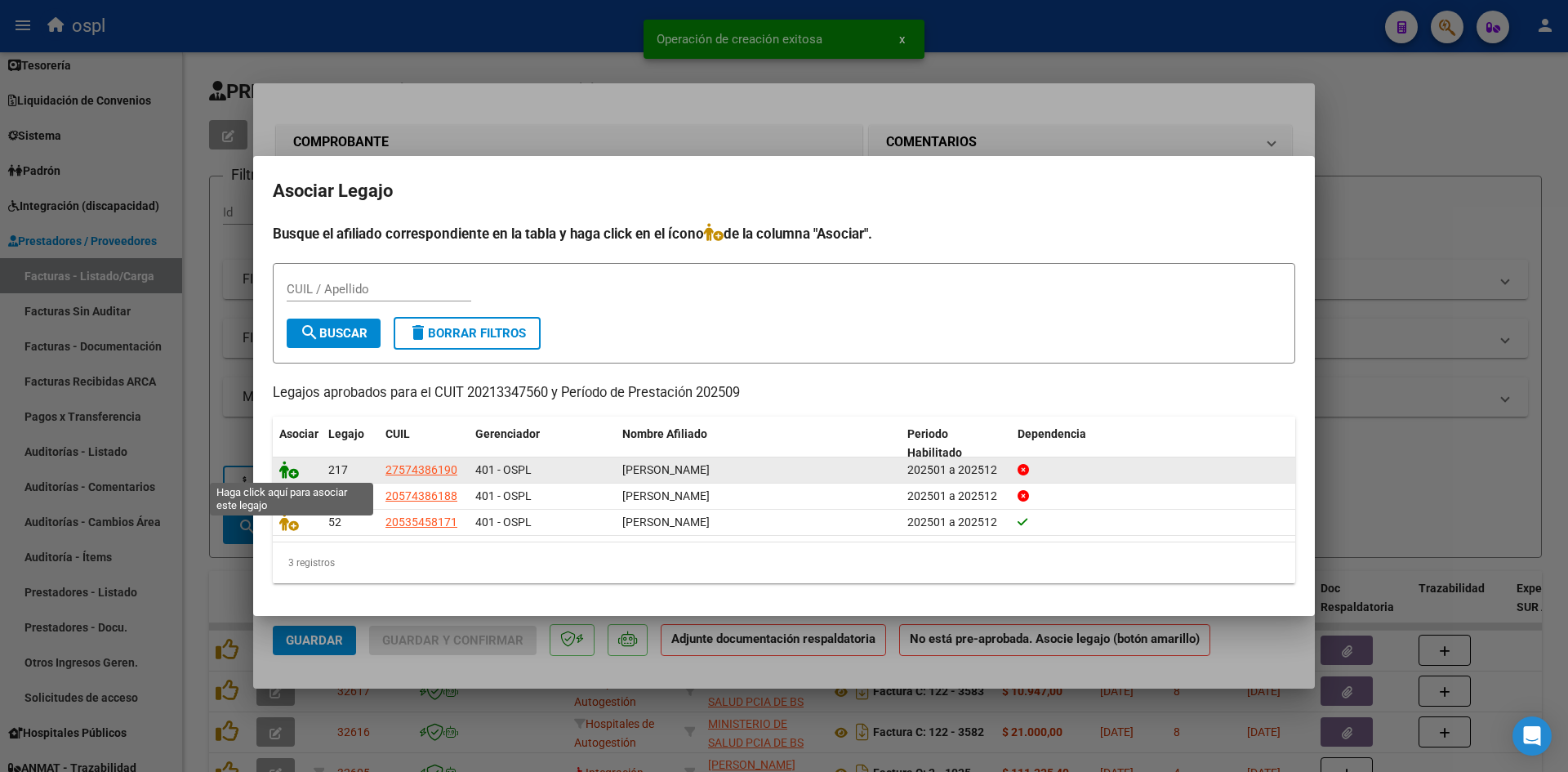
click at [289, 470] on icon at bounding box center [289, 469] width 20 height 18
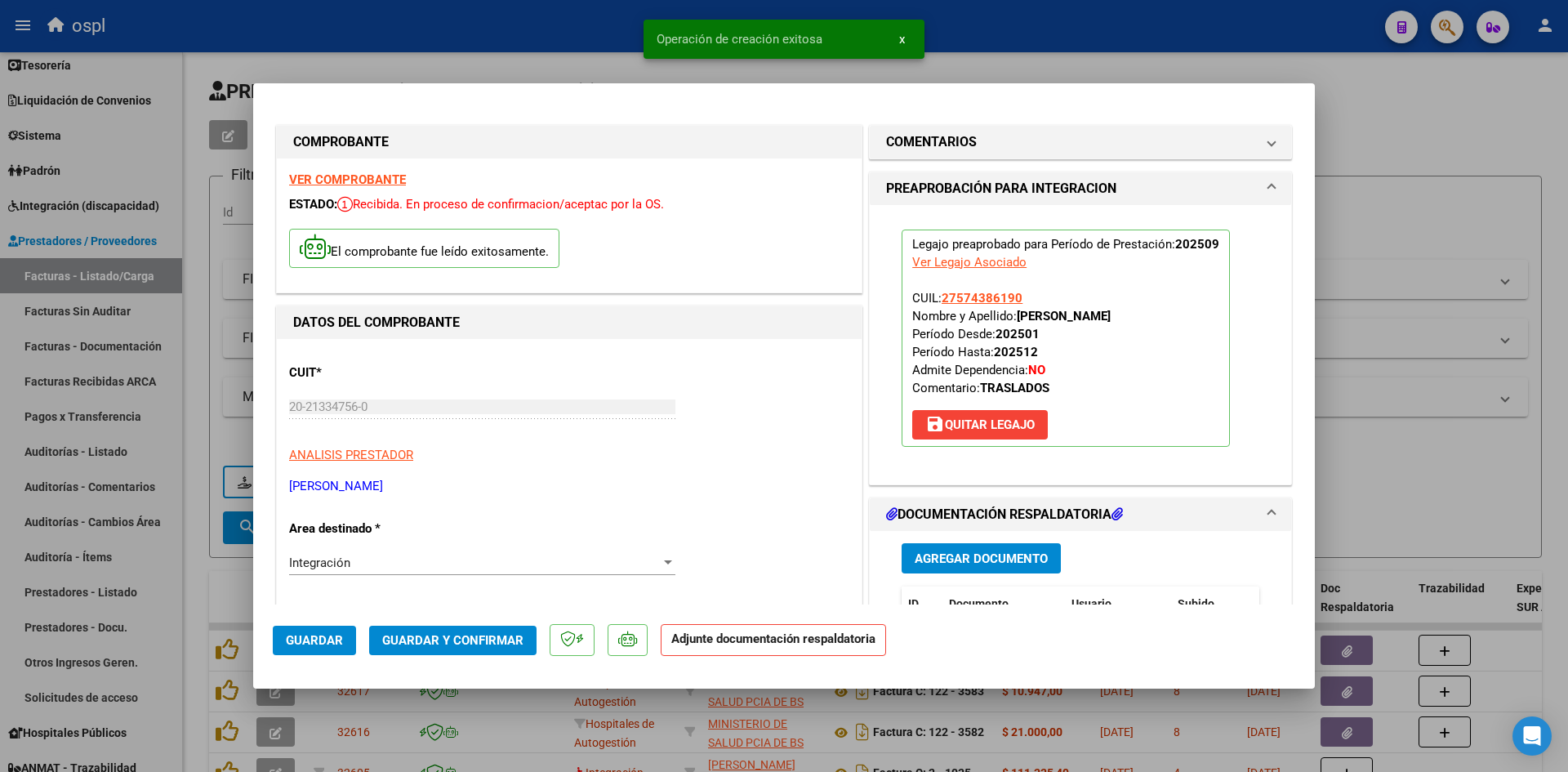
click at [493, 622] on mat-dialog-actions "Guardar Guardar y Confirmar Adjunte documentación respaldatoria" at bounding box center [783, 637] width 1022 height 65
click at [439, 647] on span "Guardar y Confirmar" at bounding box center [453, 640] width 141 height 14
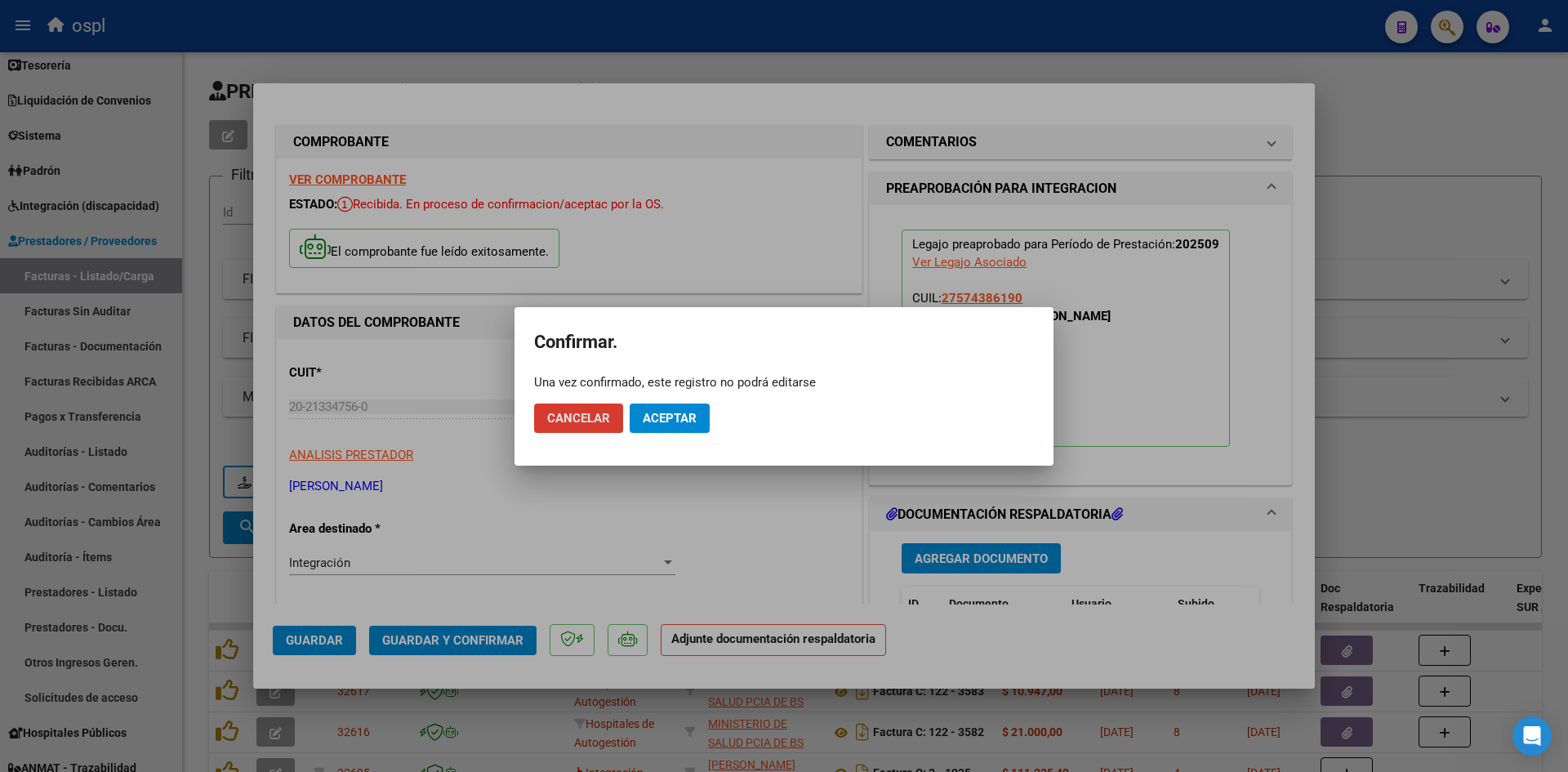
click at [687, 416] on span "Aceptar" at bounding box center [669, 418] width 54 height 14
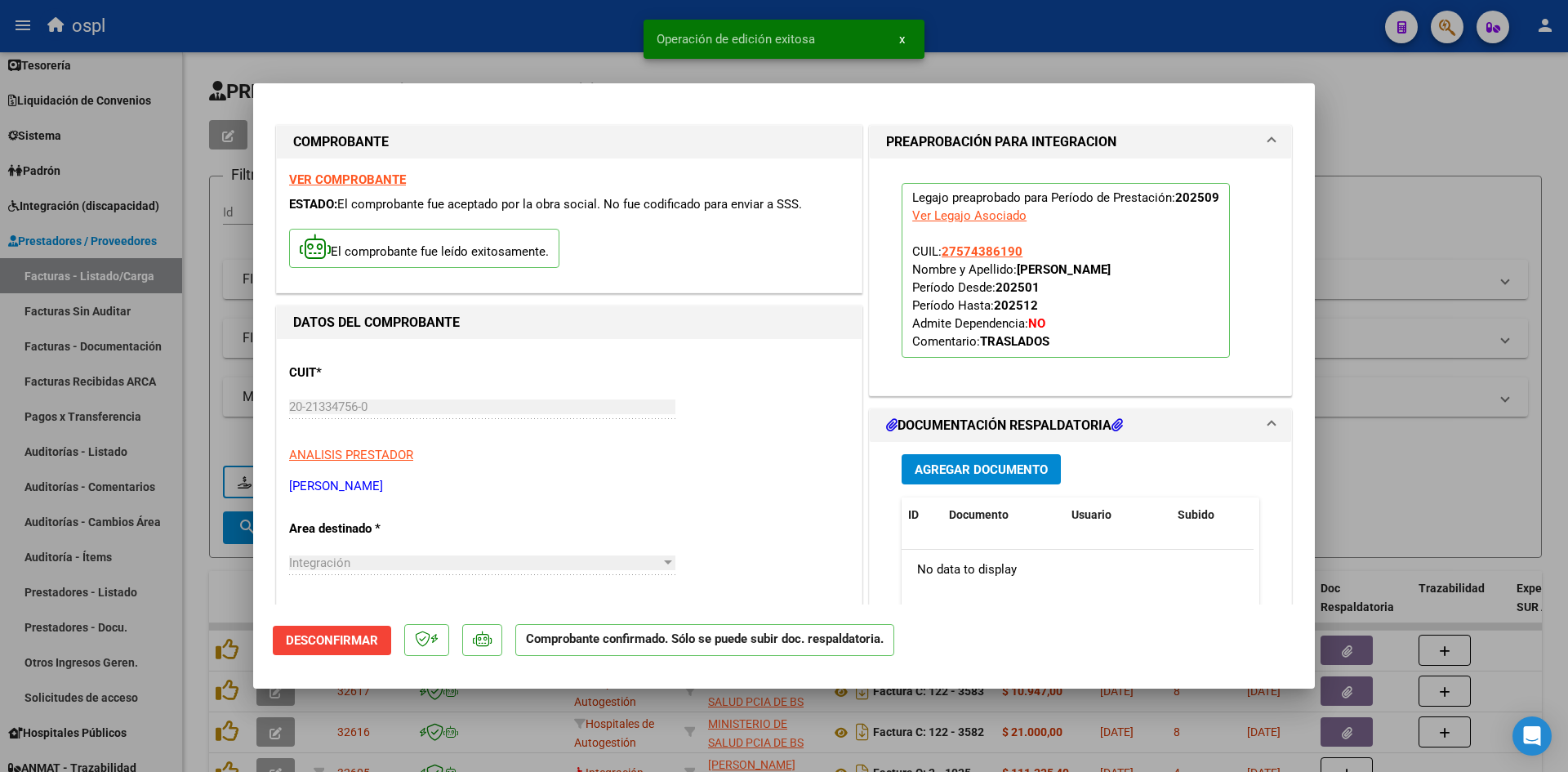
click at [1425, 272] on div at bounding box center [784, 386] width 1568 height 772
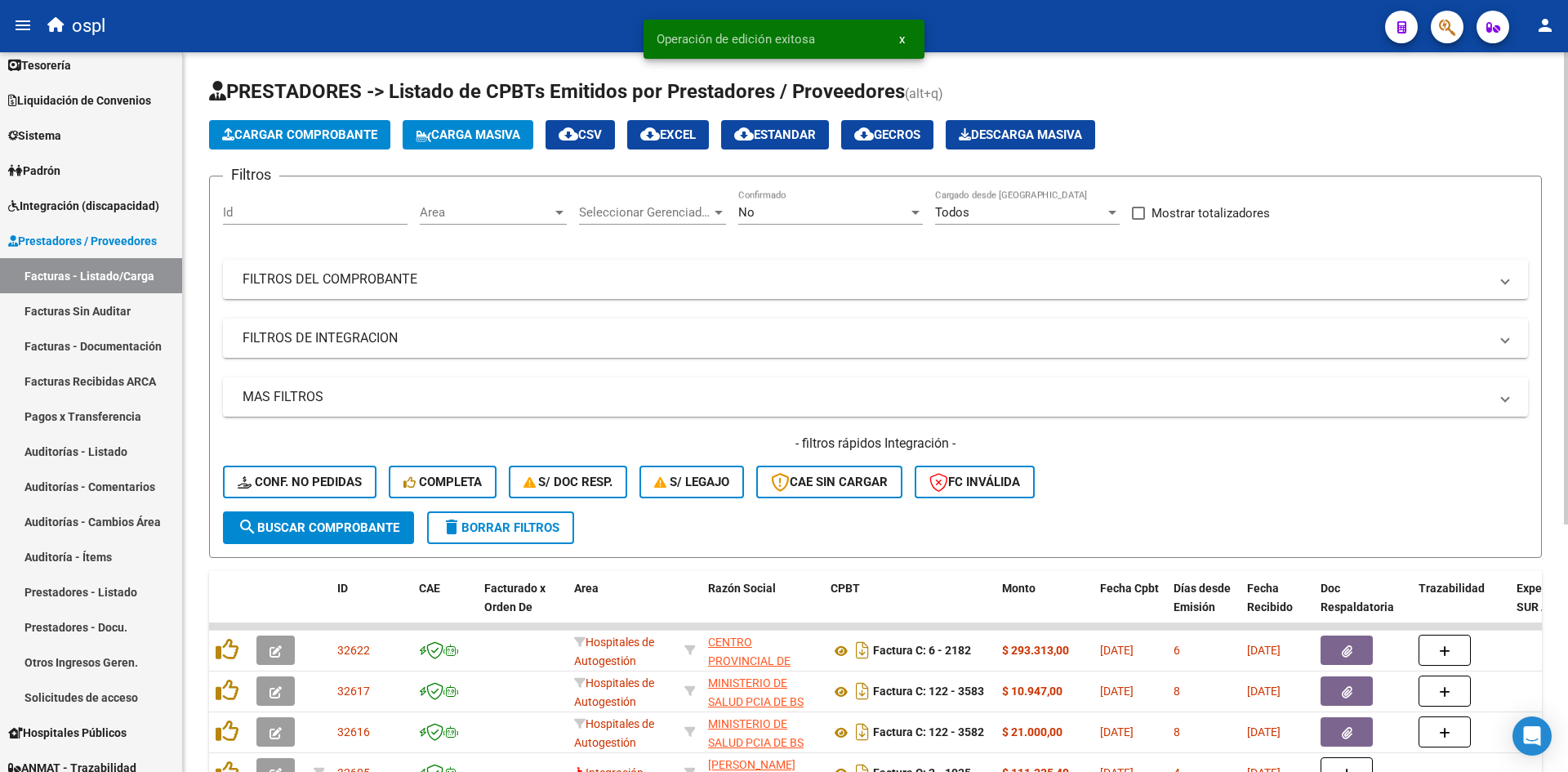
click at [267, 129] on span "Cargar Comprobante" at bounding box center [299, 134] width 155 height 14
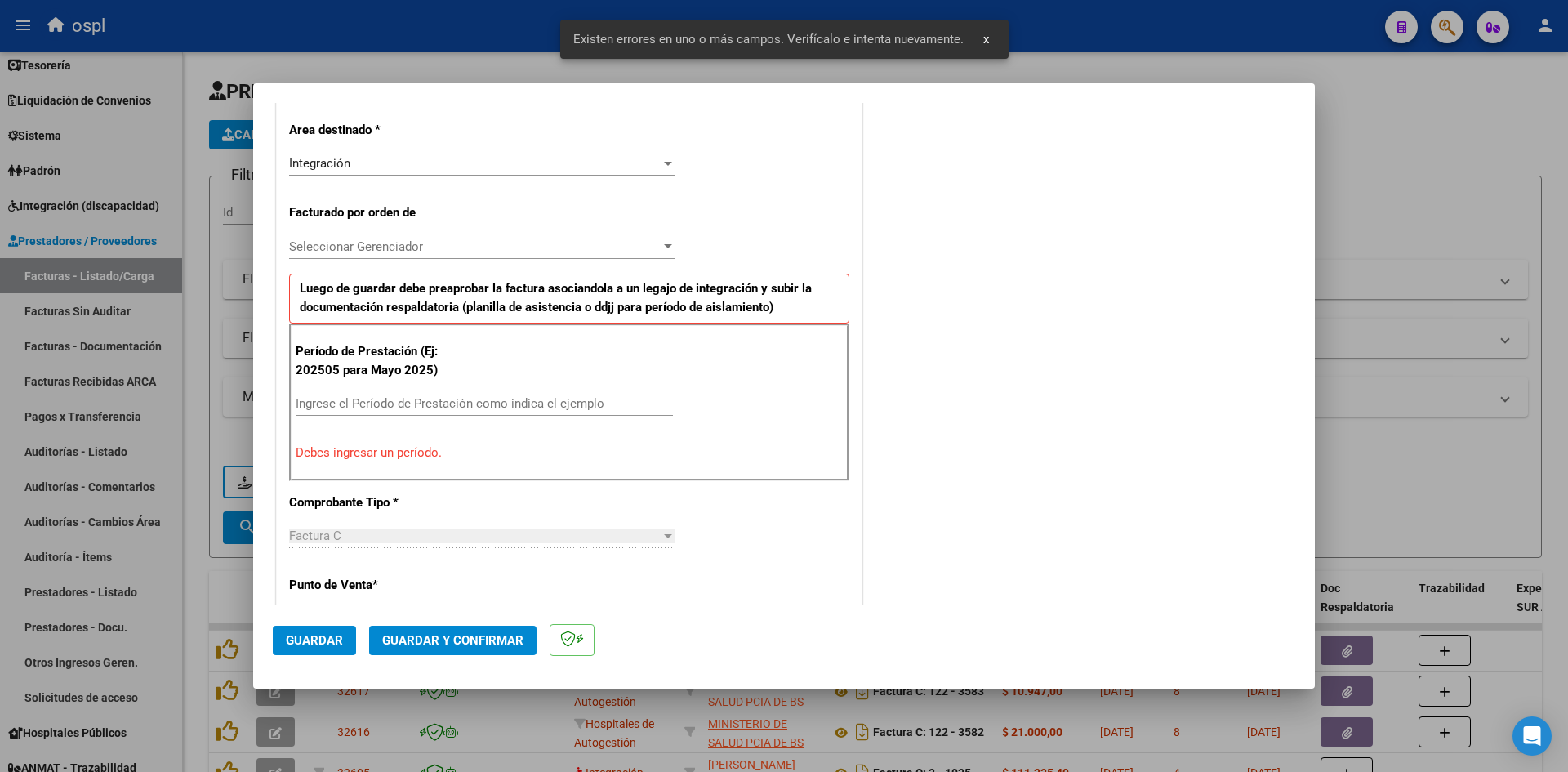
scroll to position [370, 0]
click at [442, 396] on input "Ingrese el Período de Prestación como indica el ejemplo" at bounding box center [483, 401] width 377 height 14
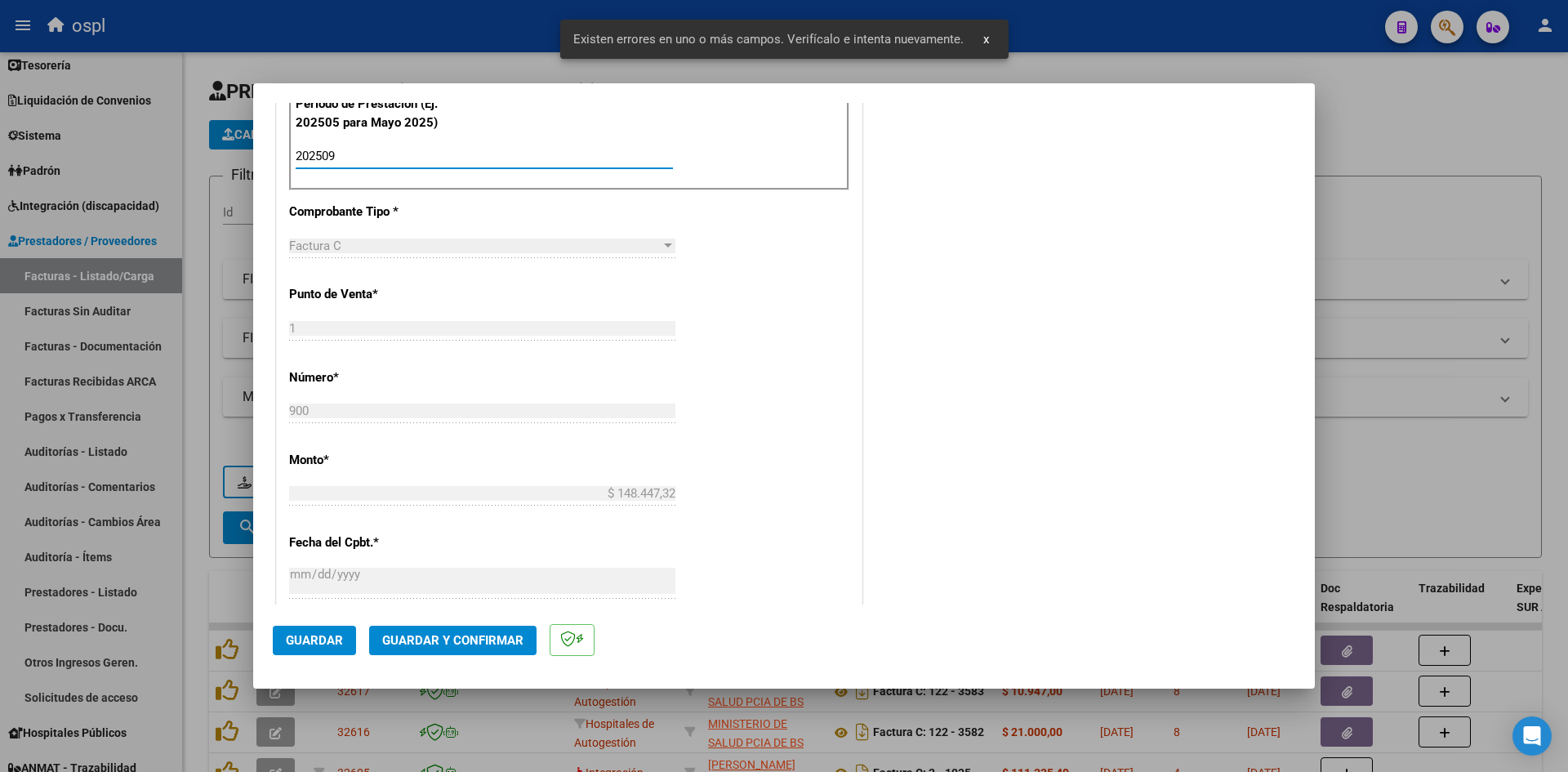
scroll to position [860, 0]
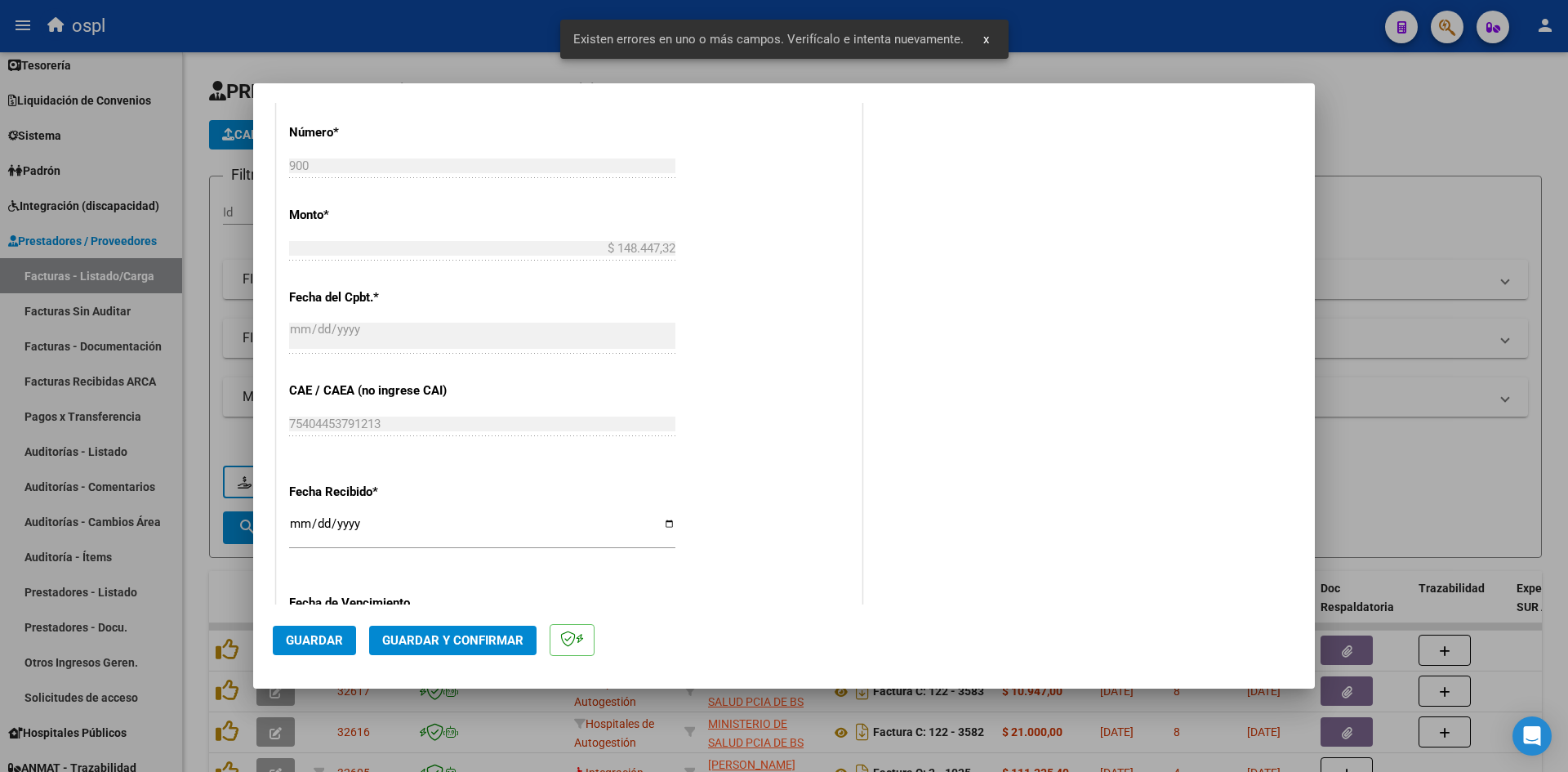
type input "202509"
click at [300, 531] on input "[DATE]" at bounding box center [482, 531] width 386 height 27
type input "[DATE]"
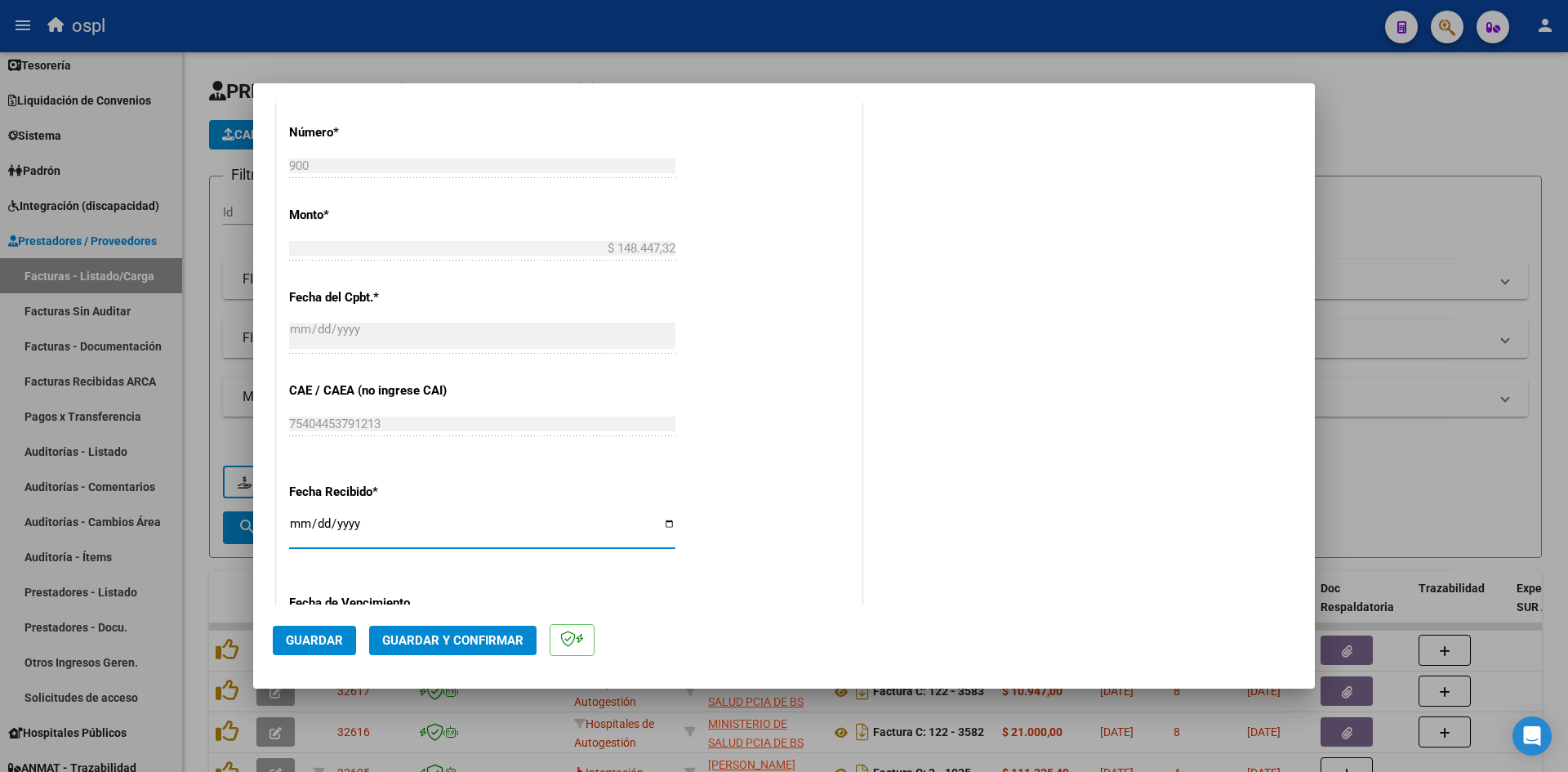
click at [338, 641] on span "Guardar" at bounding box center [314, 640] width 57 height 14
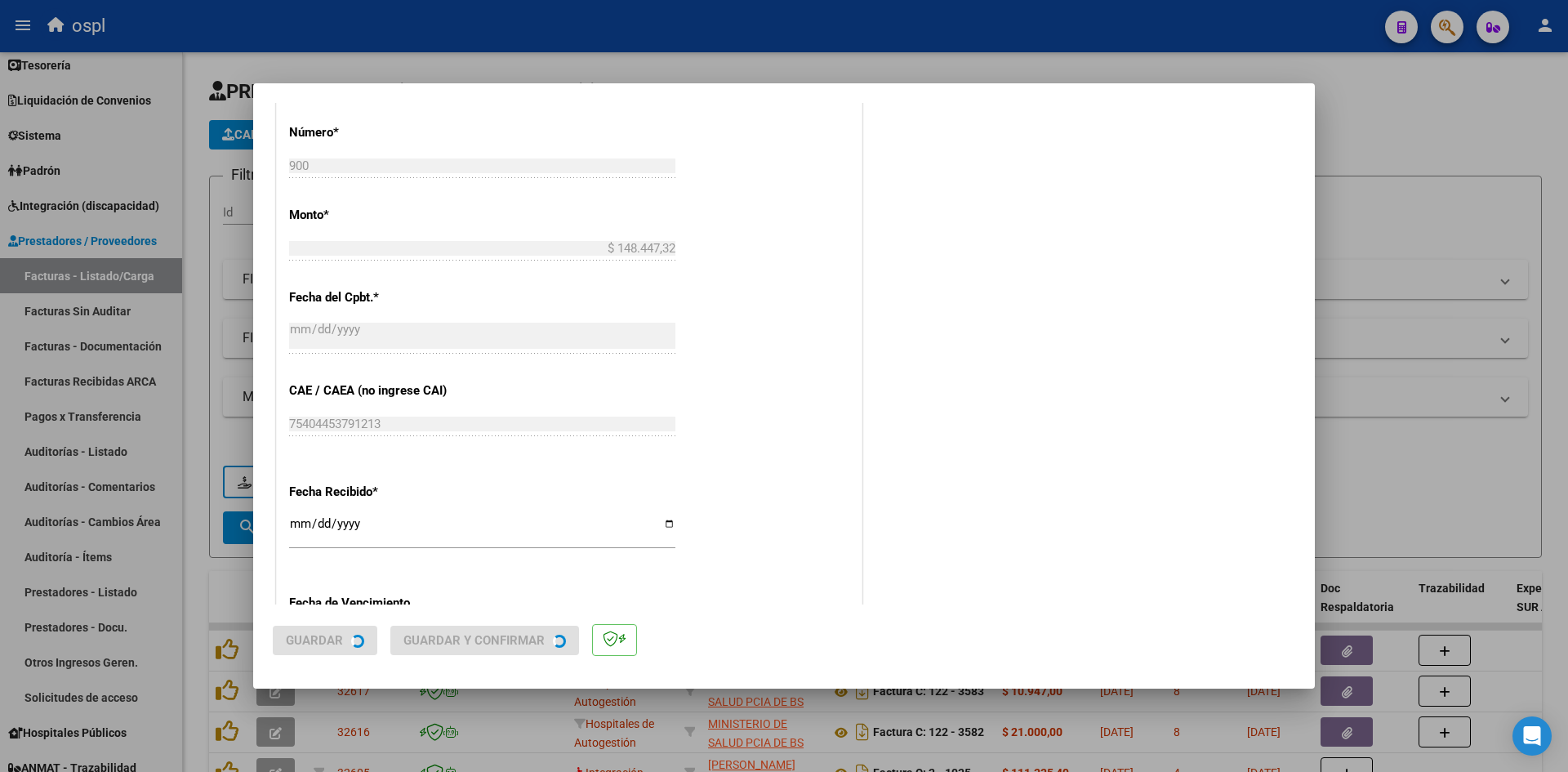
scroll to position [0, 0]
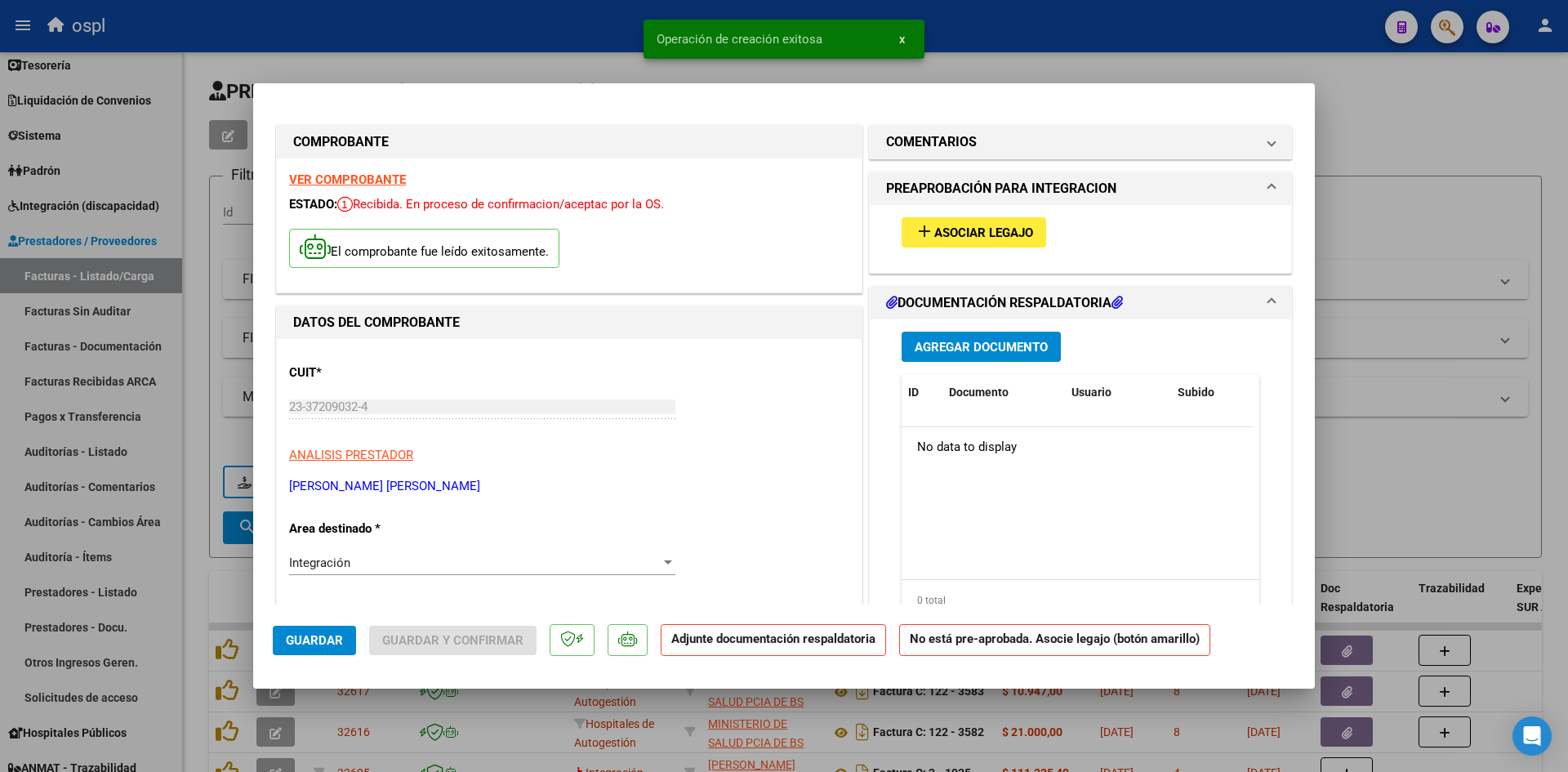
click at [975, 217] on button "add Asociar Legajo" at bounding box center [974, 233] width 144 height 30
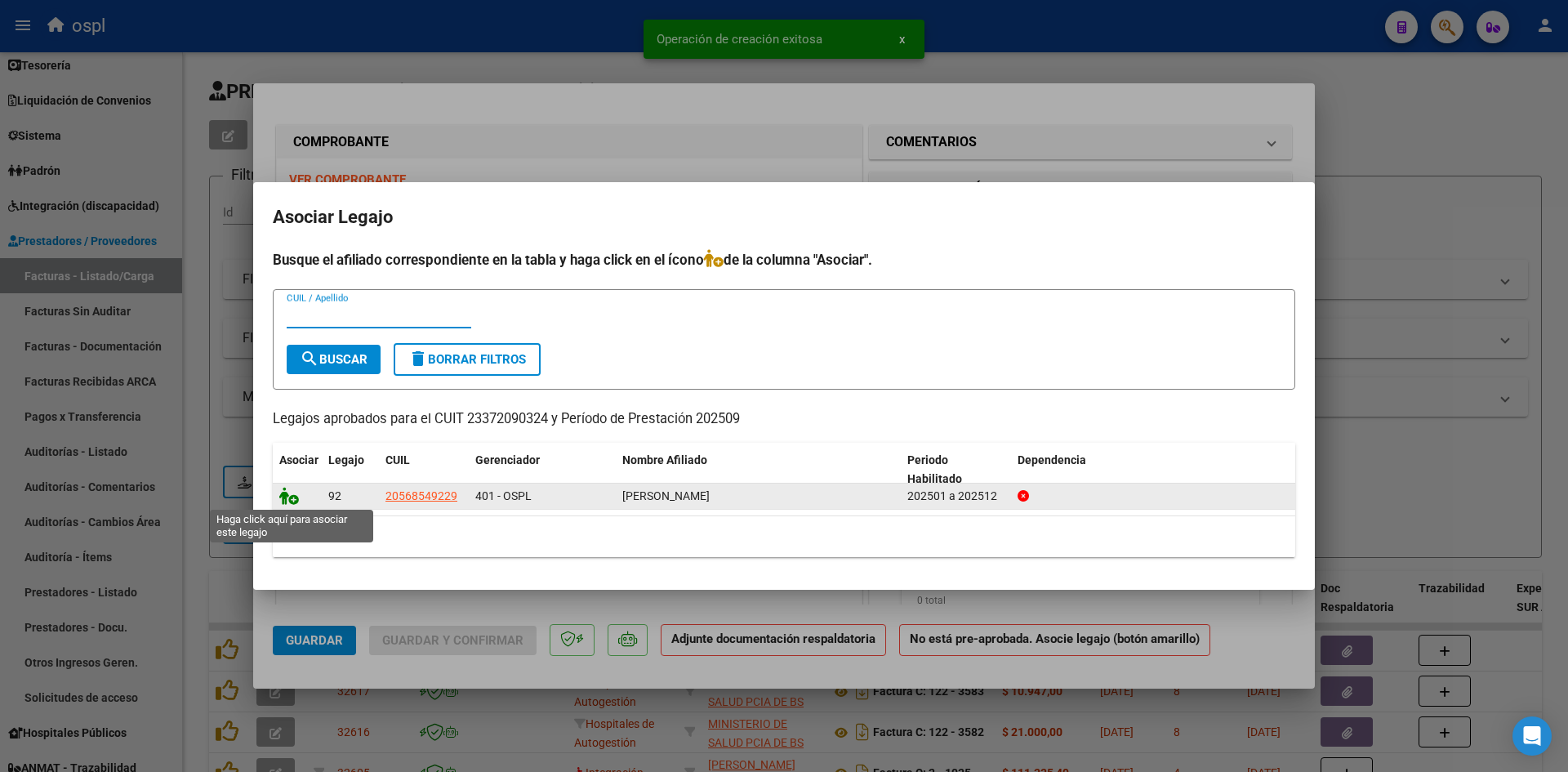
click at [287, 499] on icon at bounding box center [289, 496] width 20 height 18
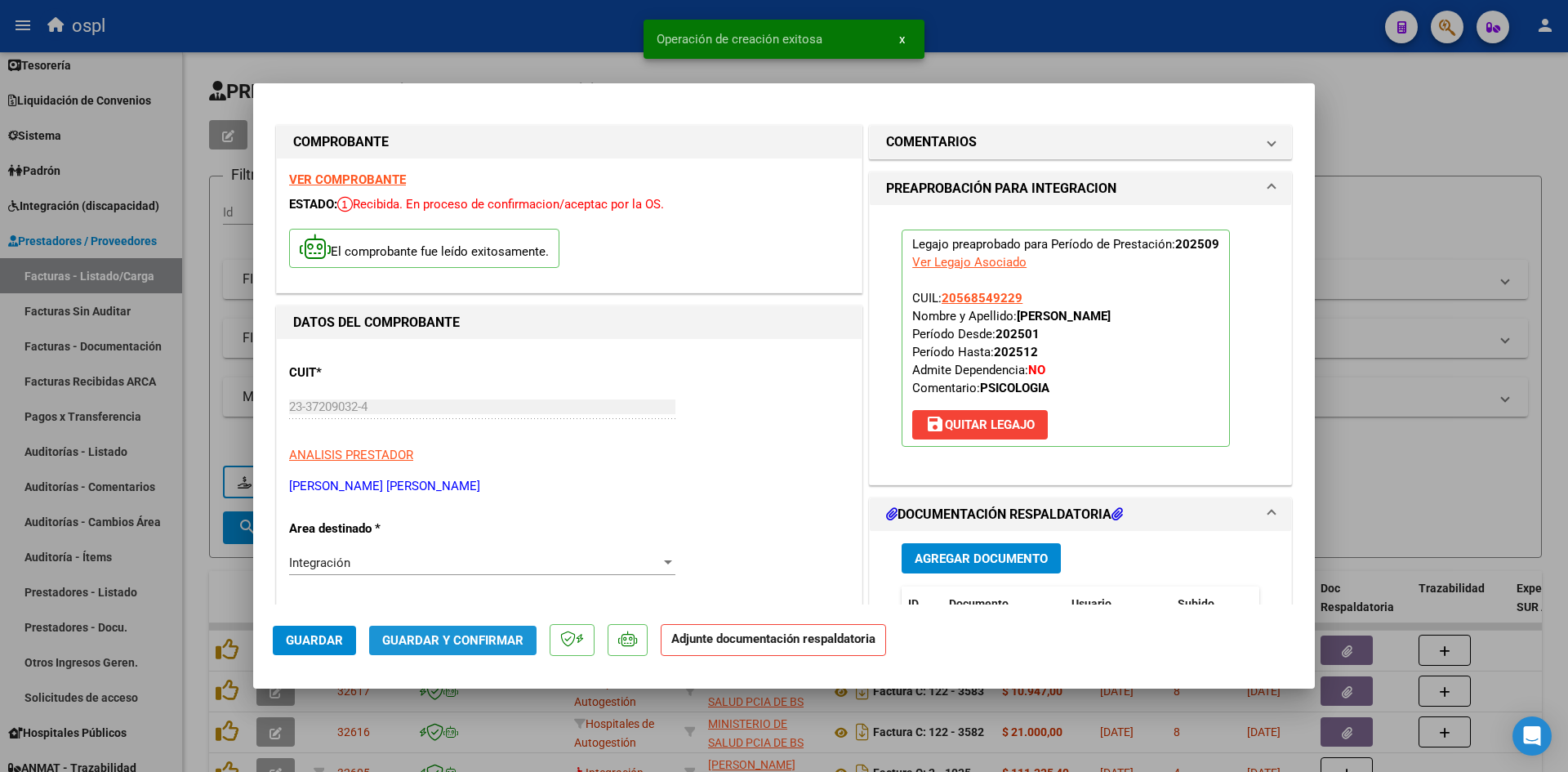
click at [485, 633] on span "Guardar y Confirmar" at bounding box center [453, 640] width 141 height 14
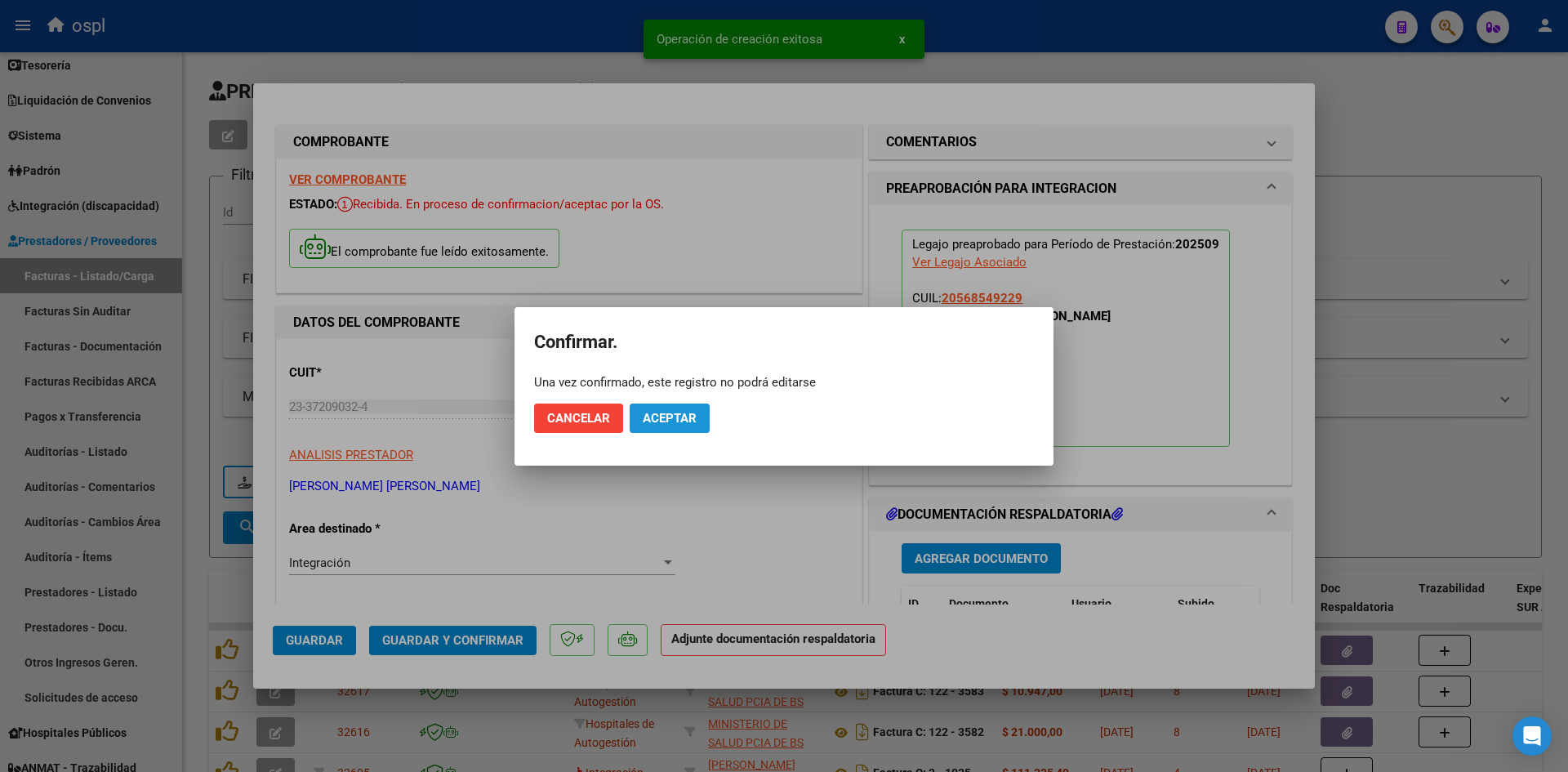
click at [687, 412] on span "Aceptar" at bounding box center [669, 418] width 54 height 14
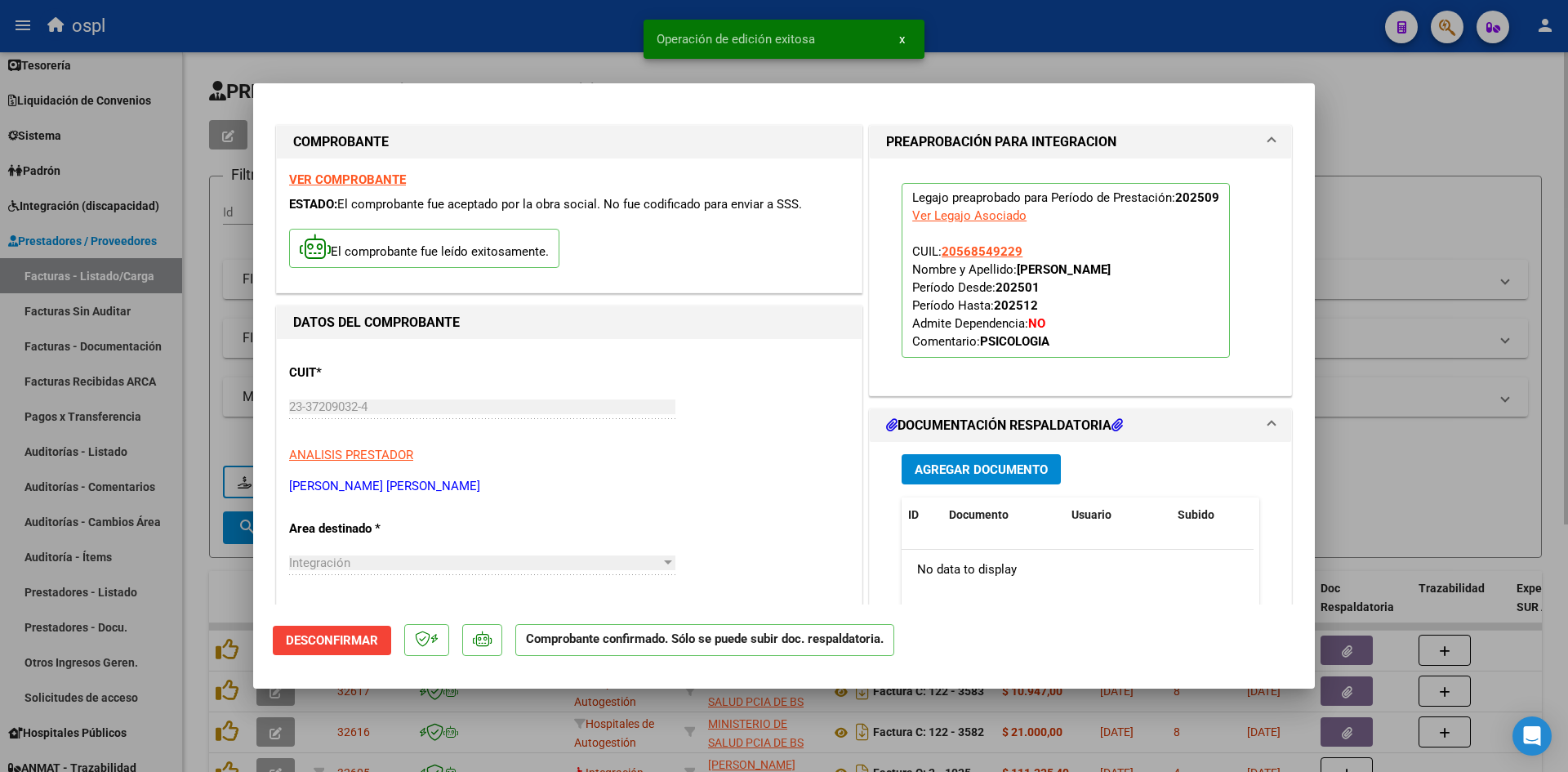
drag, startPoint x: 1395, startPoint y: 180, endPoint x: 1376, endPoint y: 180, distance: 19.0
click at [1395, 180] on div at bounding box center [784, 386] width 1568 height 772
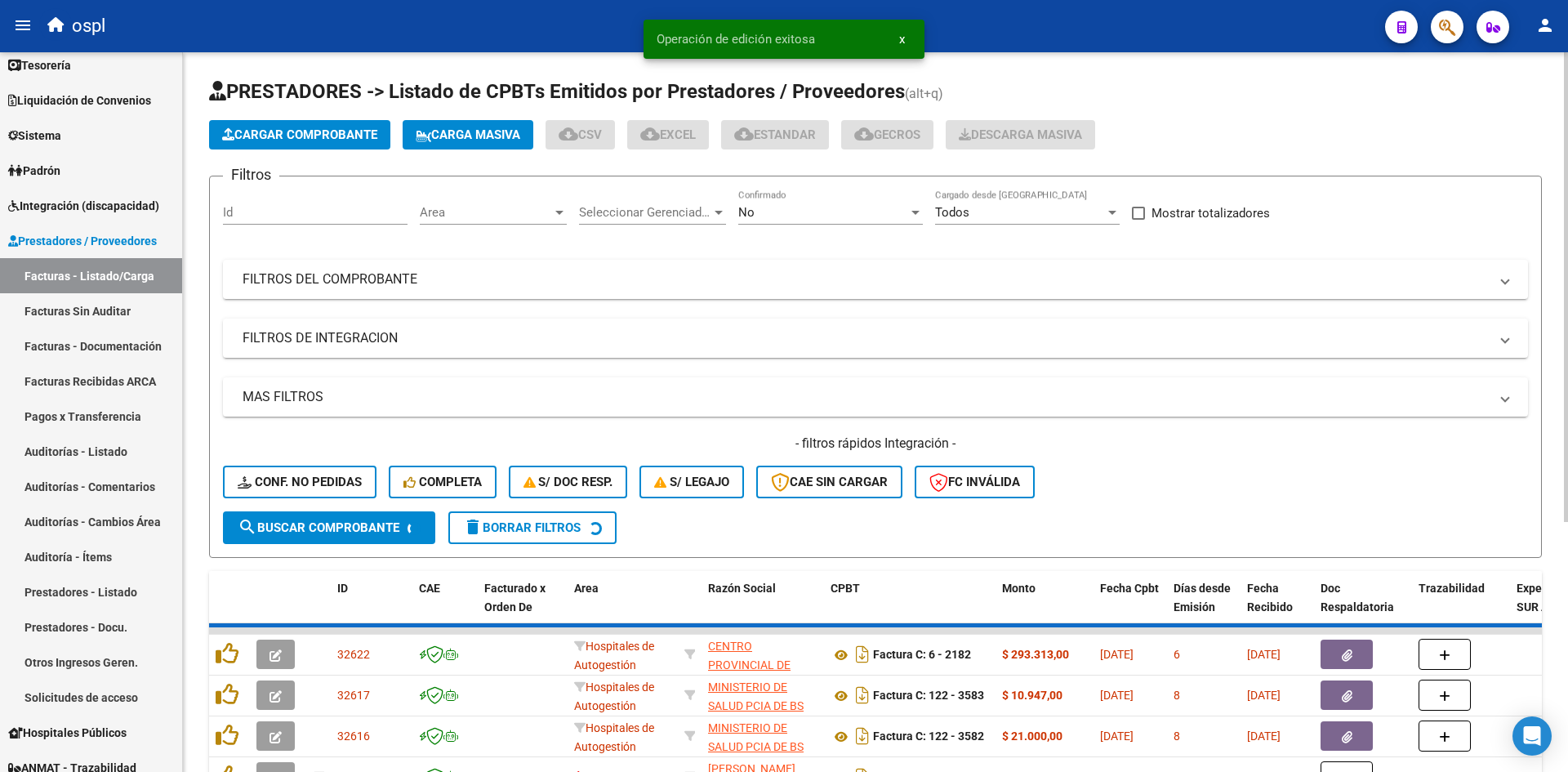
click at [311, 135] on span "Cargar Comprobante" at bounding box center [299, 134] width 155 height 14
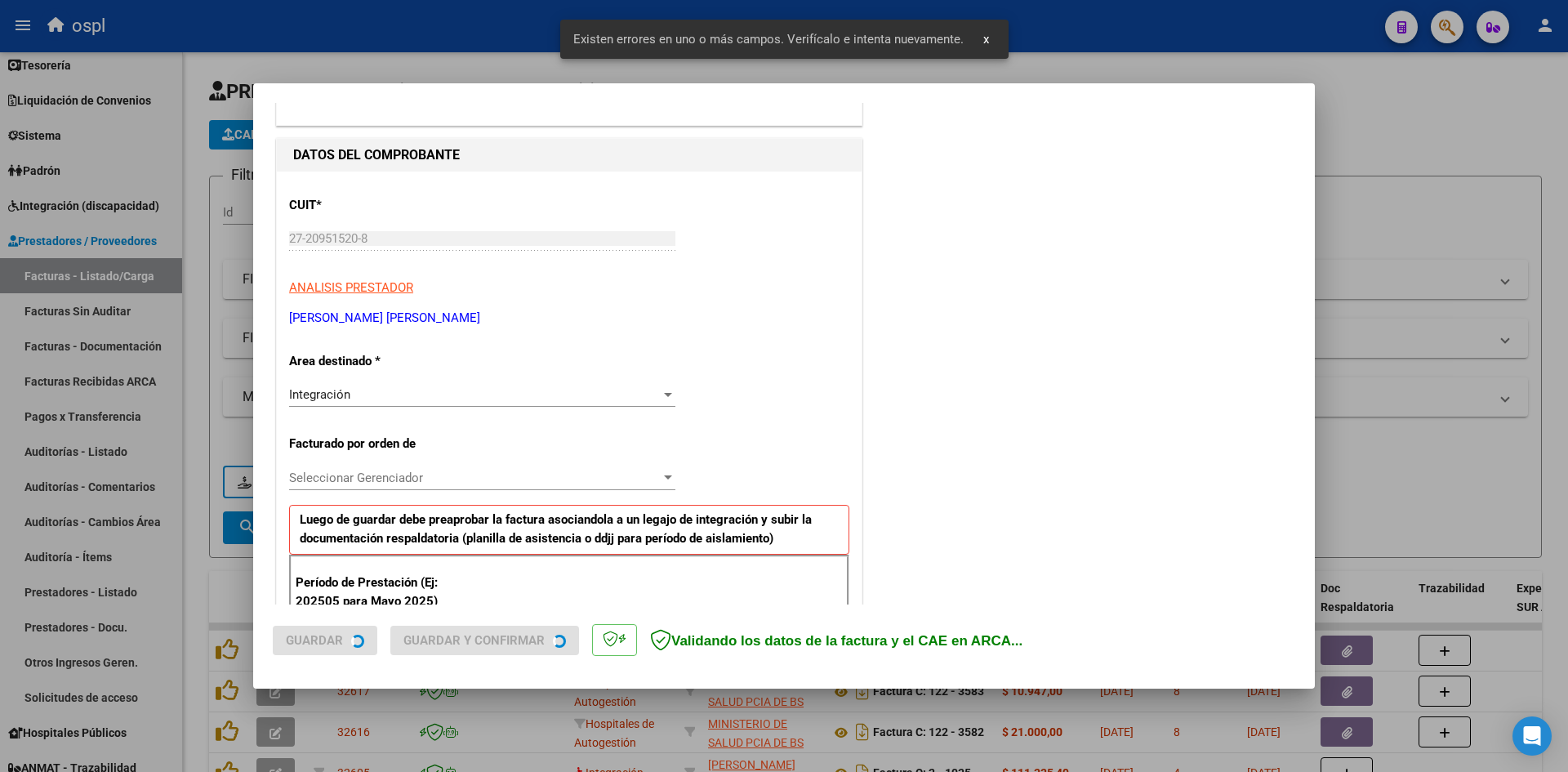
scroll to position [370, 0]
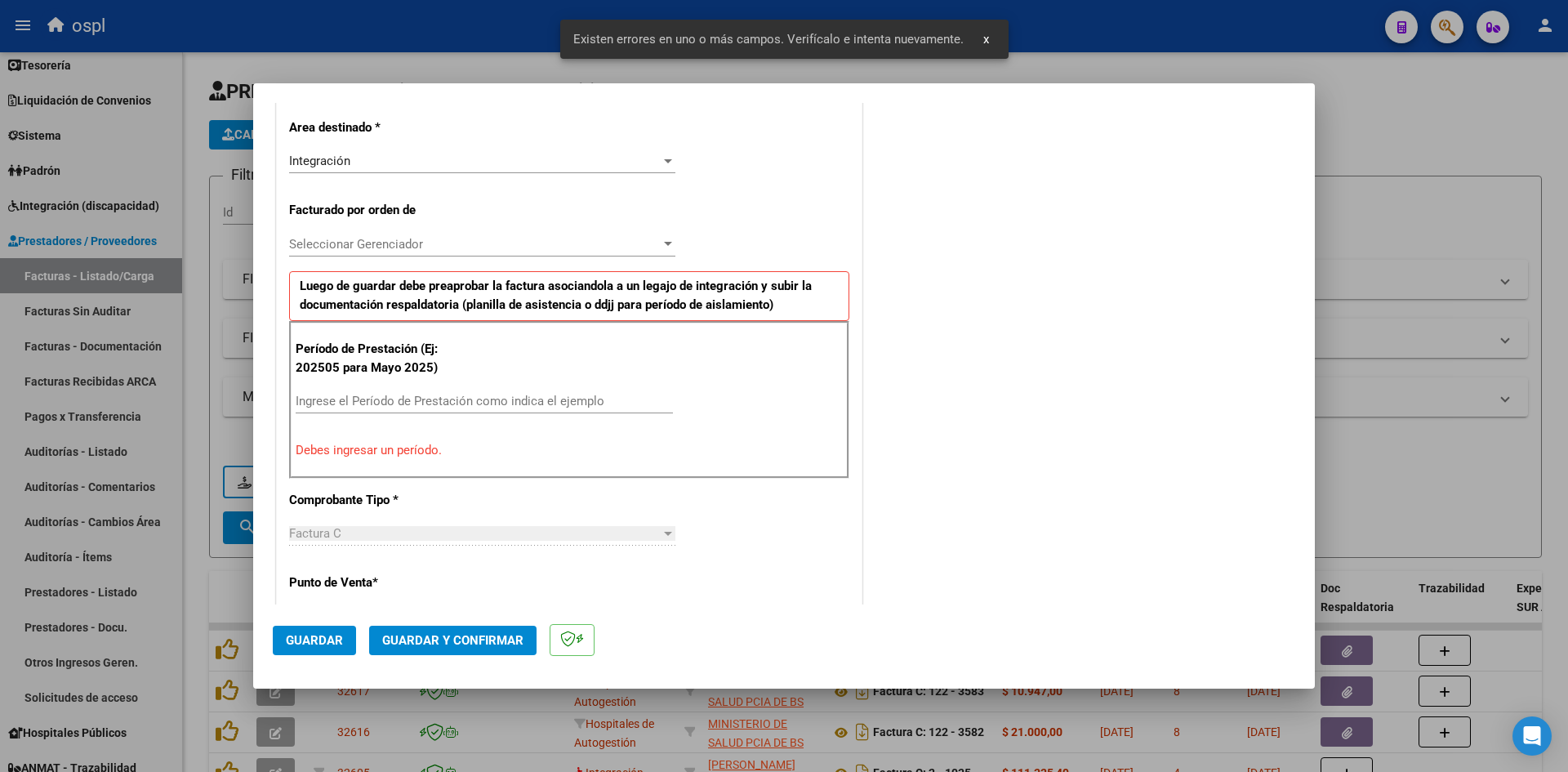
click at [387, 401] on input "Ingrese el Período de Prestación como indica el ejemplo" at bounding box center [483, 401] width 377 height 14
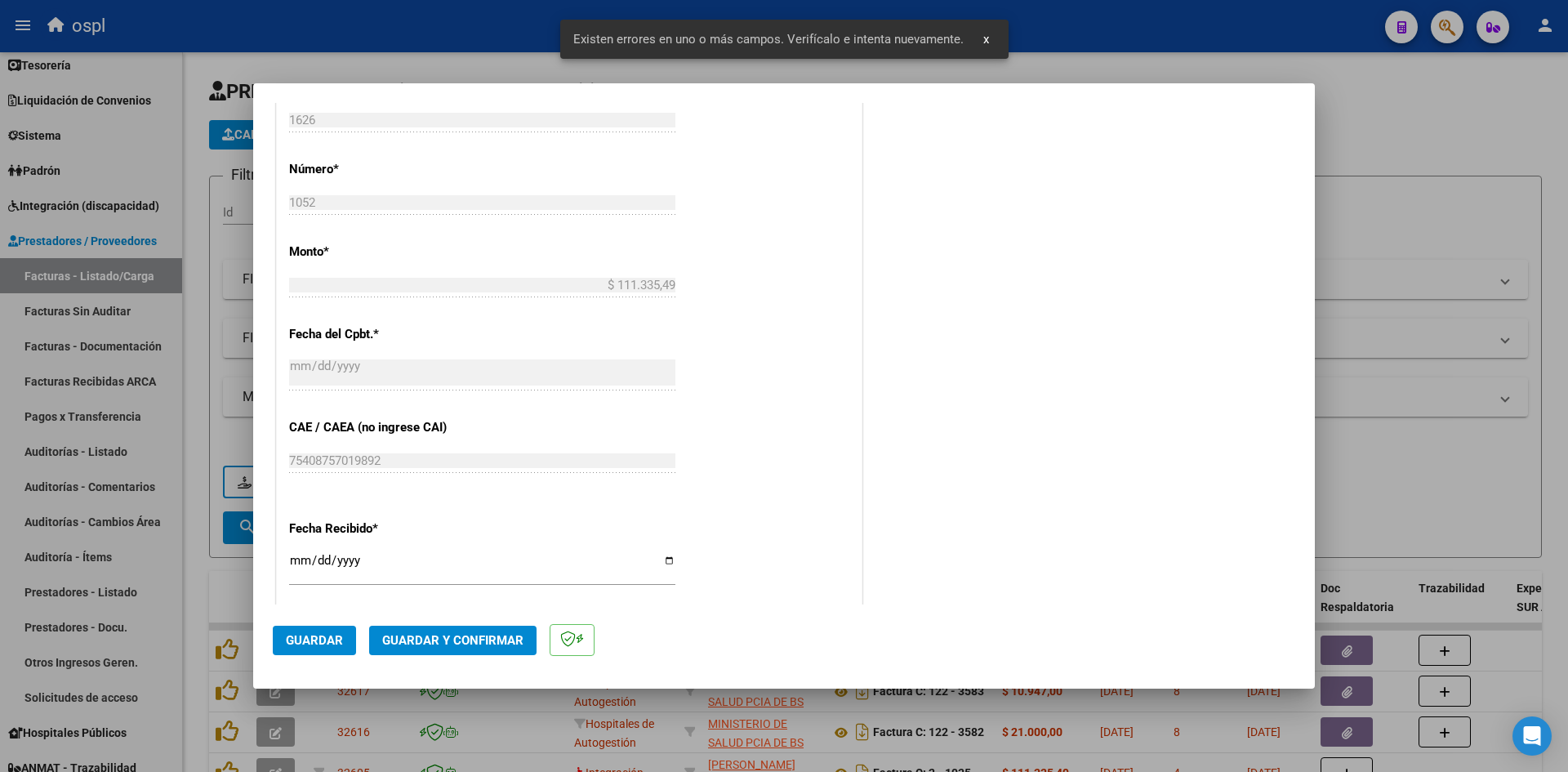
scroll to position [860, 0]
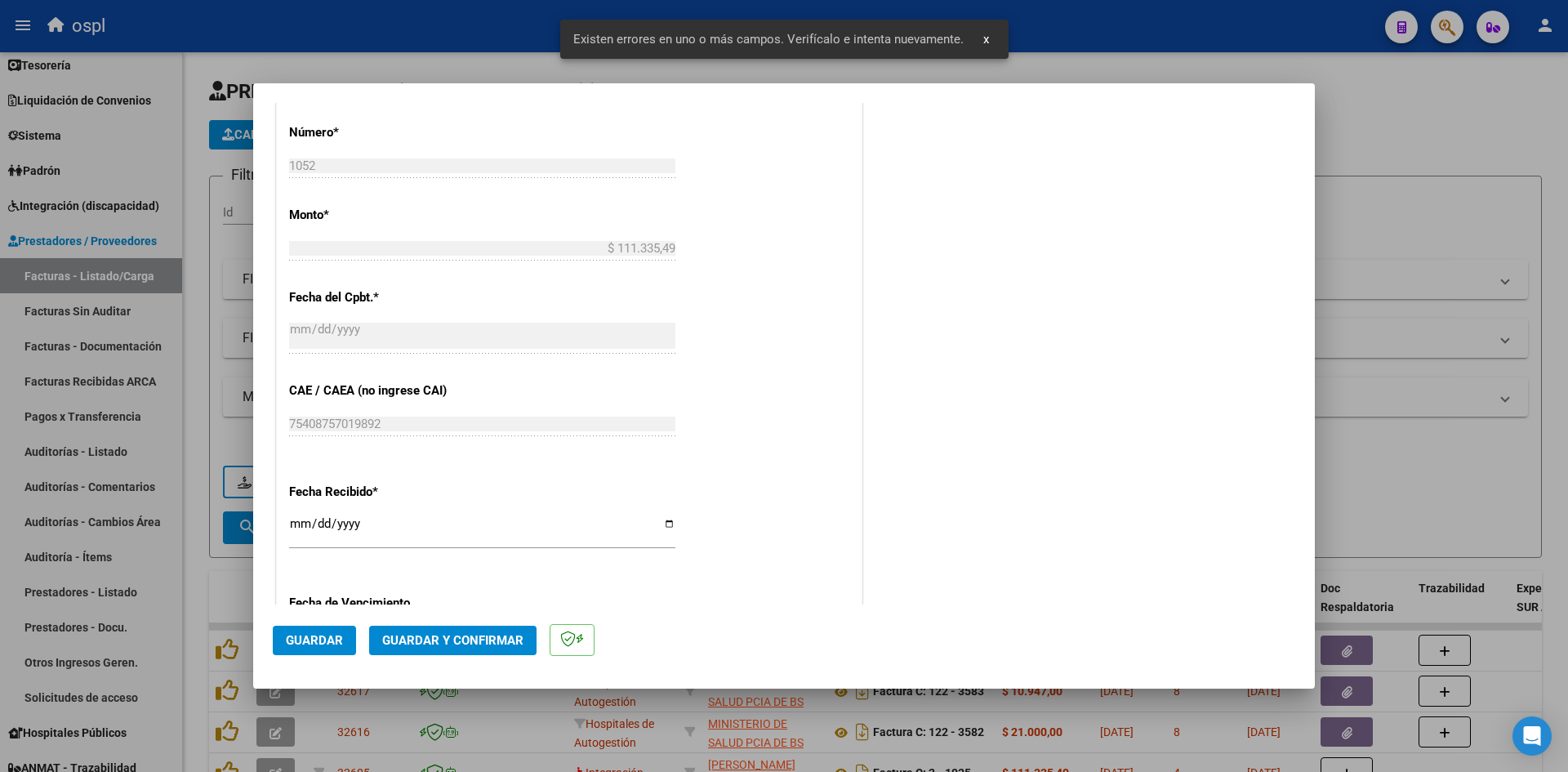
type input "202509"
click at [295, 520] on input "[DATE]" at bounding box center [482, 531] width 386 height 27
type input "[DATE]"
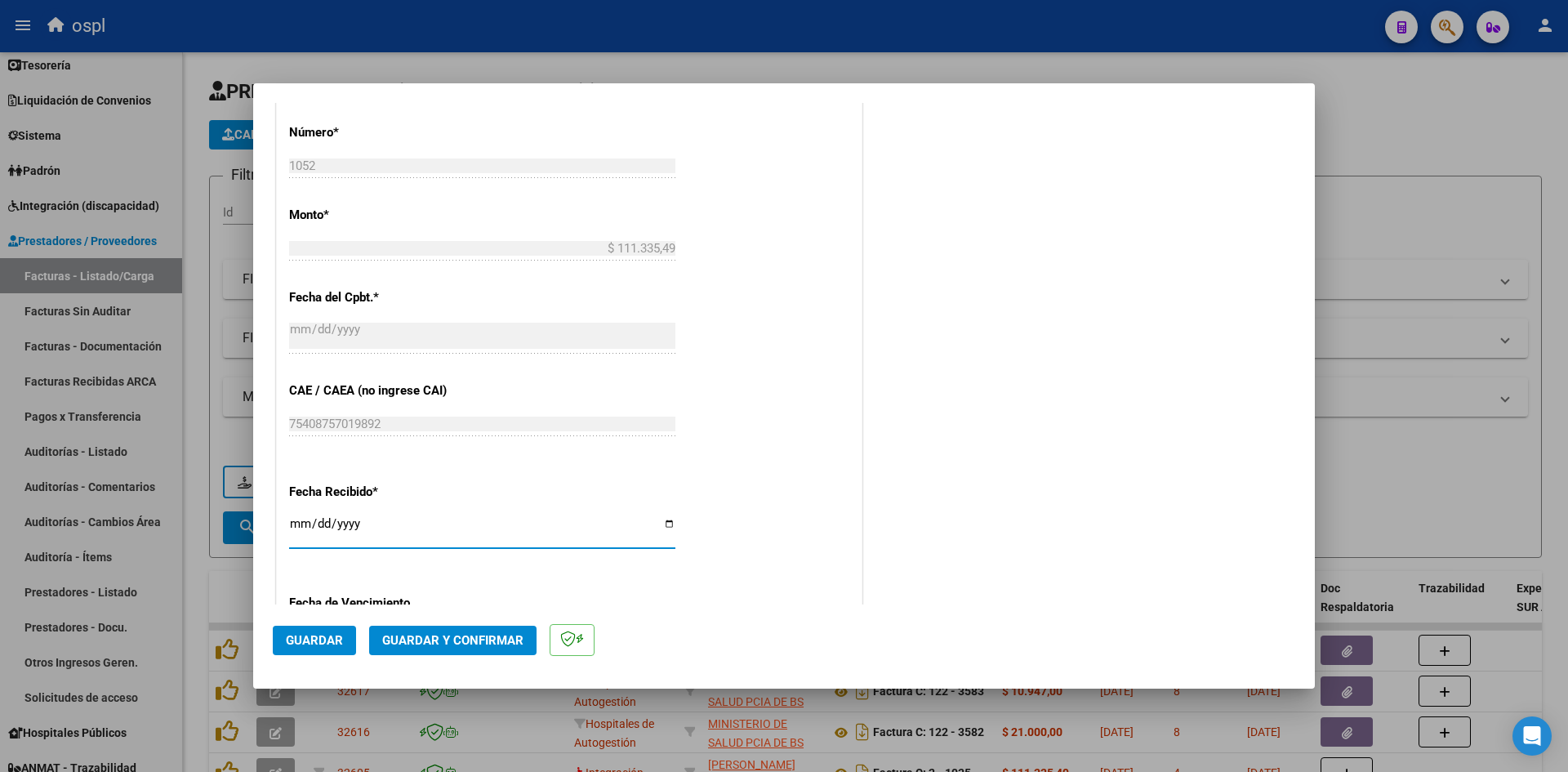
click at [323, 636] on span "Guardar" at bounding box center [314, 640] width 57 height 14
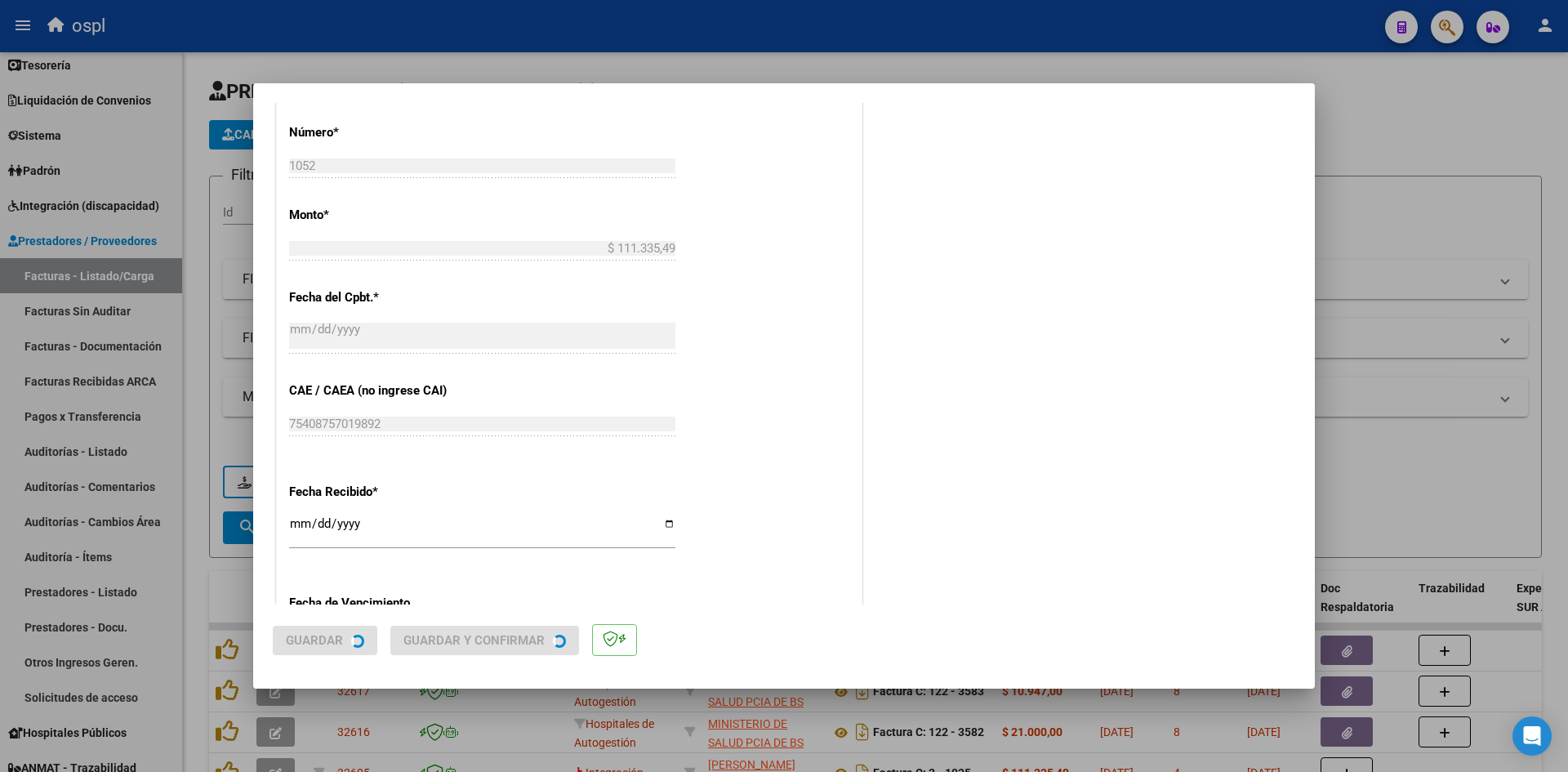
scroll to position [0, 0]
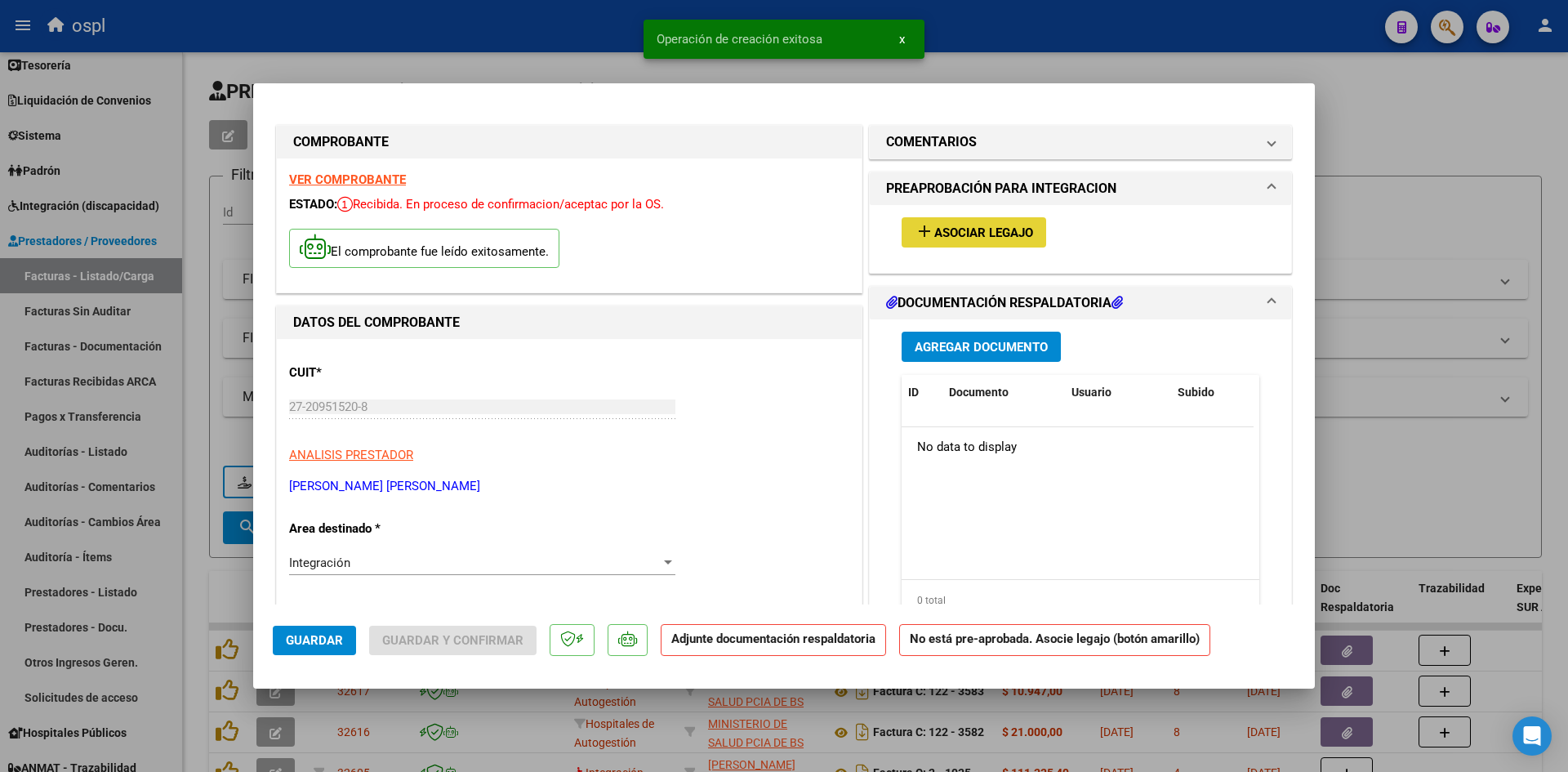
click at [980, 225] on span "add Asociar Legajo" at bounding box center [974, 232] width 119 height 14
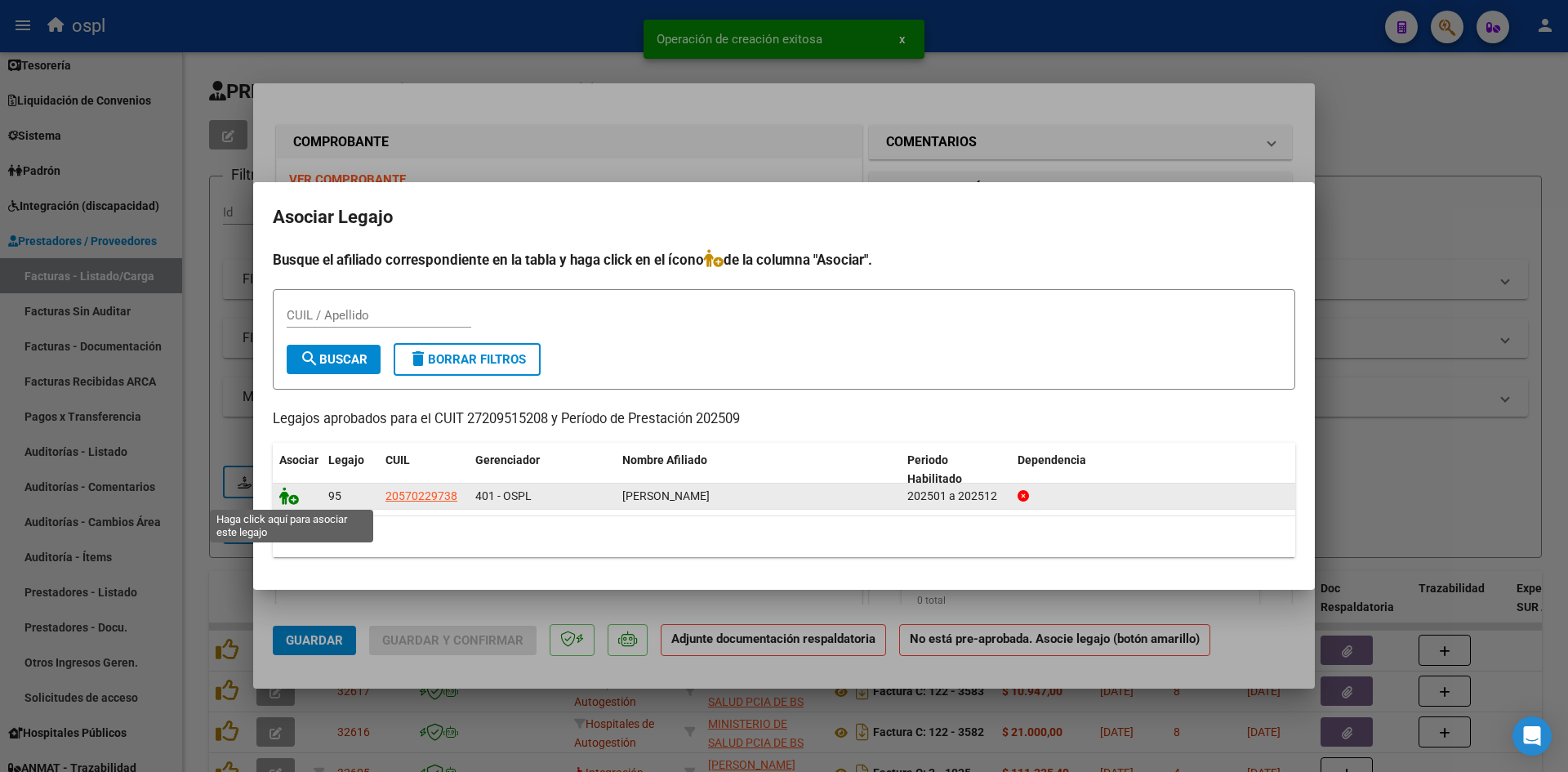
click at [287, 500] on icon at bounding box center [289, 496] width 20 height 18
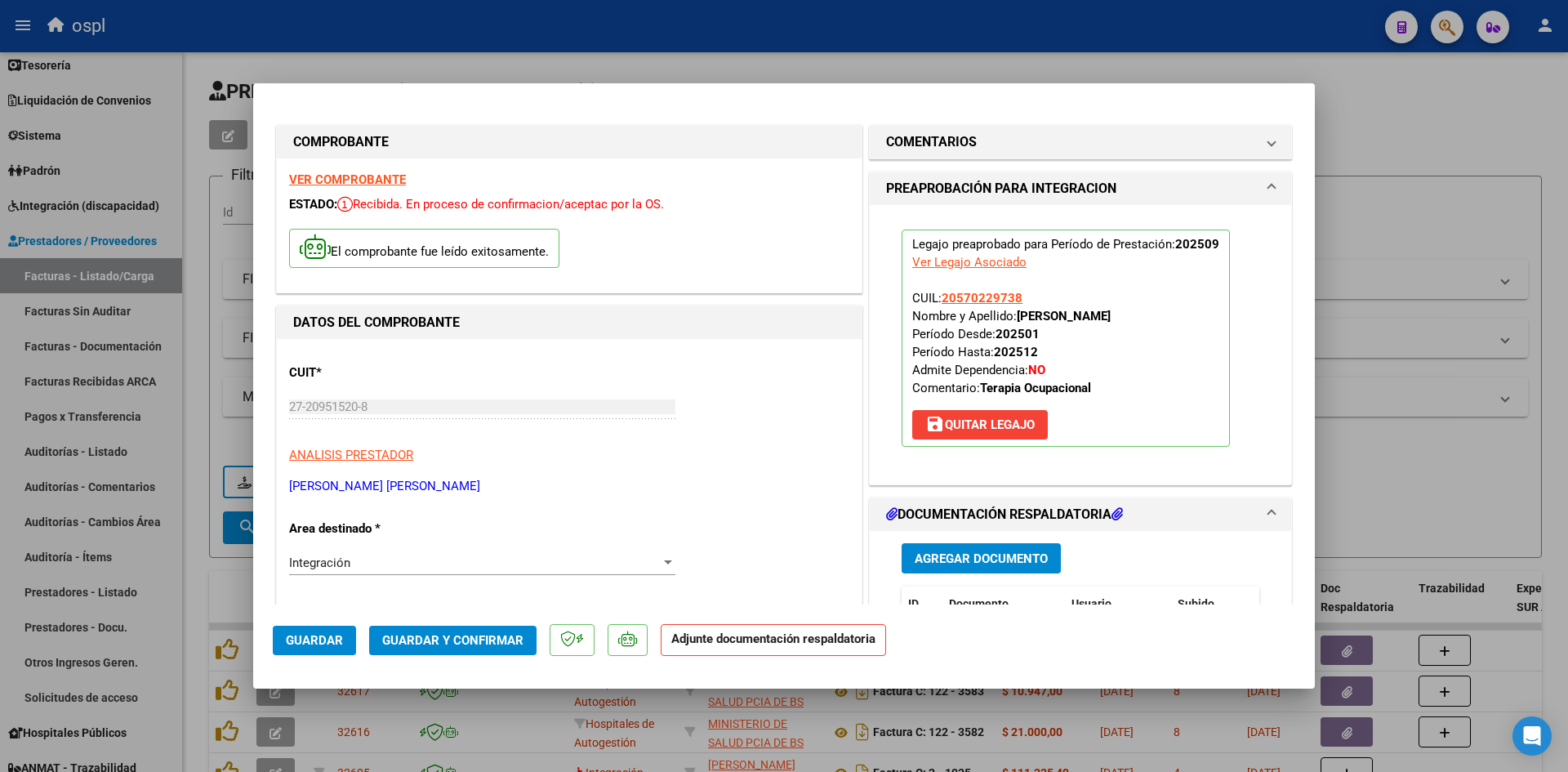
click at [513, 644] on span "Guardar y Confirmar" at bounding box center [453, 640] width 141 height 14
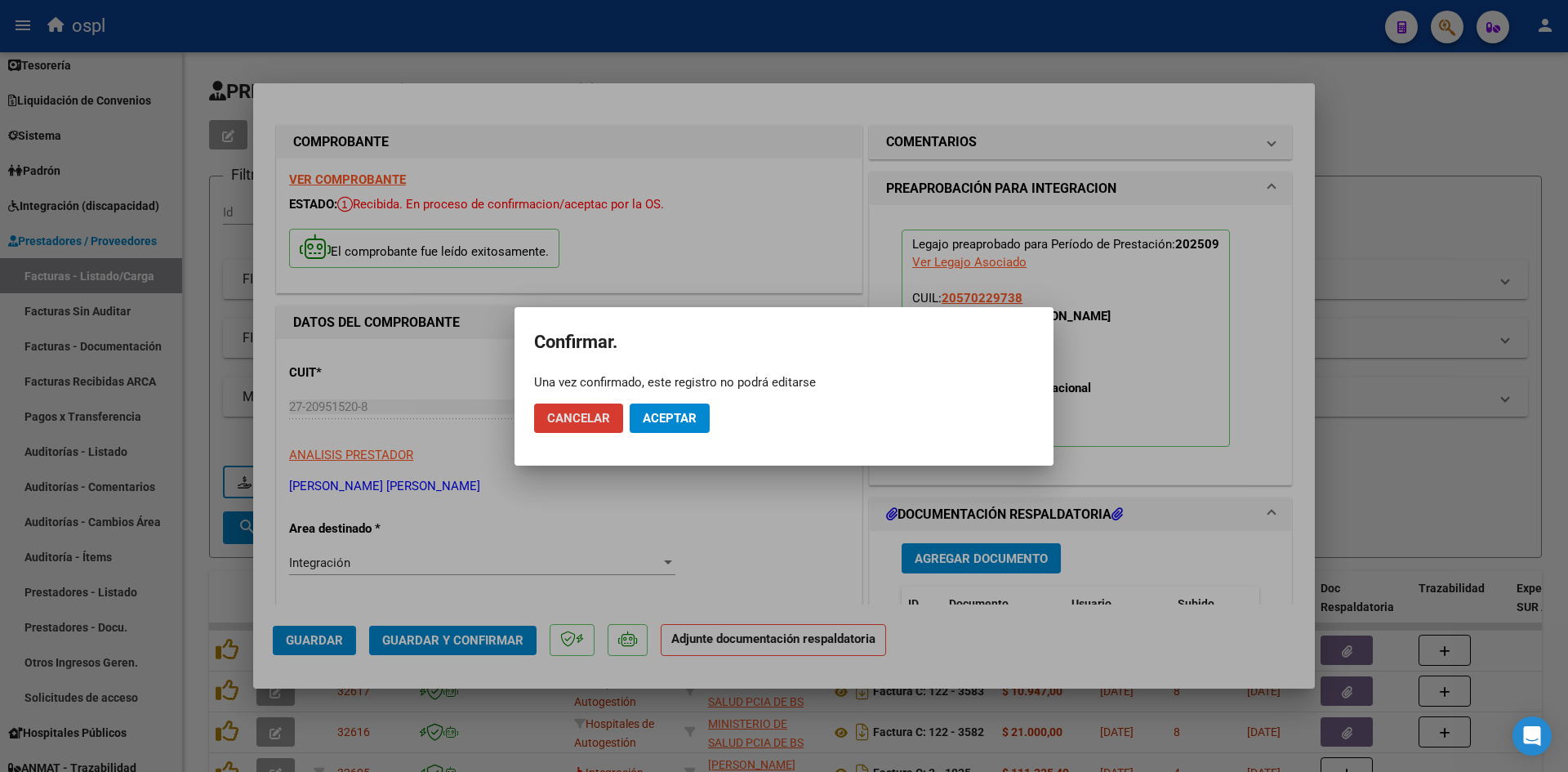
click at [677, 424] on span "Aceptar" at bounding box center [669, 418] width 54 height 14
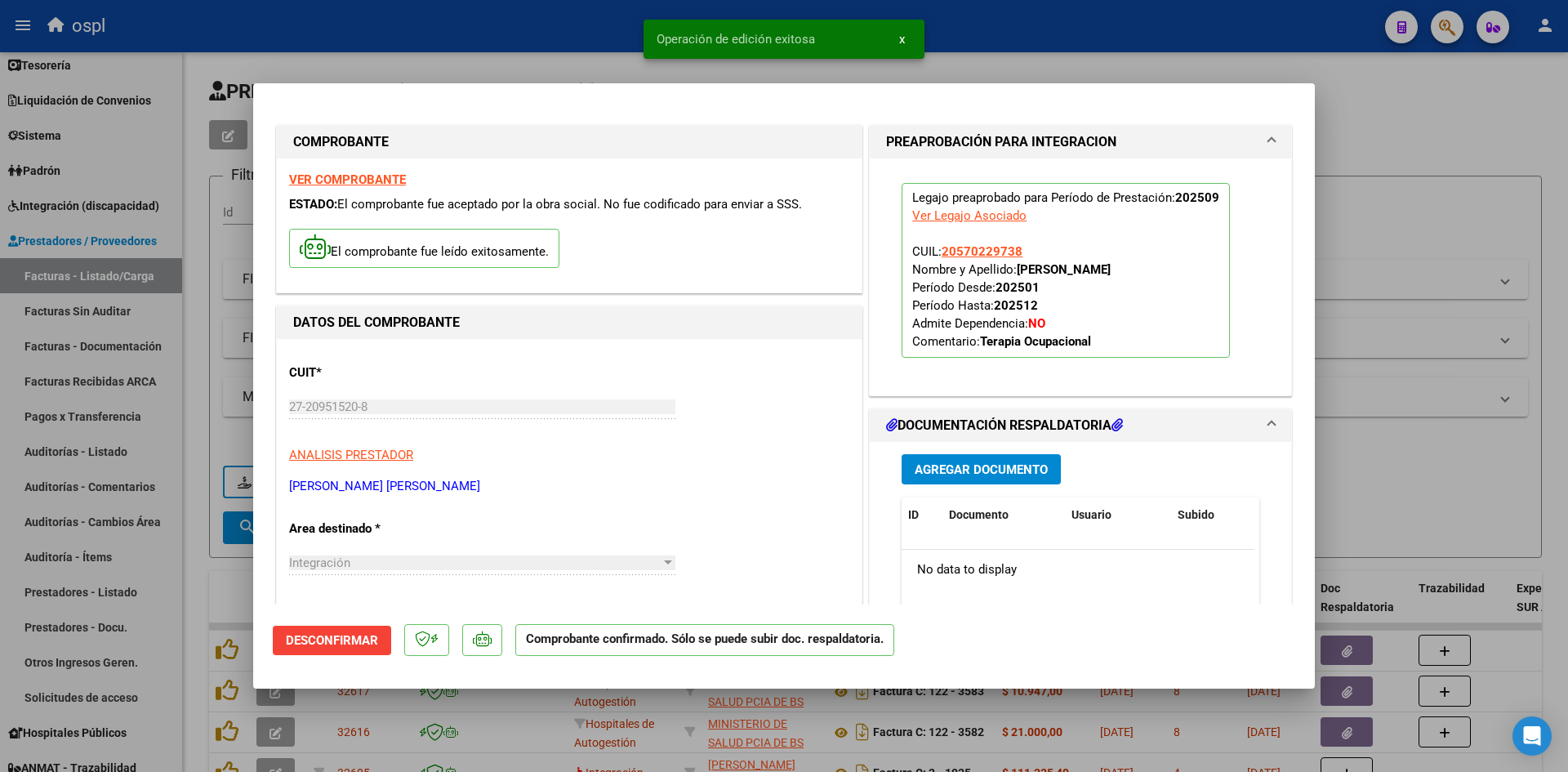
click at [1458, 132] on div at bounding box center [784, 386] width 1568 height 772
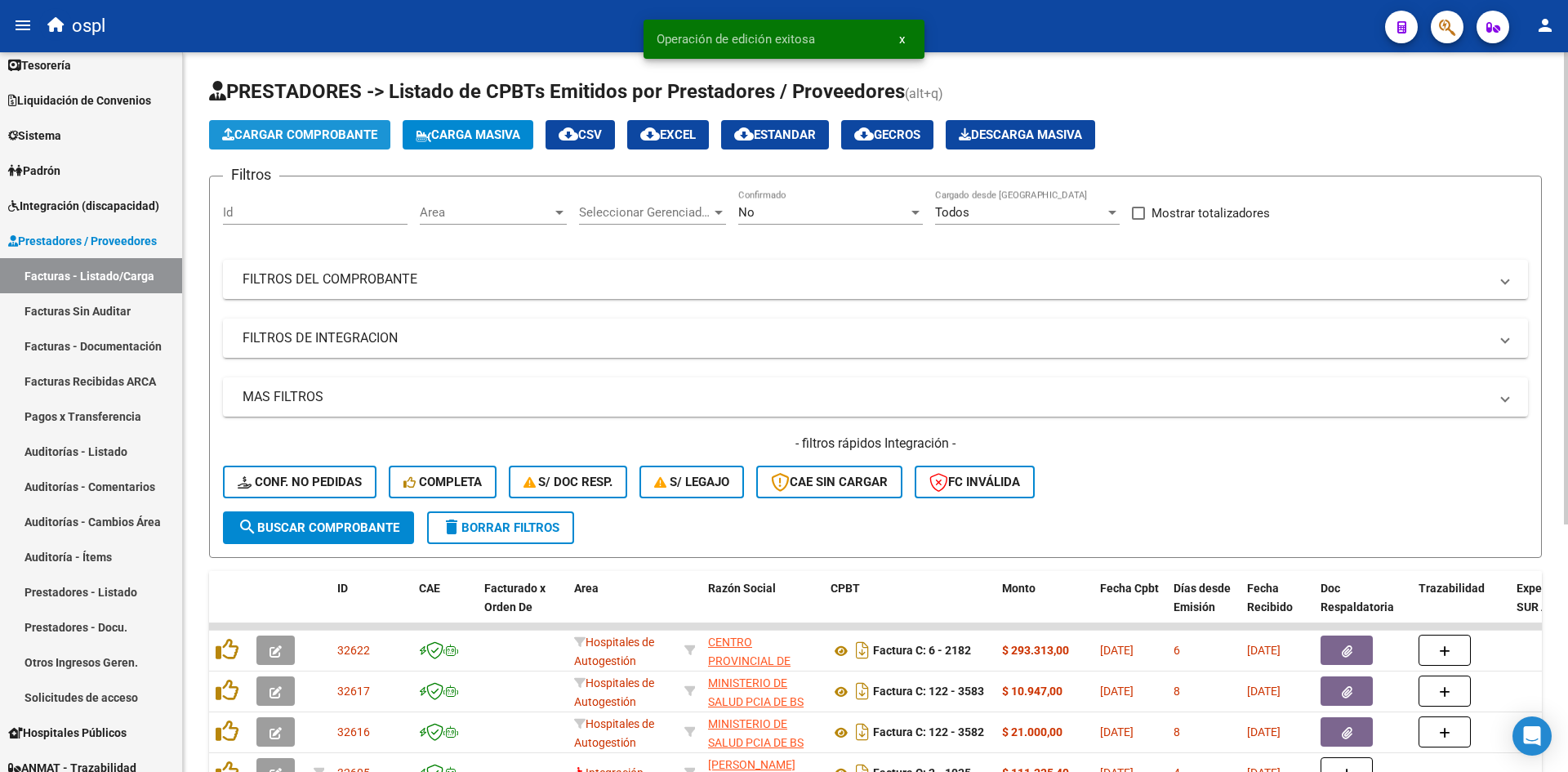
click at [314, 140] on span "Cargar Comprobante" at bounding box center [299, 134] width 155 height 14
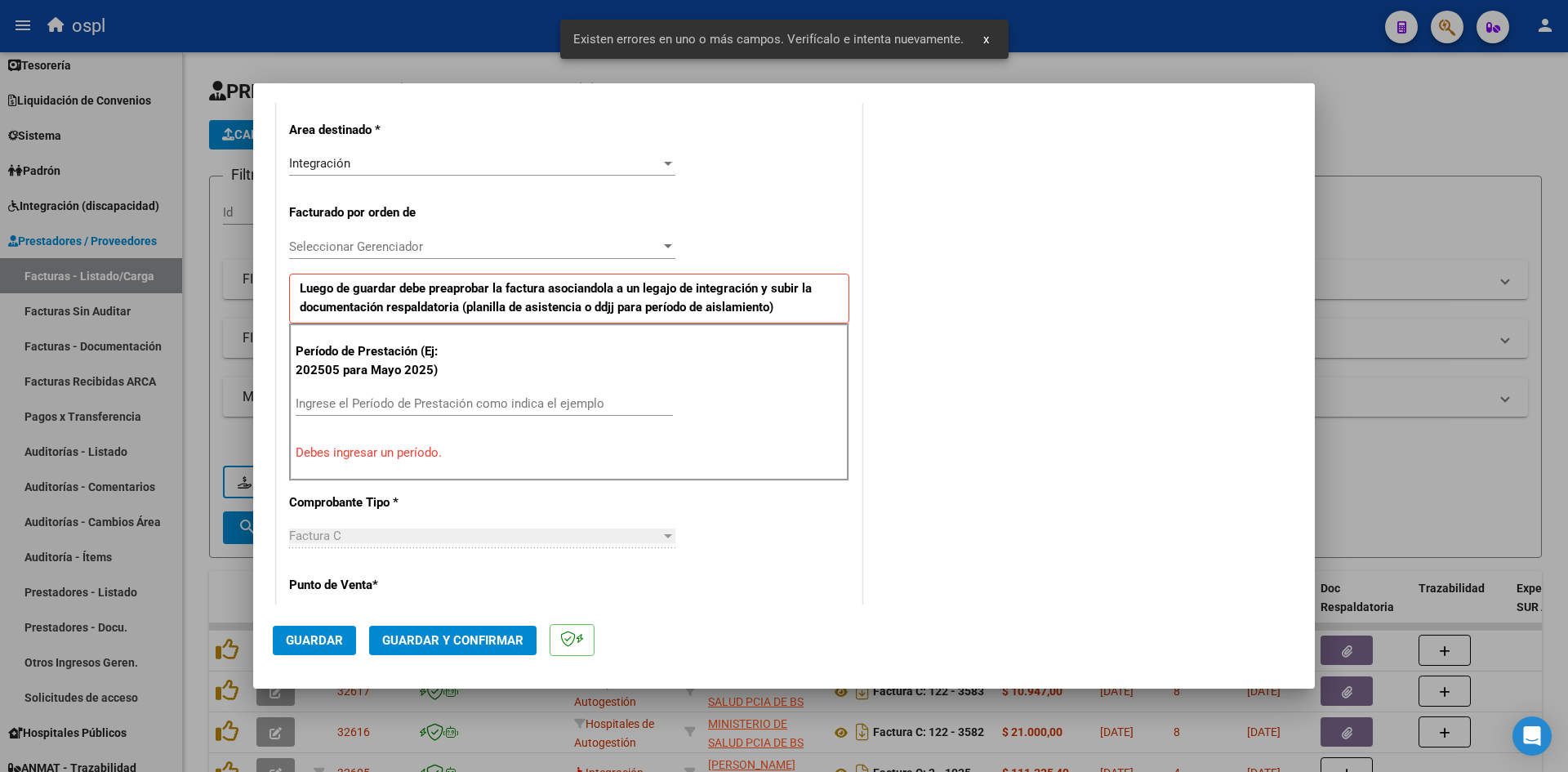
scroll to position [370, 0]
click at [418, 405] on input "Ingrese el Período de Prestación como indica el ejemplo" at bounding box center [483, 401] width 377 height 14
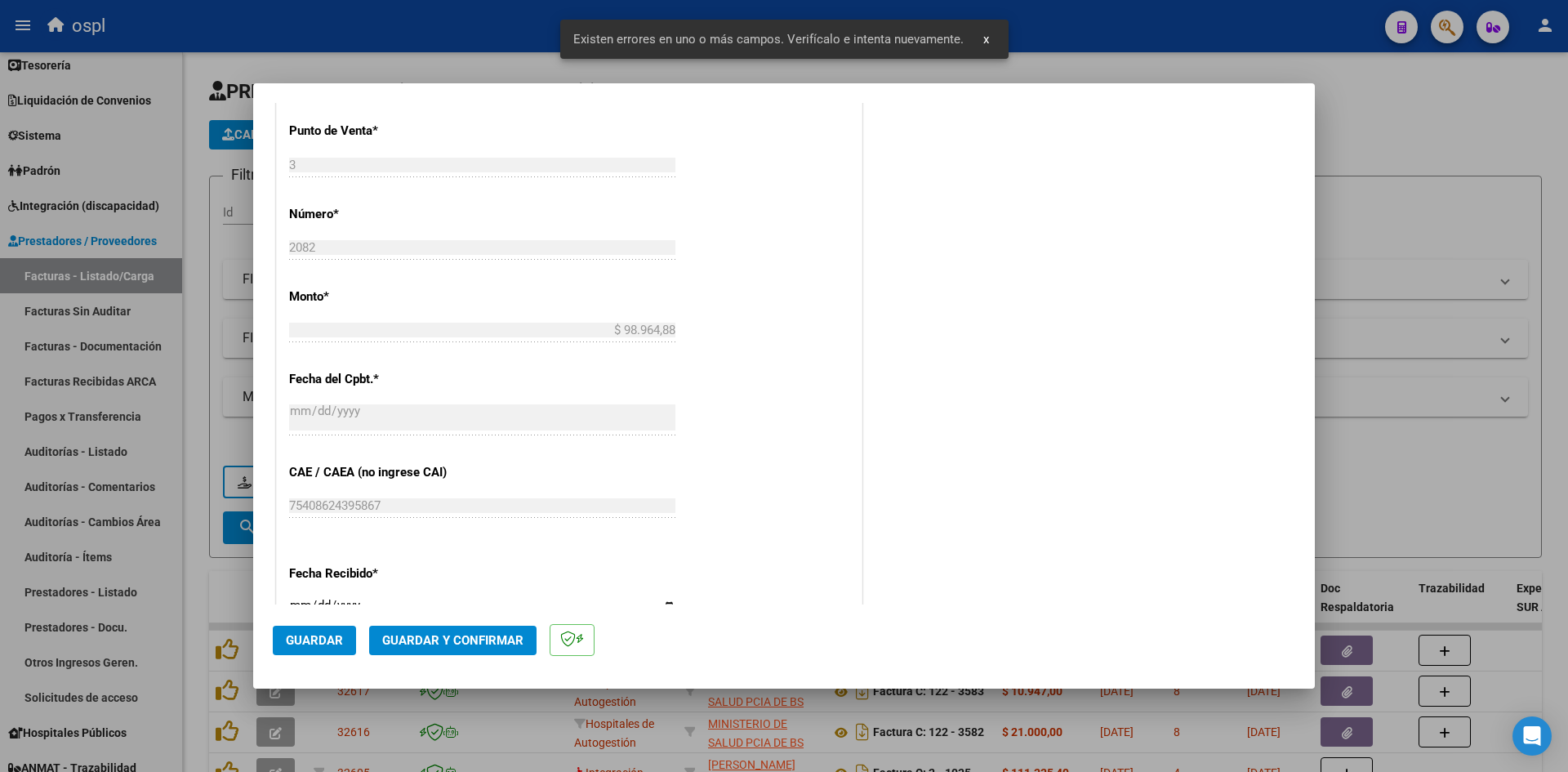
scroll to position [860, 0]
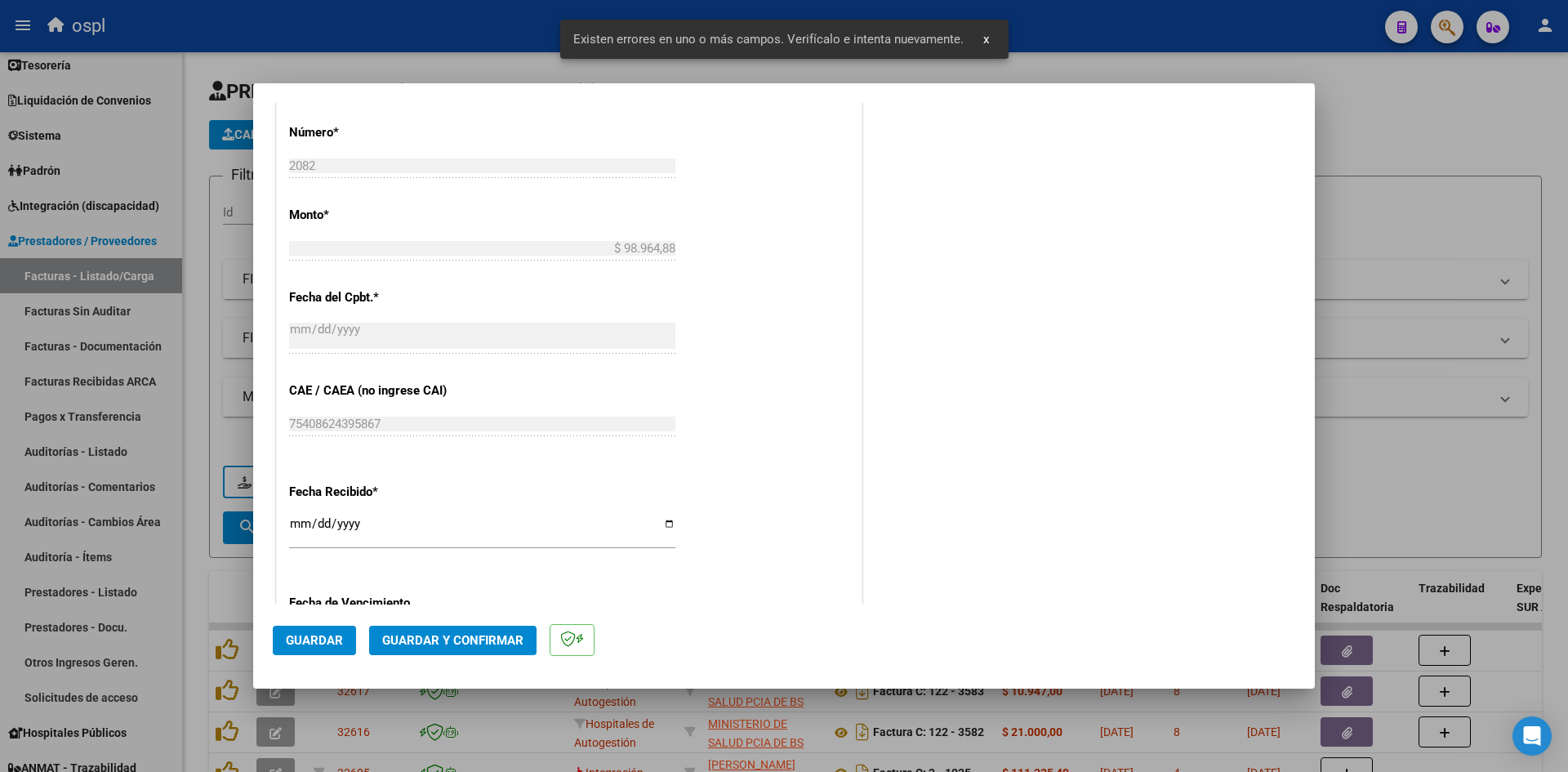
type input "202509"
click at [301, 519] on input "[DATE]" at bounding box center [482, 531] width 386 height 27
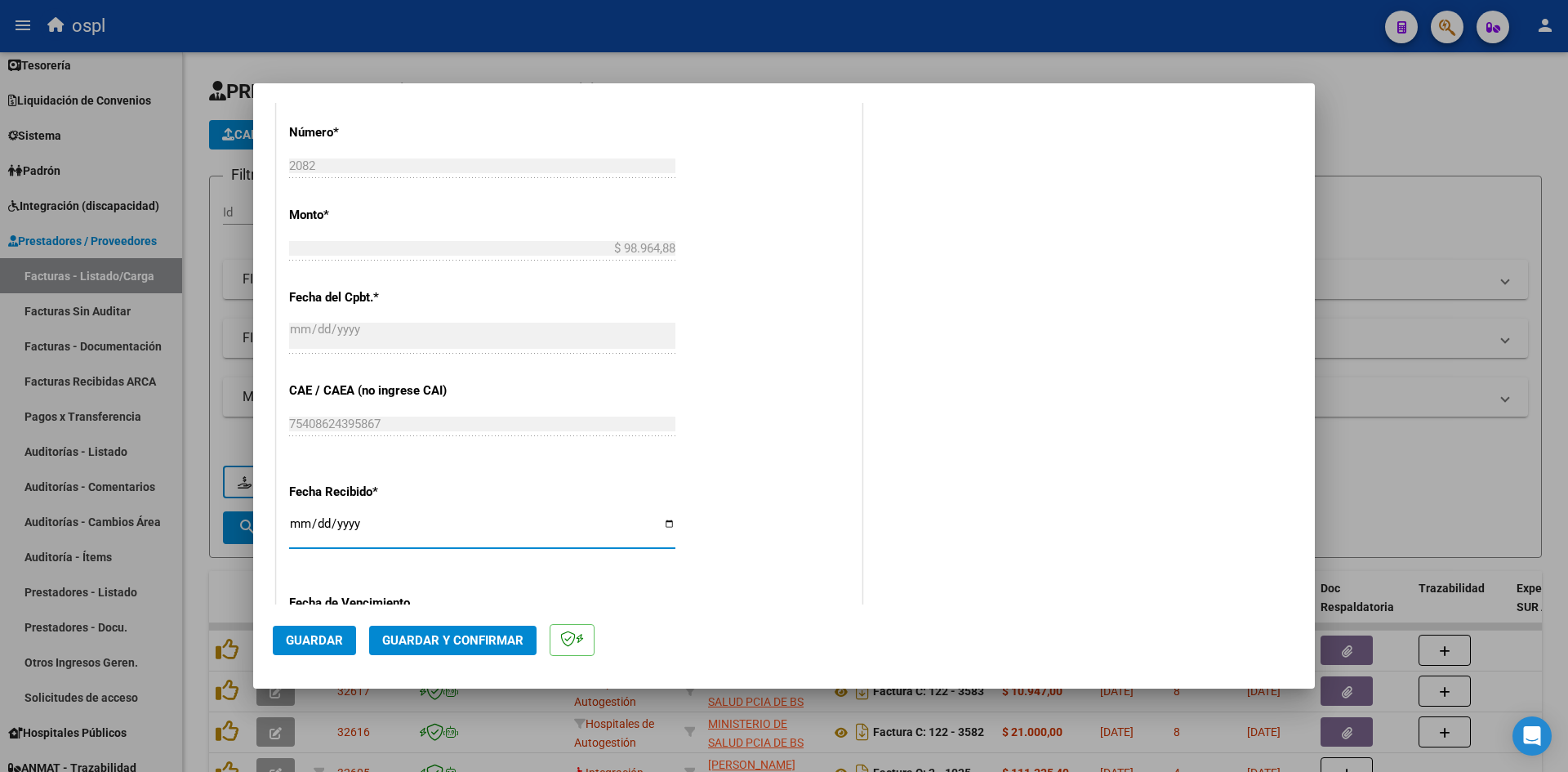
type input "[DATE]"
click at [330, 633] on span "Guardar" at bounding box center [314, 640] width 57 height 14
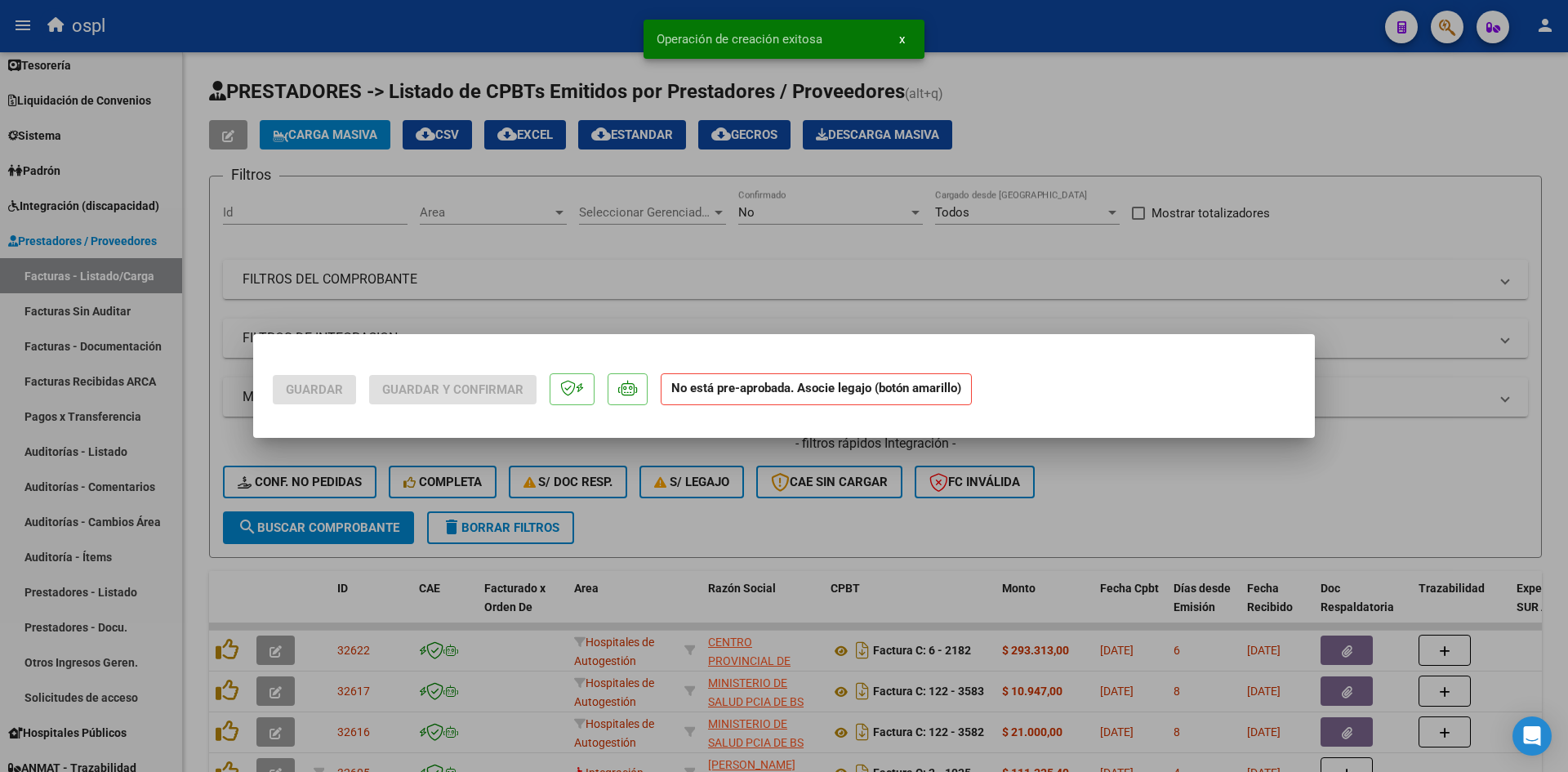
scroll to position [0, 0]
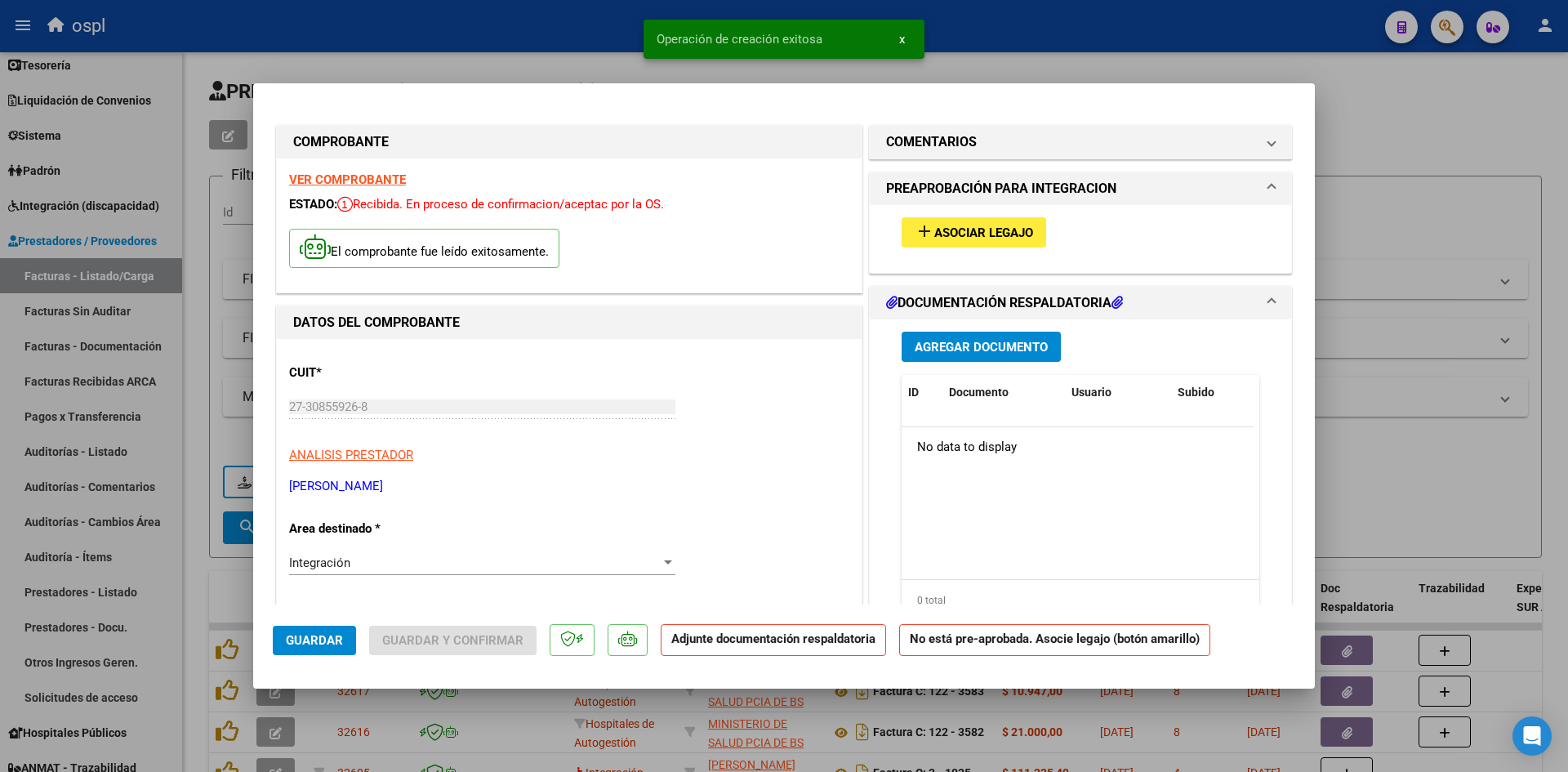
click at [996, 236] on span "Asociar Legajo" at bounding box center [983, 232] width 99 height 14
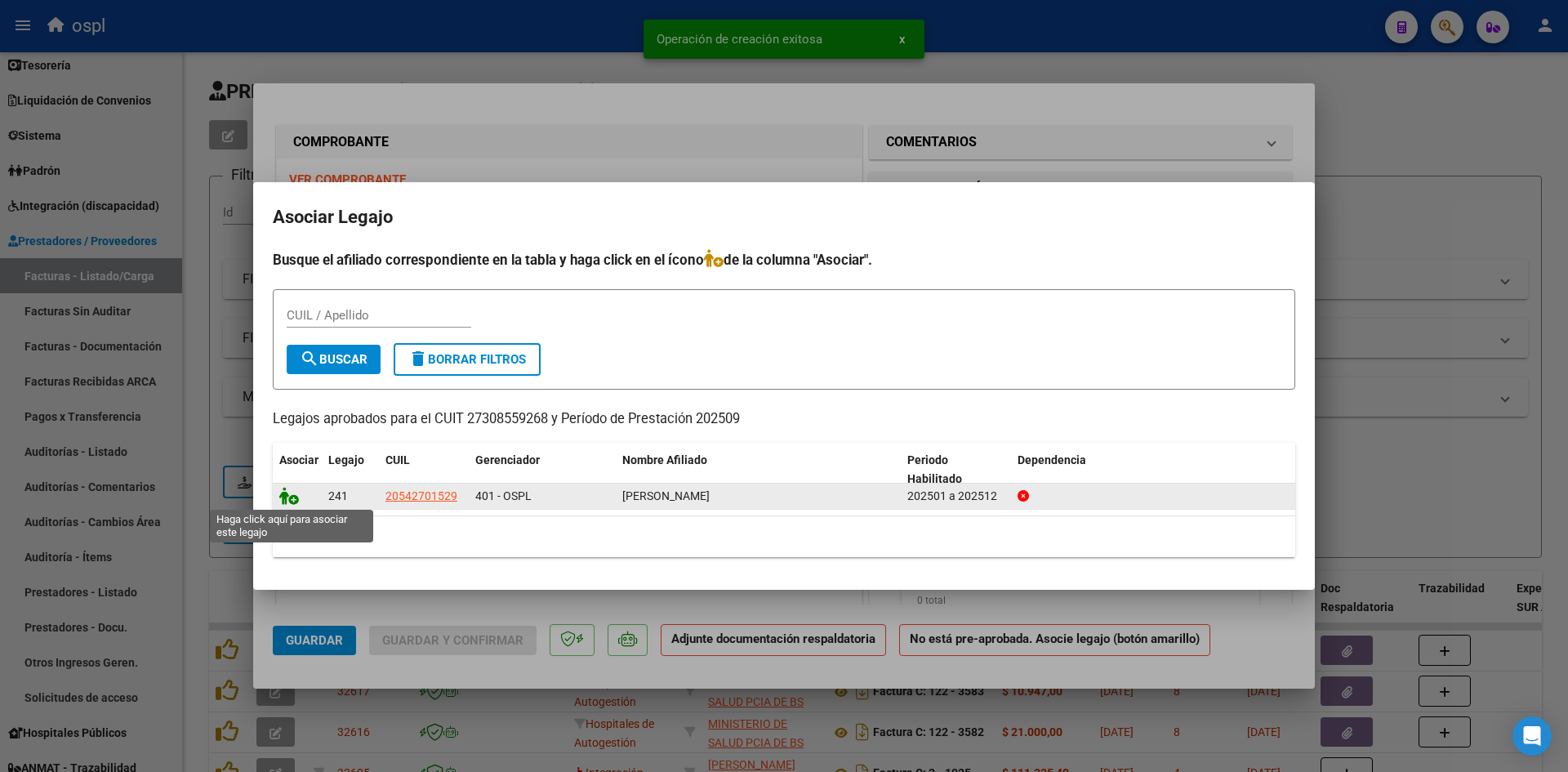
click at [288, 497] on icon at bounding box center [289, 496] width 20 height 18
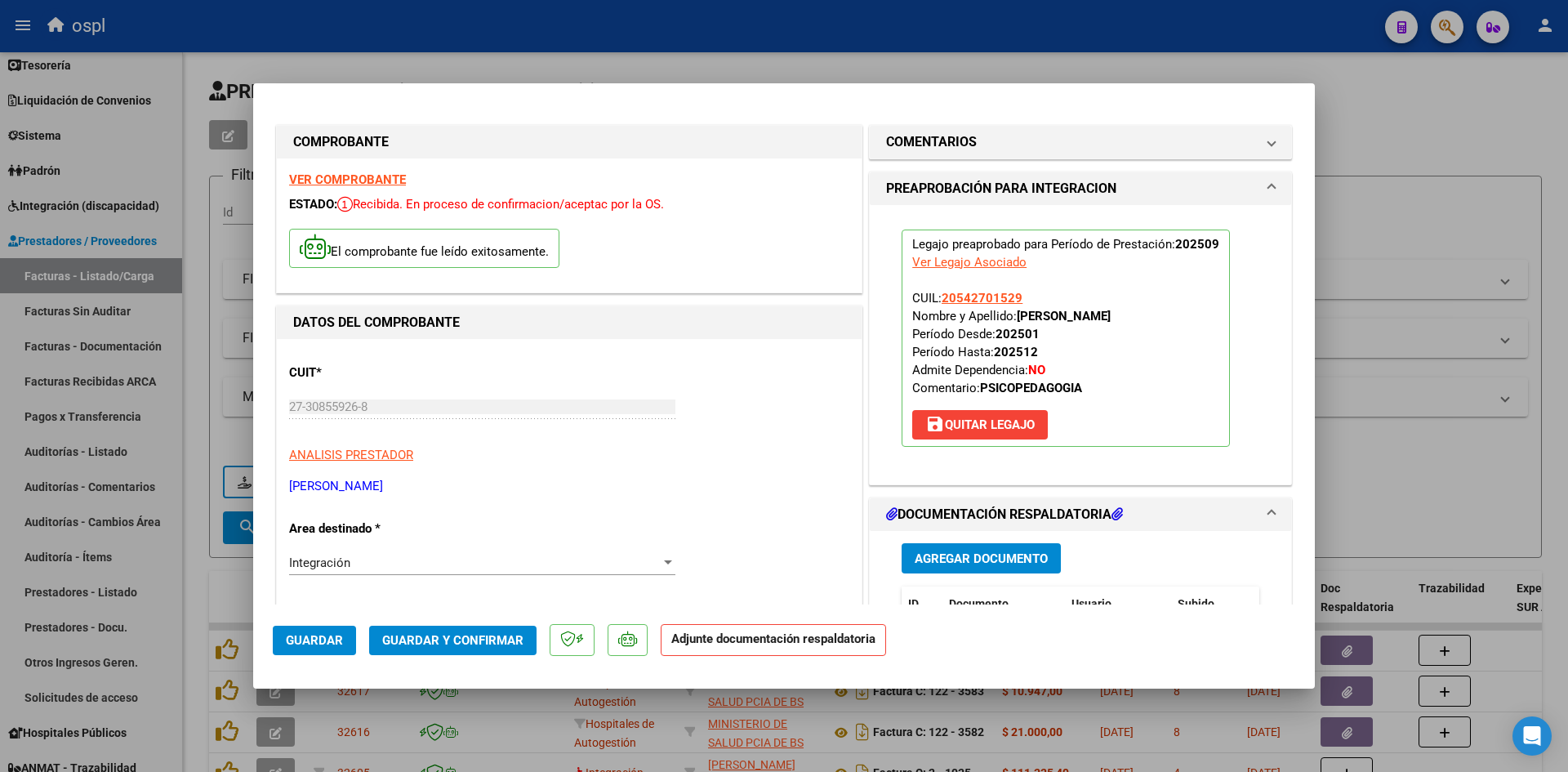
click at [454, 634] on span "Guardar y Confirmar" at bounding box center [453, 640] width 141 height 14
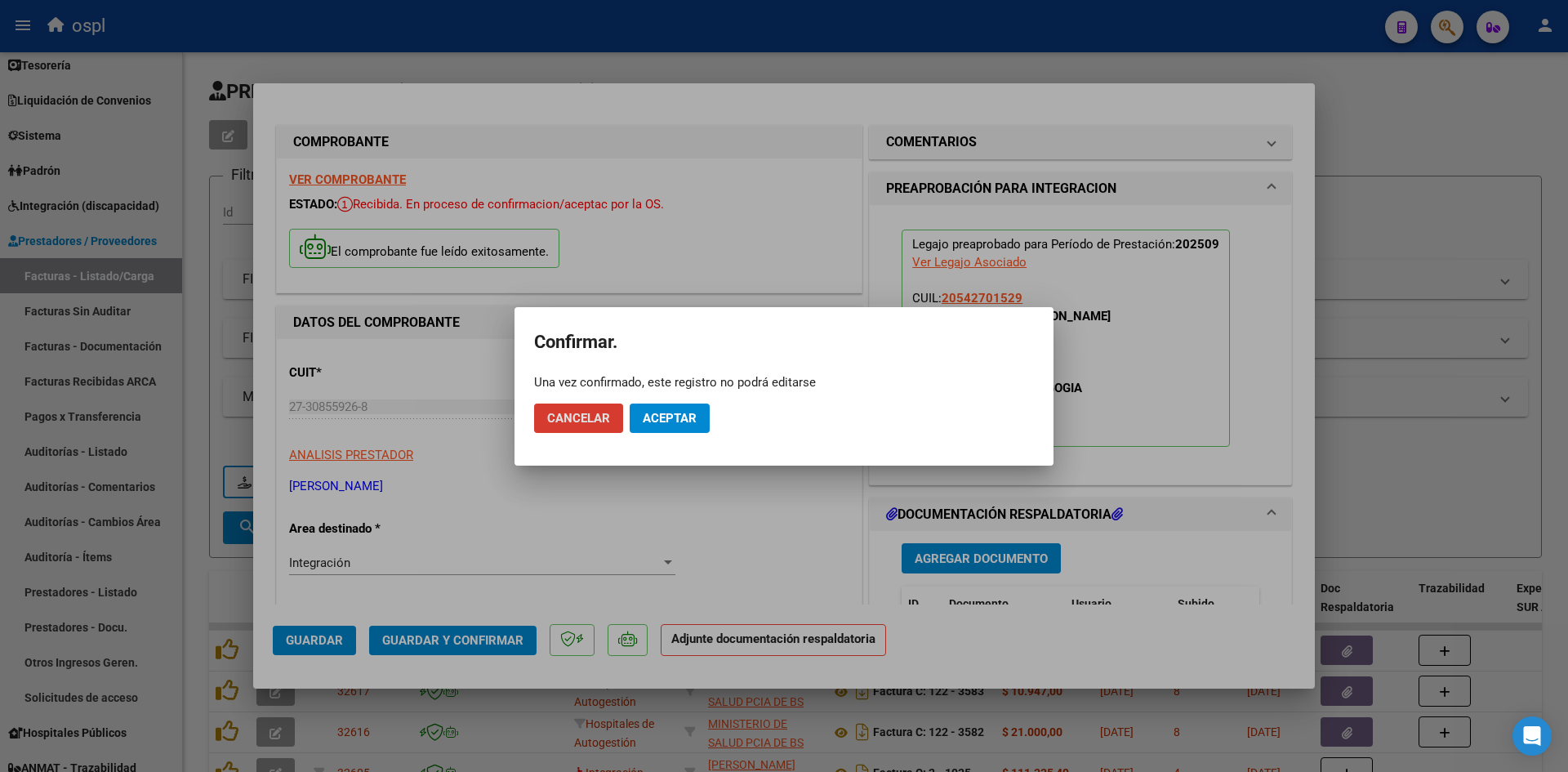
click at [668, 402] on mat-dialog-actions "Cancelar Aceptar" at bounding box center [784, 418] width 500 height 56
click at [665, 414] on span "Aceptar" at bounding box center [669, 418] width 54 height 14
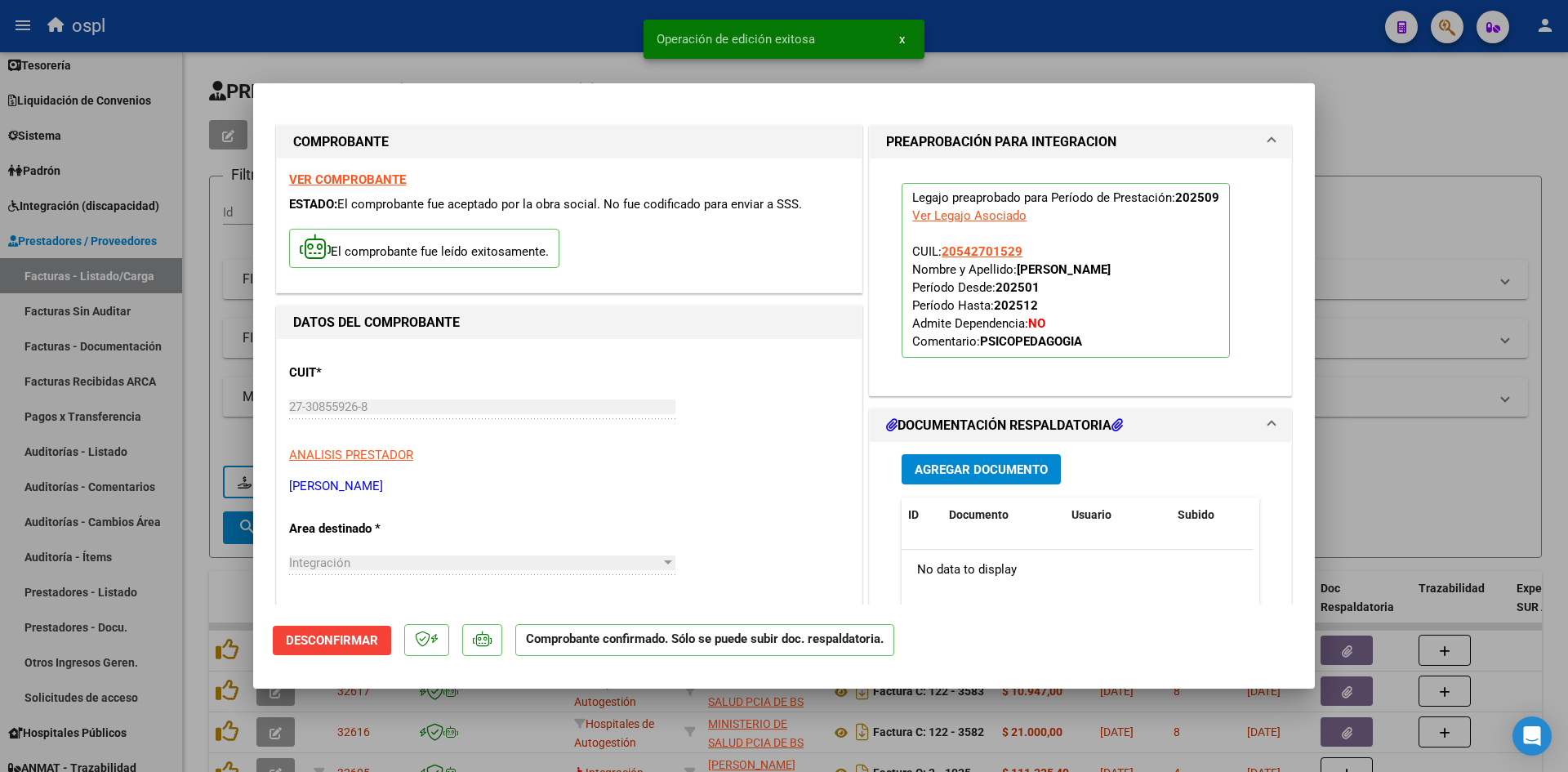
drag, startPoint x: 1415, startPoint y: 231, endPoint x: 1264, endPoint y: 219, distance: 151.5
click at [1415, 231] on div at bounding box center [784, 386] width 1568 height 772
type input "$ 0,00"
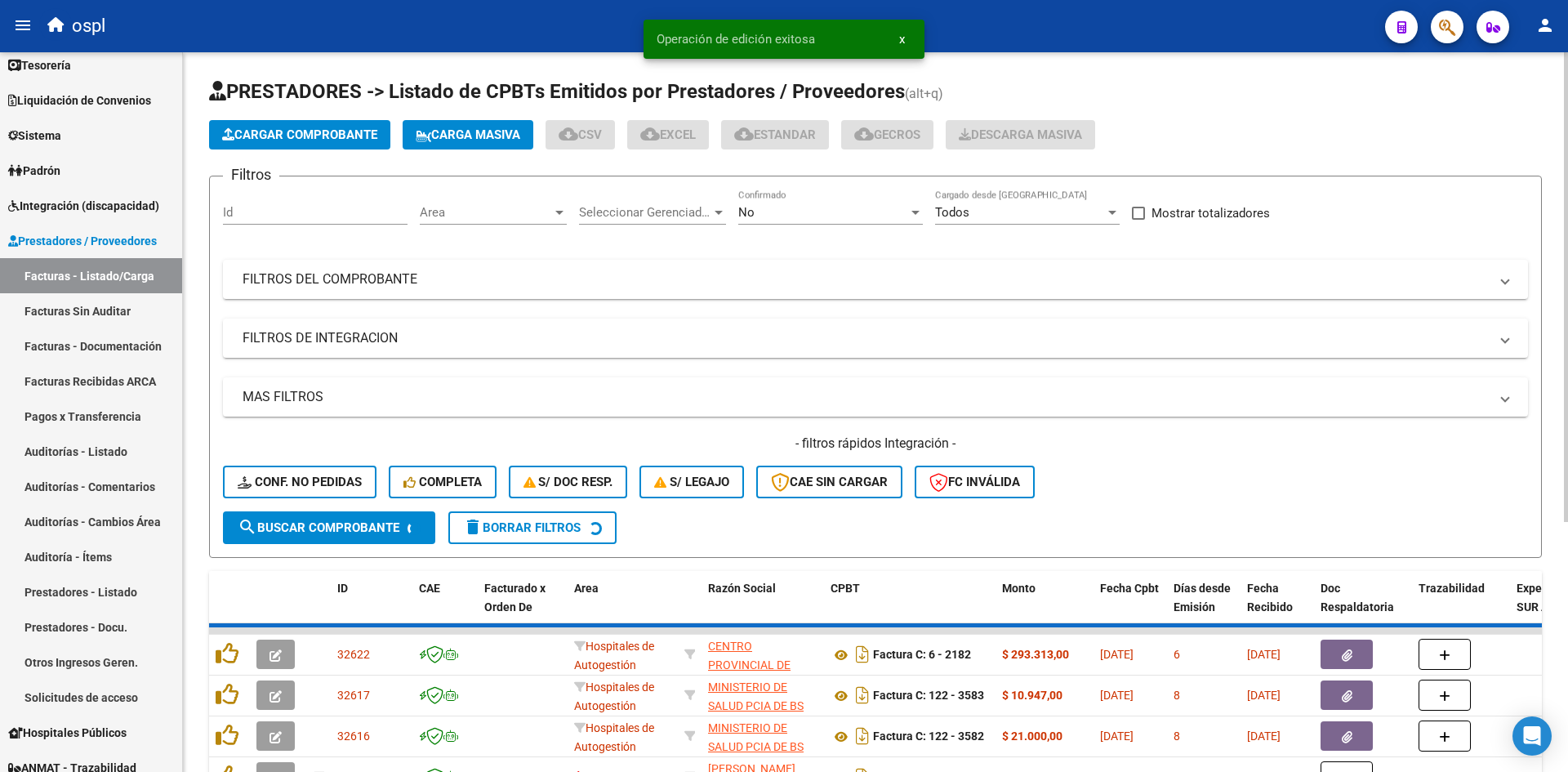
click at [332, 135] on span "Cargar Comprobante" at bounding box center [299, 134] width 155 height 14
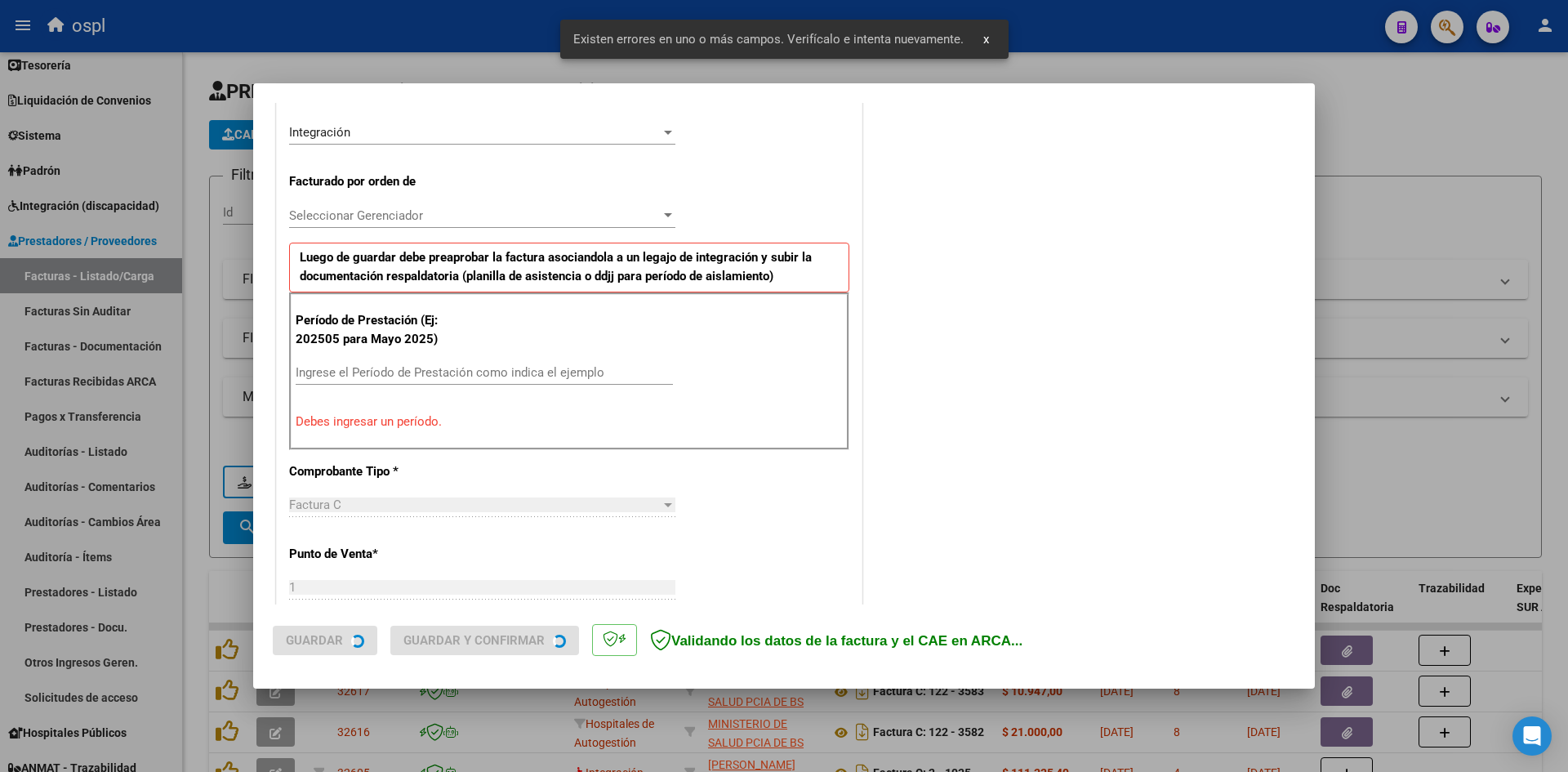
scroll to position [401, 0]
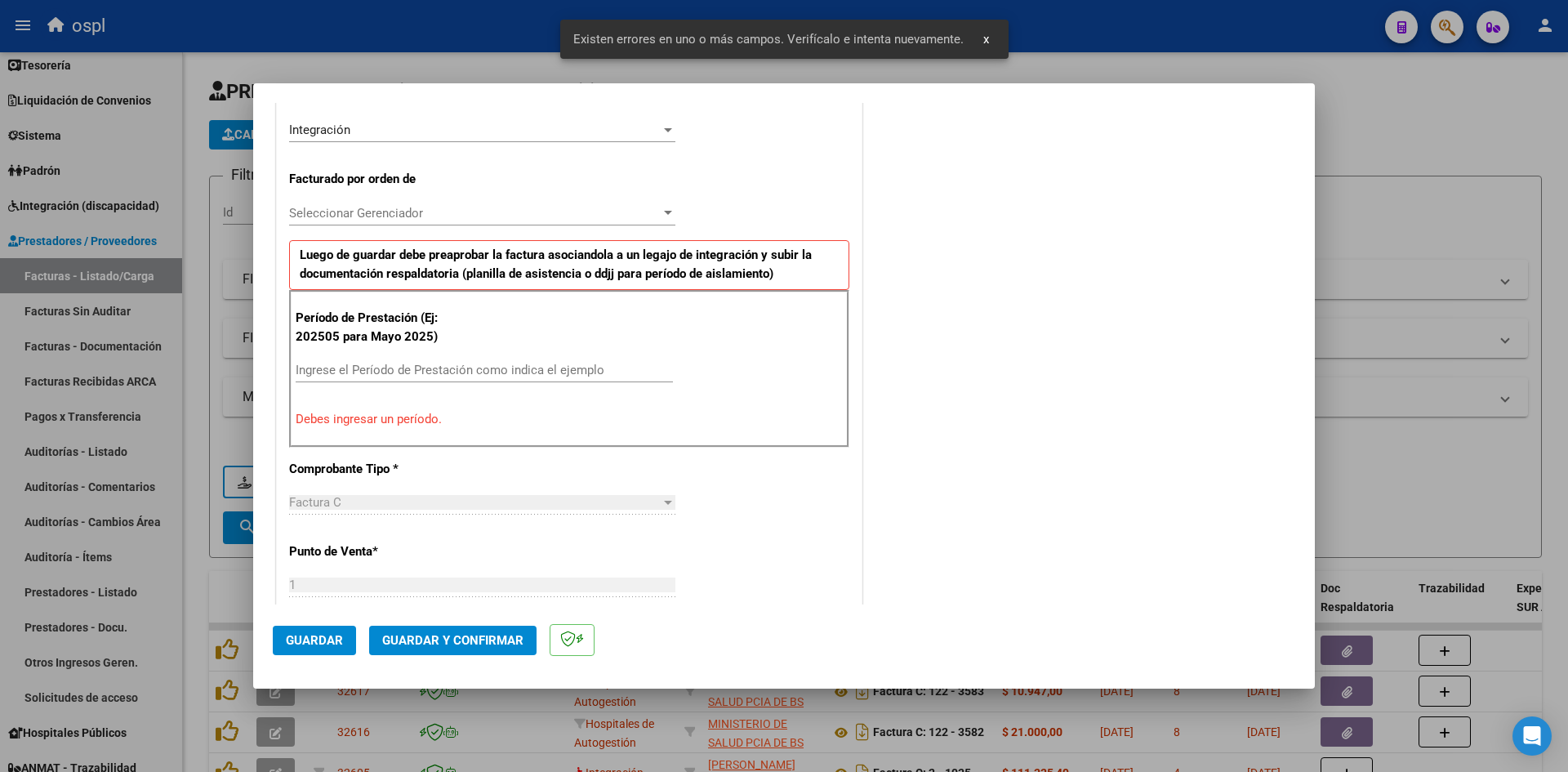
click at [464, 367] on input "Ingrese el Período de Prestación como indica el ejemplo" at bounding box center [483, 369] width 377 height 14
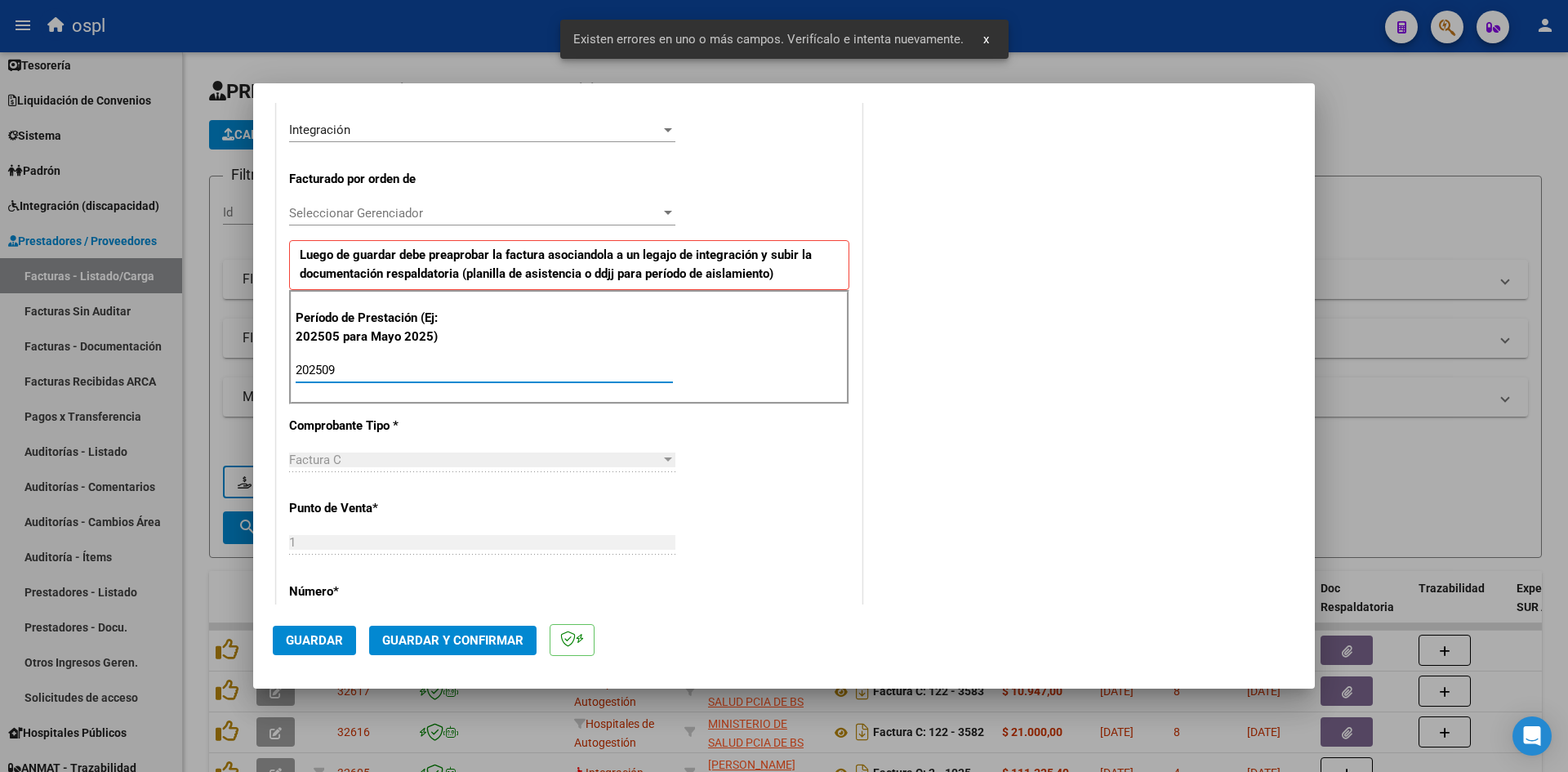
type input "202509"
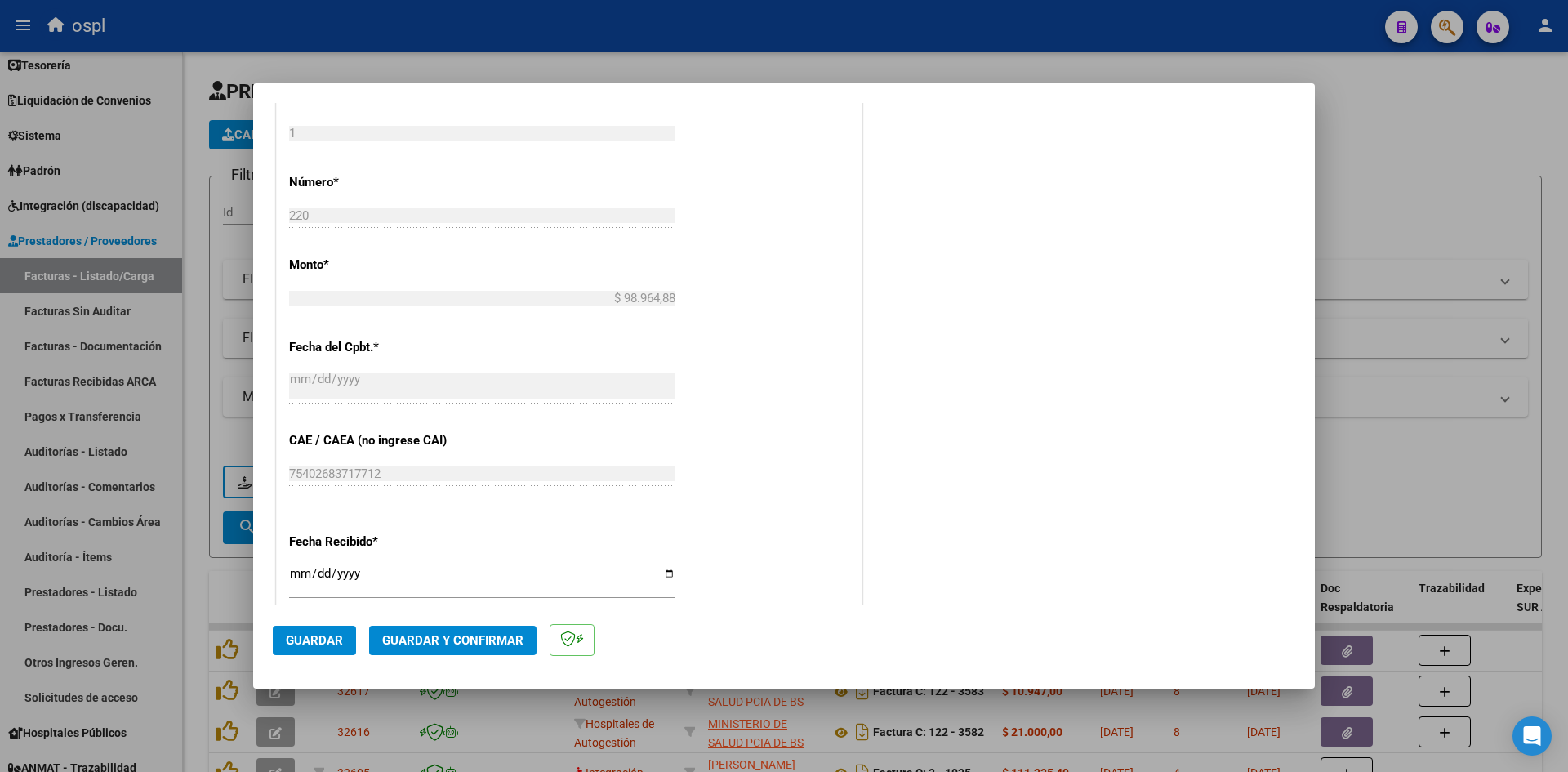
scroll to position [892, 0]
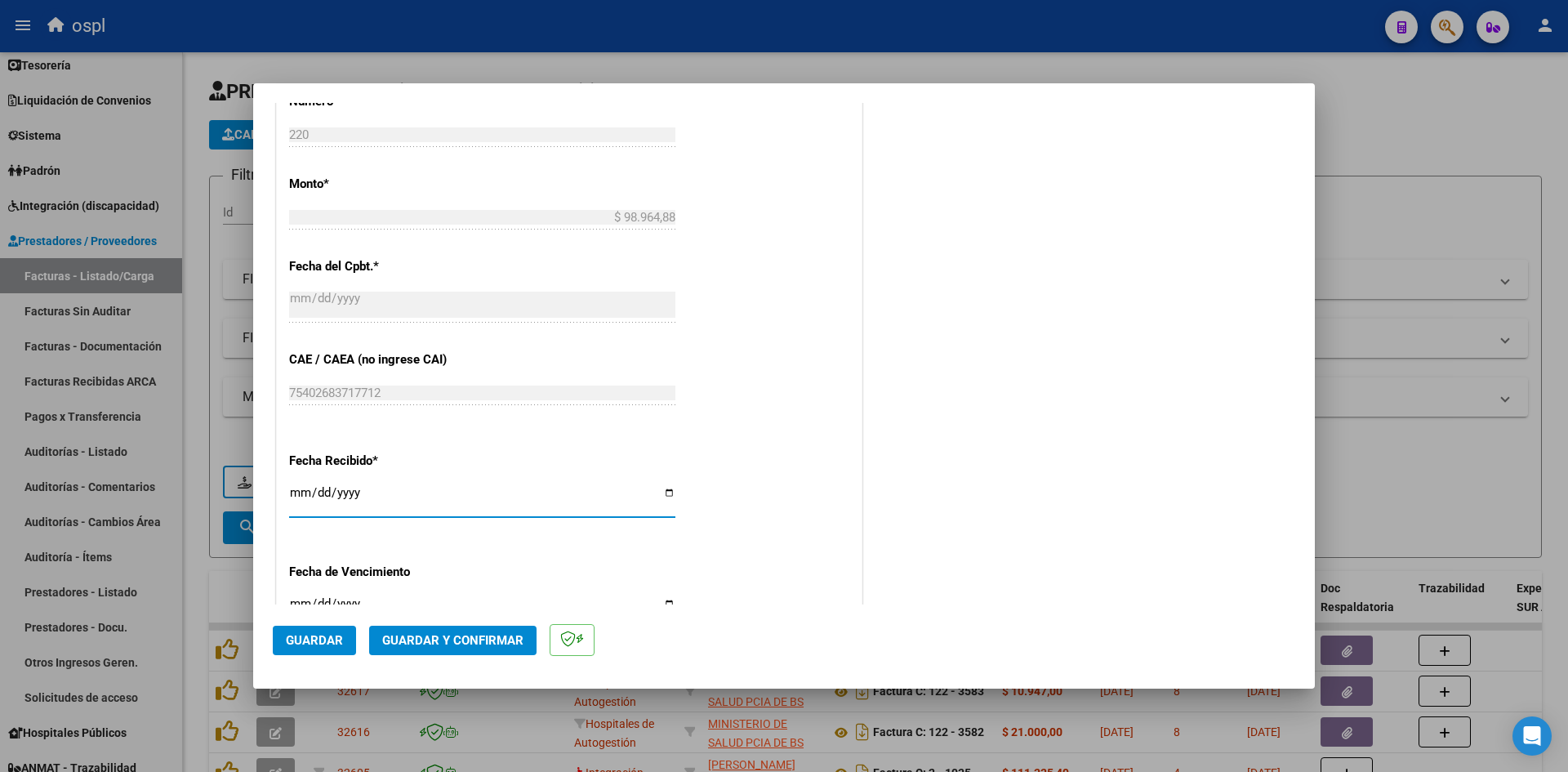
click at [295, 495] on input "[DATE]" at bounding box center [482, 499] width 386 height 27
type input "[DATE]"
click at [319, 640] on span "Guardar" at bounding box center [314, 640] width 57 height 14
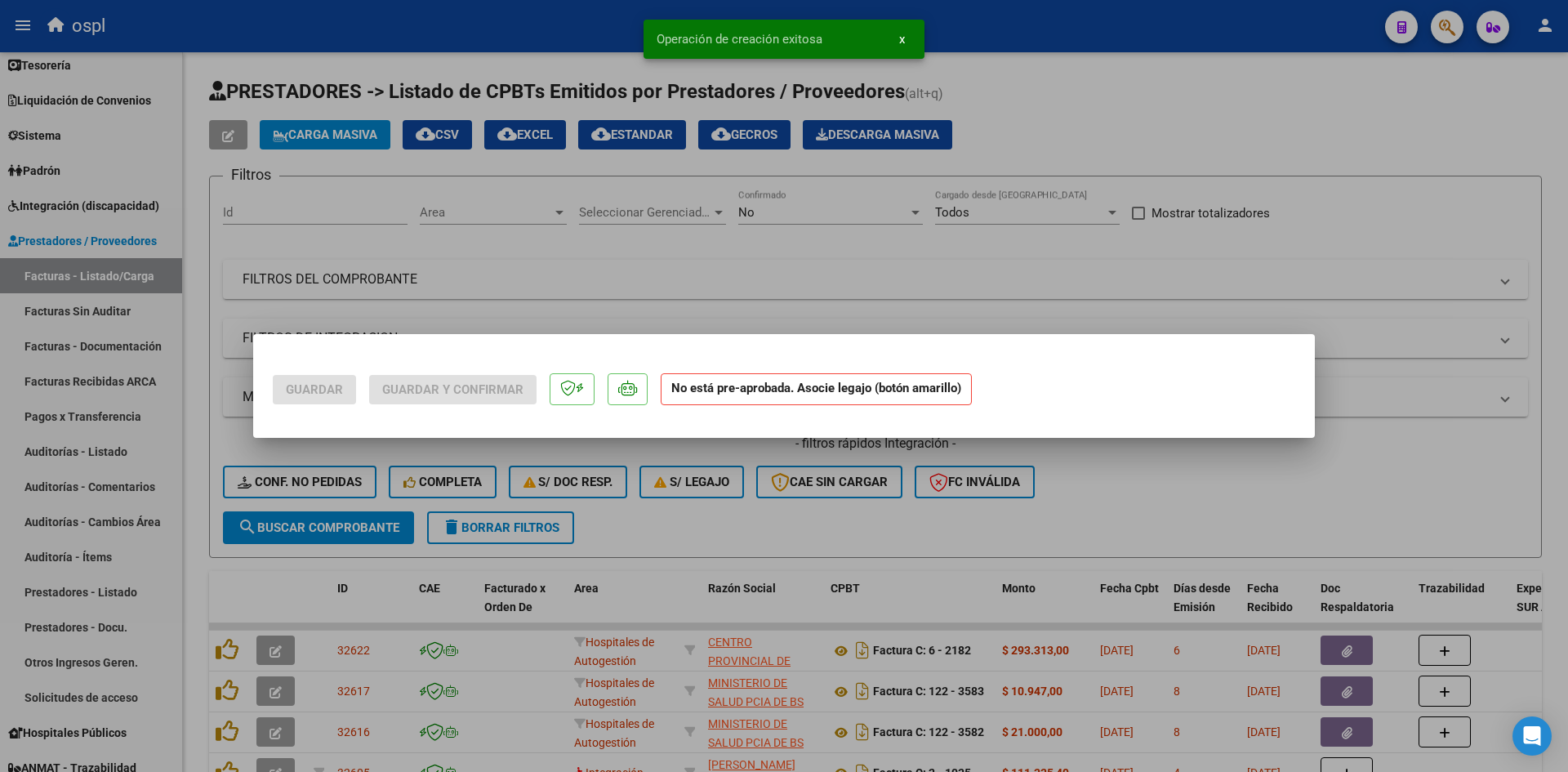
scroll to position [0, 0]
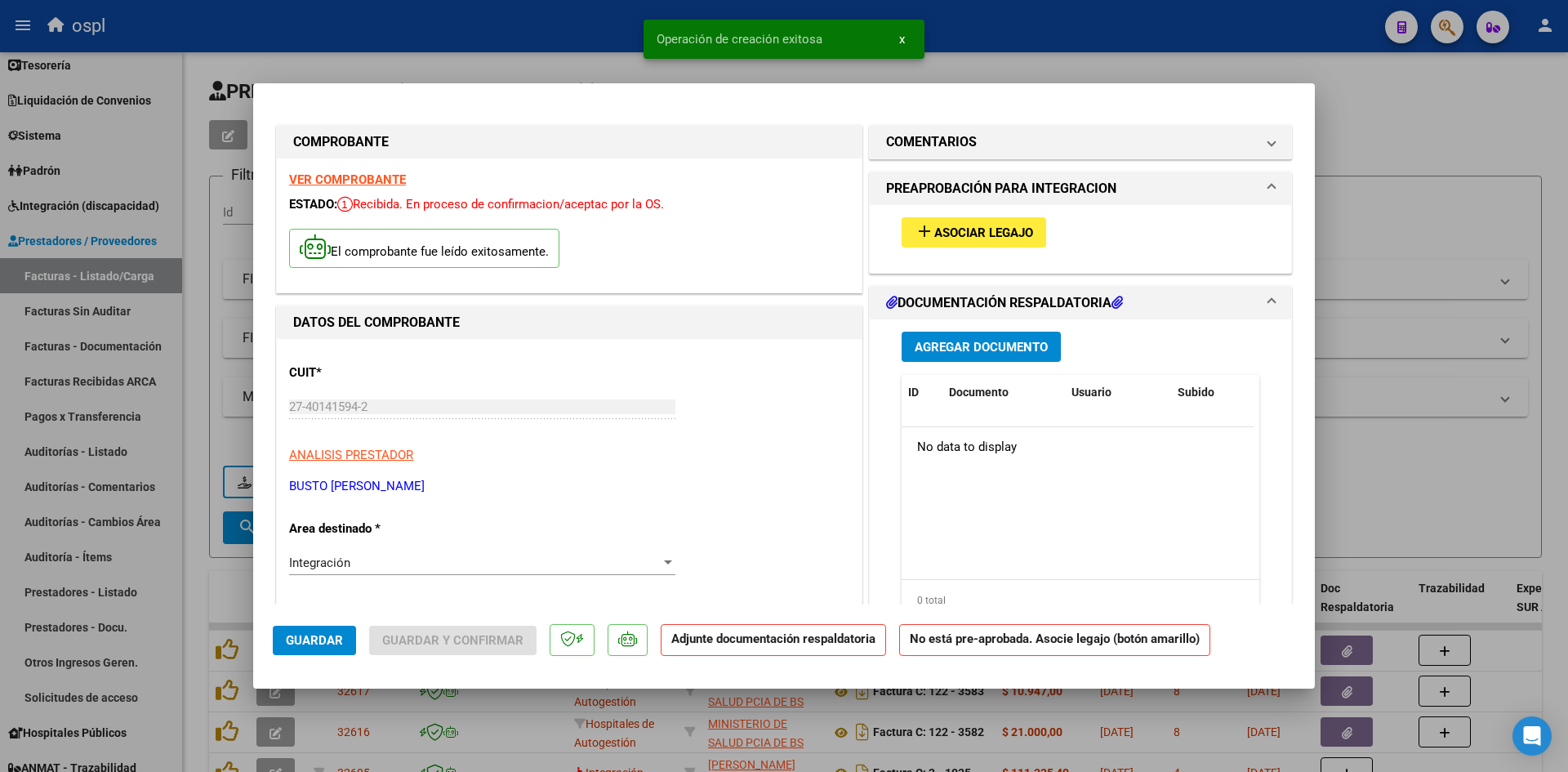
click at [991, 234] on span "Asociar Legajo" at bounding box center [983, 232] width 99 height 14
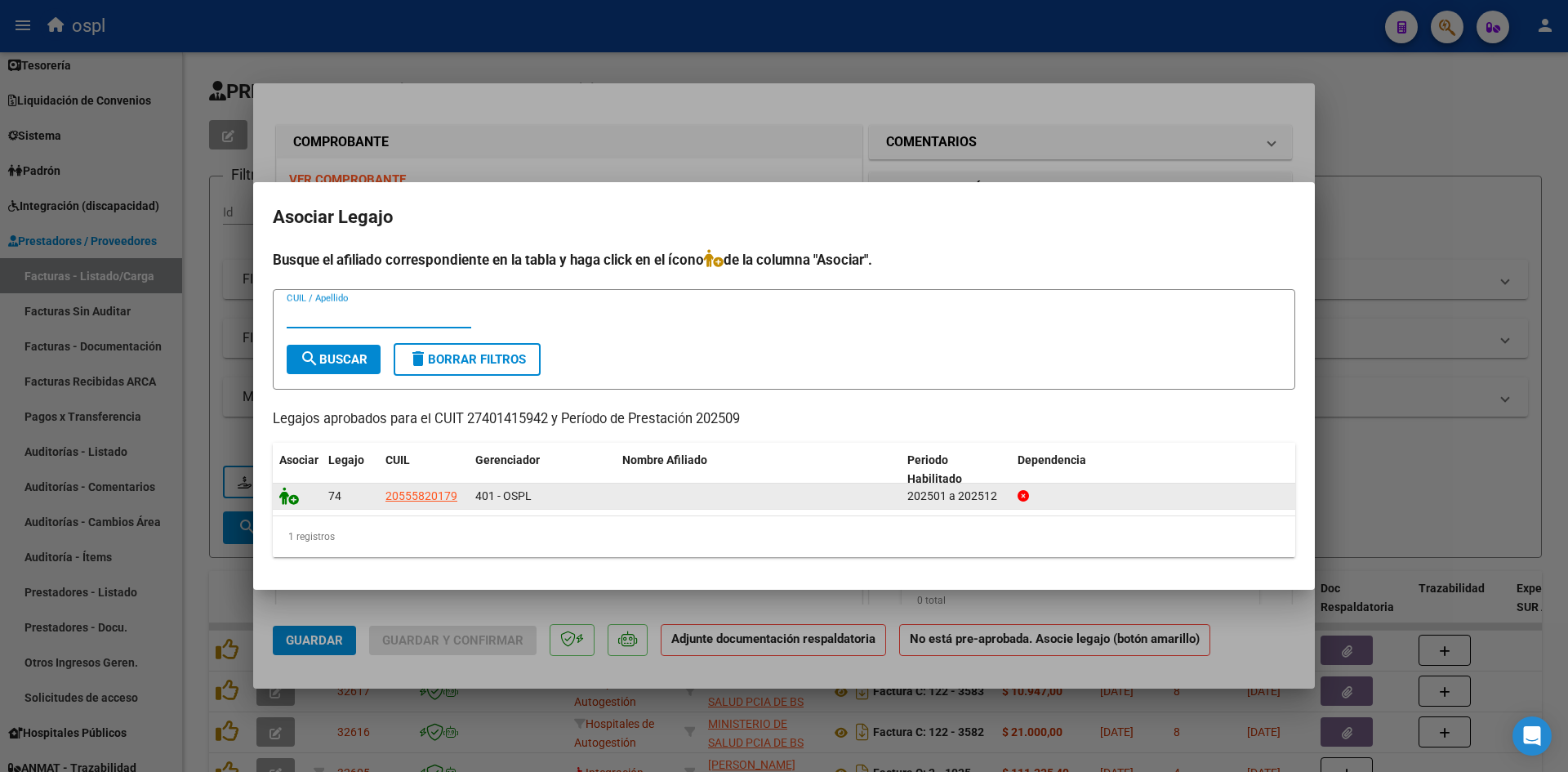
click at [282, 500] on icon at bounding box center [289, 496] width 20 height 18
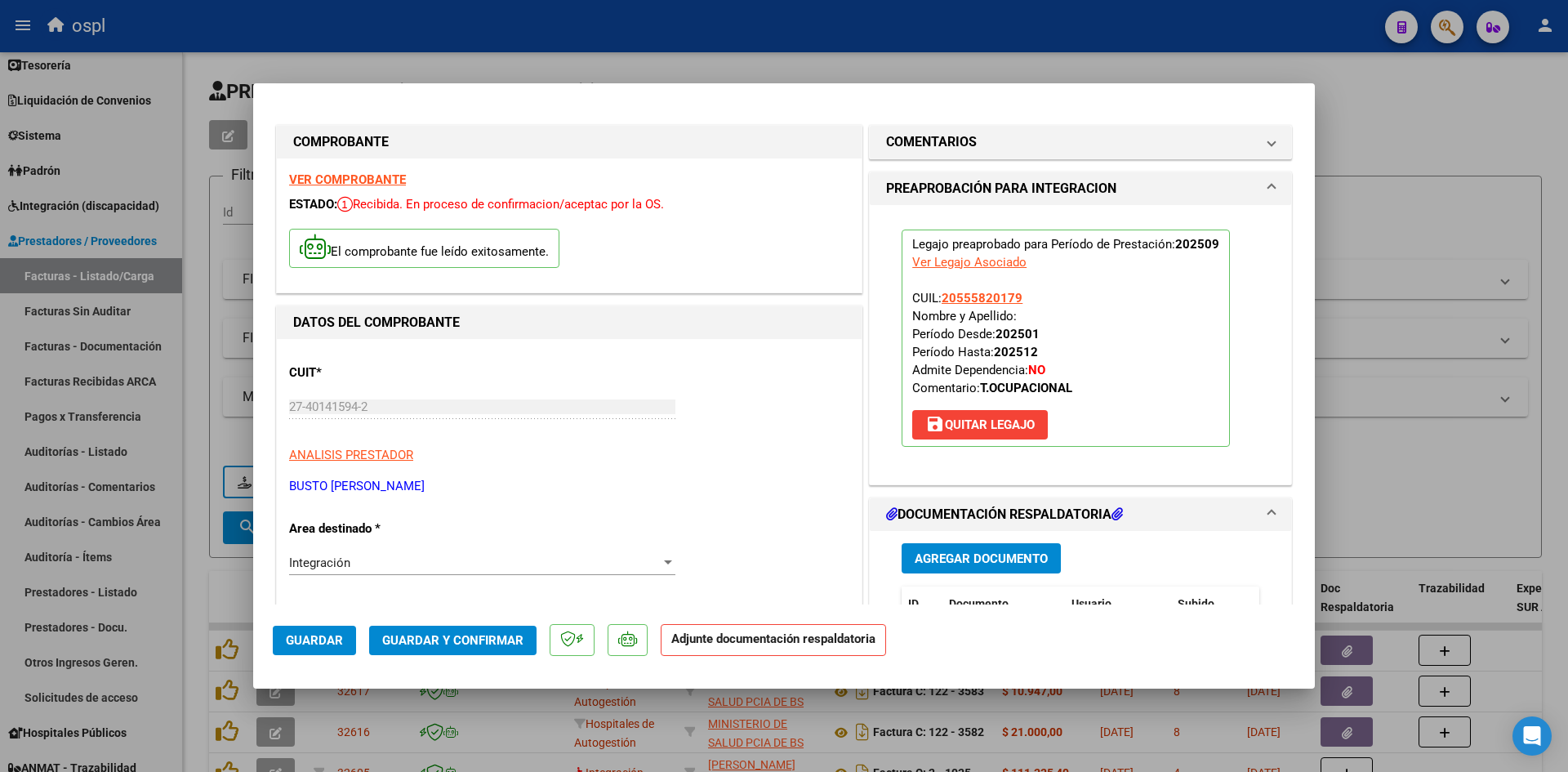
click at [422, 631] on button "Guardar y Confirmar" at bounding box center [453, 640] width 167 height 29
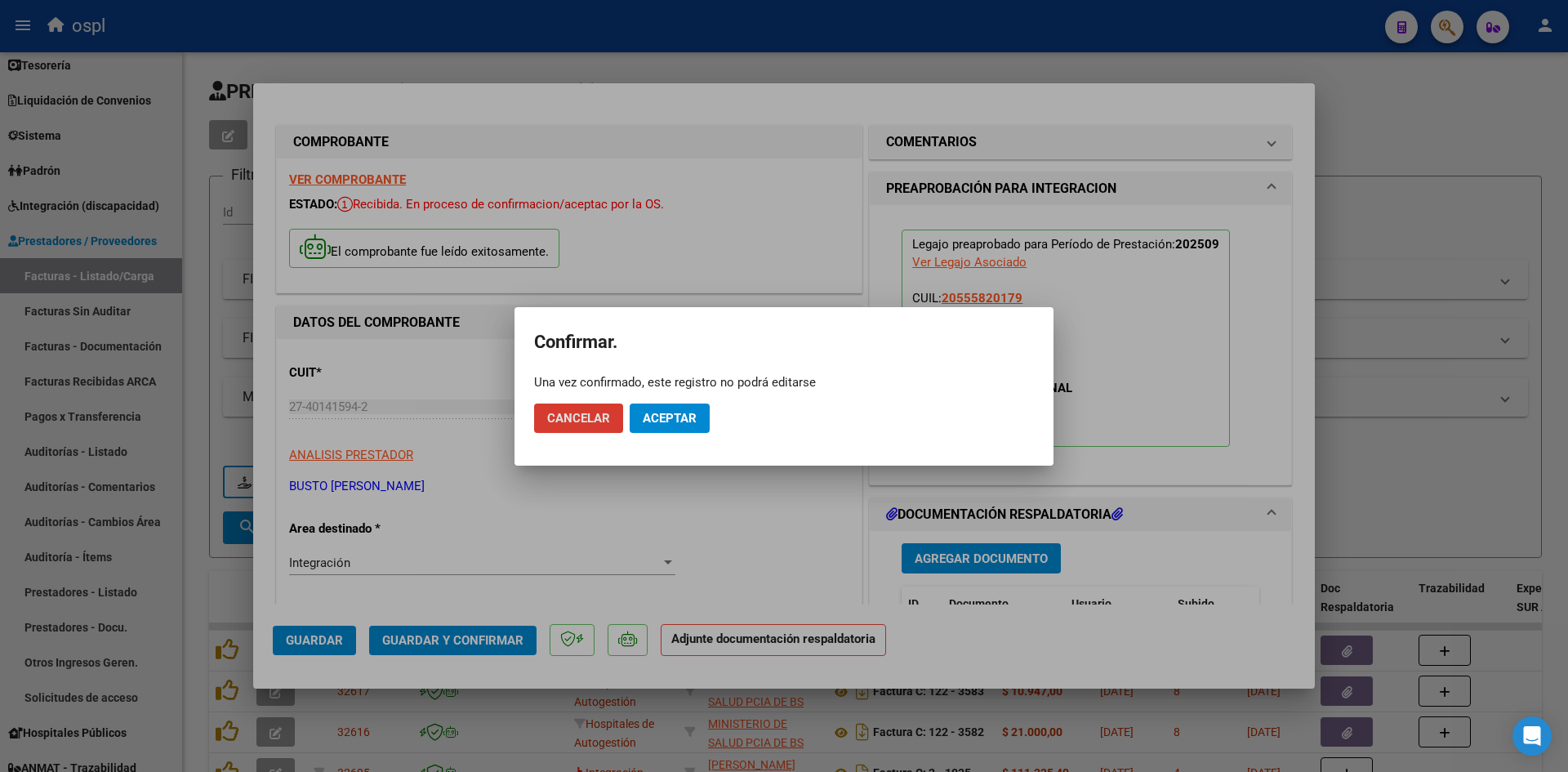
click at [658, 406] on button "Aceptar" at bounding box center [669, 418] width 80 height 29
